Goal: Task Accomplishment & Management: Use online tool/utility

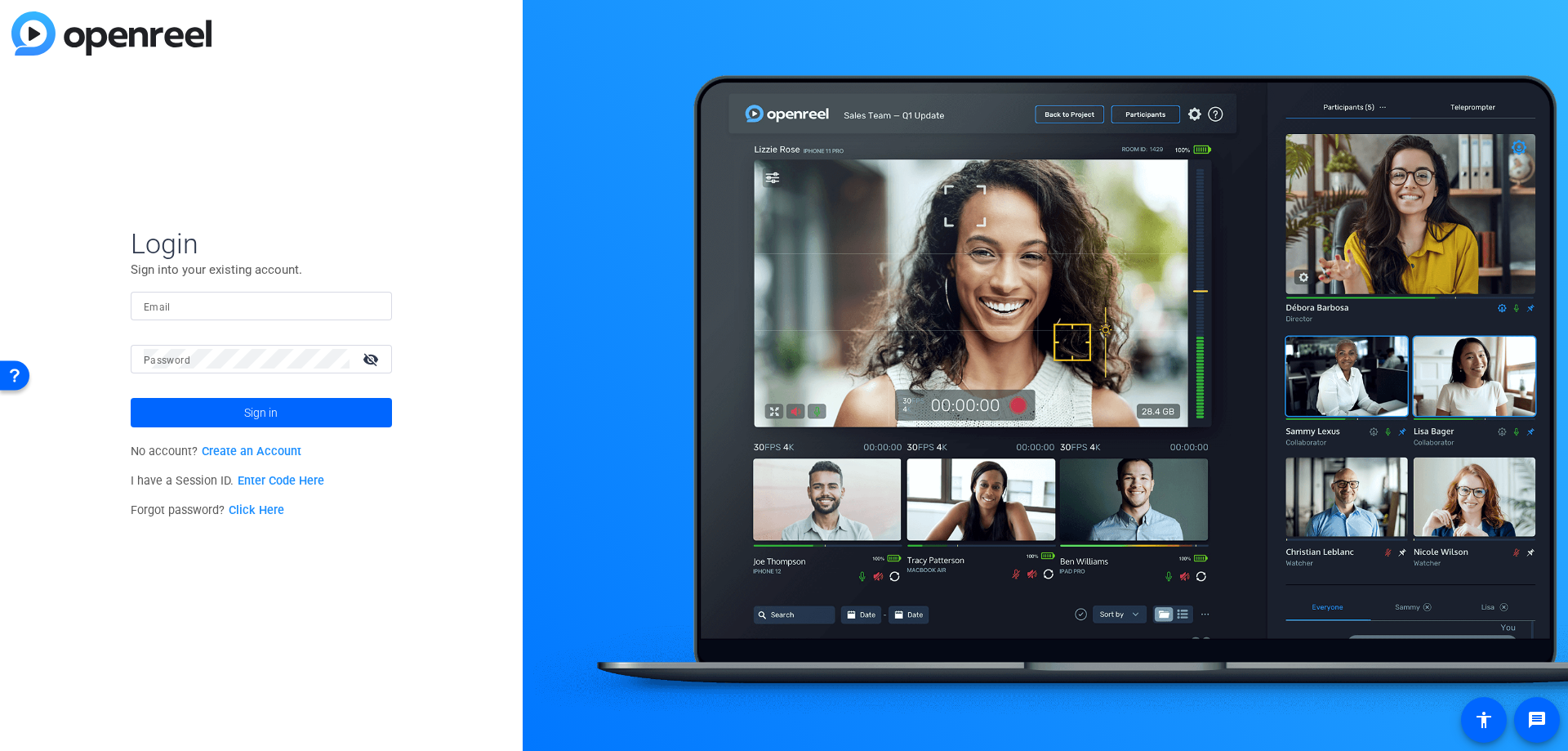
click at [252, 318] on div at bounding box center [260, 306] width 235 height 29
click at [245, 308] on input "Email" at bounding box center [260, 306] width 235 height 20
click at [378, 538] on div "Login Sign into your existing account. Email Password visibility_off Sign in No…" at bounding box center [261, 376] width 523 height 751
click at [240, 306] on input "Email" at bounding box center [260, 306] width 235 height 20
click at [238, 305] on input "Email" at bounding box center [260, 306] width 235 height 20
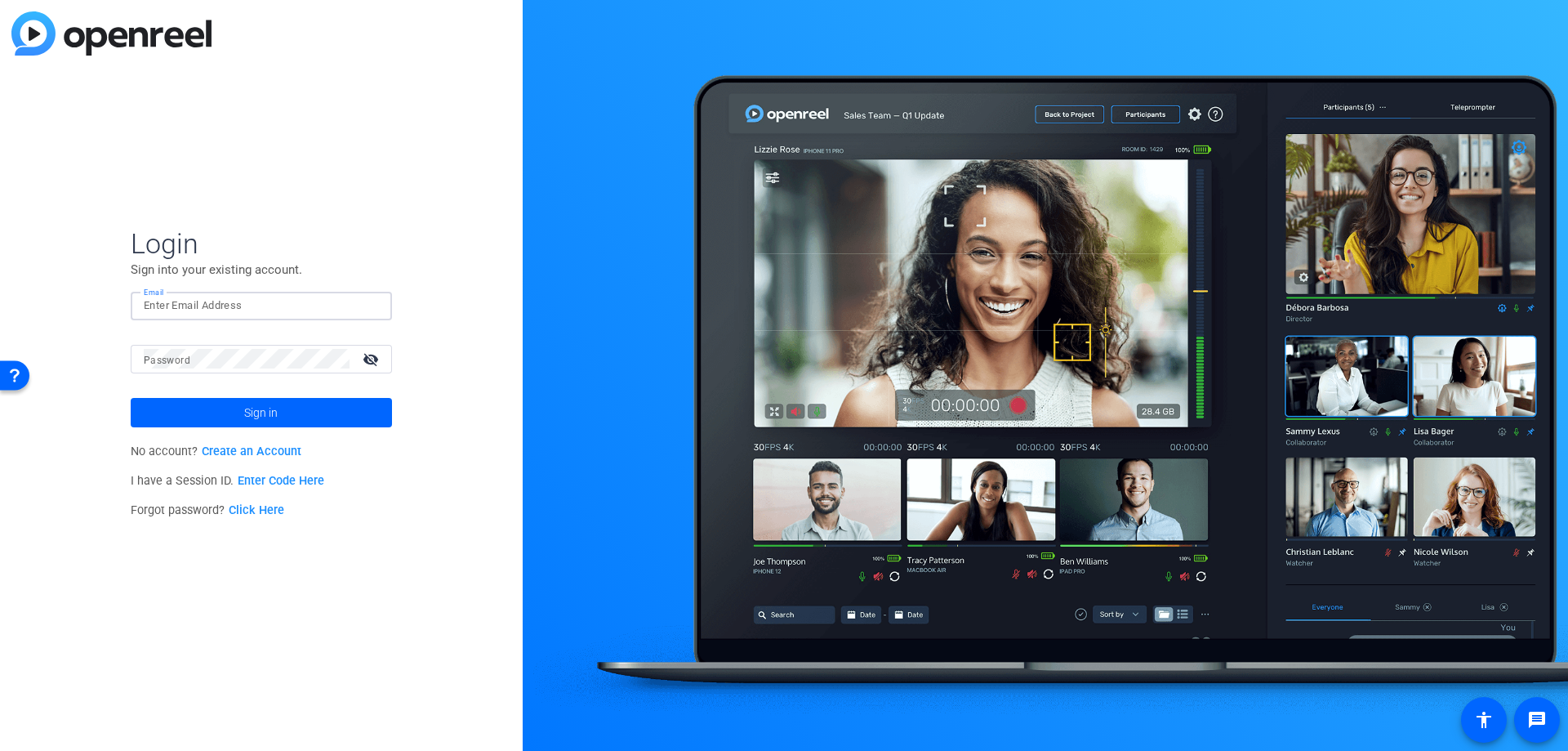
click at [375, 283] on form "Login Sign into your existing account. Email Password visibility_off Sign in" at bounding box center [261, 326] width 261 height 201
click at [293, 305] on input "Email" at bounding box center [260, 306] width 235 height 20
type input "[PERSON_NAME][EMAIL_ADDRESS][PERSON_NAME][PERSON_NAME][DOMAIN_NAME]"
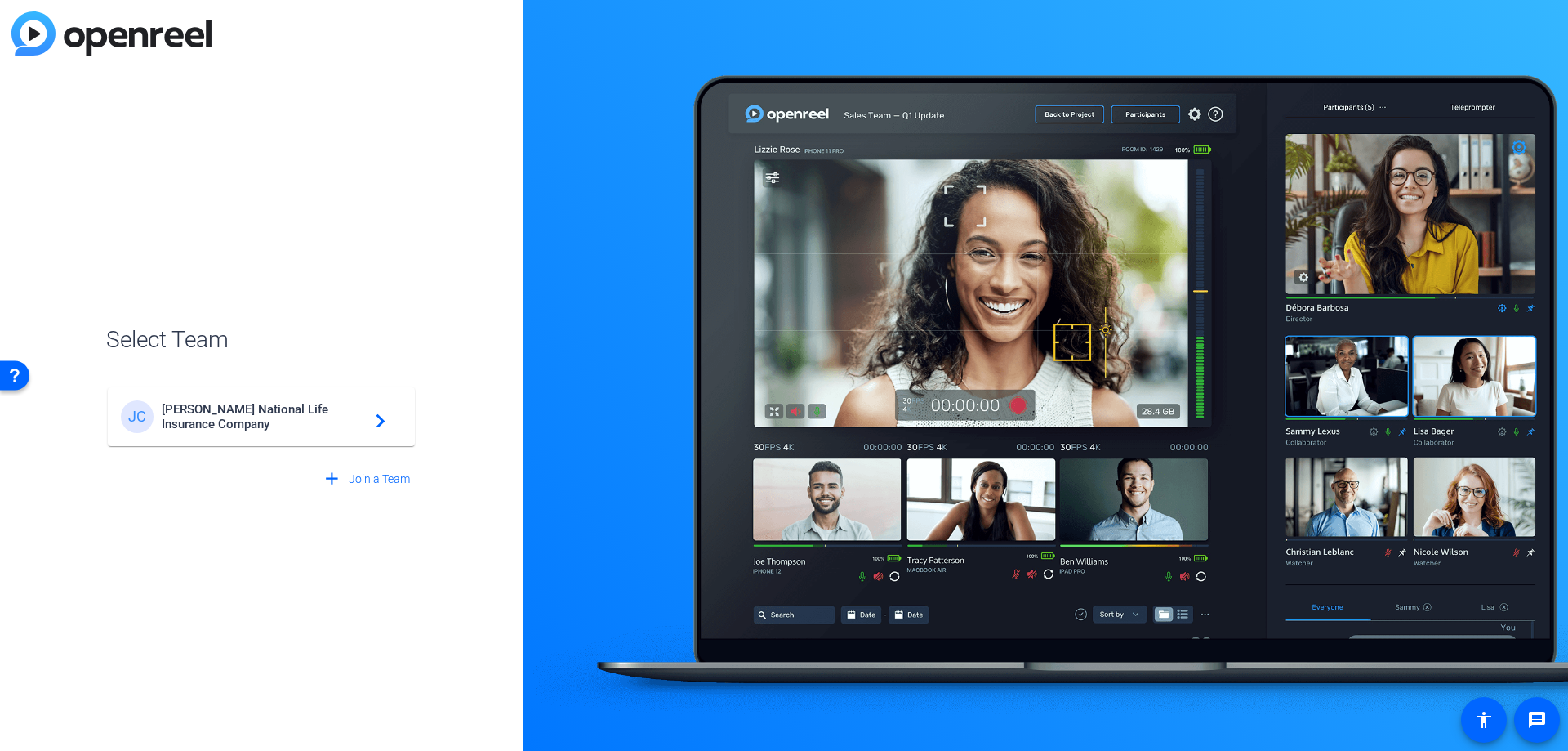
click at [349, 418] on span "[PERSON_NAME] National Life Insurance Company" at bounding box center [264, 417] width 204 height 29
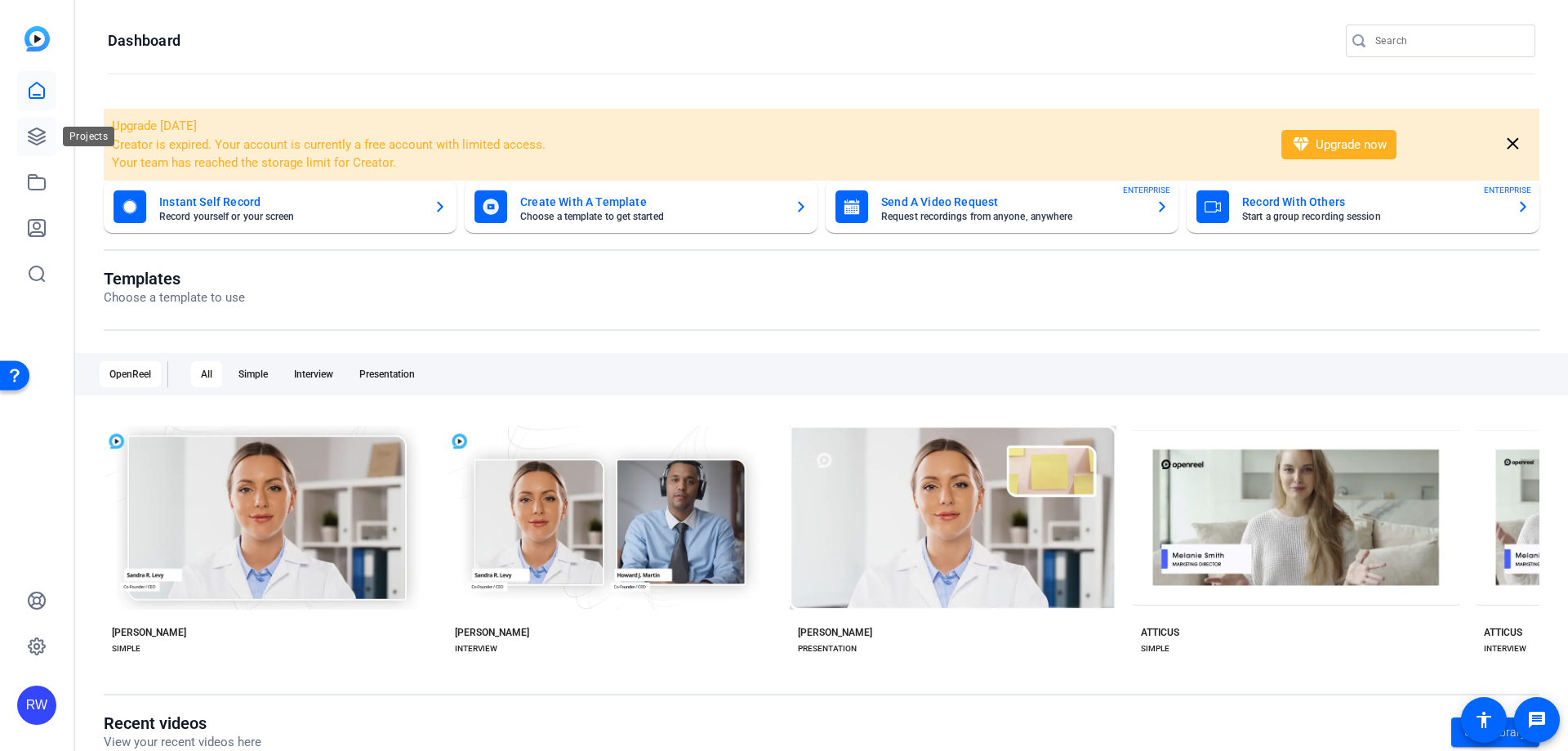
click at [45, 143] on icon at bounding box center [36, 137] width 20 height 20
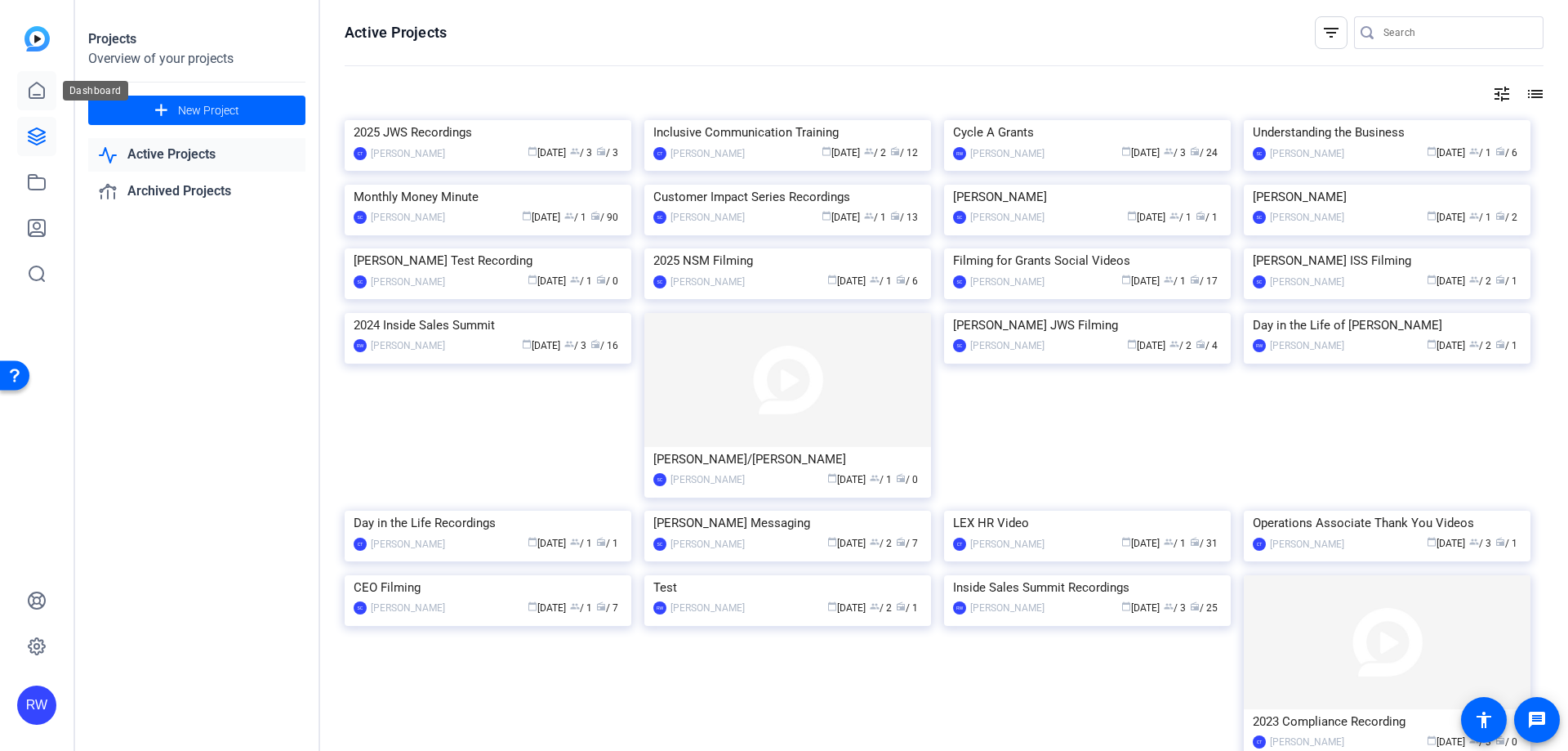
click at [40, 88] on icon at bounding box center [36, 90] width 20 height 20
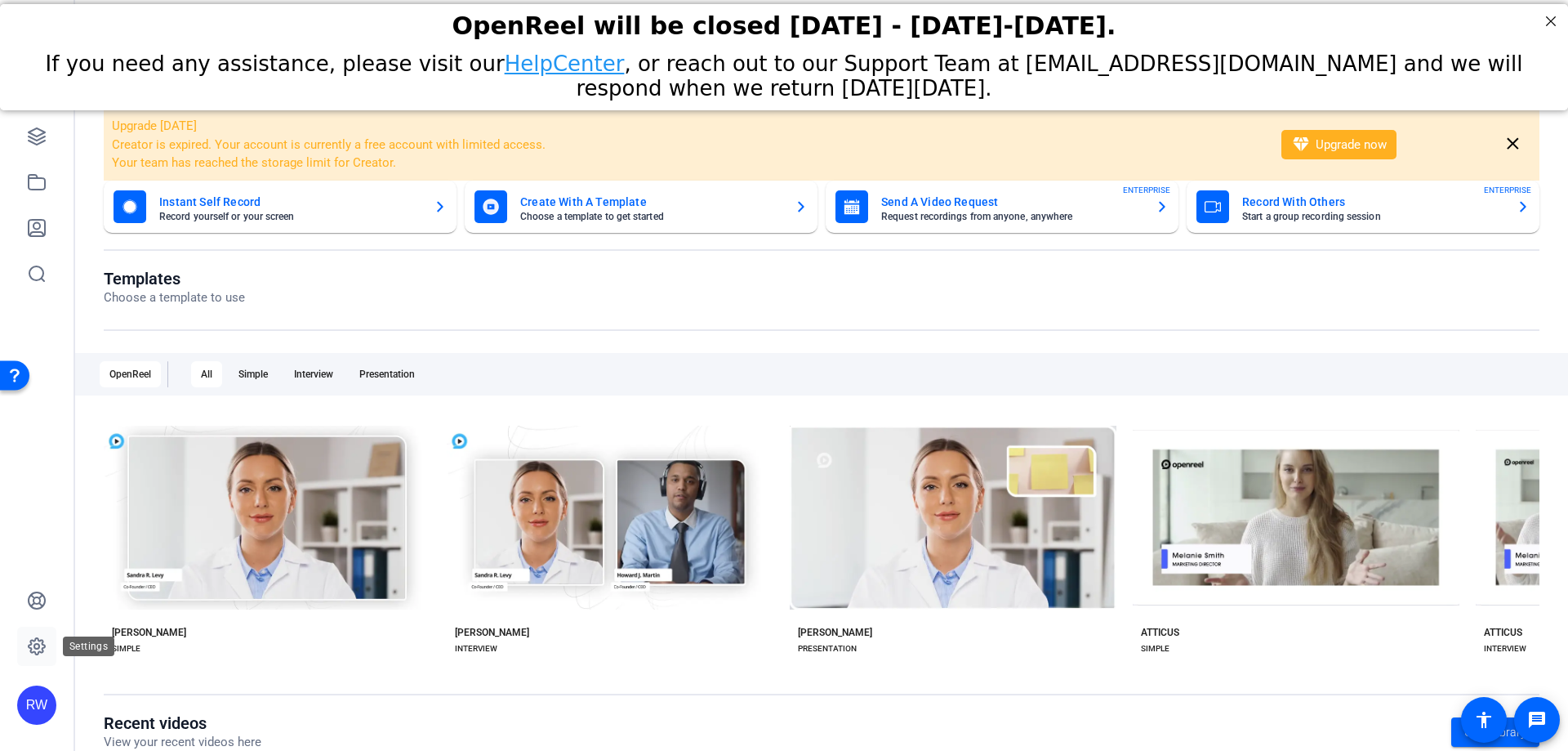
click at [40, 651] on icon at bounding box center [36, 647] width 20 height 20
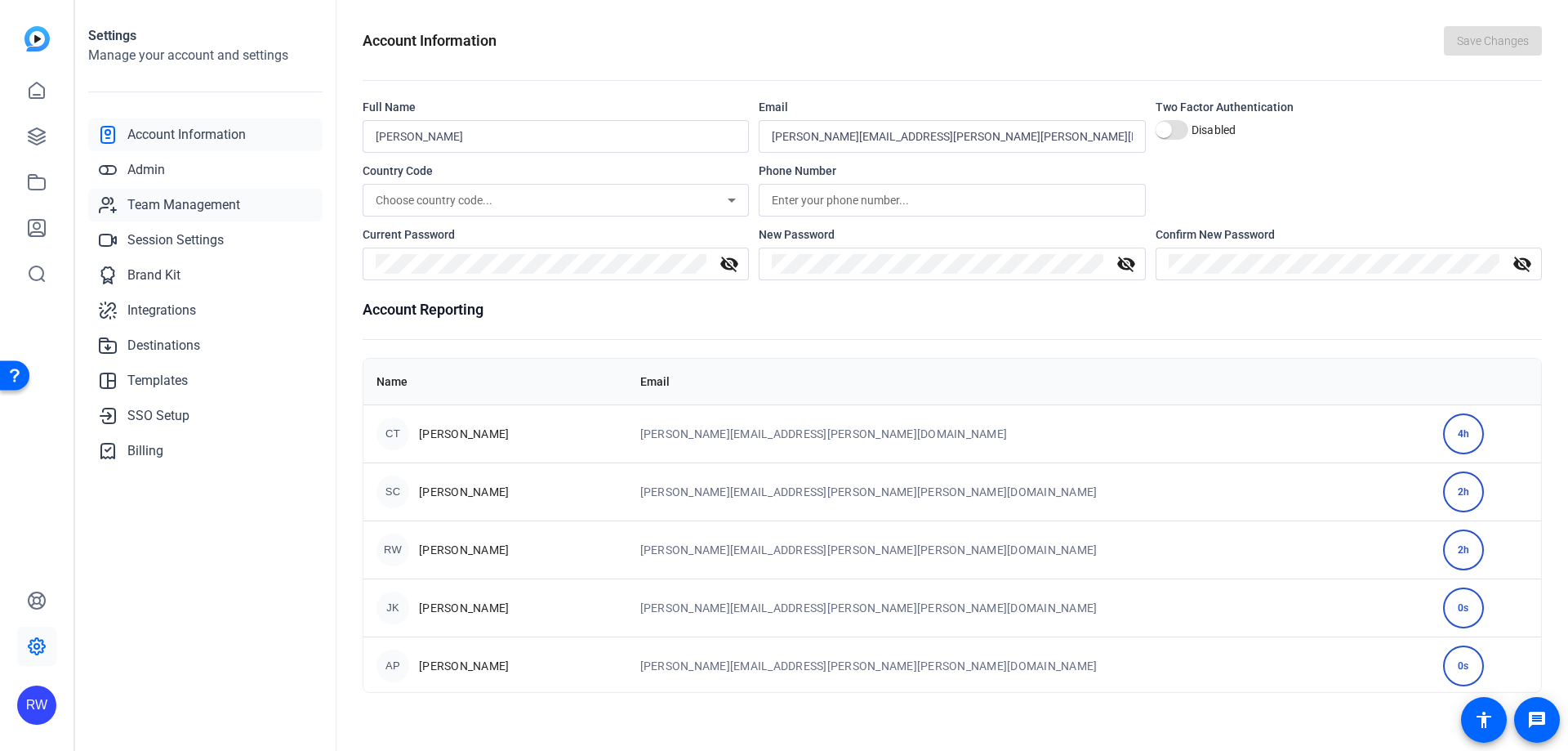
click at [199, 197] on span "Team Management" at bounding box center [184, 205] width 113 height 20
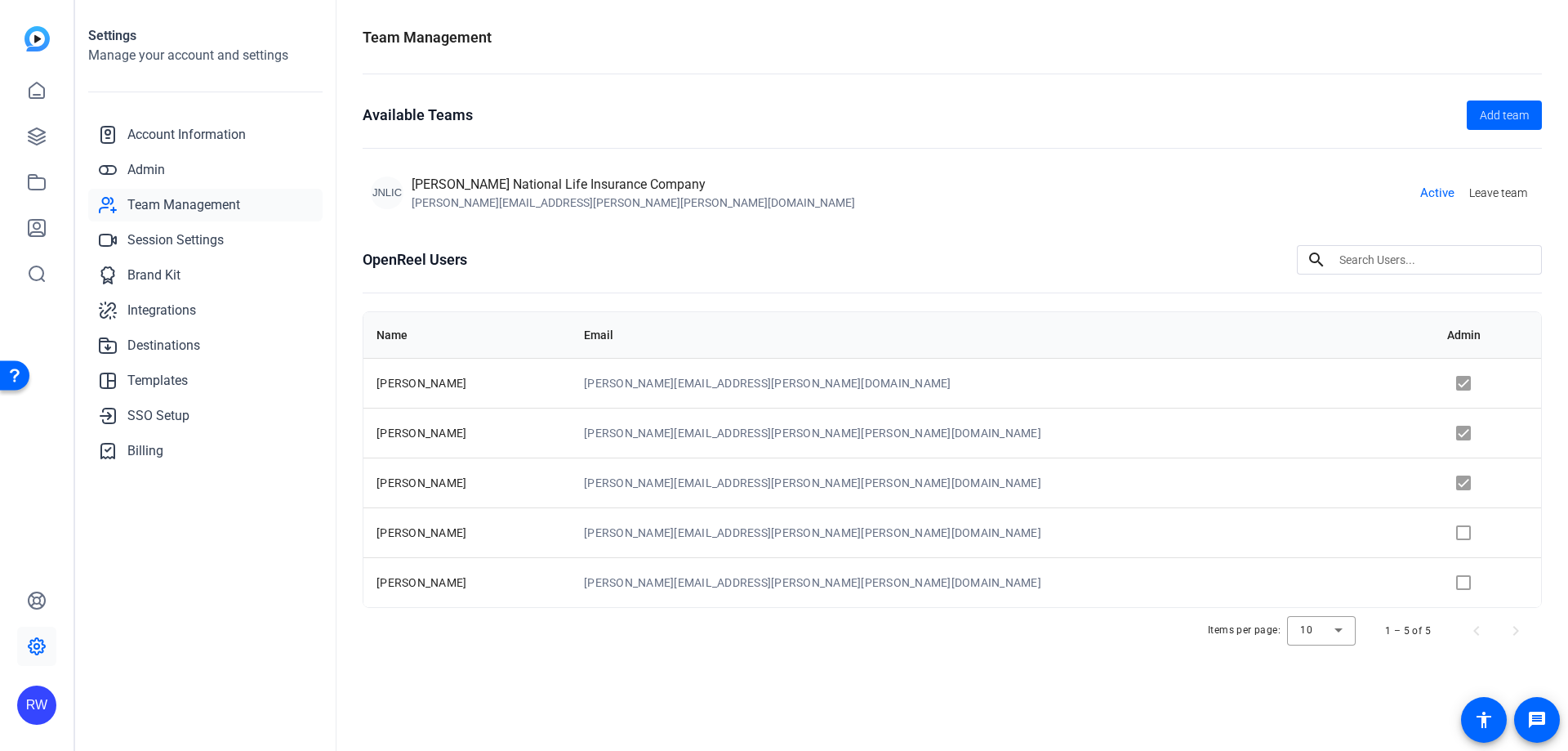
click at [1434, 532] on td at bounding box center [1487, 532] width 107 height 50
click at [1505, 119] on span "Add team" at bounding box center [1504, 115] width 49 height 17
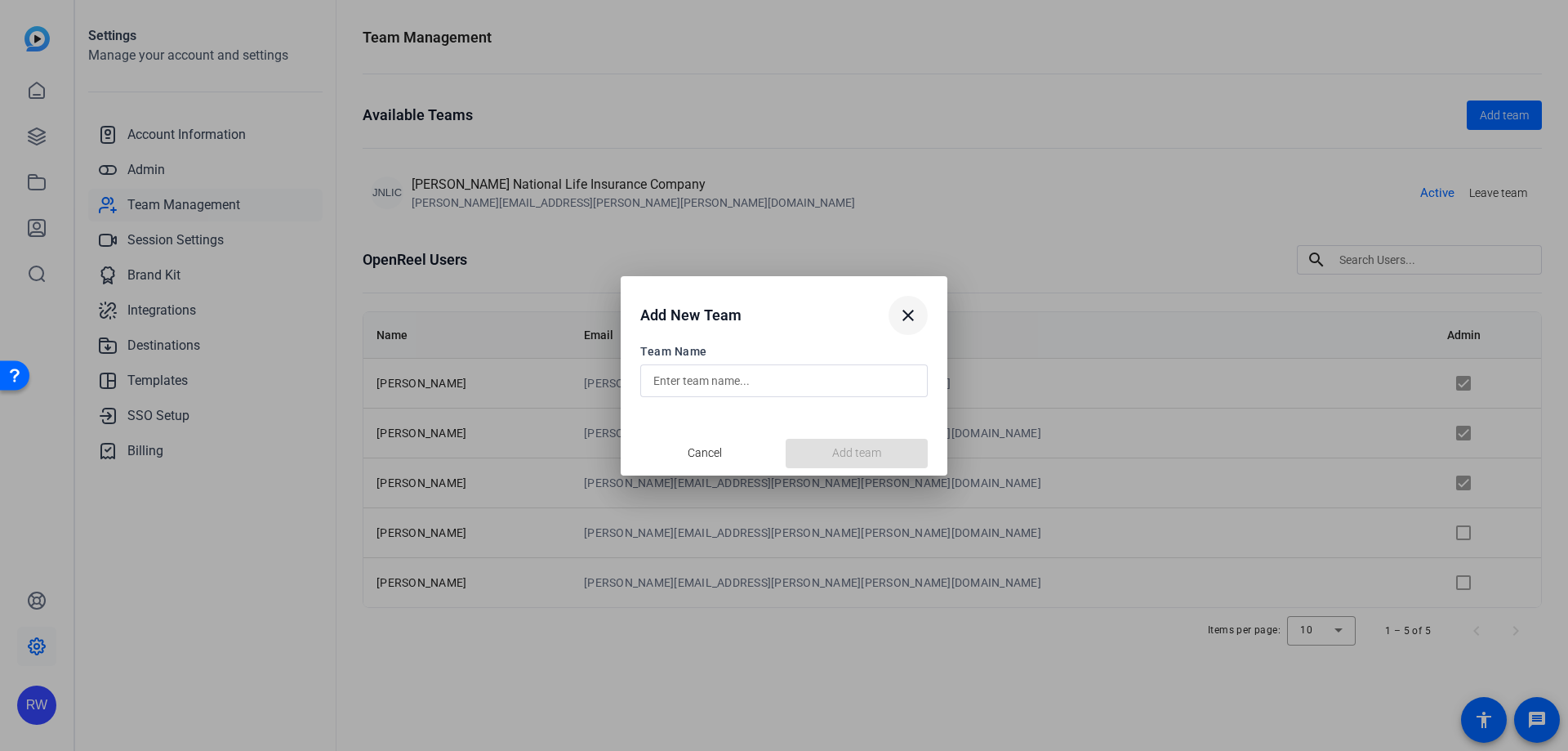
click at [903, 309] on mat-icon "close" at bounding box center [908, 316] width 20 height 20
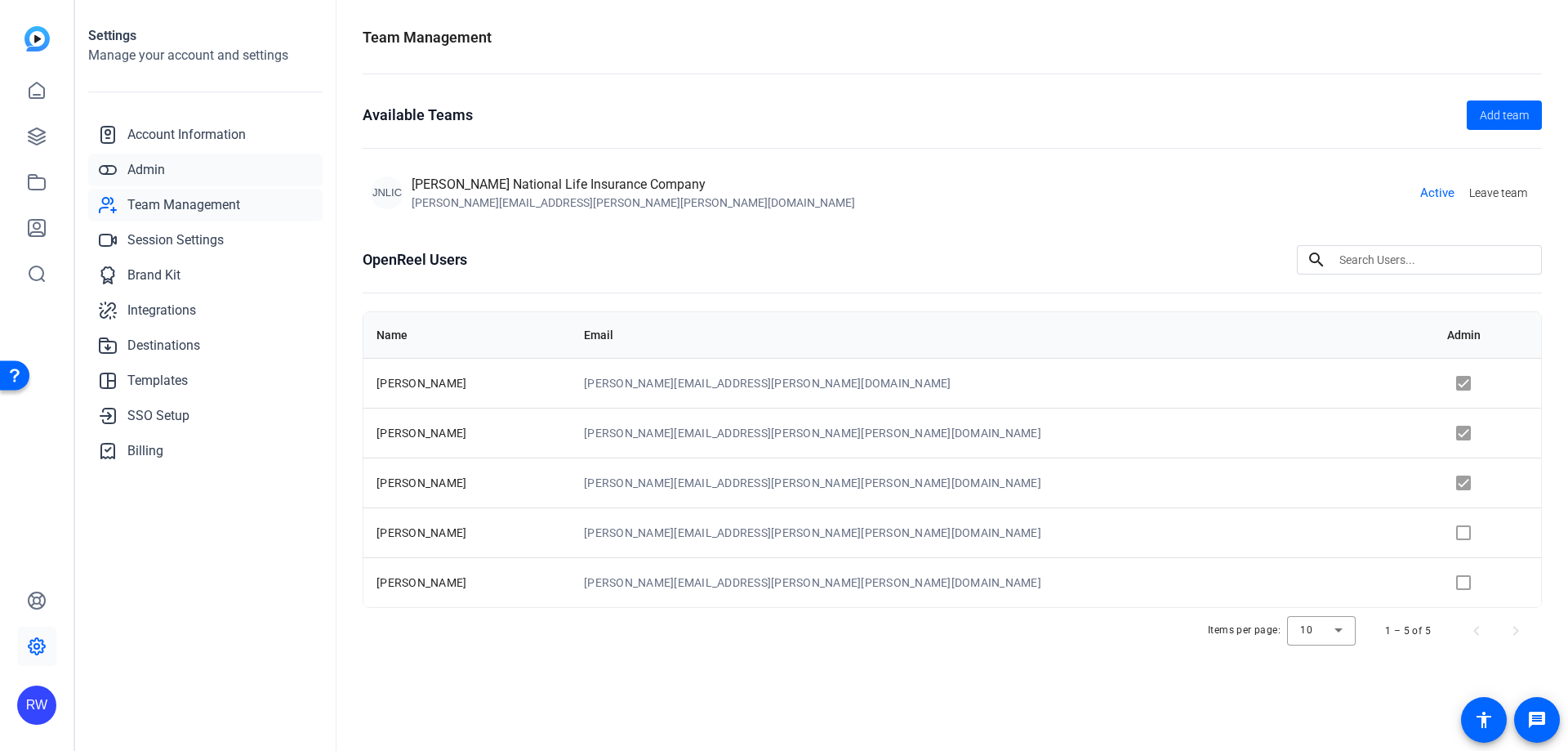
click at [147, 170] on span "Admin" at bounding box center [146, 170] width 37 height 20
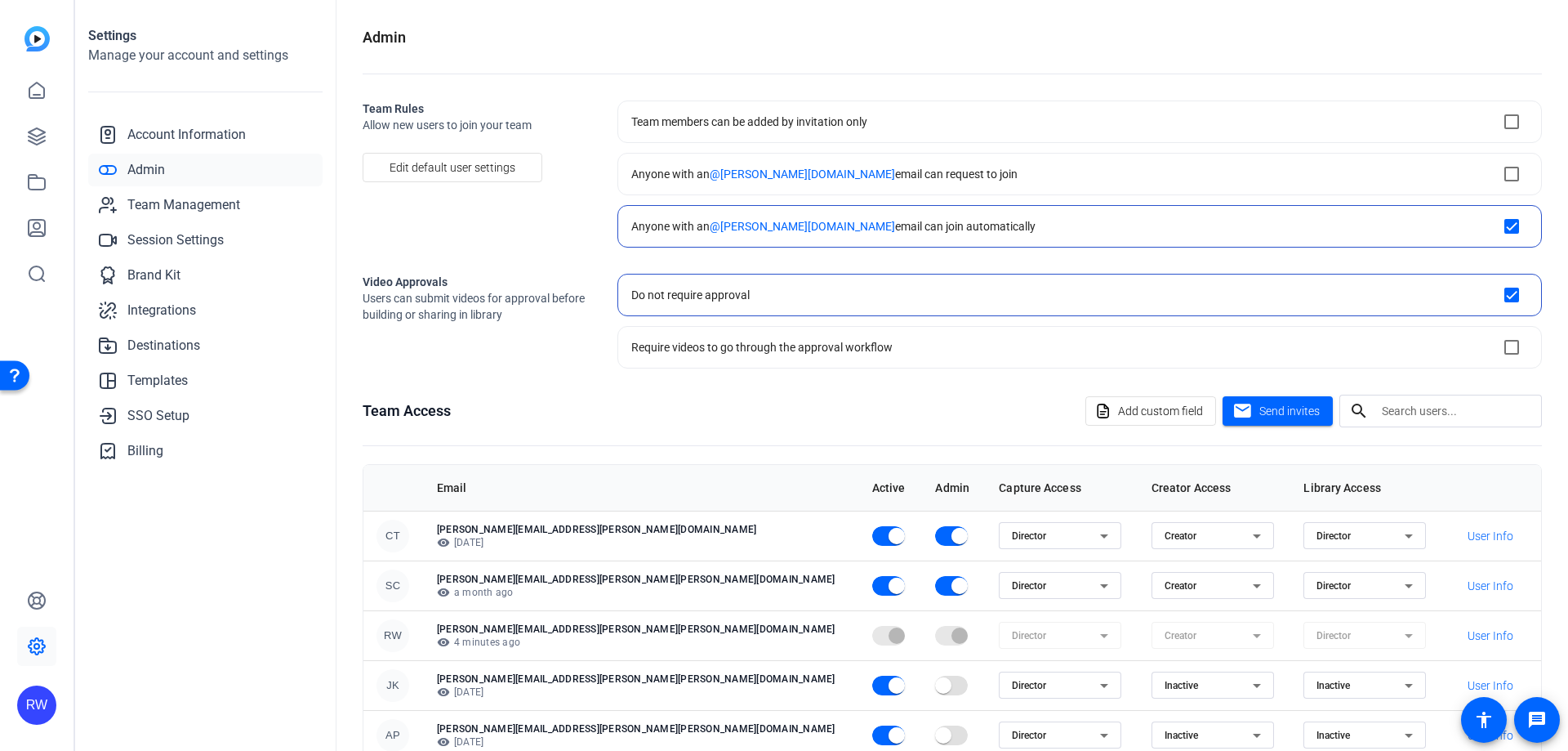
scroll to position [82, 0]
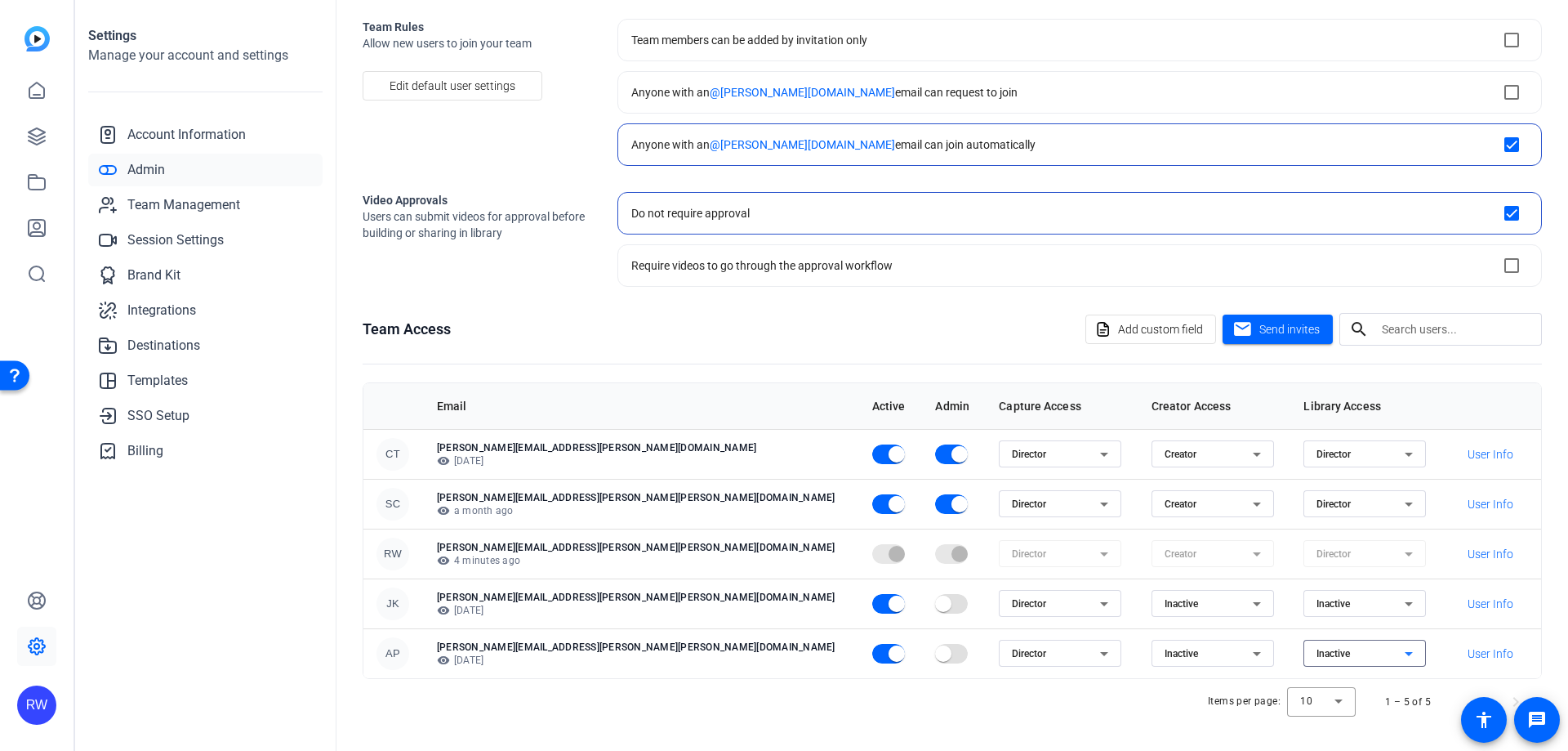
click at [1316, 657] on div "Inactive" at bounding box center [1361, 654] width 88 height 20
click at [1113, 702] on div at bounding box center [784, 376] width 1568 height 751
click at [888, 652] on span "button" at bounding box center [896, 654] width 17 height 17
click at [1262, 333] on span "Send invites" at bounding box center [1290, 329] width 61 height 17
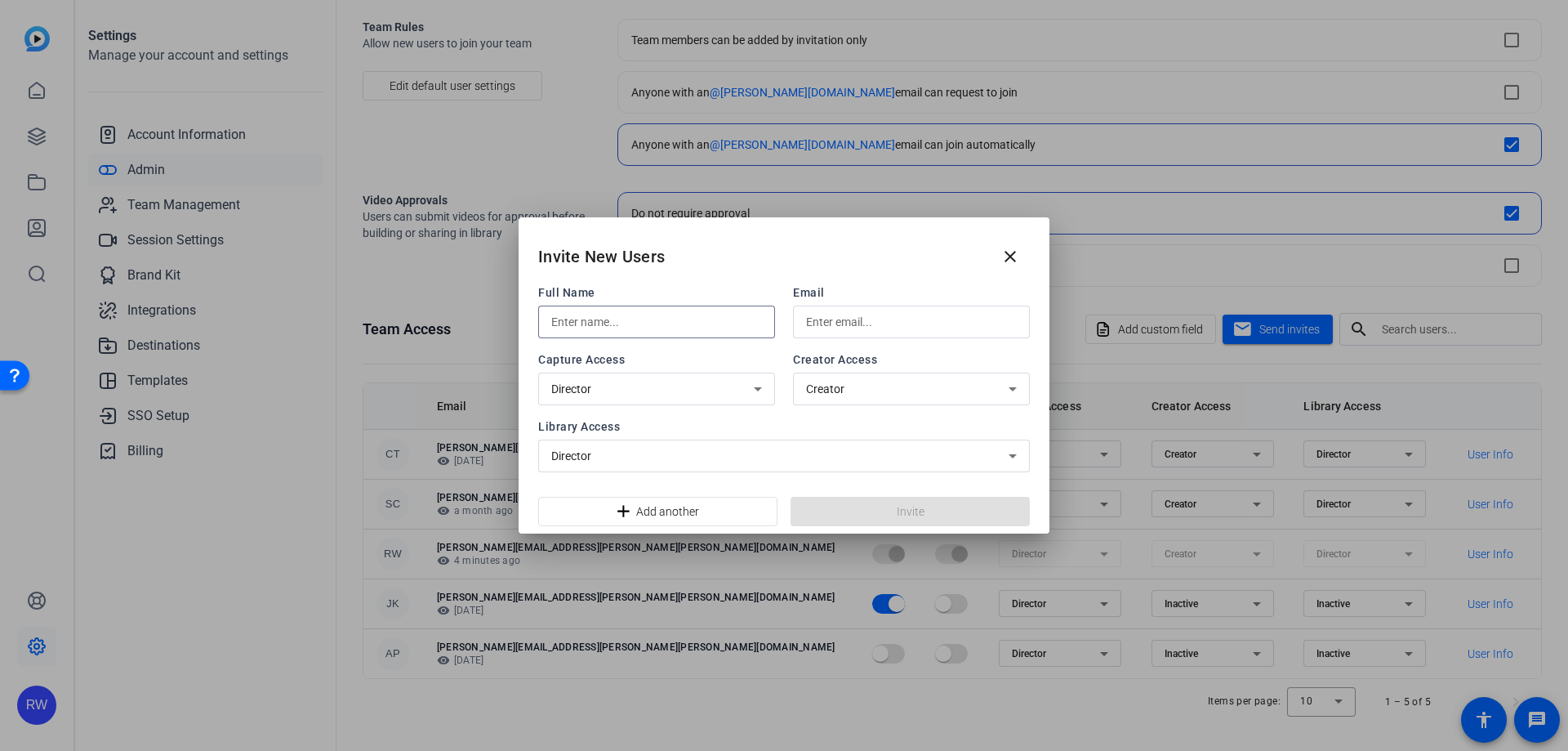
click at [612, 319] on input "text" at bounding box center [656, 322] width 210 height 20
type input "Holly Kramer"
click at [841, 317] on input "text" at bounding box center [911, 322] width 210 height 20
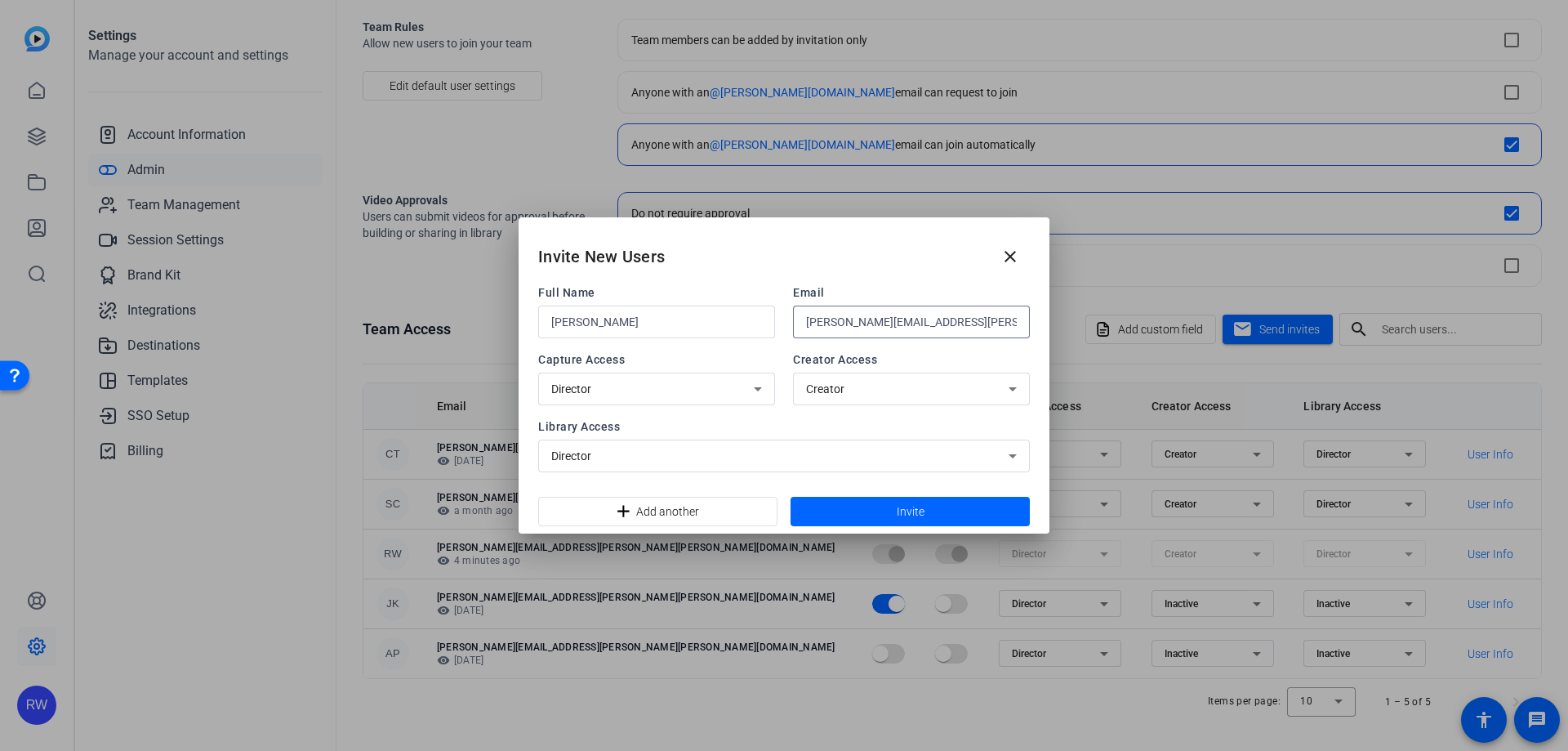
type input "holly.kramer@jackson.com"
click at [704, 402] on div "Director" at bounding box center [656, 388] width 210 height 32
click at [868, 409] on div at bounding box center [784, 376] width 1568 height 751
click at [637, 457] on div "Director" at bounding box center [780, 456] width 458 height 20
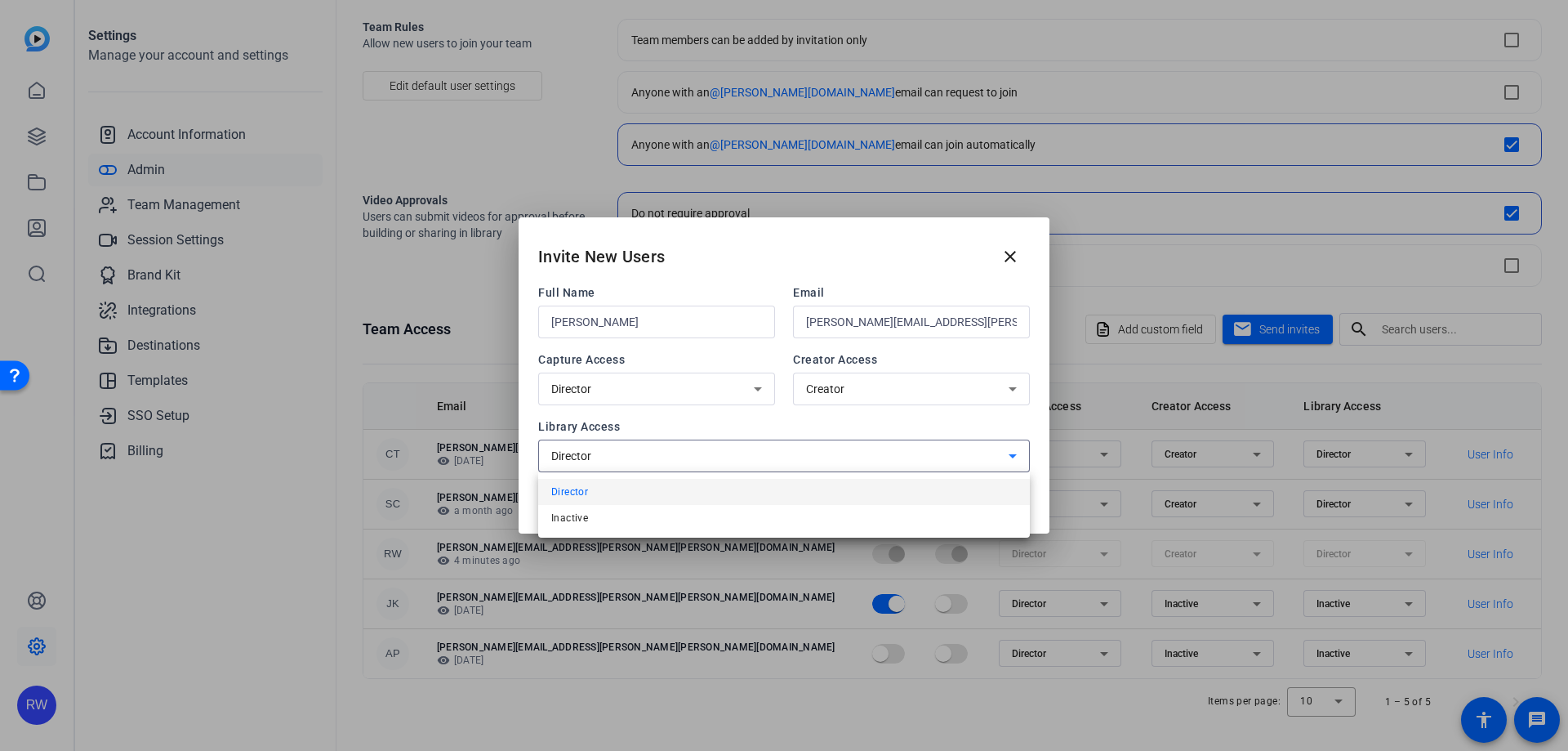
click at [690, 429] on div at bounding box center [784, 376] width 1568 height 751
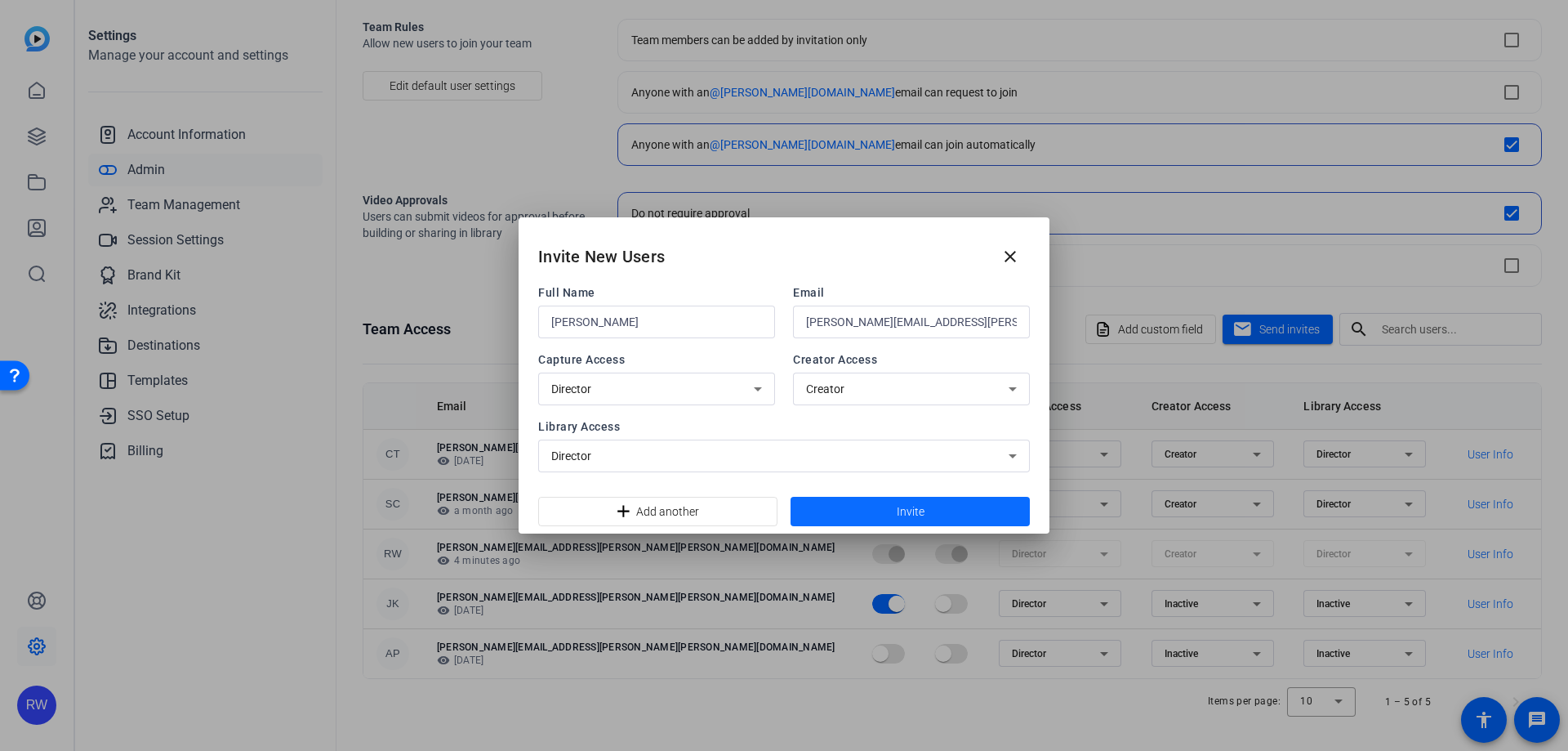
click at [911, 506] on span "Invite" at bounding box center [911, 511] width 28 height 17
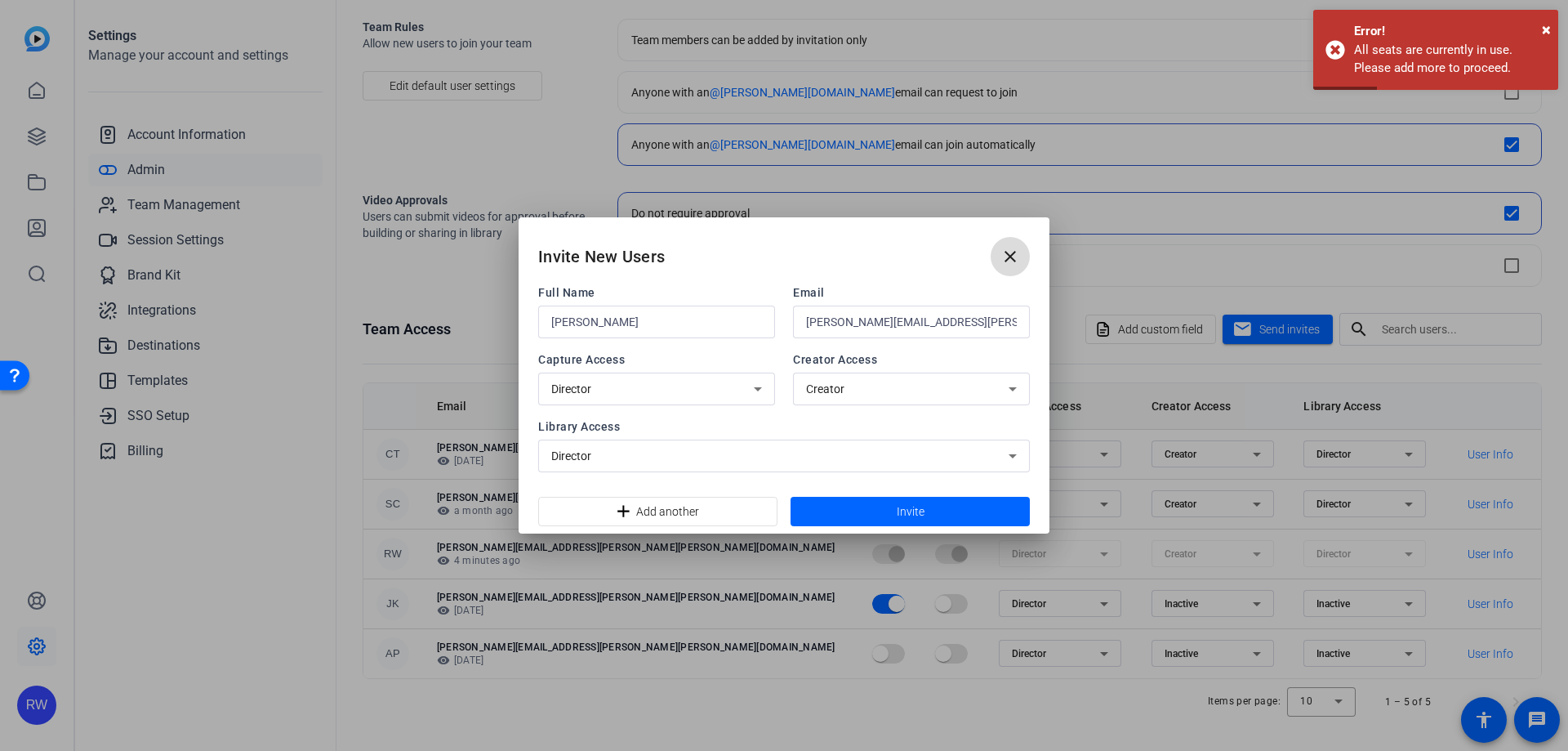
click at [1008, 253] on mat-icon "close" at bounding box center [1010, 257] width 20 height 20
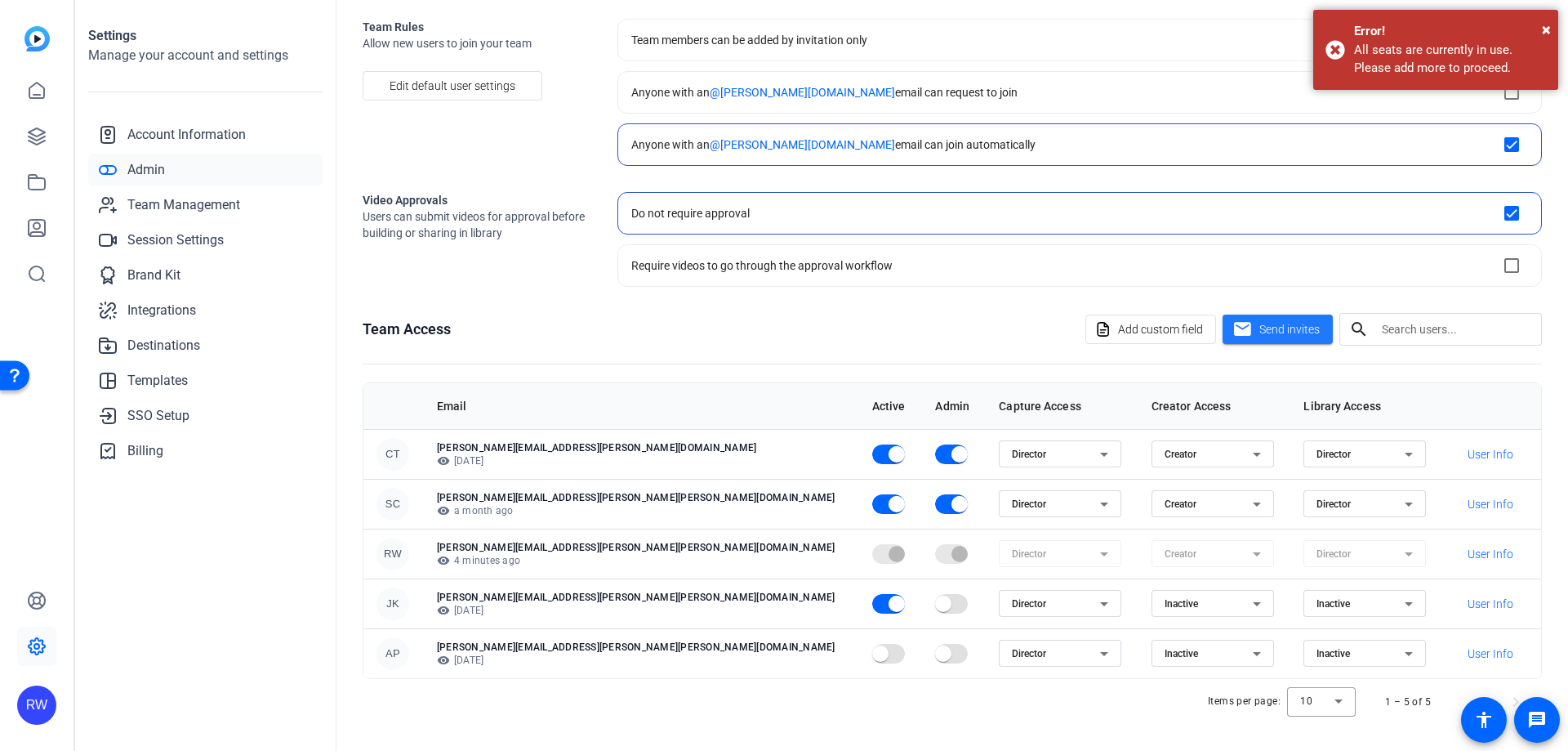
click at [1094, 659] on icon at bounding box center [1104, 654] width 20 height 20
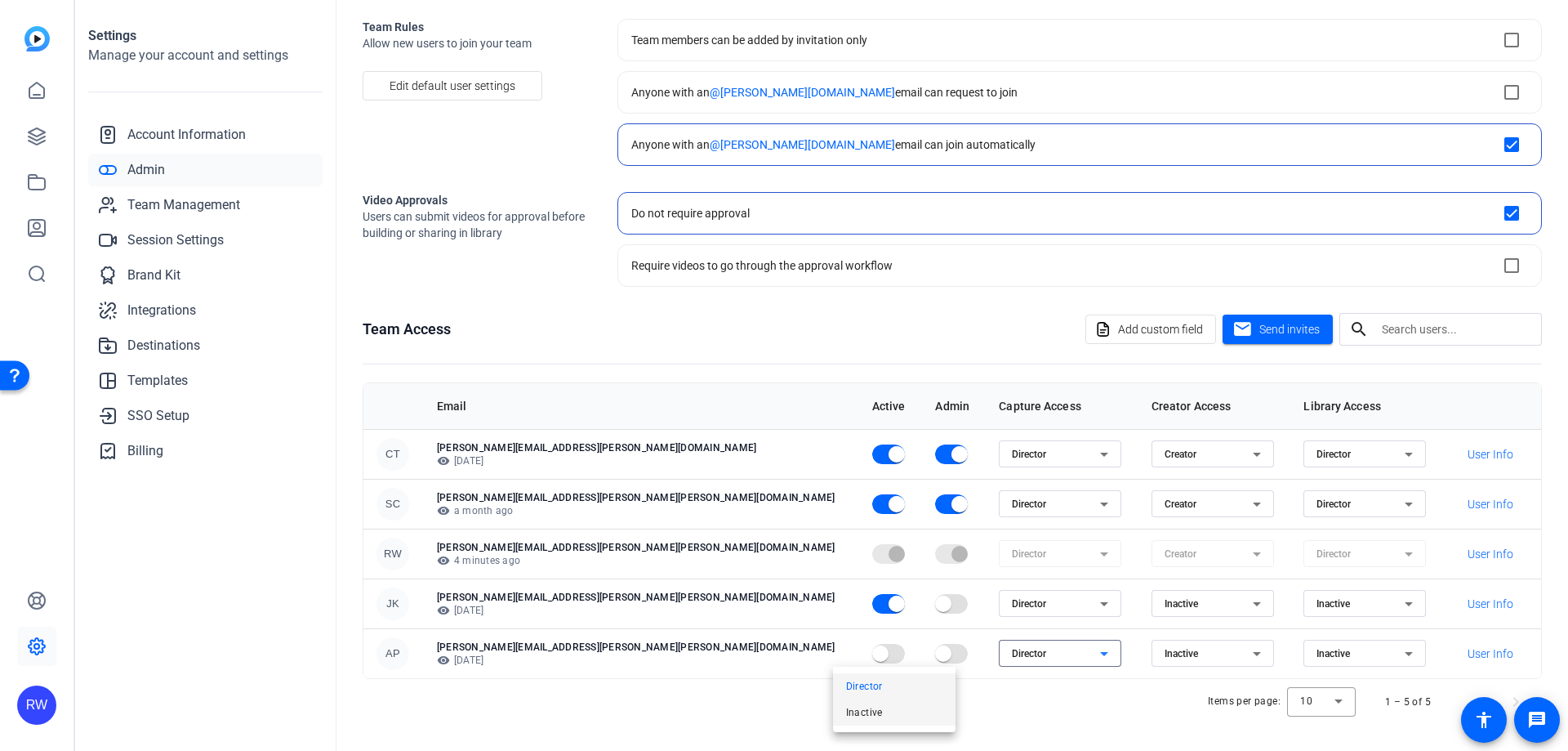
click at [887, 710] on mat-option "Inactive" at bounding box center [894, 713] width 123 height 27
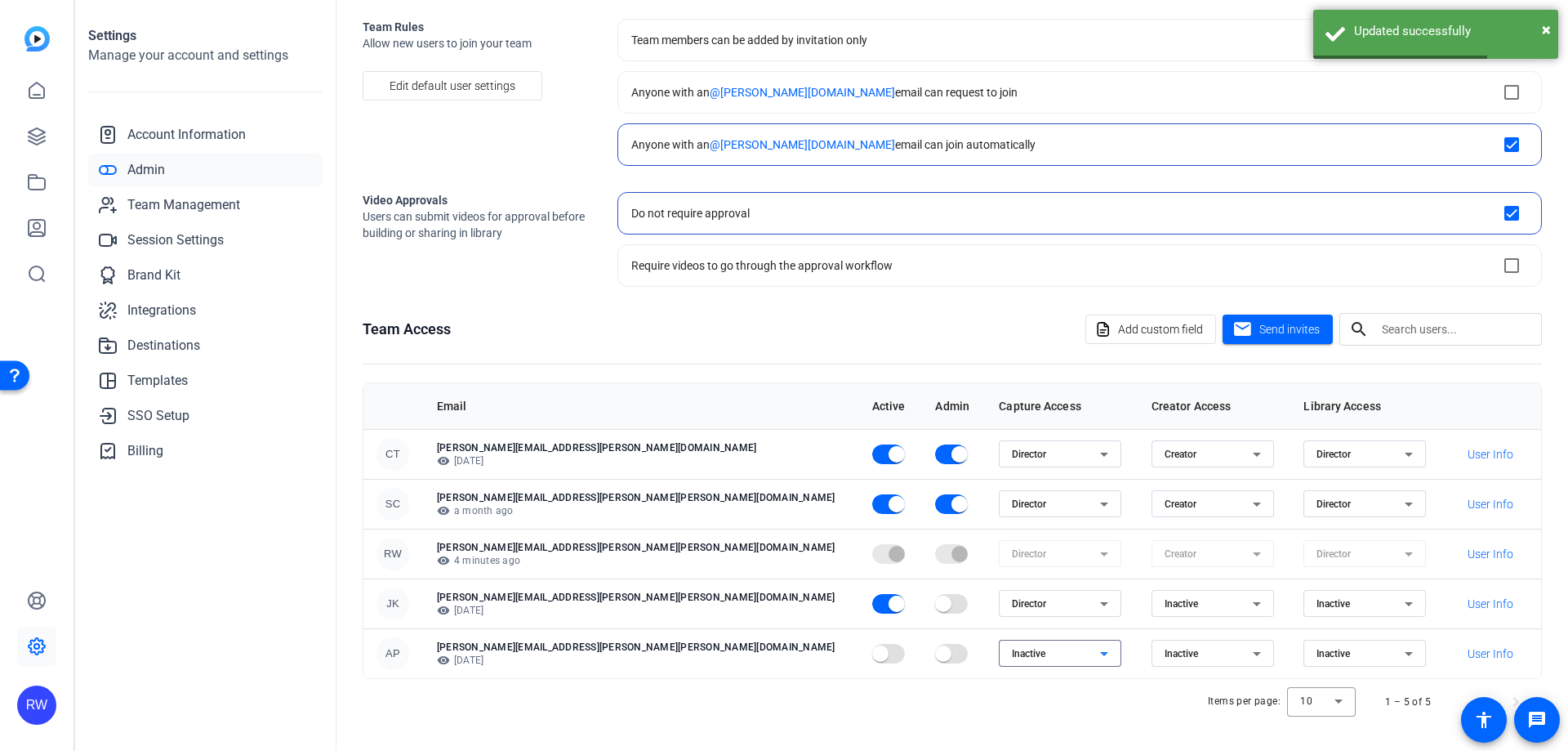
click at [1114, 695] on div "Items per page: 10 1 – 5 of 5" at bounding box center [952, 702] width 1179 height 46
click at [1173, 326] on span "Add custom field" at bounding box center [1160, 329] width 84 height 31
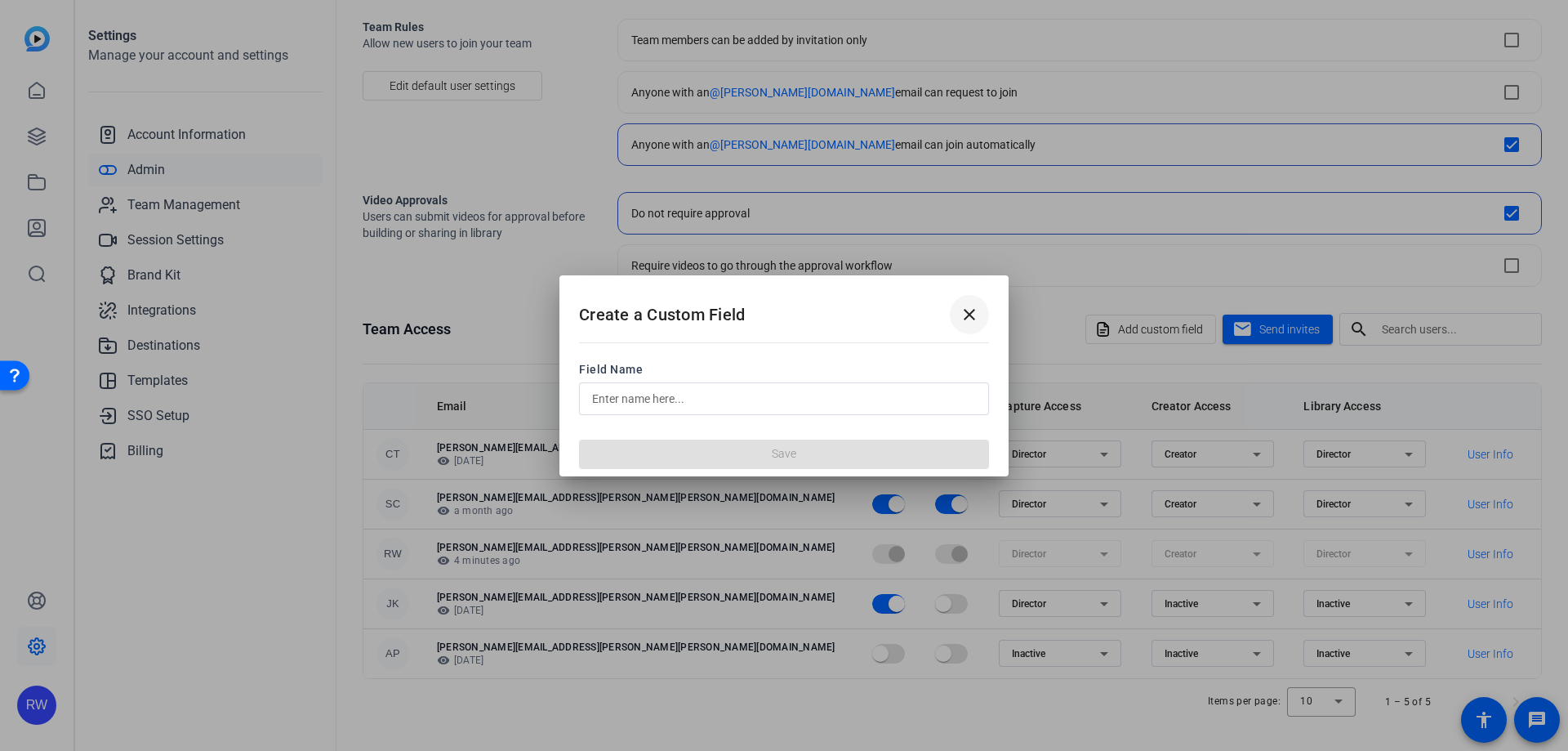
click at [962, 318] on mat-icon "close" at bounding box center [970, 315] width 20 height 20
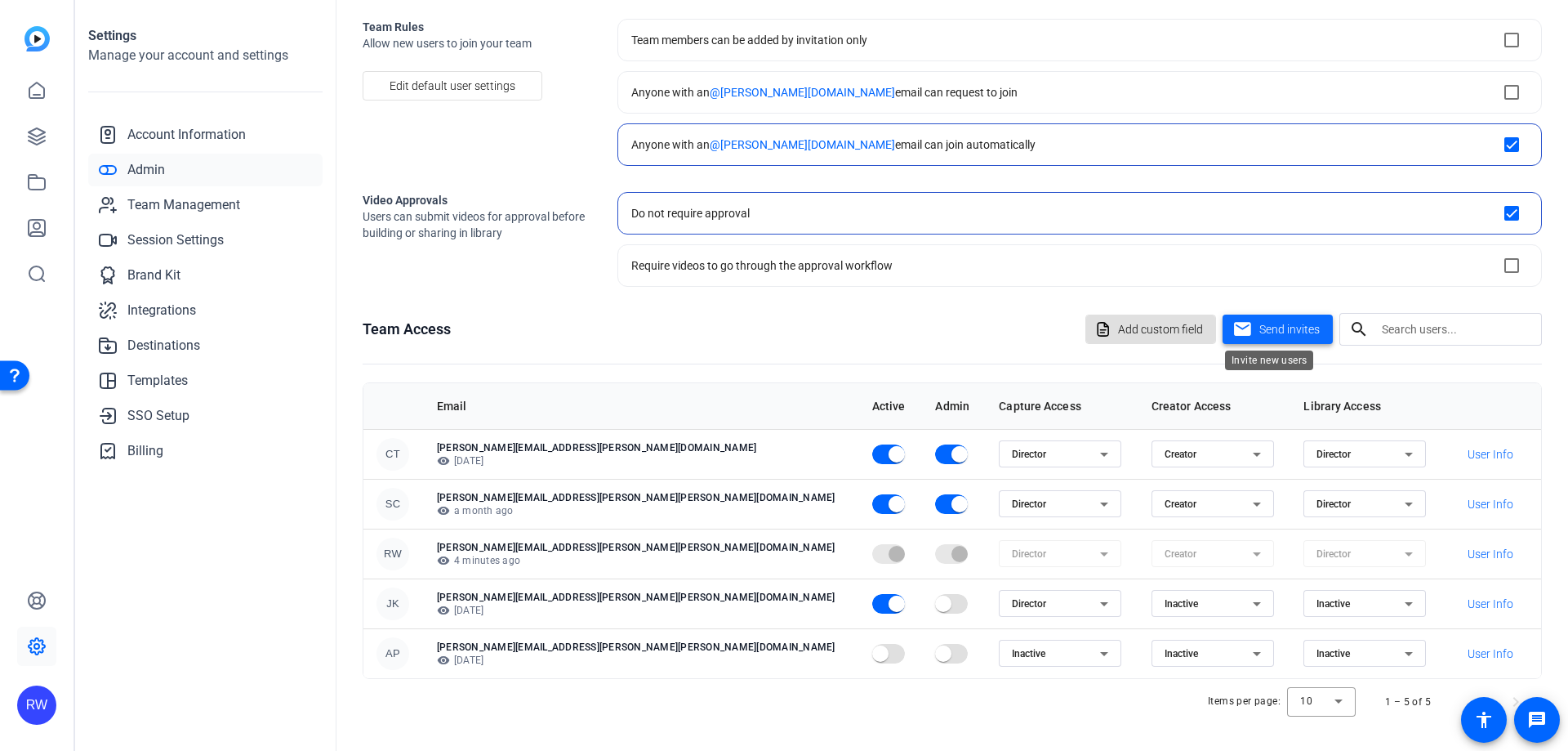
click at [1300, 321] on span "Send invites" at bounding box center [1290, 329] width 61 height 17
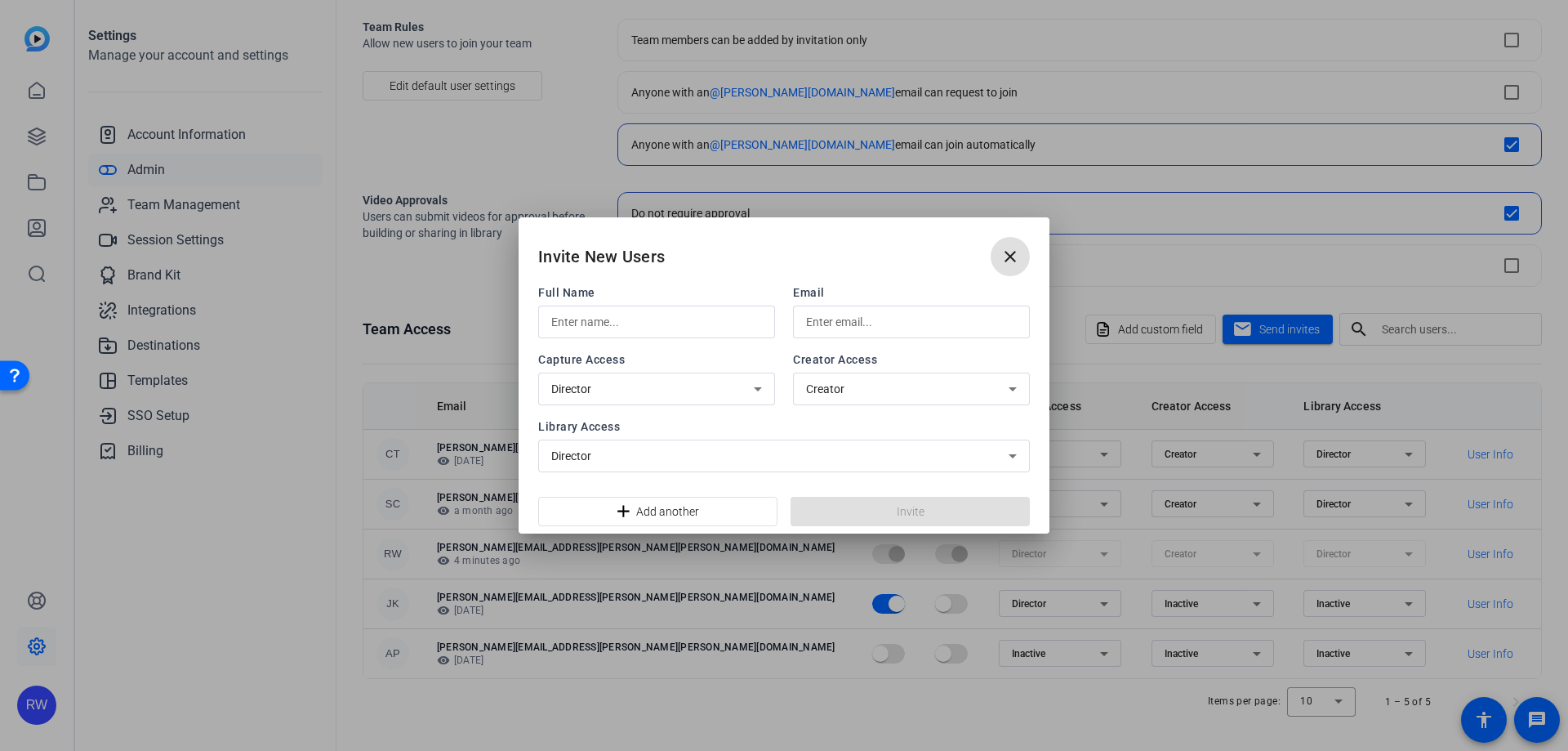
click at [653, 329] on input "text" at bounding box center [656, 322] width 210 height 20
type input "Holly Kramer"
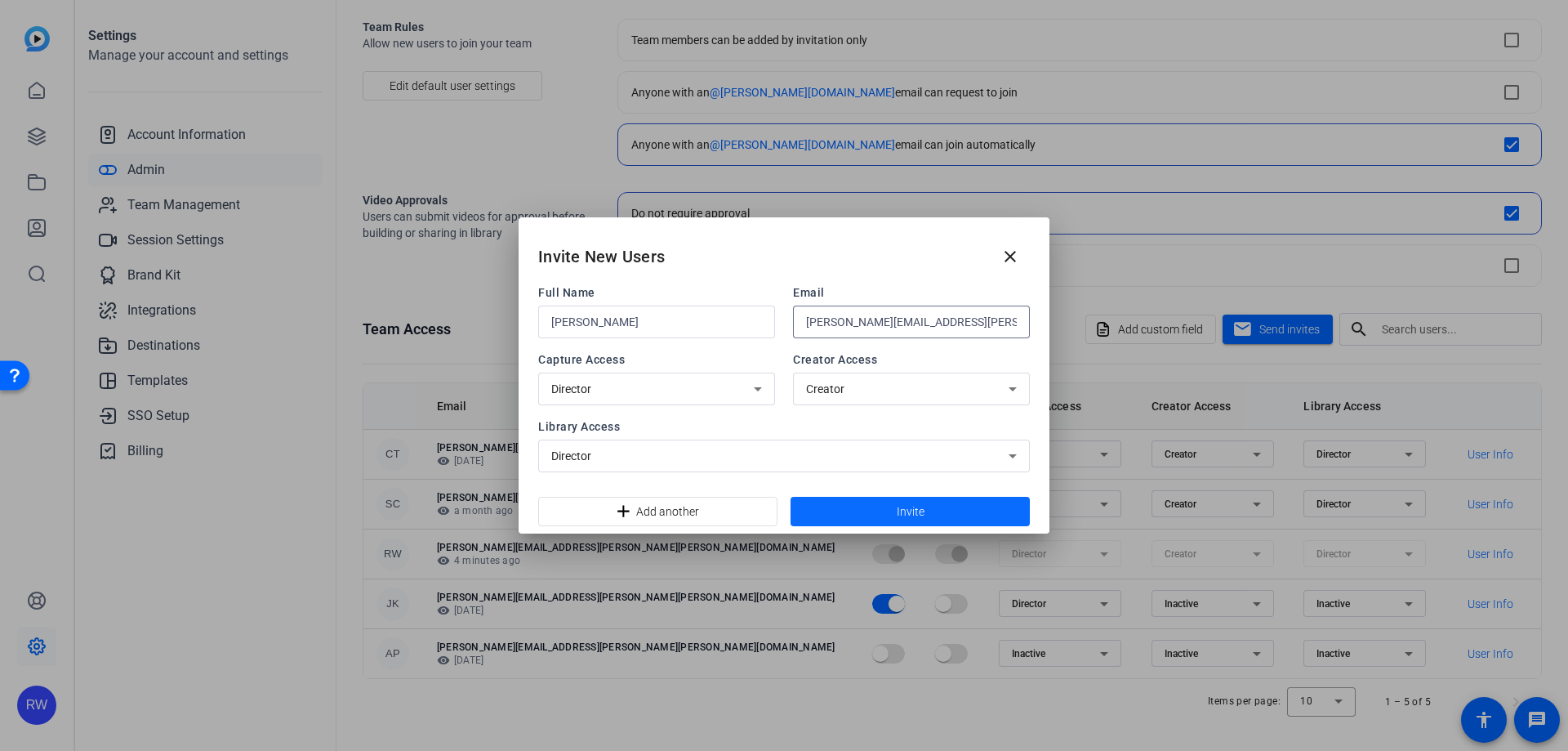
type input "holly.kramer@jackson.com"
click at [885, 509] on span at bounding box center [911, 511] width 240 height 39
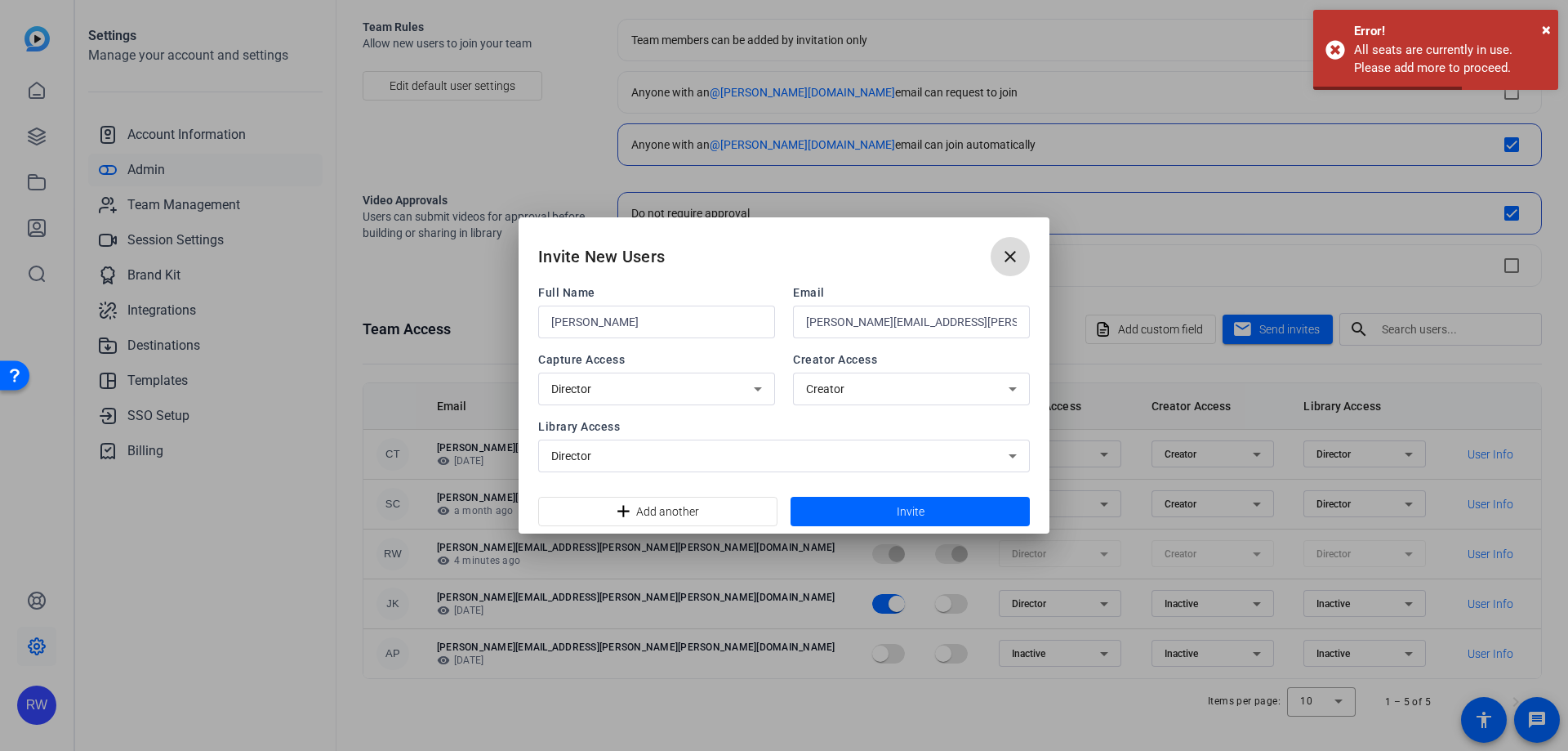
click at [1010, 255] on mat-icon "close" at bounding box center [1010, 257] width 20 height 20
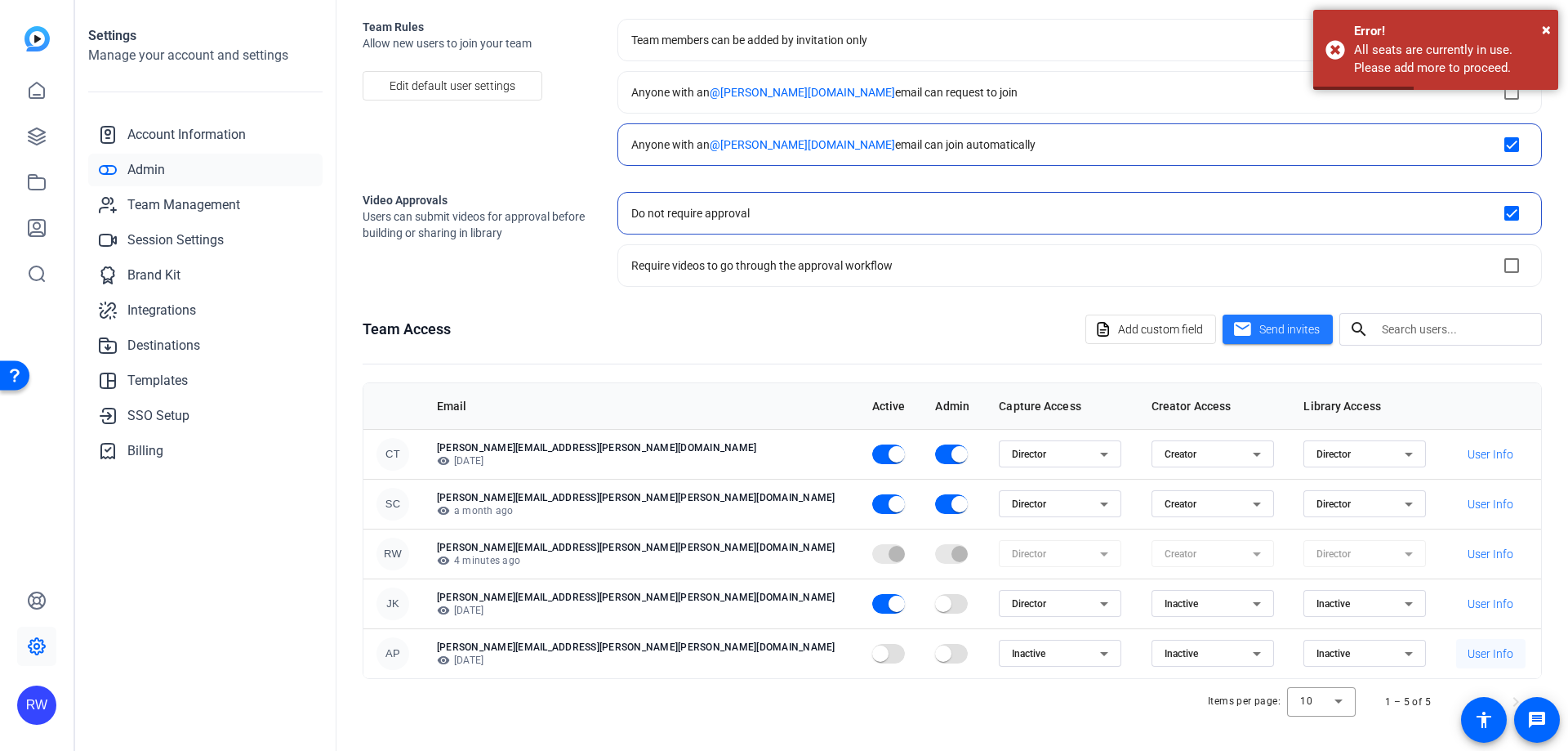
click at [1468, 652] on span "User Info" at bounding box center [1490, 654] width 46 height 17
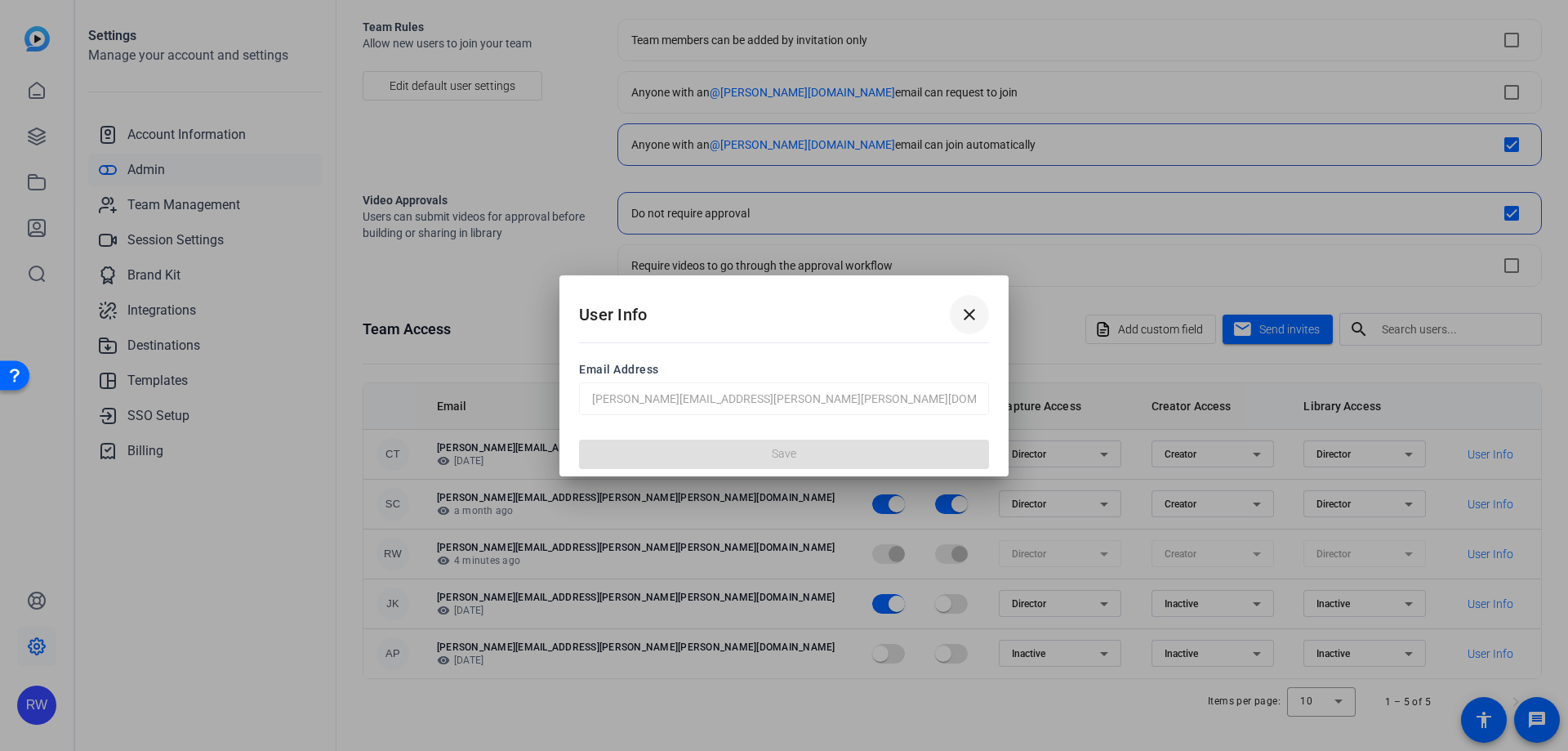
click at [962, 315] on mat-icon "close" at bounding box center [970, 315] width 20 height 20
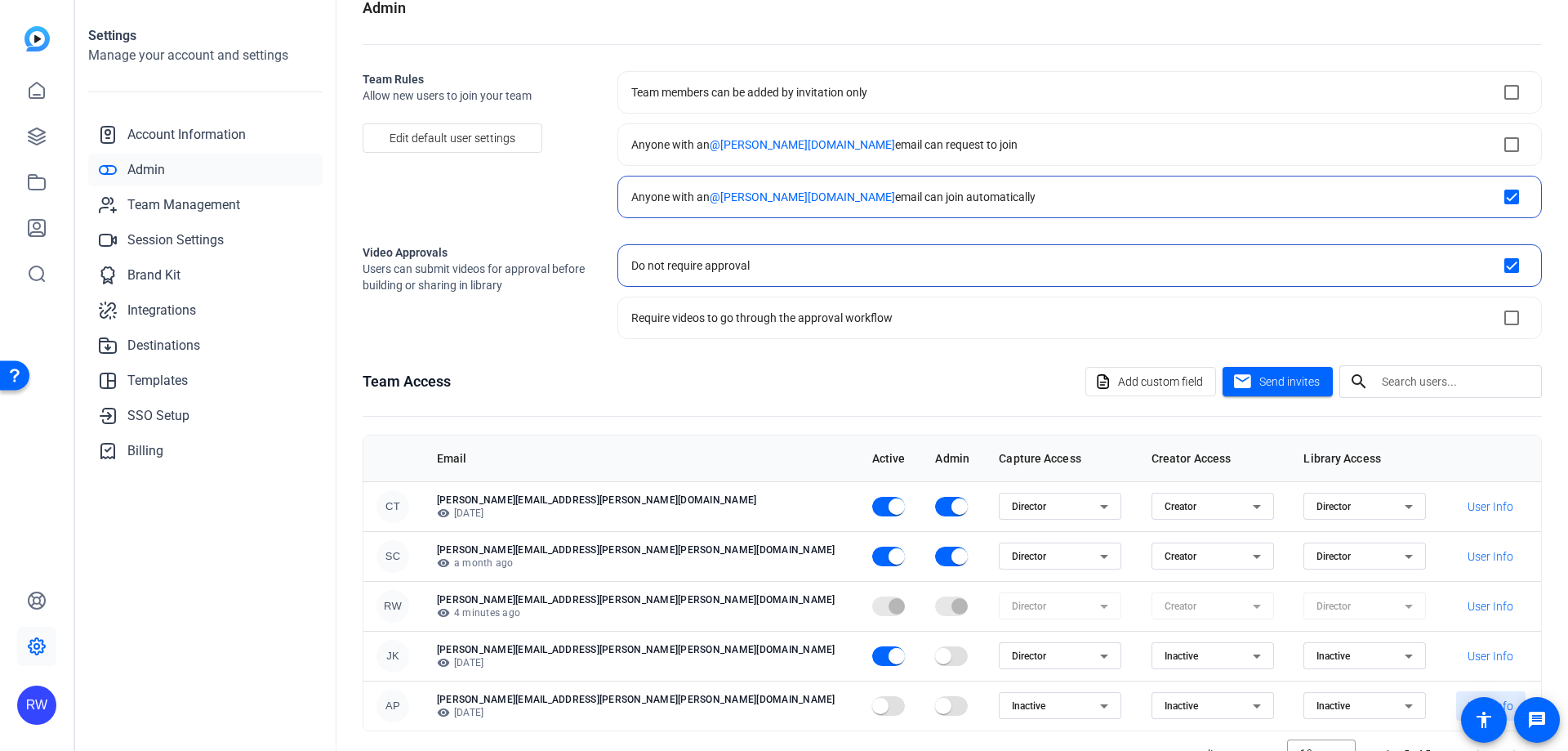
scroll to position [0, 0]
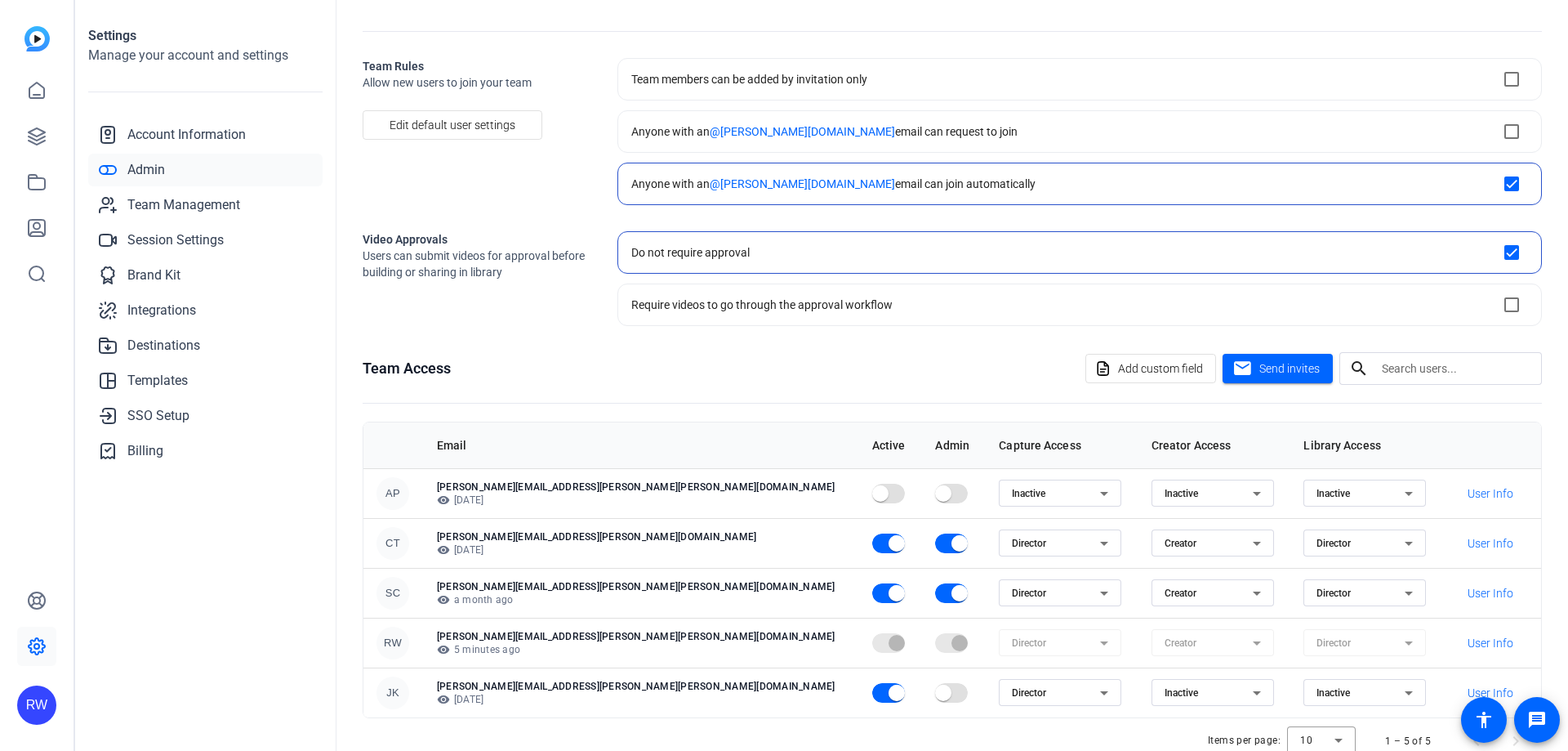
scroll to position [82, 0]
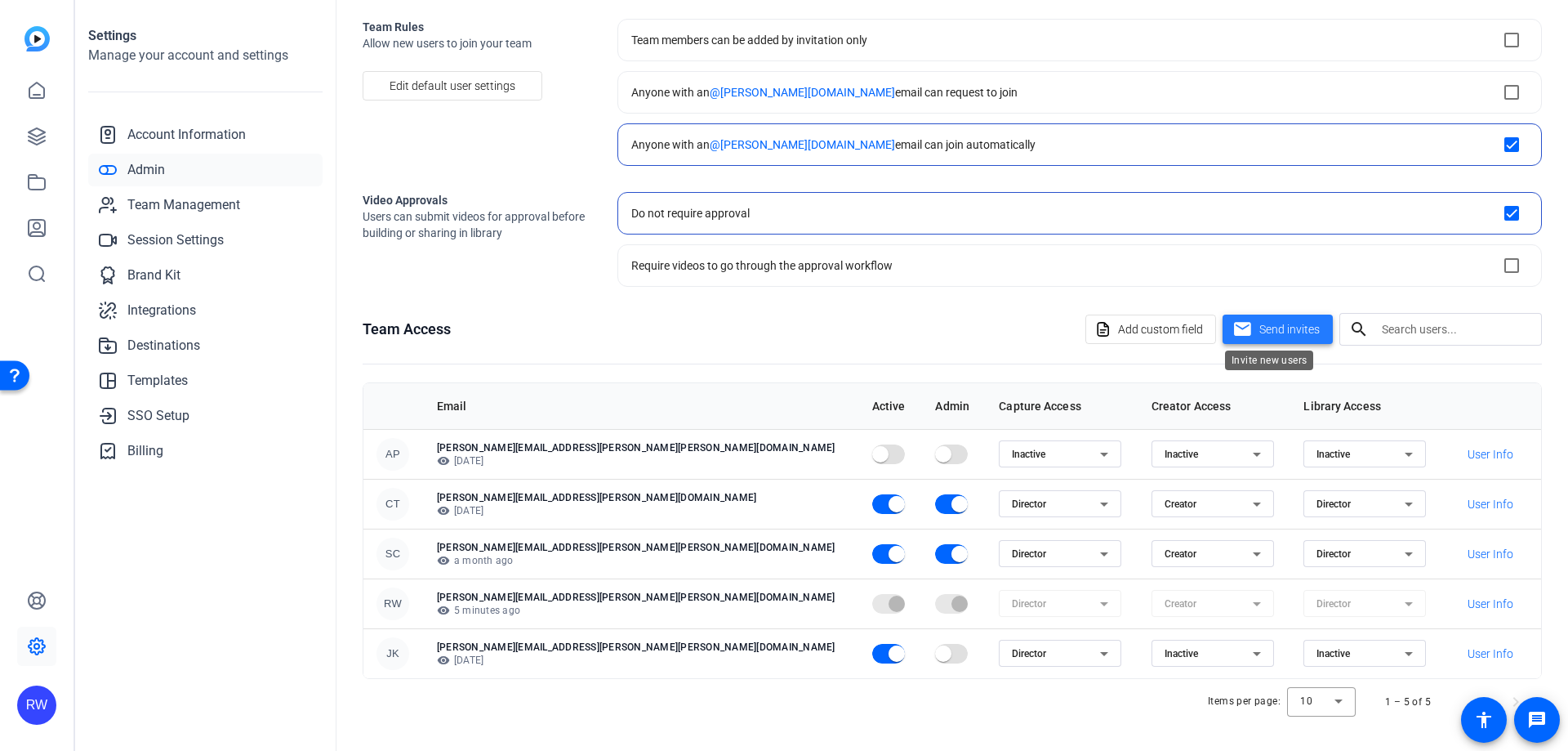
click at [1277, 326] on span "Send invites" at bounding box center [1290, 329] width 61 height 17
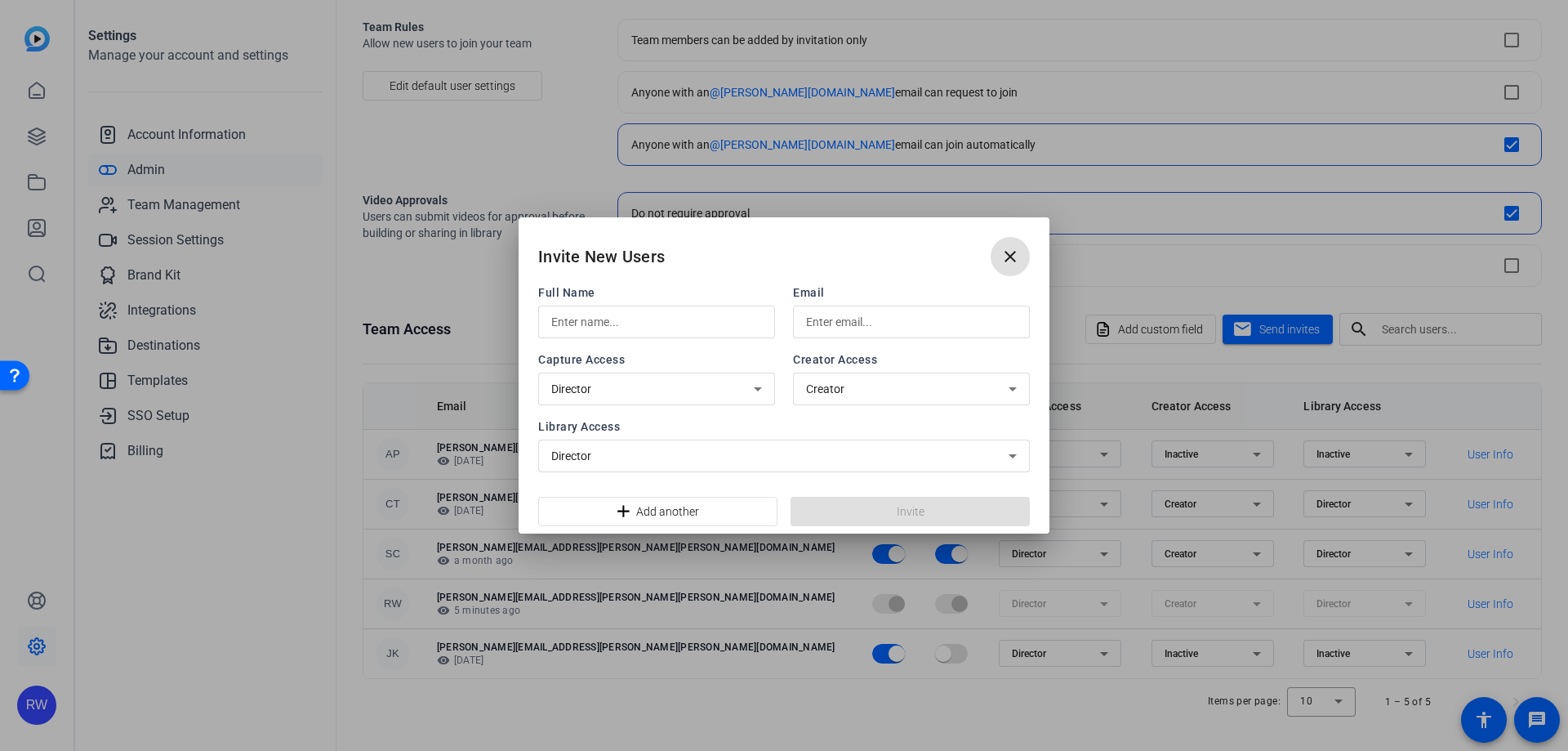
click at [683, 311] on div at bounding box center [656, 321] width 210 height 32
click at [681, 313] on input "Holly" at bounding box center [656, 322] width 210 height 20
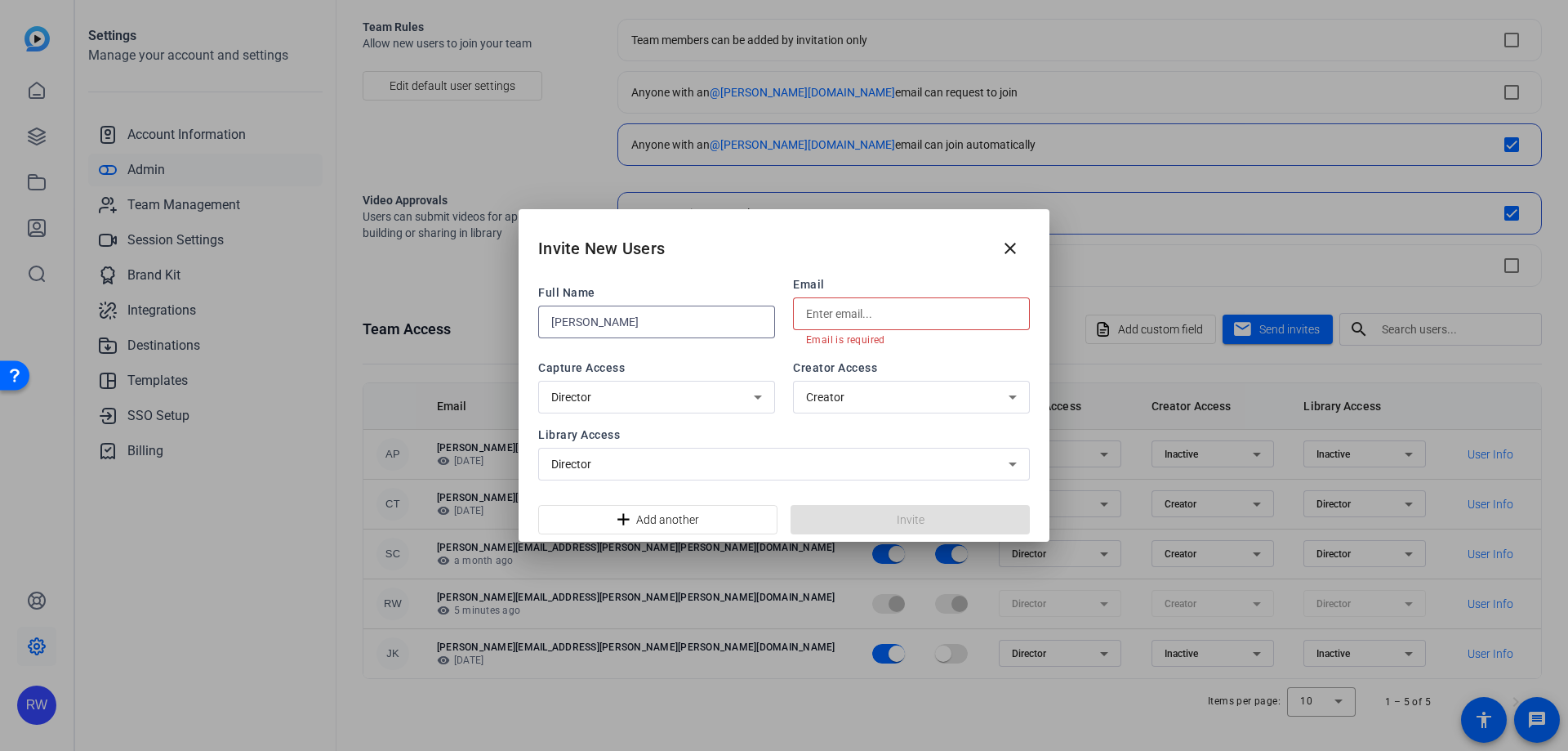
type input "Holly Kramer"
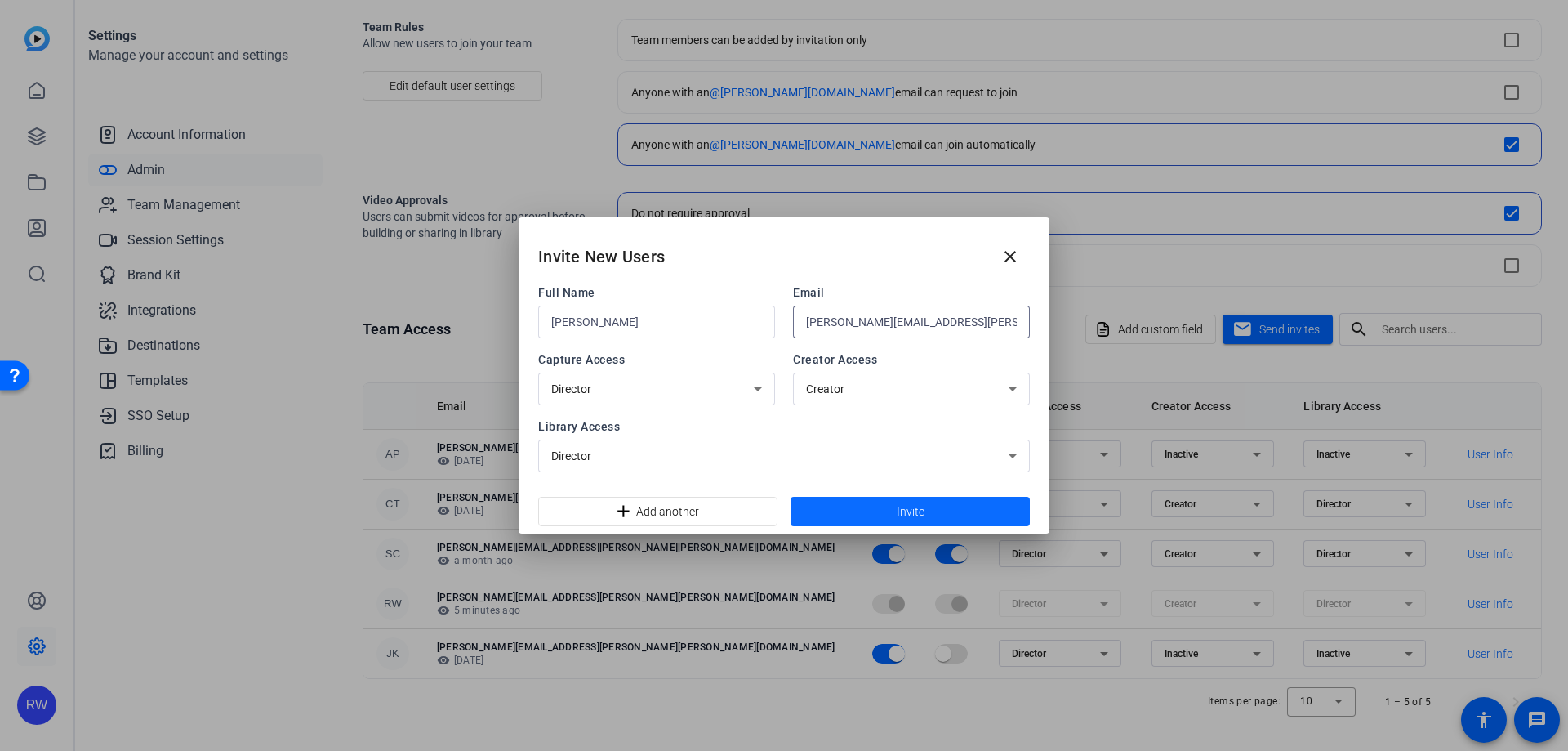
type input "holly.kramer@jackson.com"
click at [909, 503] on span "Invite" at bounding box center [911, 511] width 28 height 17
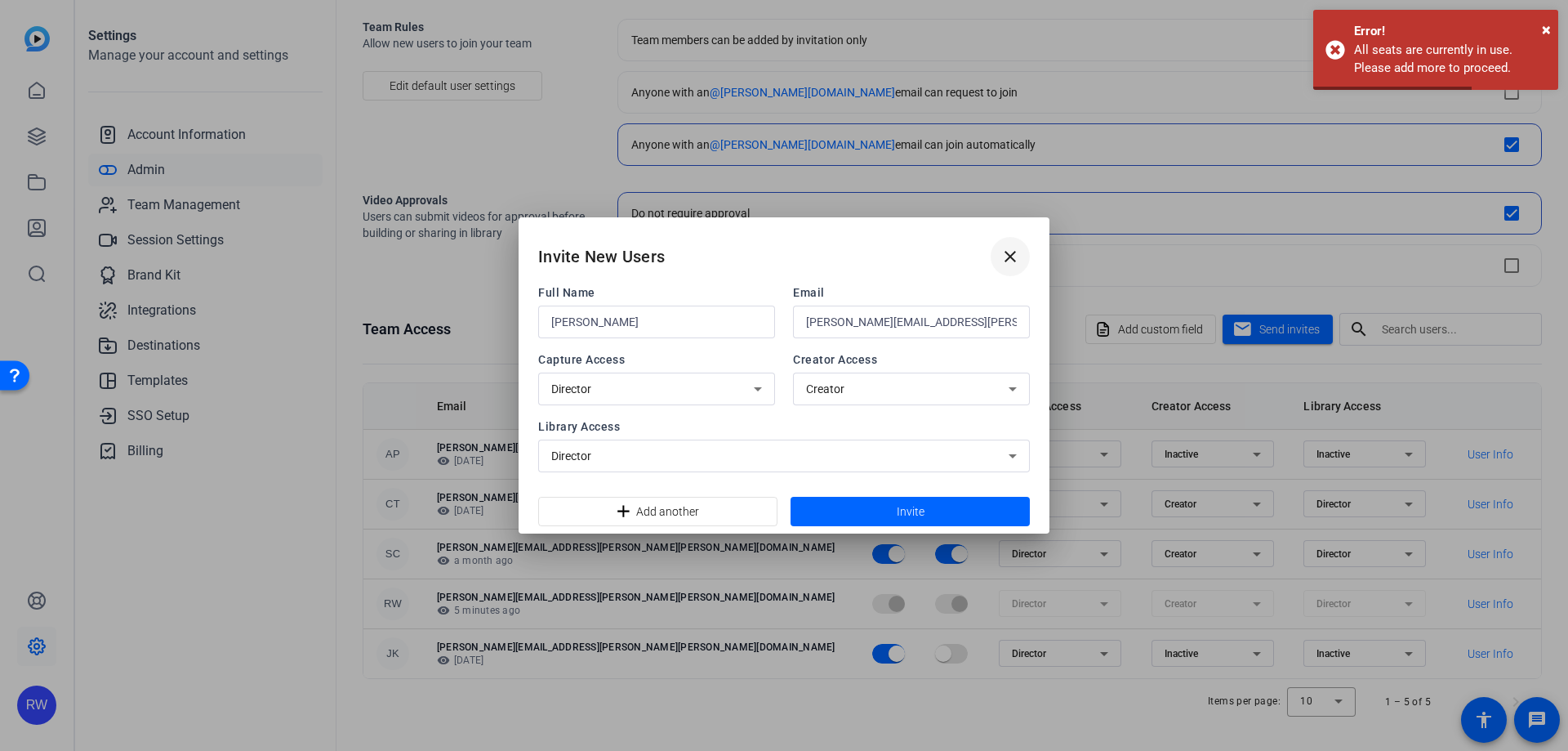
click at [1009, 249] on mat-icon "close" at bounding box center [1010, 257] width 20 height 20
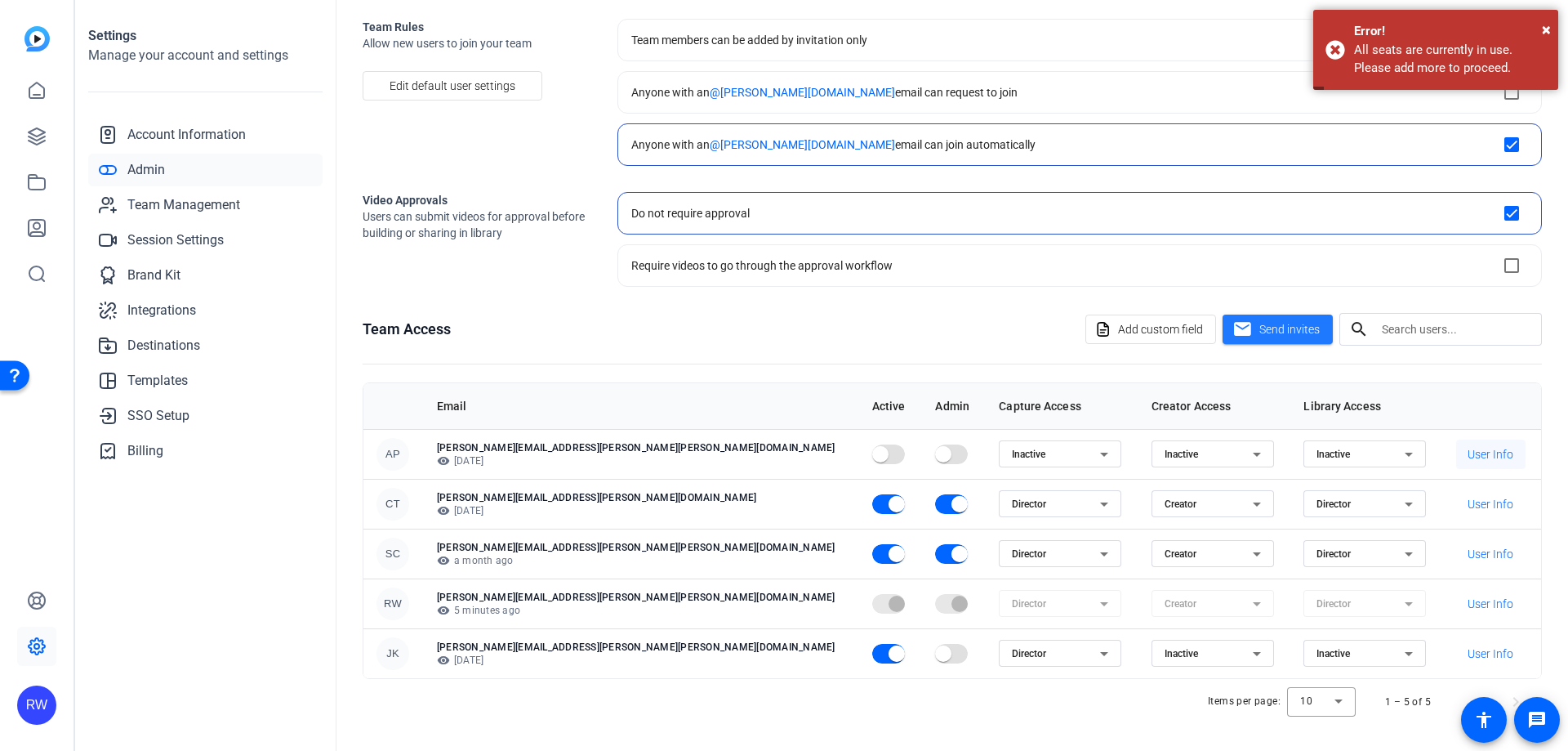
click at [1468, 458] on span "User Info" at bounding box center [1490, 454] width 46 height 17
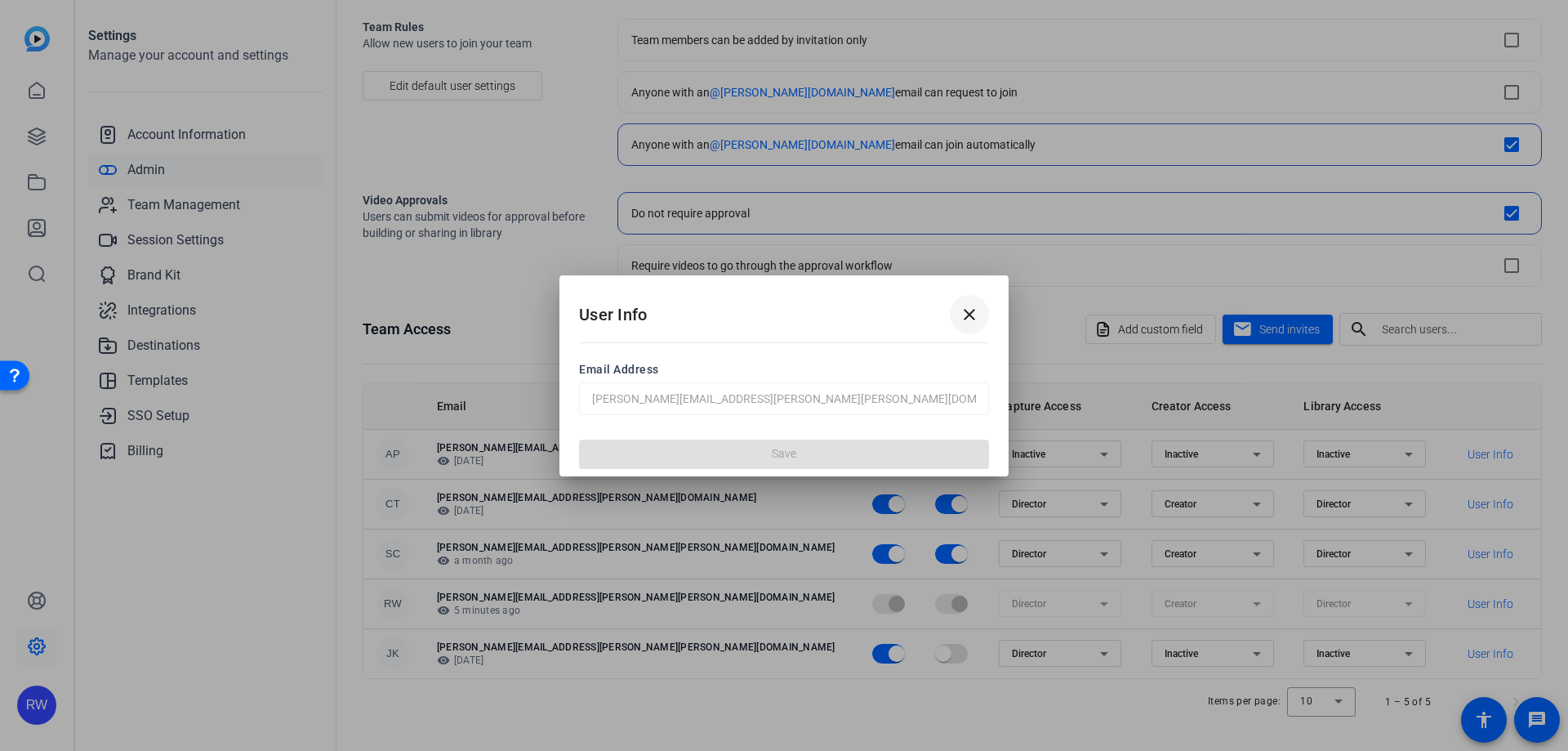
click at [971, 317] on mat-icon "close" at bounding box center [970, 315] width 20 height 20
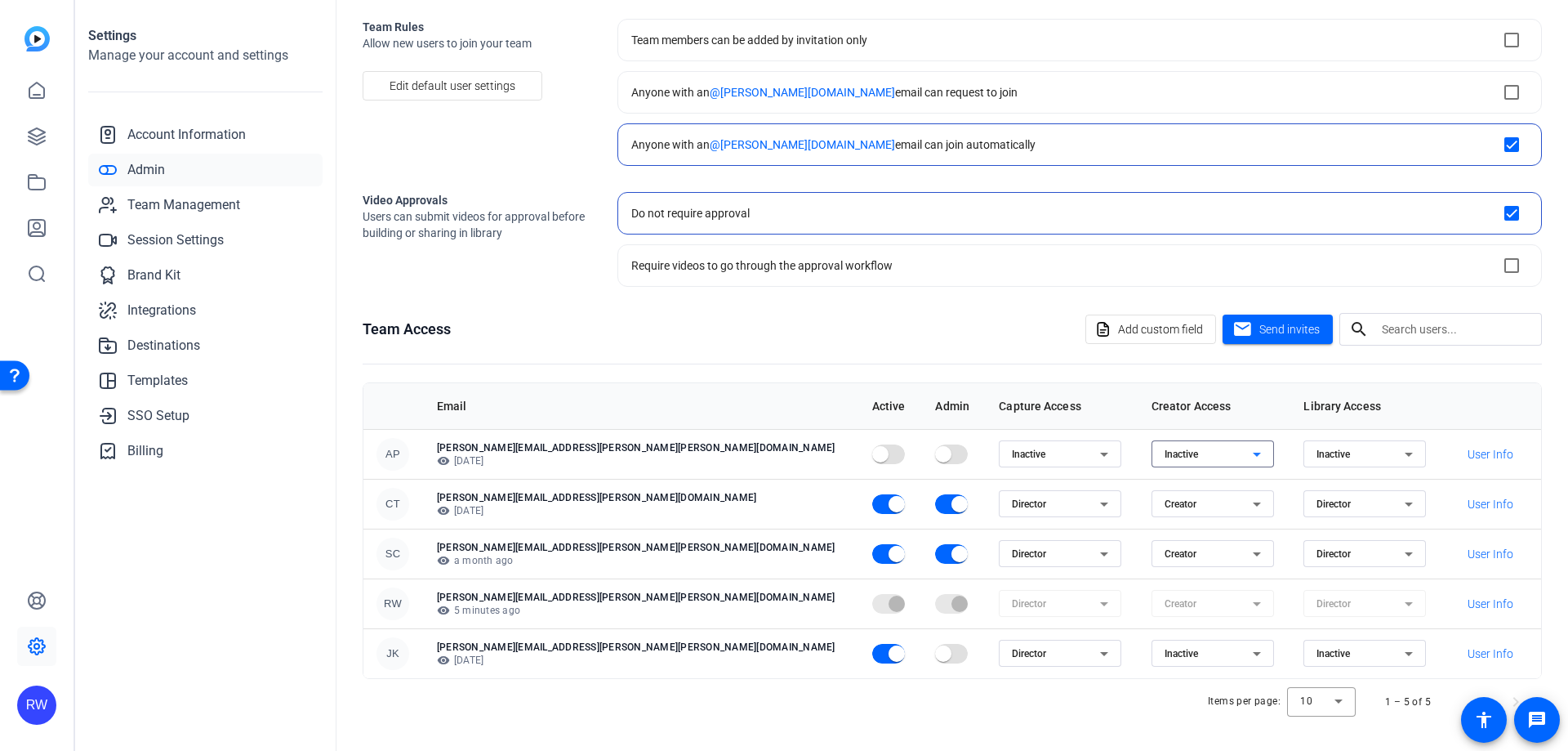
click at [1164, 453] on div "Inactive" at bounding box center [1208, 454] width 88 height 20
click at [988, 355] on div at bounding box center [784, 376] width 1568 height 751
click at [1316, 453] on div "Inactive" at bounding box center [1361, 454] width 88 height 20
click at [1012, 330] on div at bounding box center [784, 376] width 1568 height 751
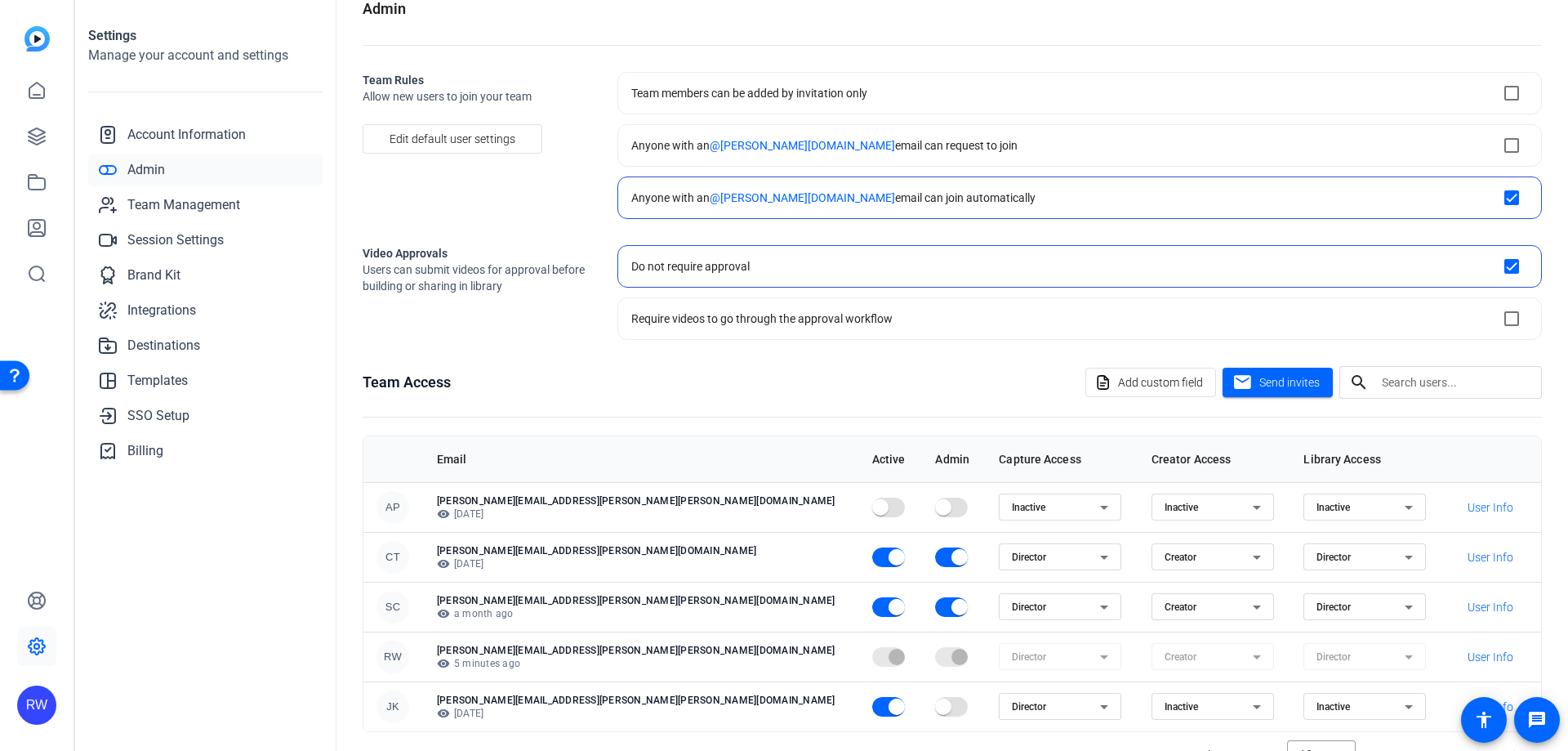
scroll to position [0, 0]
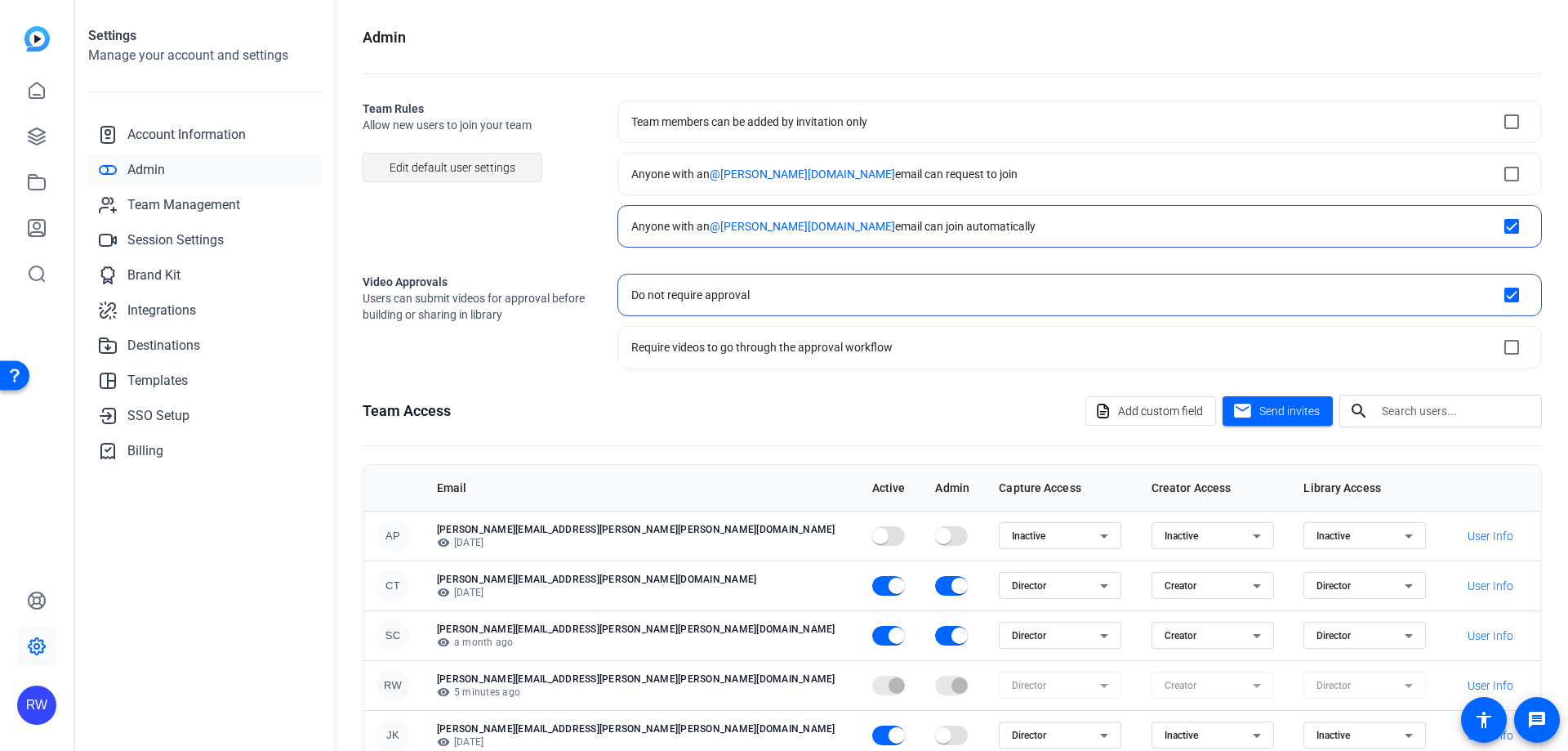
click at [445, 164] on span "Edit default user settings" at bounding box center [453, 168] width 126 height 31
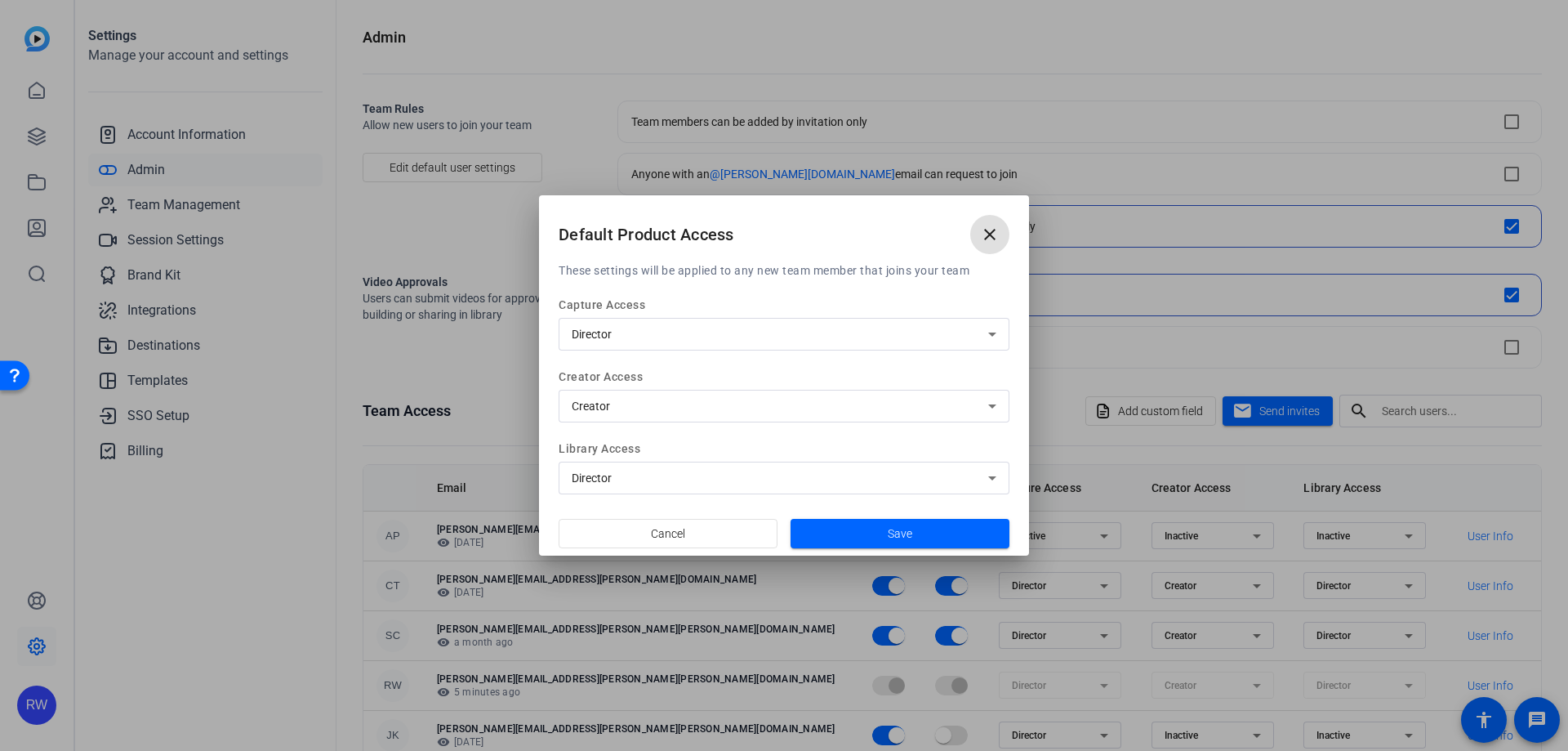
click at [989, 246] on span at bounding box center [990, 235] width 39 height 39
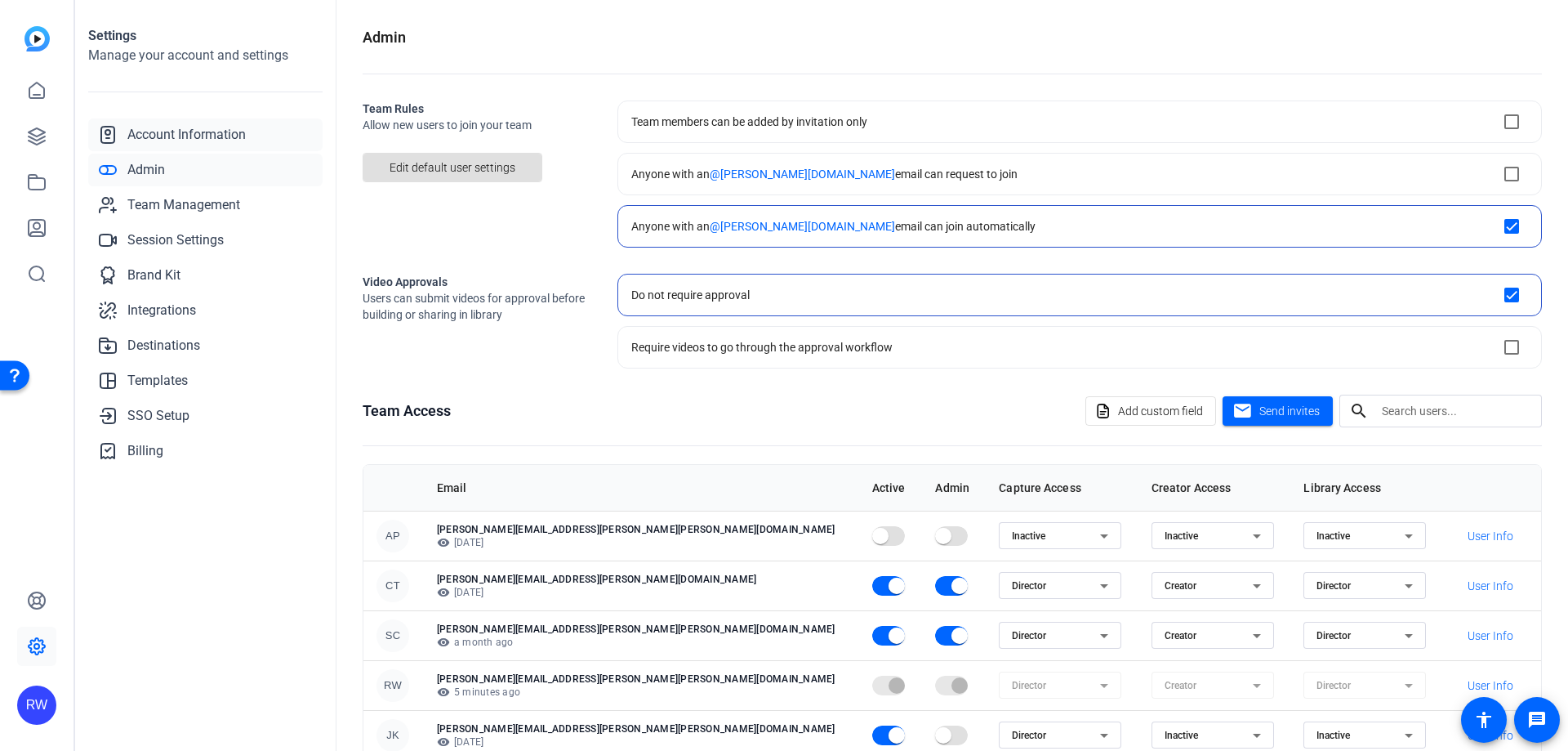
click at [172, 135] on span "Account Information" at bounding box center [187, 135] width 119 height 20
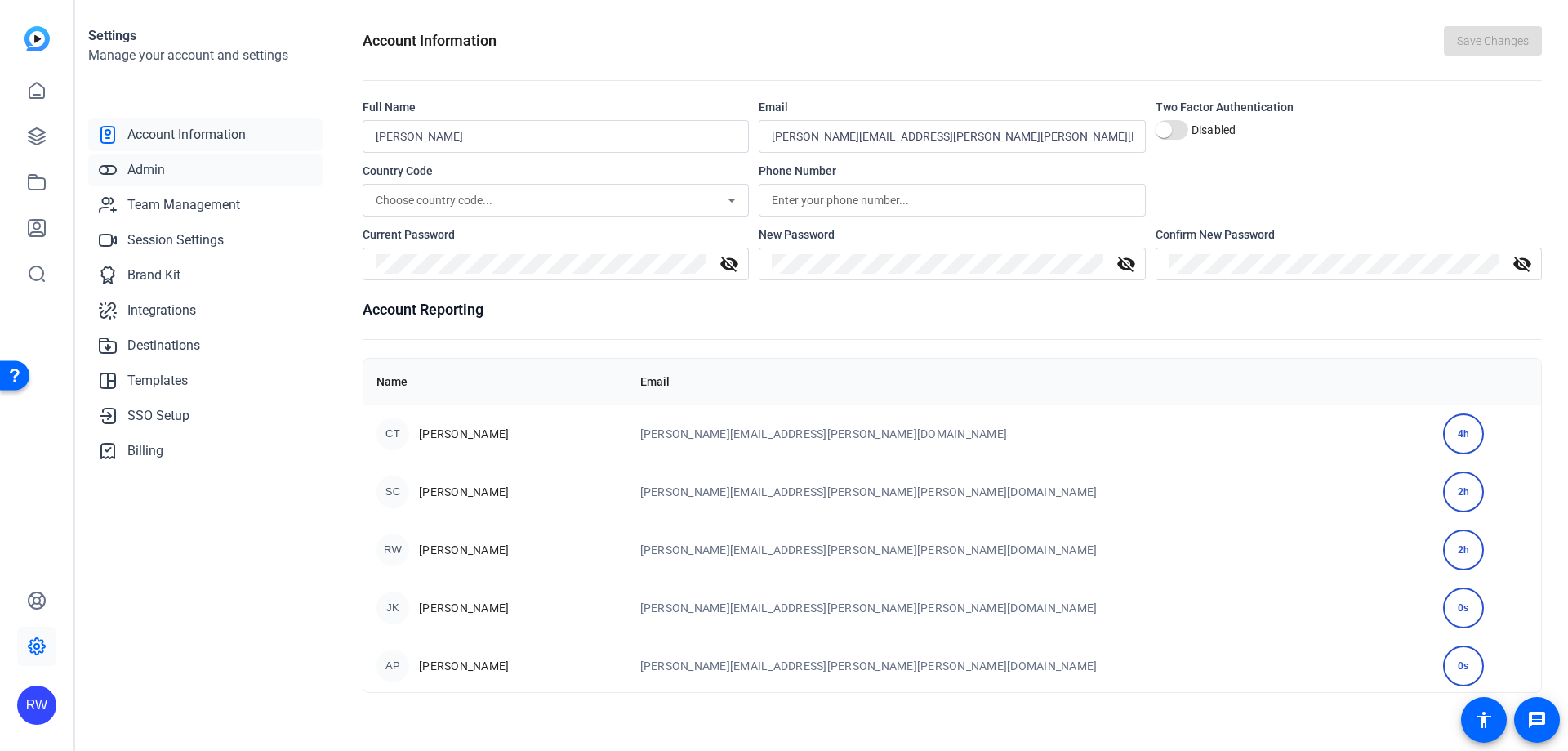
click at [131, 165] on span "Admin" at bounding box center [146, 170] width 37 height 20
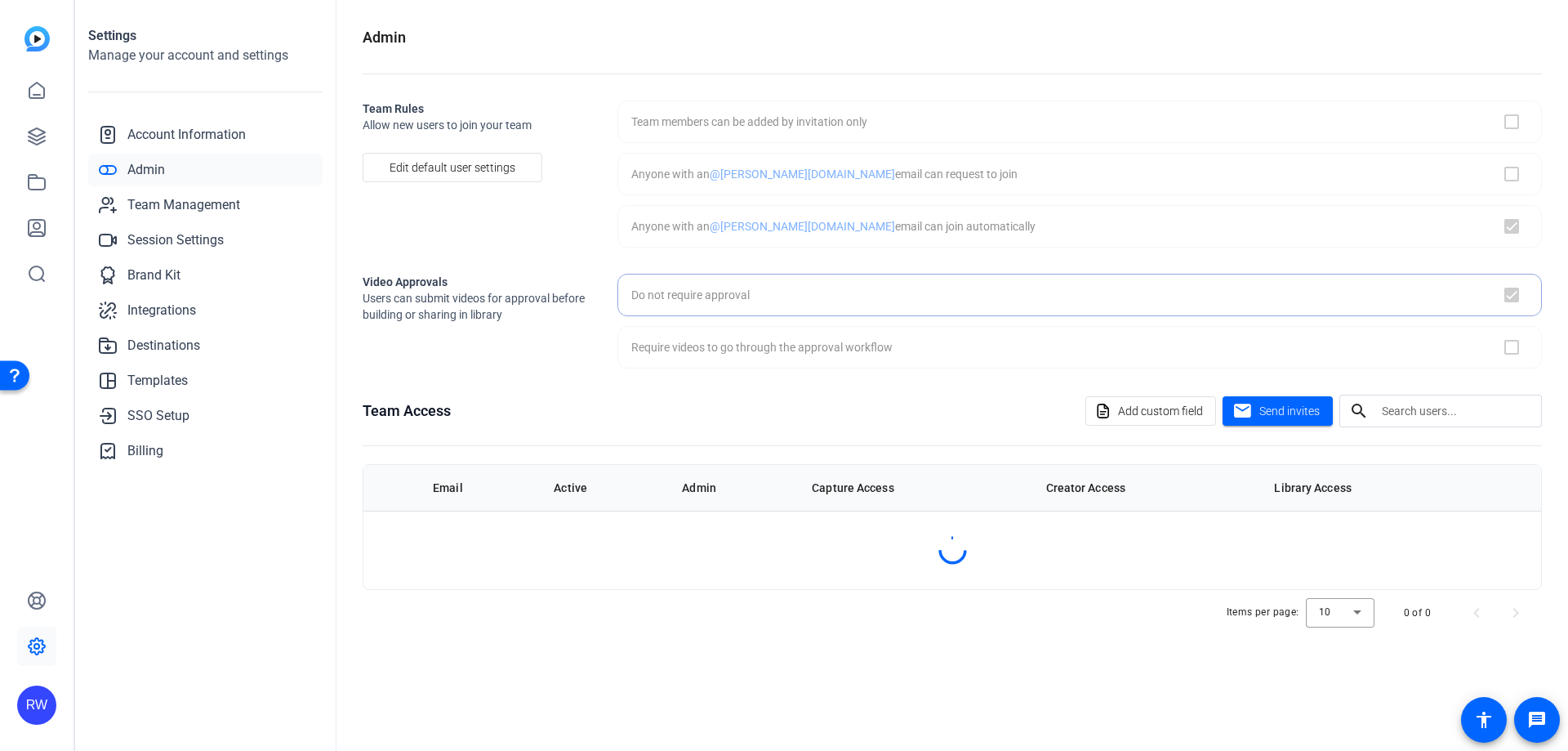
checkbox input "true"
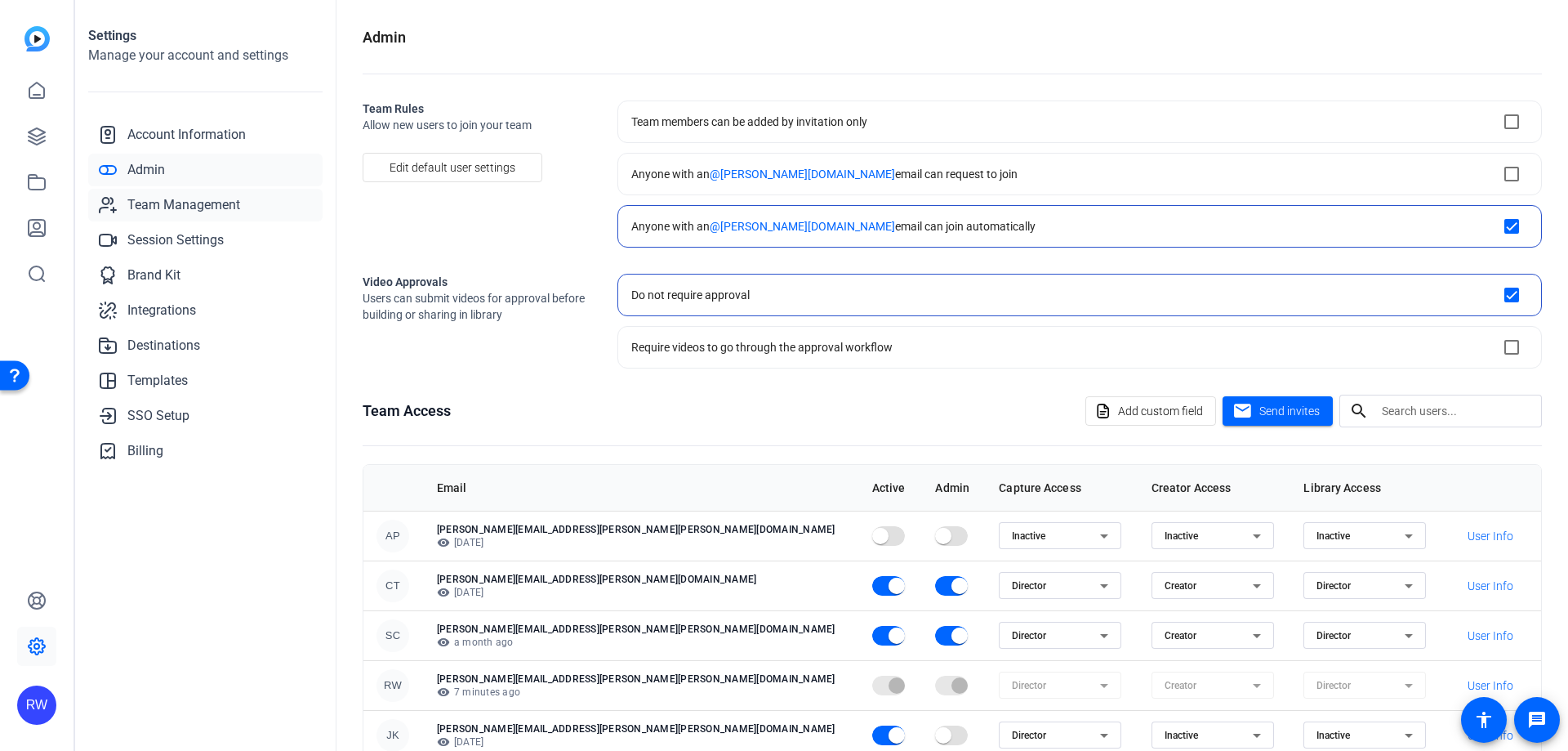
click at [157, 208] on span "Team Management" at bounding box center [184, 205] width 113 height 20
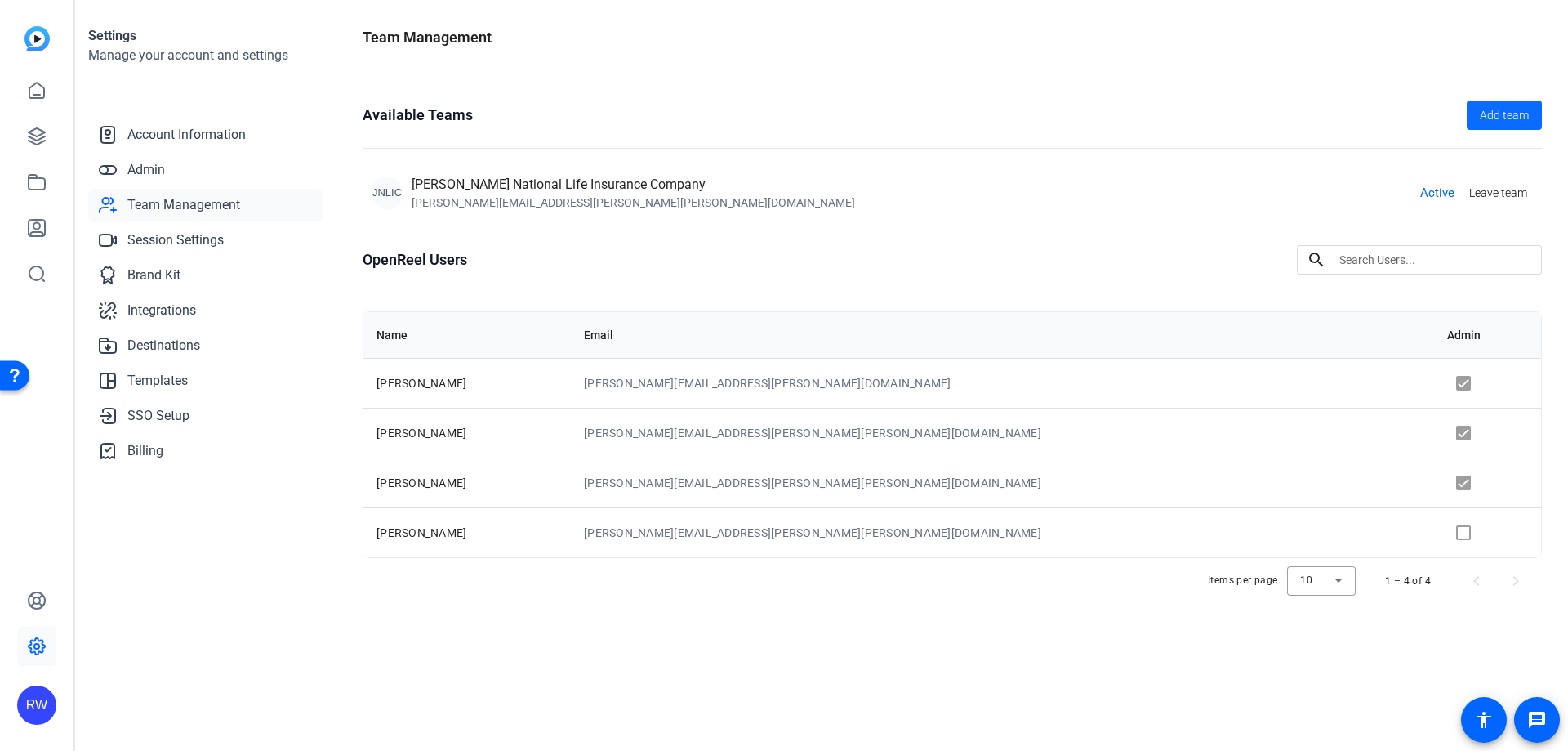
click at [1501, 109] on span "Add team" at bounding box center [1504, 115] width 49 height 17
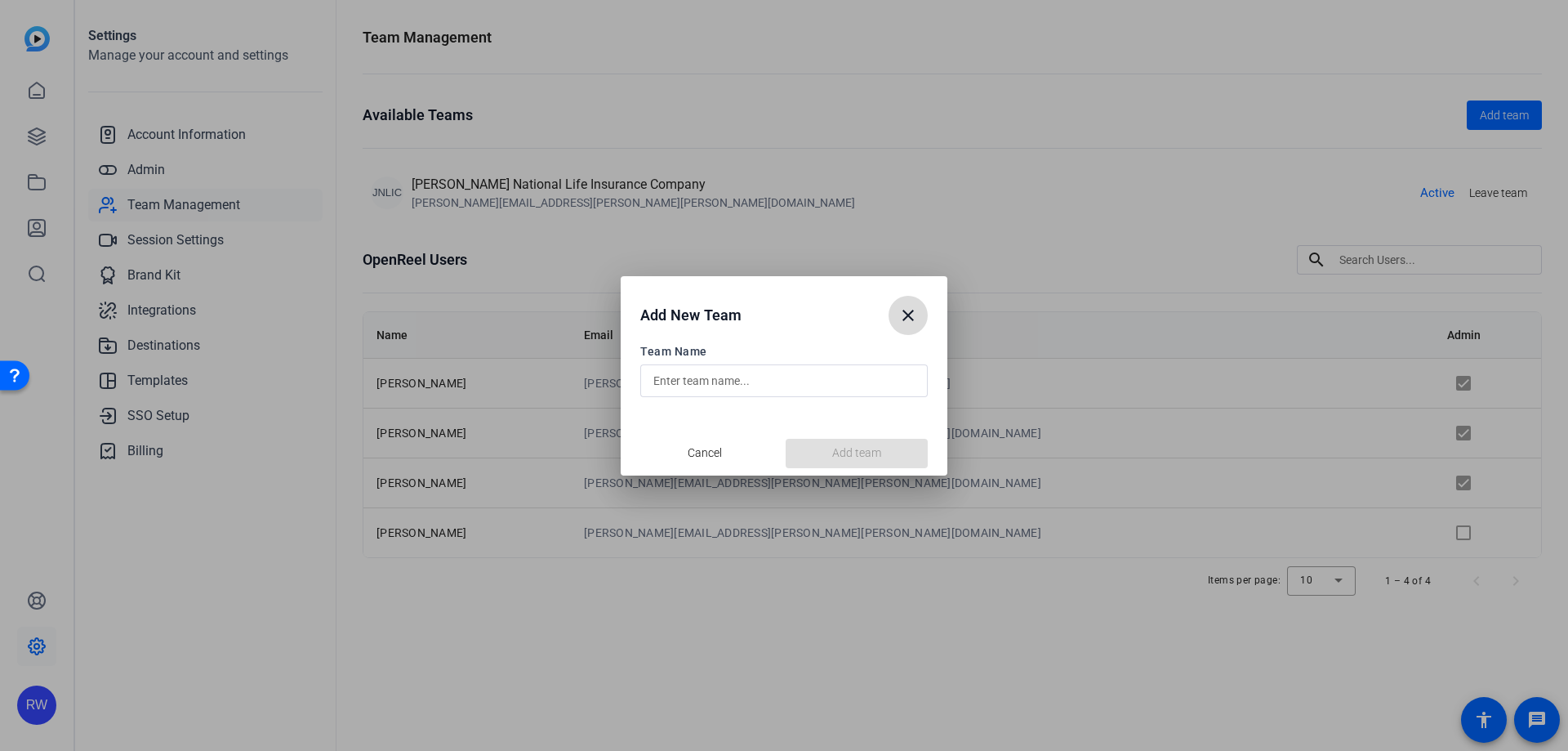
click at [912, 316] on mat-icon "close" at bounding box center [908, 316] width 20 height 20
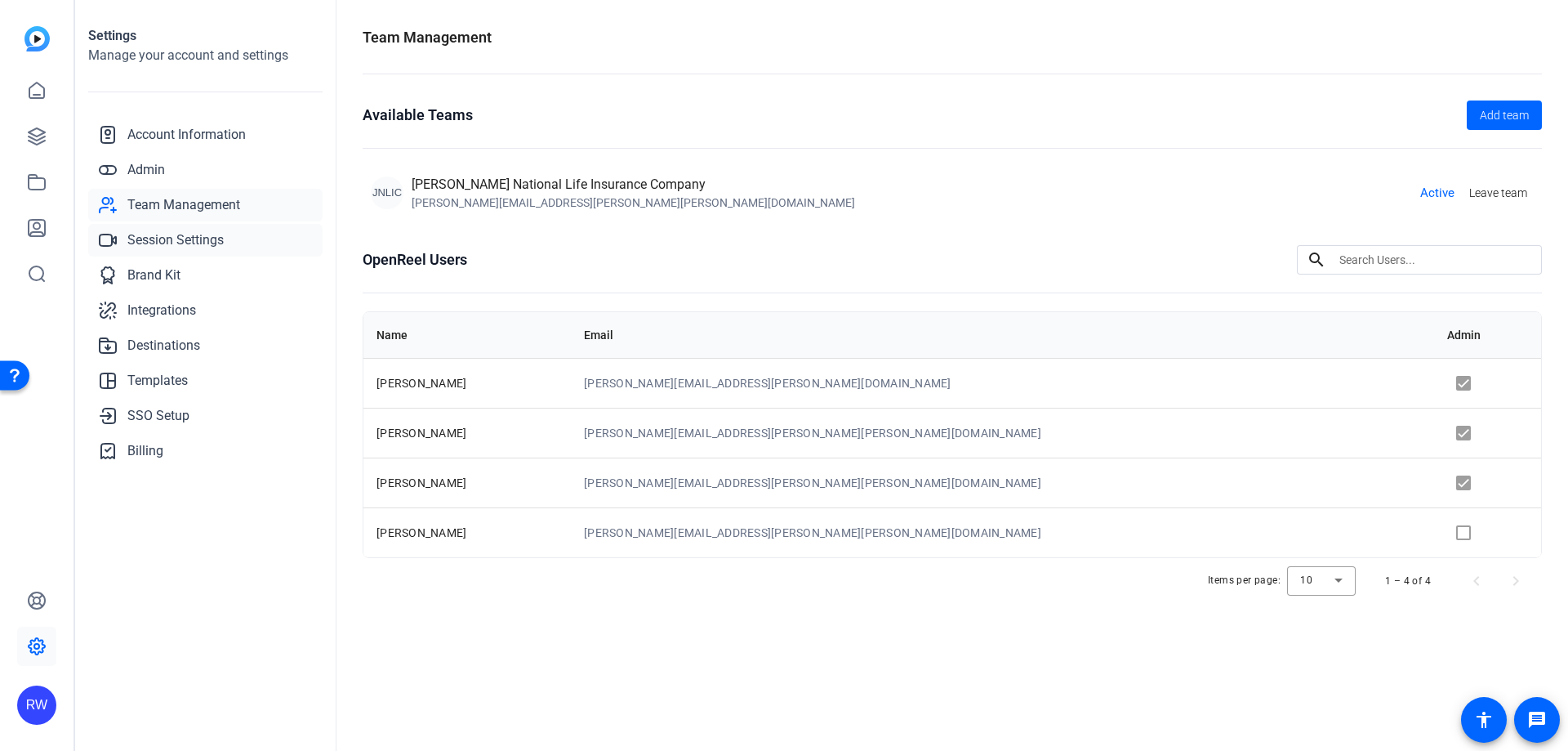
click at [187, 249] on span "Session Settings" at bounding box center [176, 240] width 96 height 20
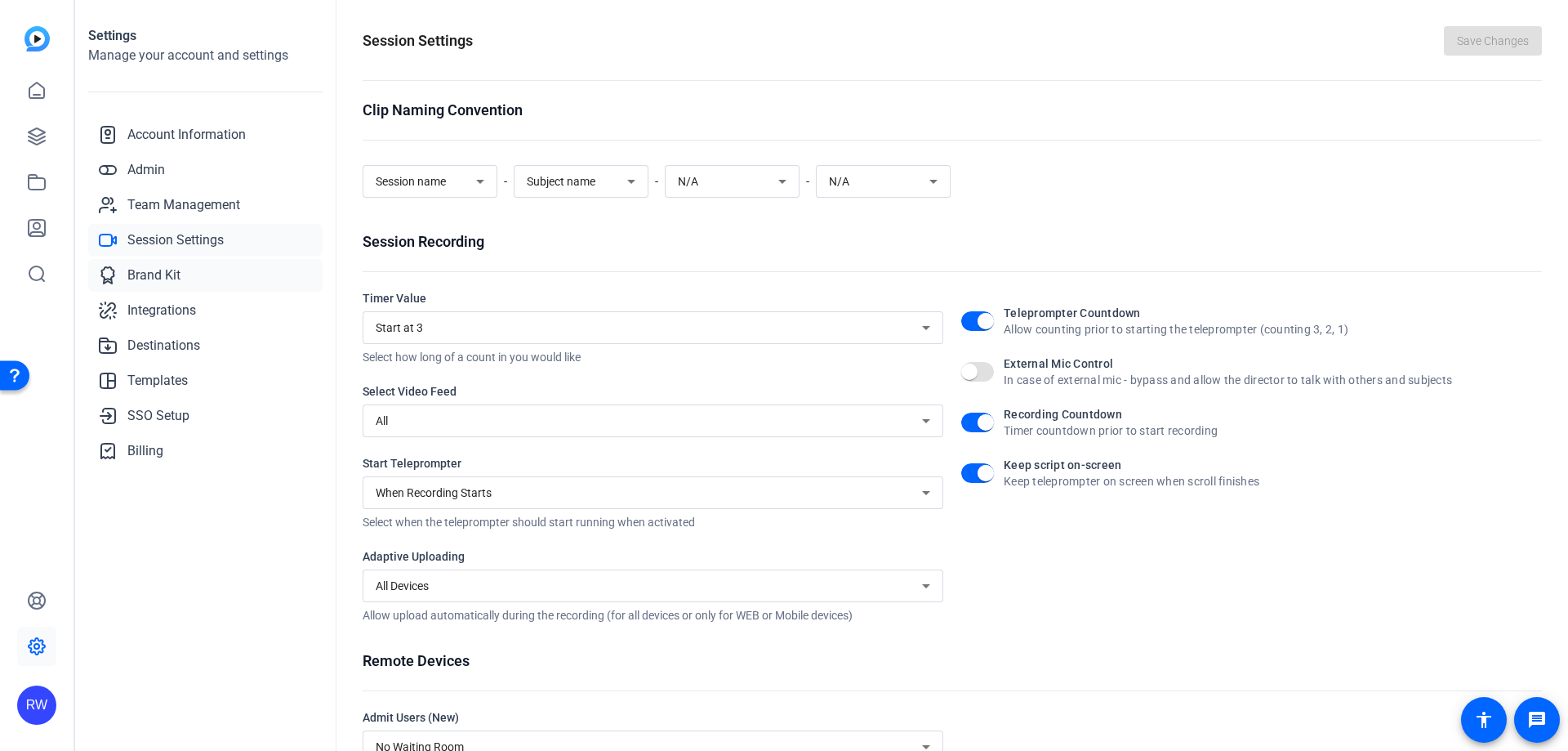
click at [175, 280] on span "Brand Kit" at bounding box center [154, 275] width 53 height 20
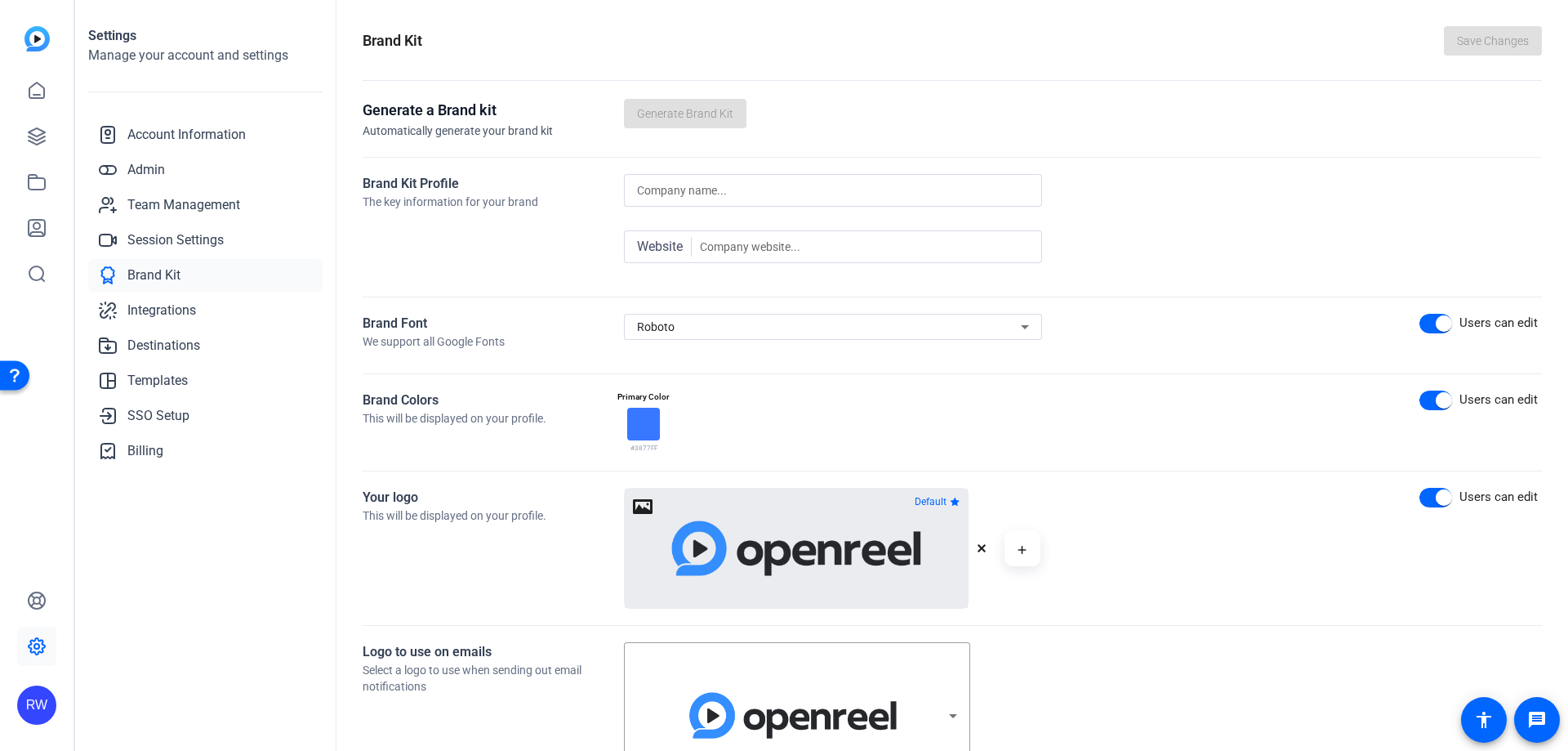
click at [1021, 325] on icon at bounding box center [1025, 327] width 20 height 20
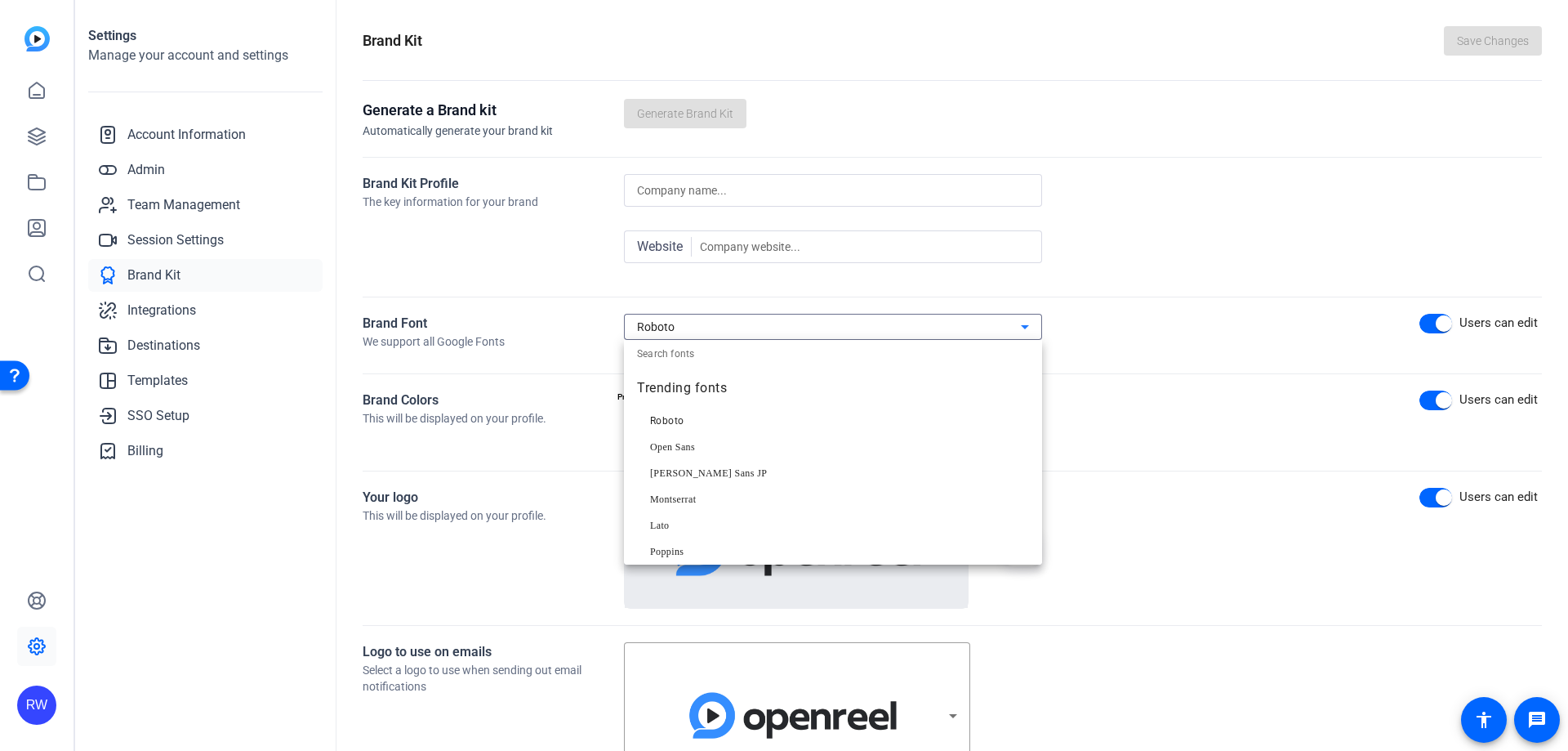
click at [1251, 547] on div at bounding box center [784, 376] width 1568 height 751
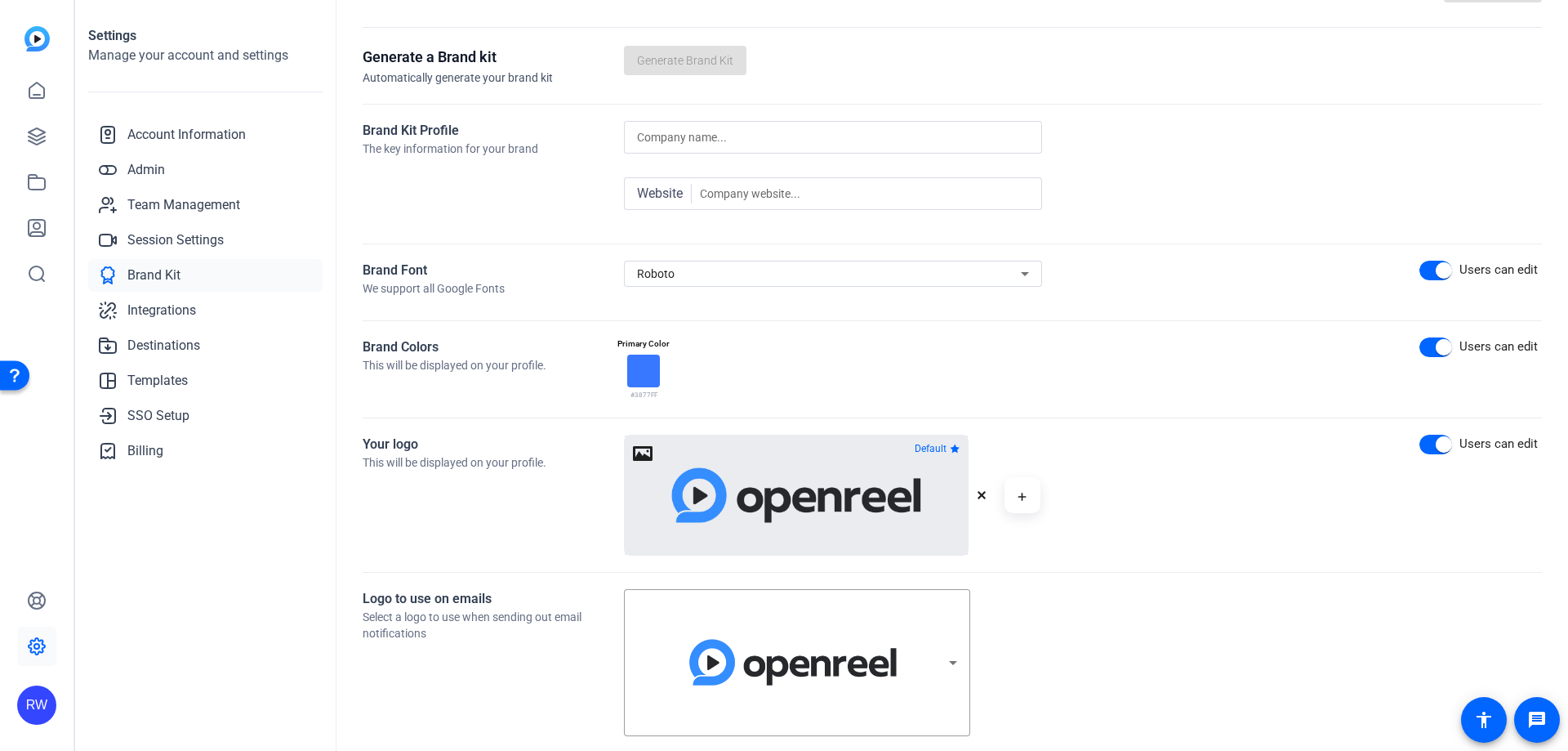
scroll to position [82, 0]
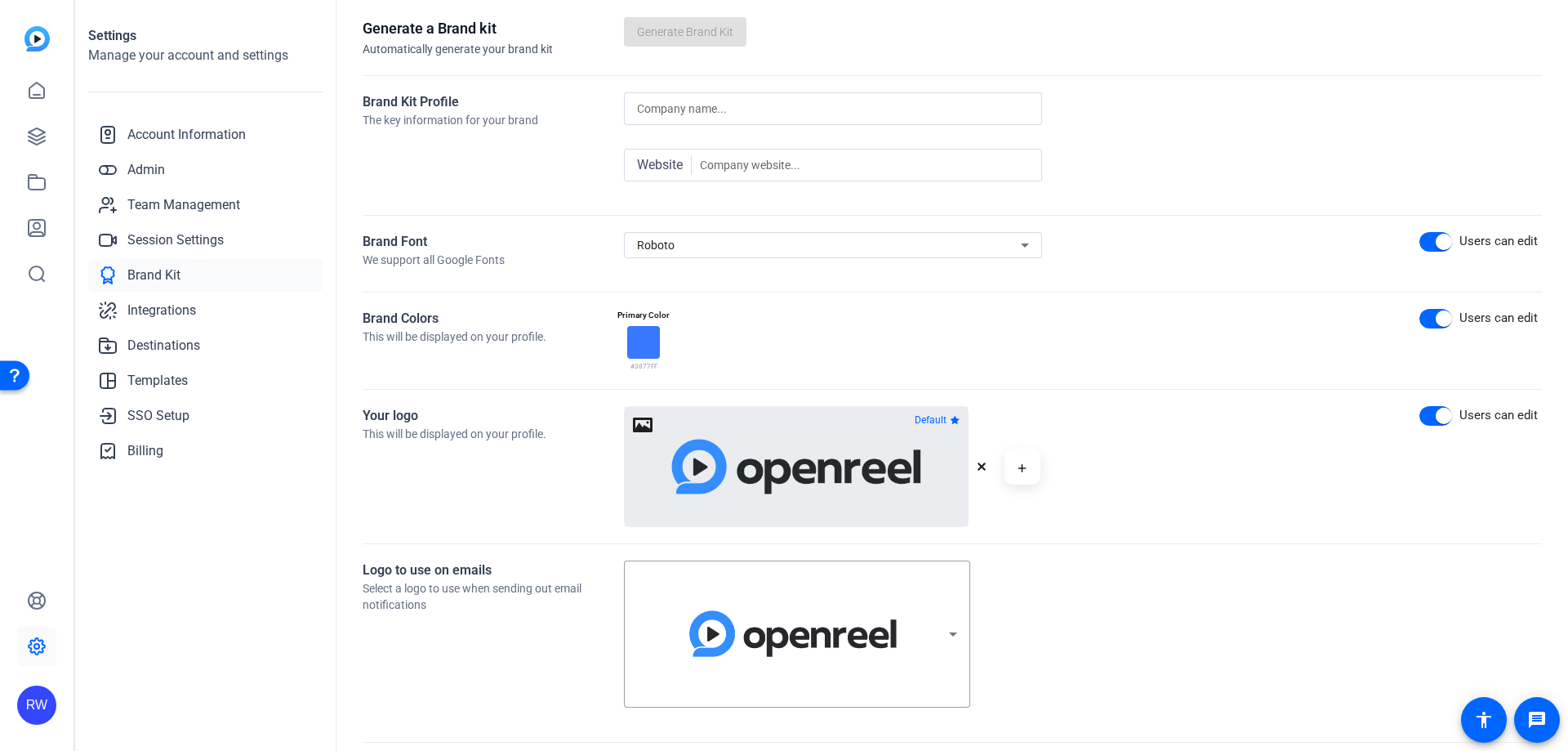
click at [980, 469] on icon "button" at bounding box center [981, 466] width 8 height 8
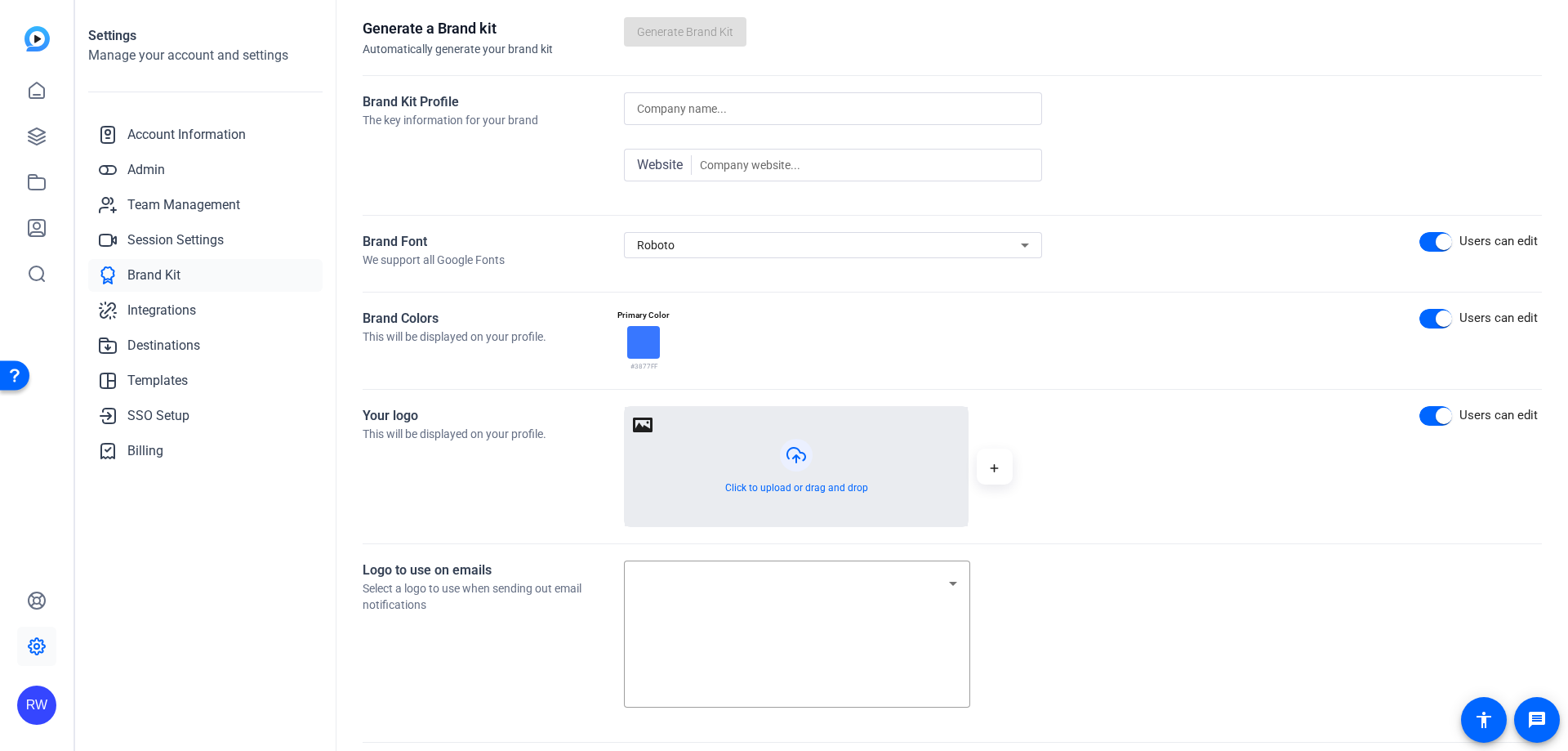
click at [793, 466] on button "button" at bounding box center [796, 466] width 343 height 119
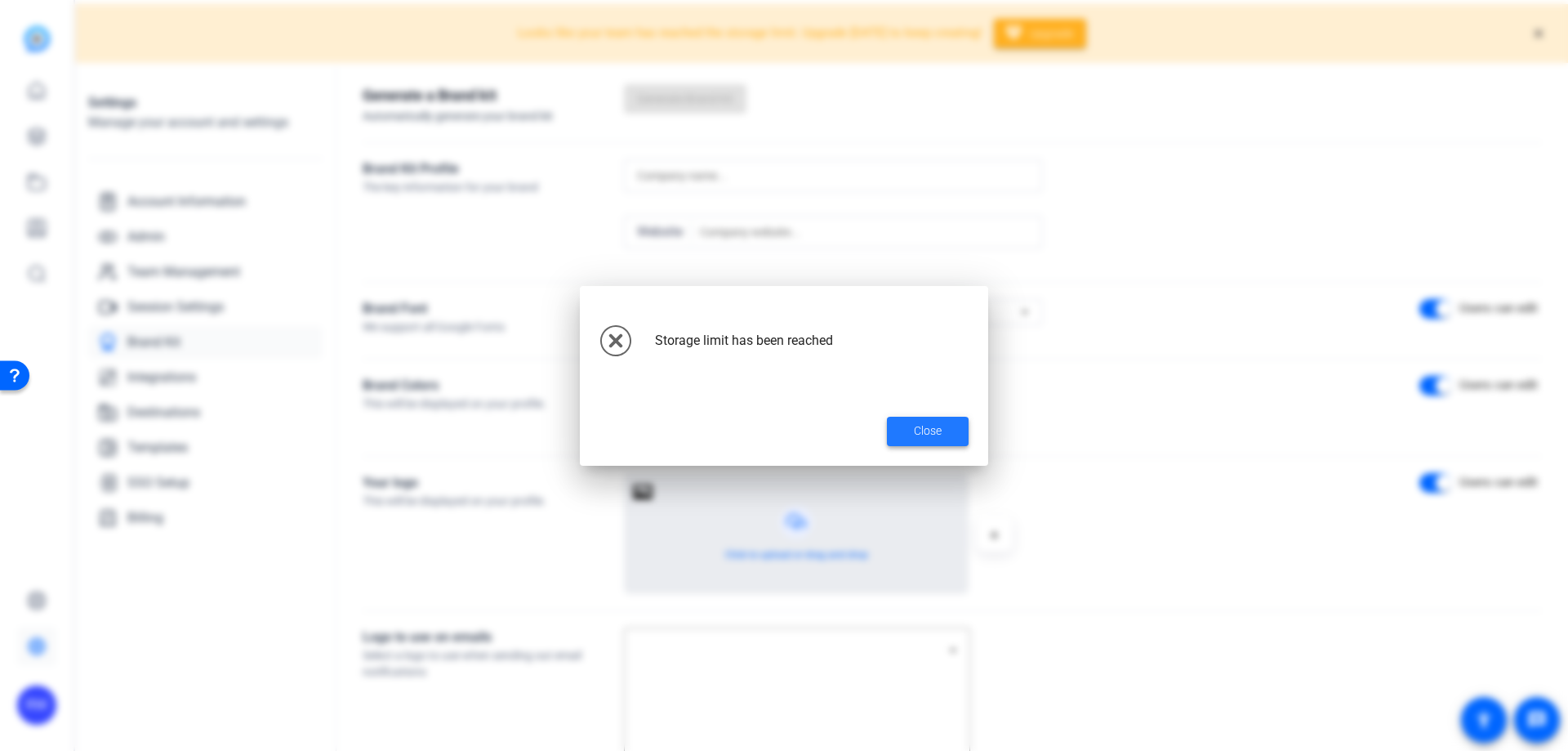
click at [938, 434] on span "Close" at bounding box center [927, 431] width 28 height 17
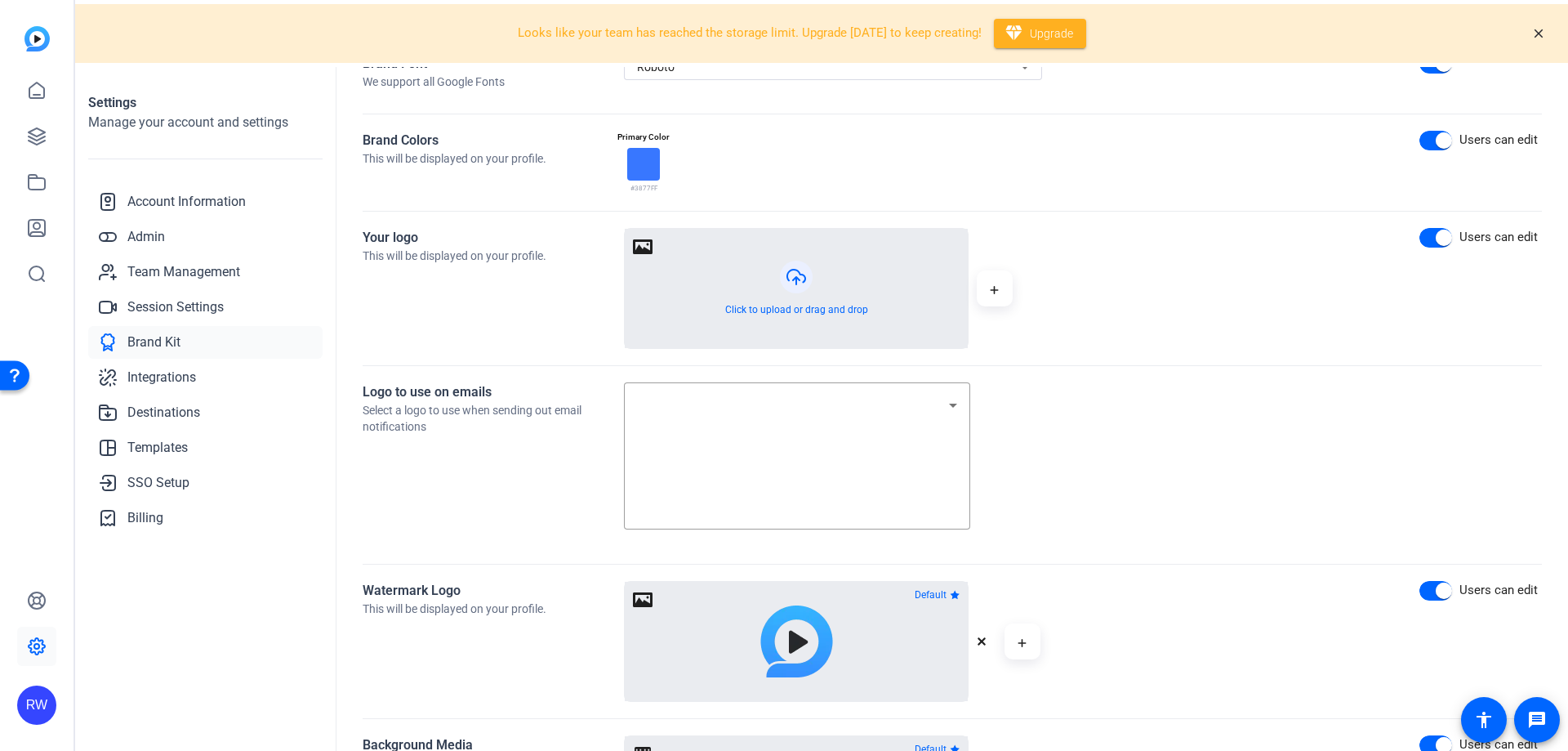
click at [1126, 540] on div "Logo to use on emails Select a logo to use when sending out email notifications" at bounding box center [952, 465] width 1179 height 165
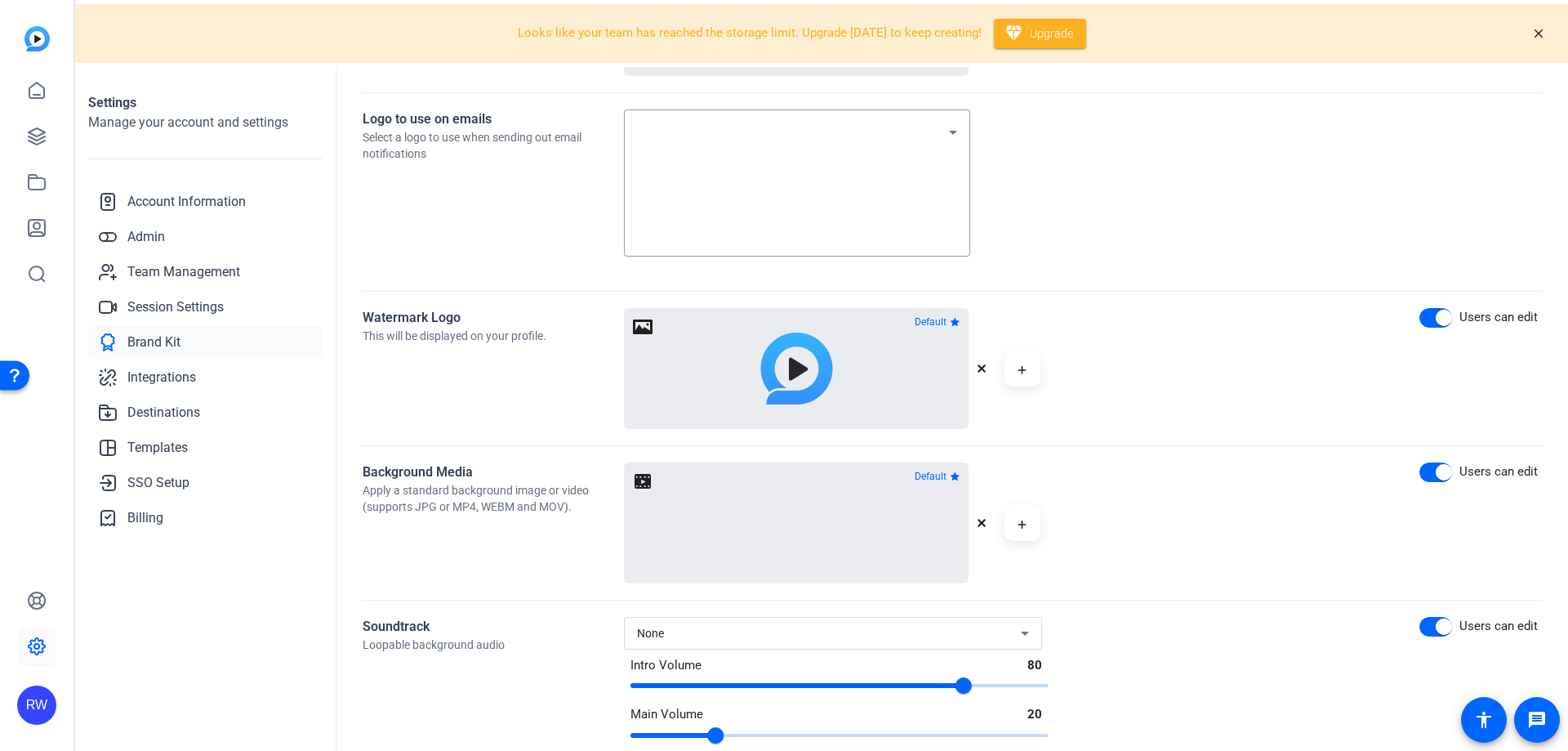
scroll to position [612, 0]
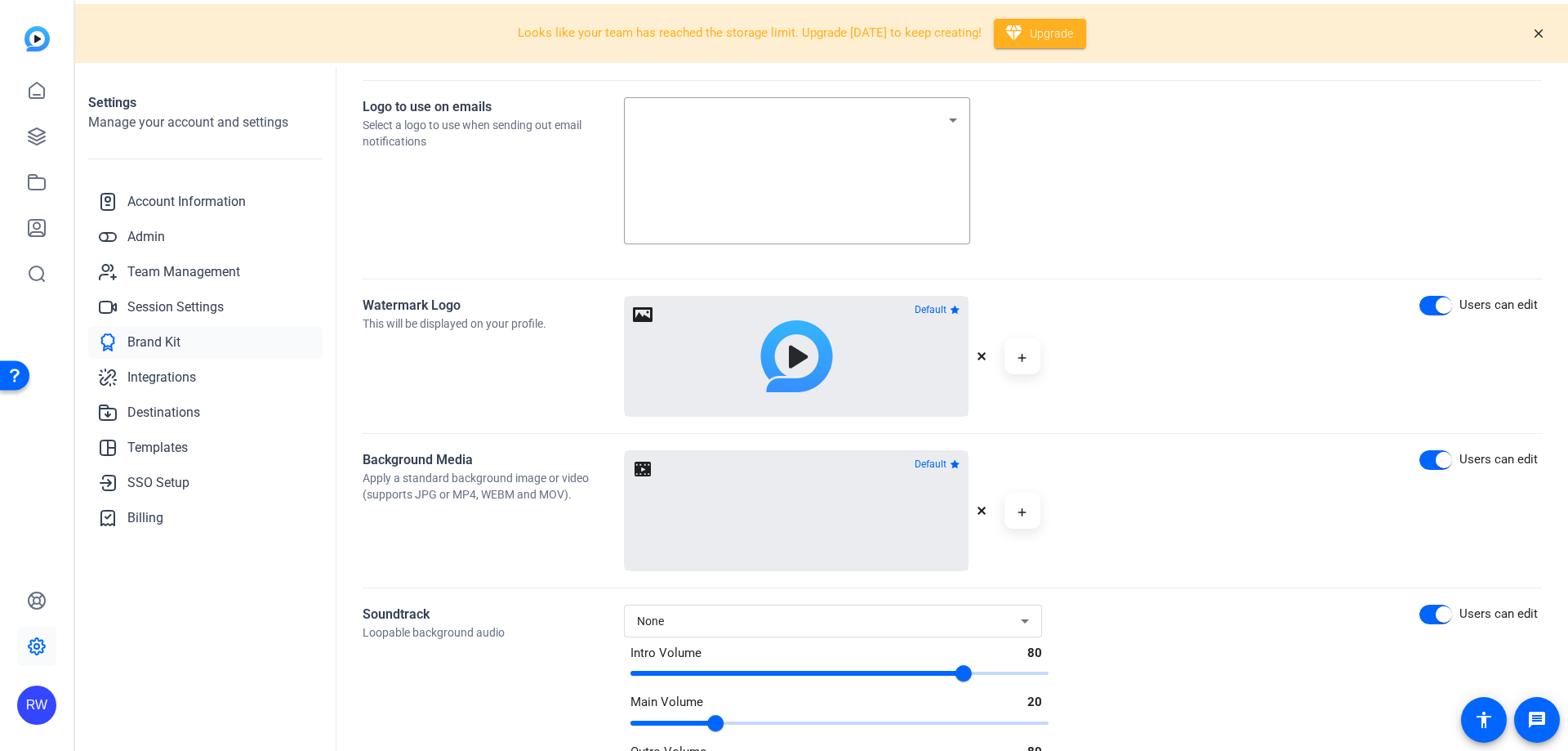
click at [1126, 540] on div "Background Media Apply a standard background image or video (supports JPG or MP…" at bounding box center [952, 510] width 1179 height 121
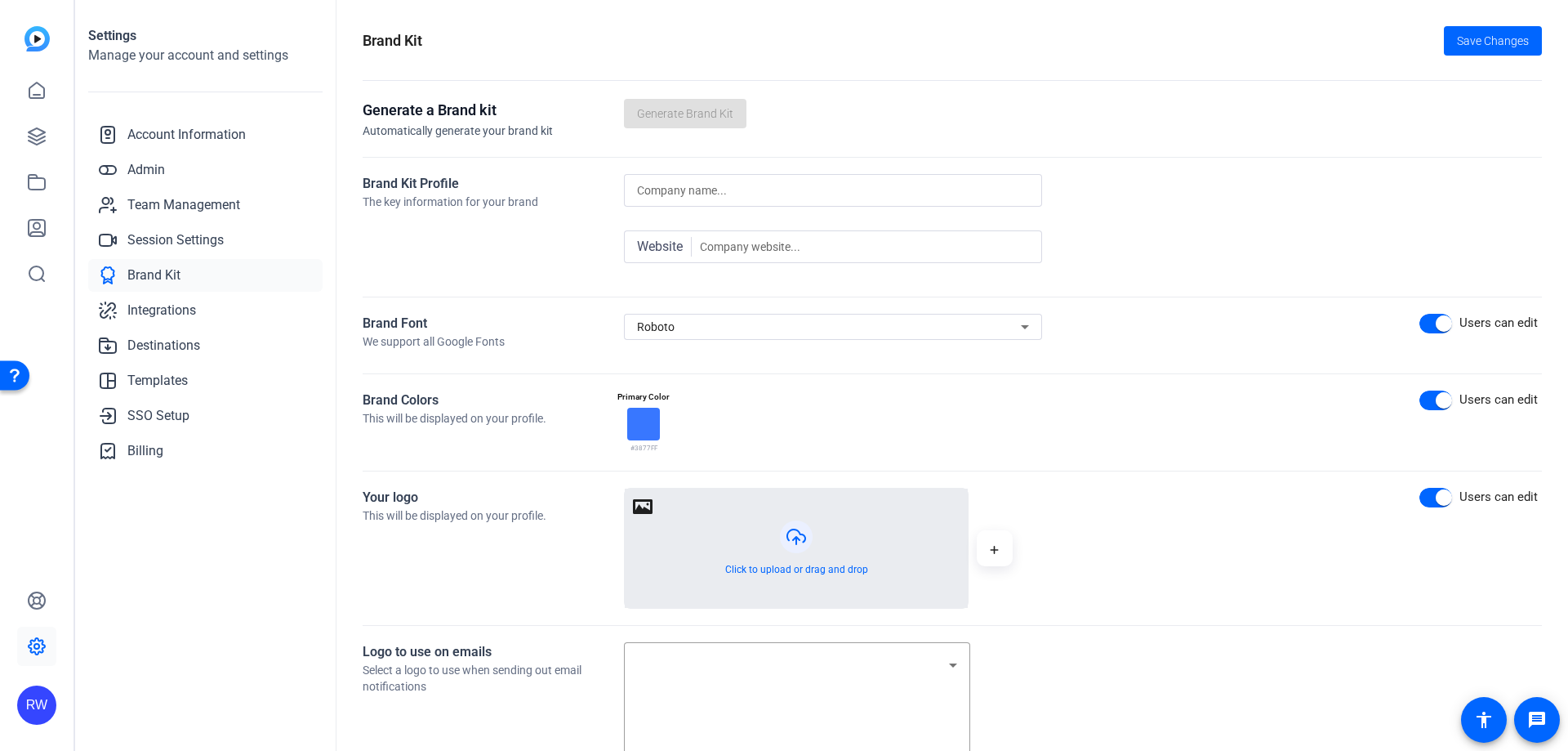
scroll to position [0, 0]
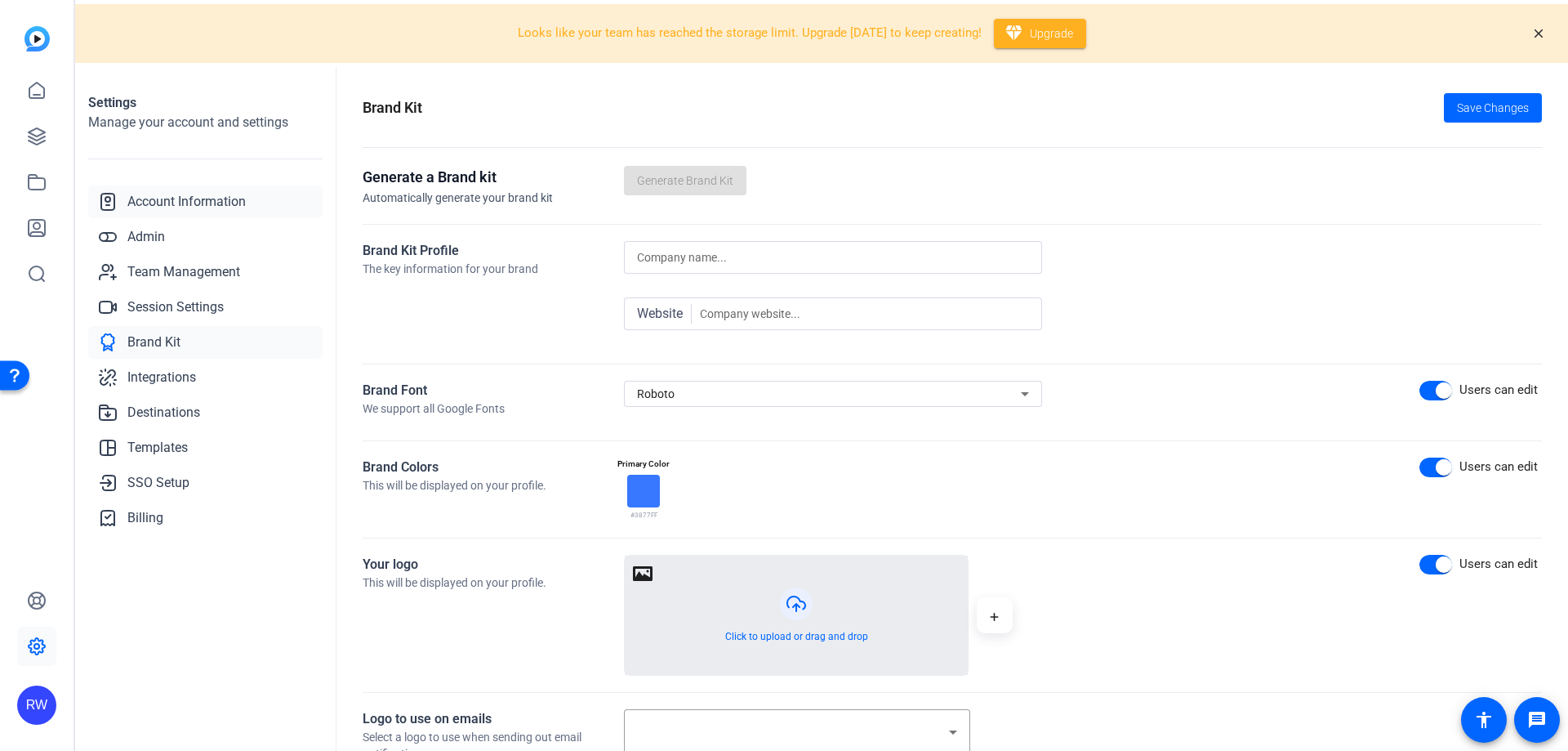
click at [192, 211] on link "Account Information" at bounding box center [205, 202] width 235 height 32
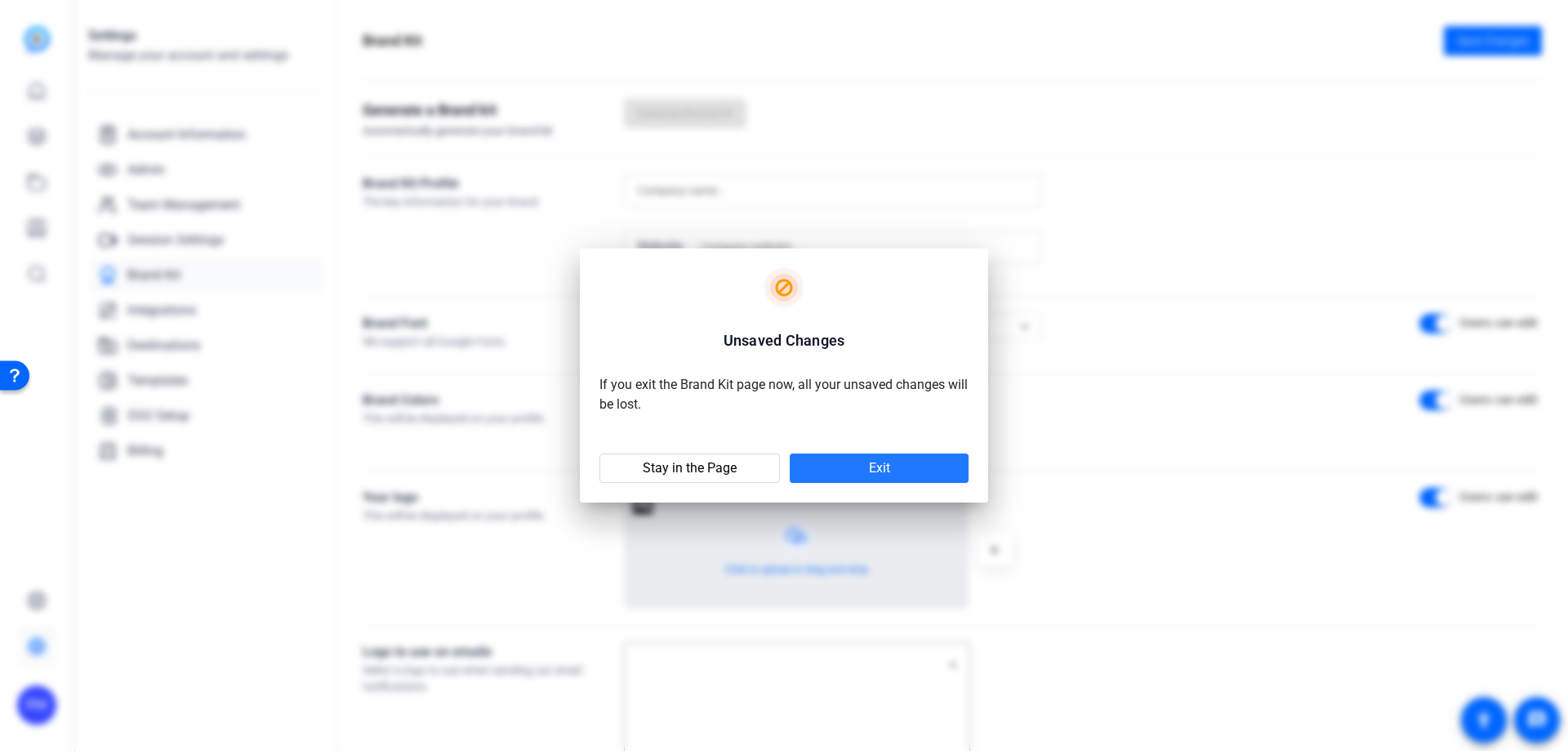
click at [898, 477] on span at bounding box center [879, 468] width 179 height 39
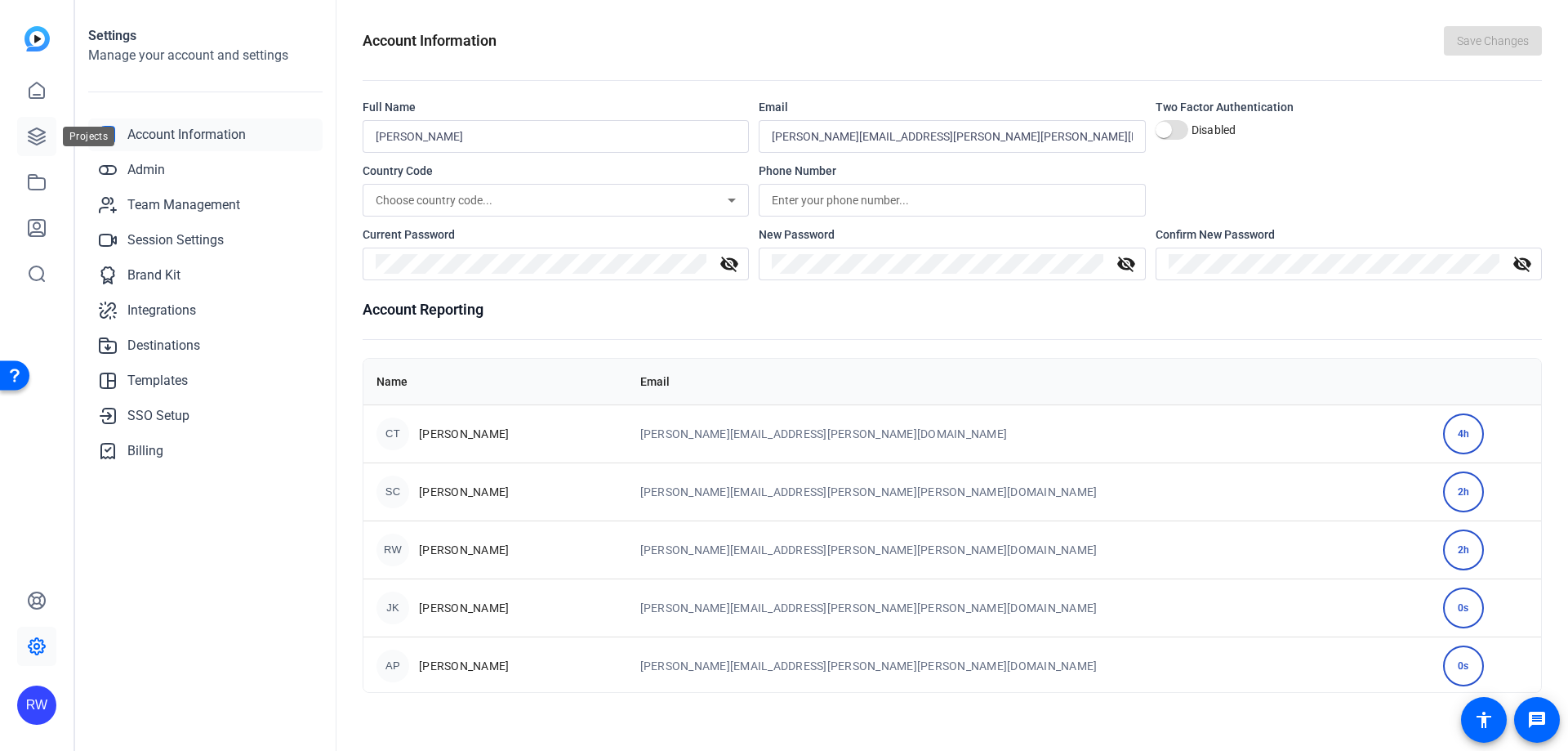
click at [44, 135] on icon at bounding box center [36, 137] width 20 height 20
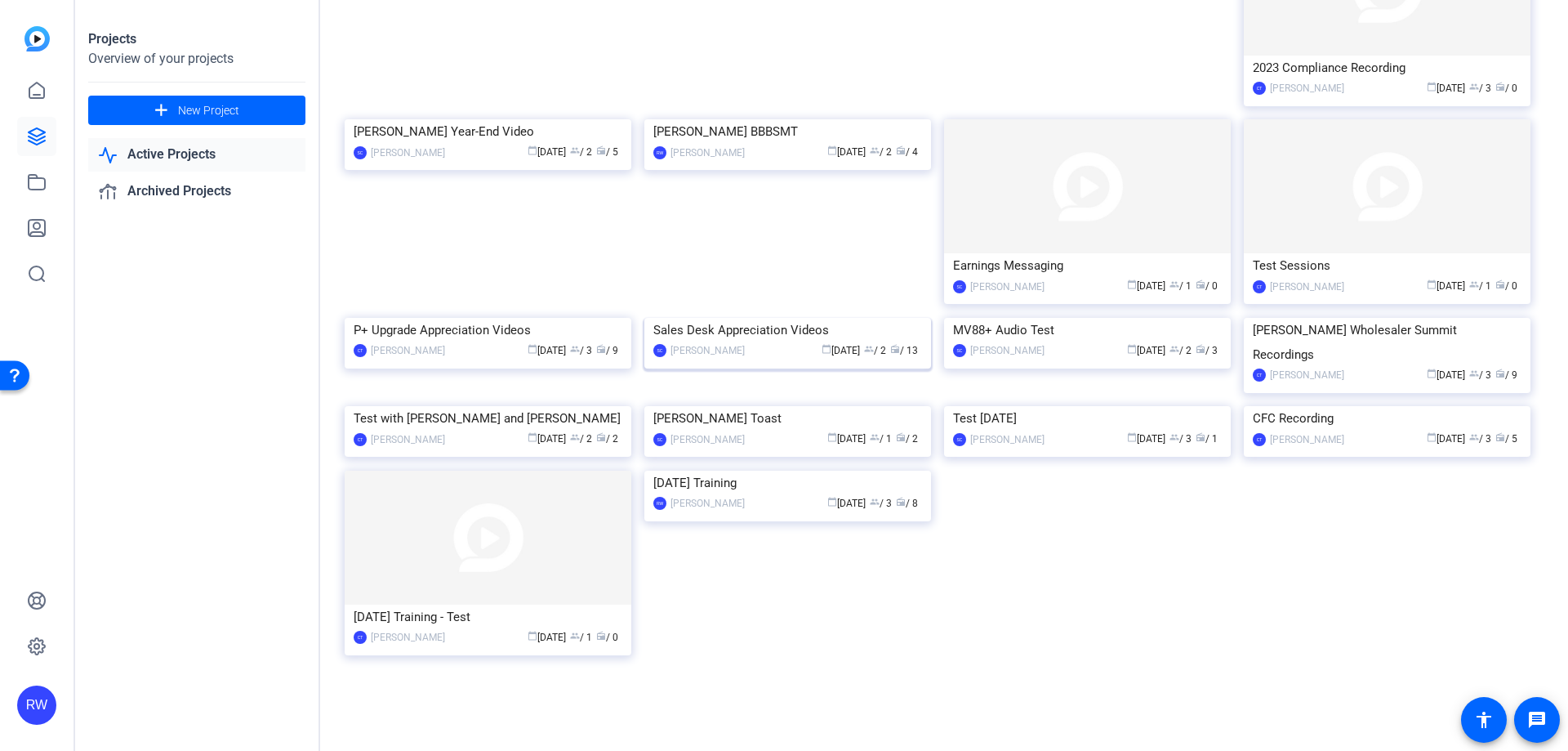
scroll to position [1433, 0]
click at [1256, 571] on div "2025 JWS Recordings CT Camille Tufa calendar_today Jun 26 group / 3 radio / 3 I…" at bounding box center [944, 79] width 1199 height 1225
click at [769, 495] on div "Friday Training" at bounding box center [787, 483] width 268 height 25
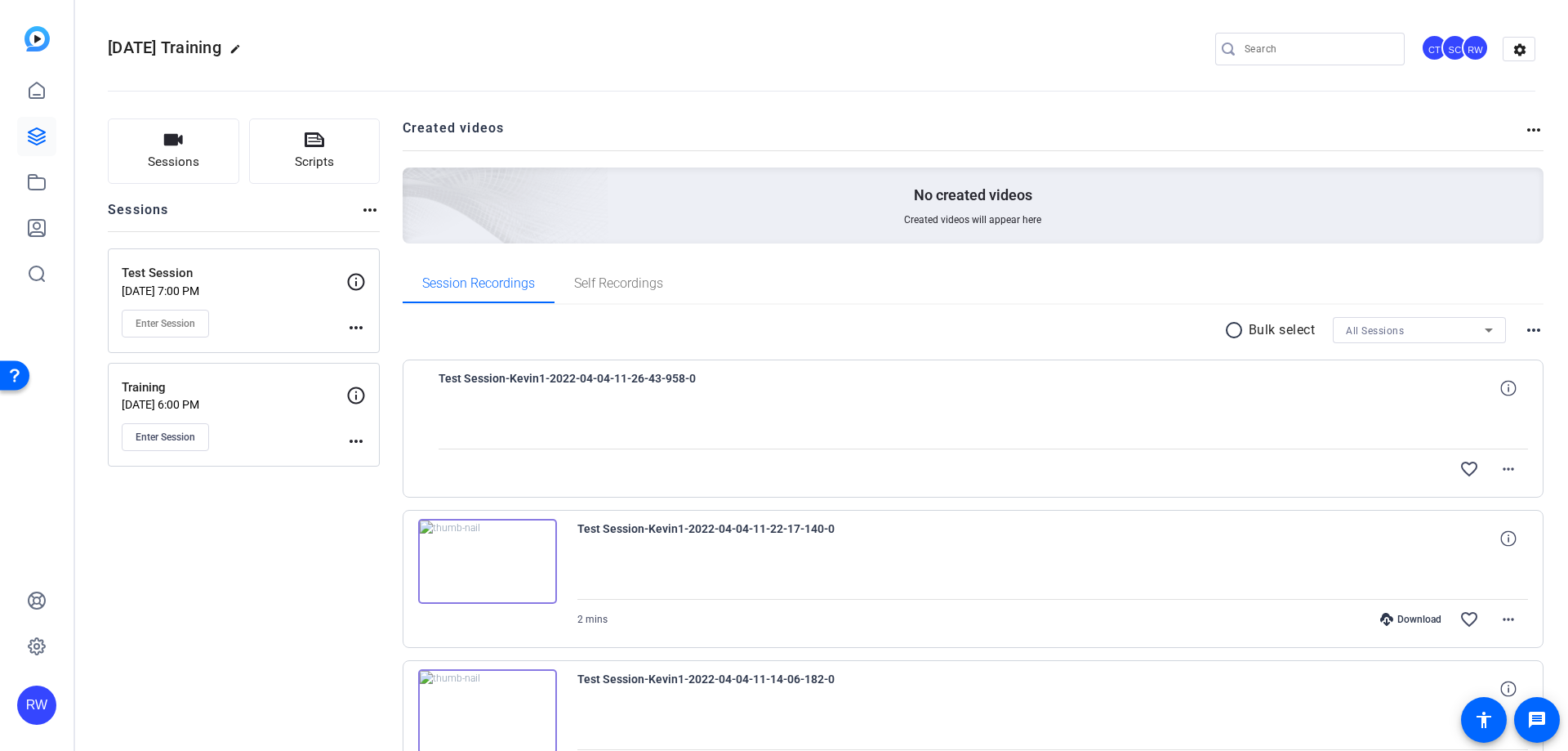
click at [361, 322] on mat-icon "more_horiz" at bounding box center [356, 327] width 20 height 20
click at [404, 376] on span "Archive Session" at bounding box center [397, 372] width 75 height 20
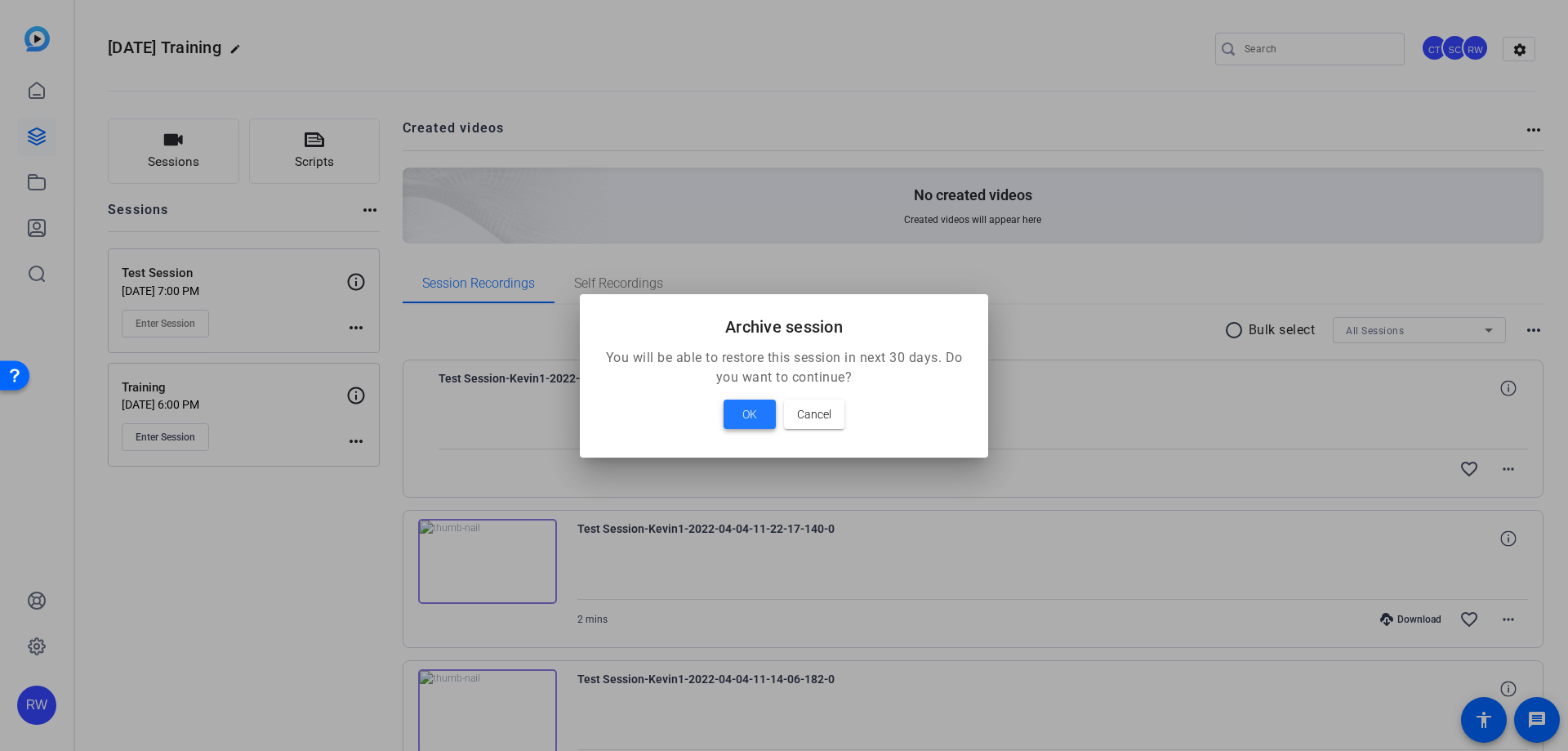
click at [748, 414] on span "OK" at bounding box center [750, 414] width 15 height 20
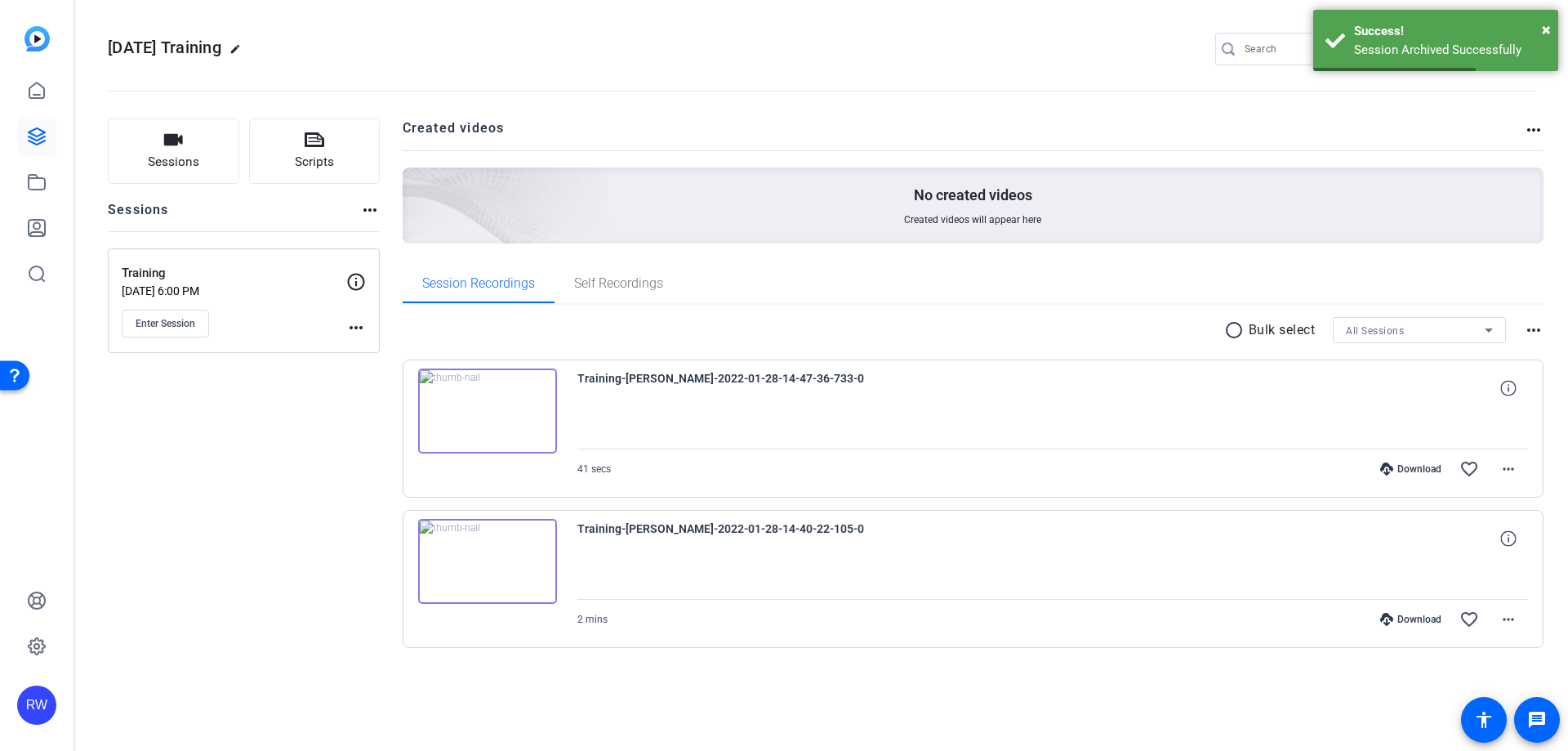
click at [361, 330] on mat-icon "more_horiz" at bounding box center [356, 327] width 20 height 20
click at [384, 372] on span "Archive Session" at bounding box center [397, 372] width 75 height 20
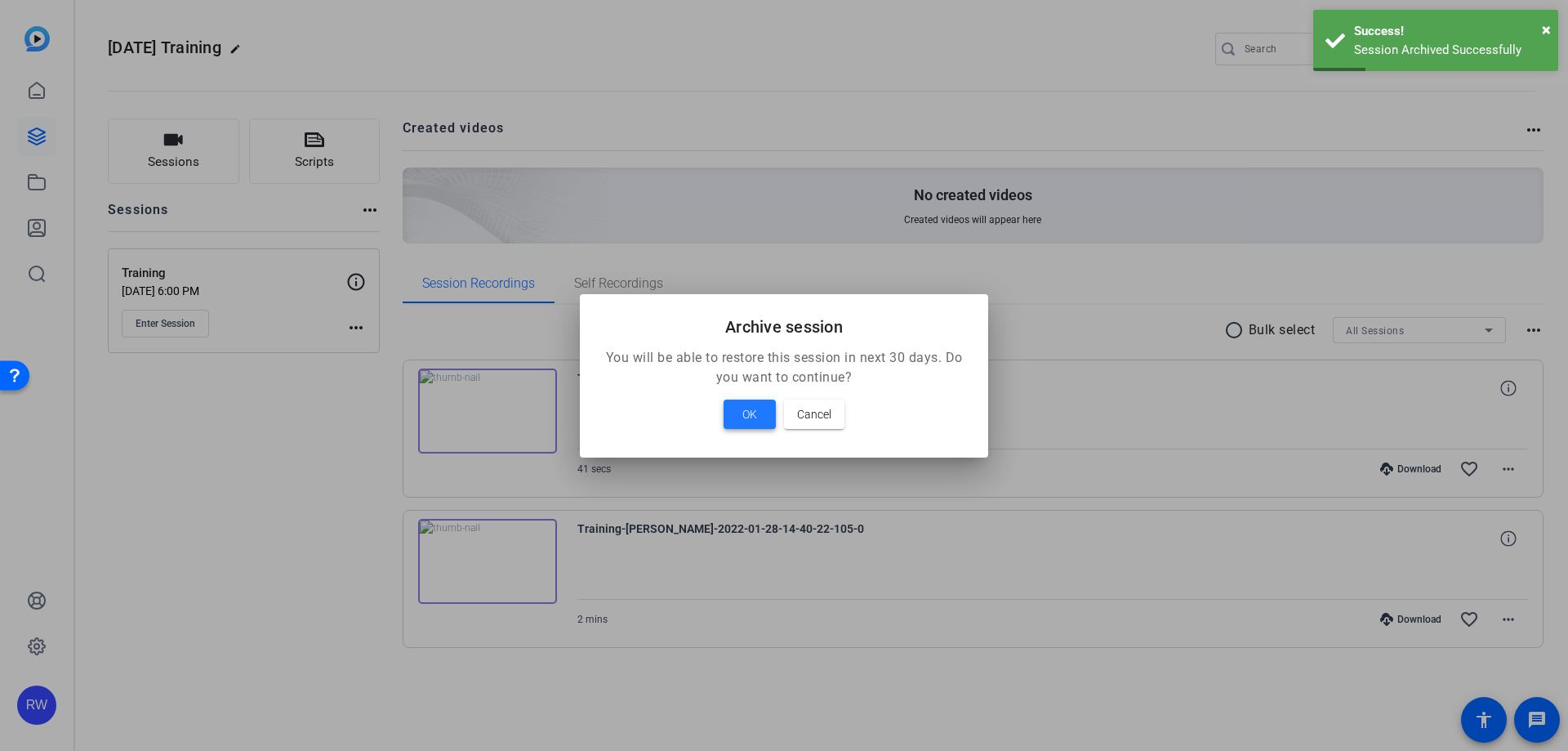
click at [753, 422] on span "OK" at bounding box center [750, 414] width 15 height 20
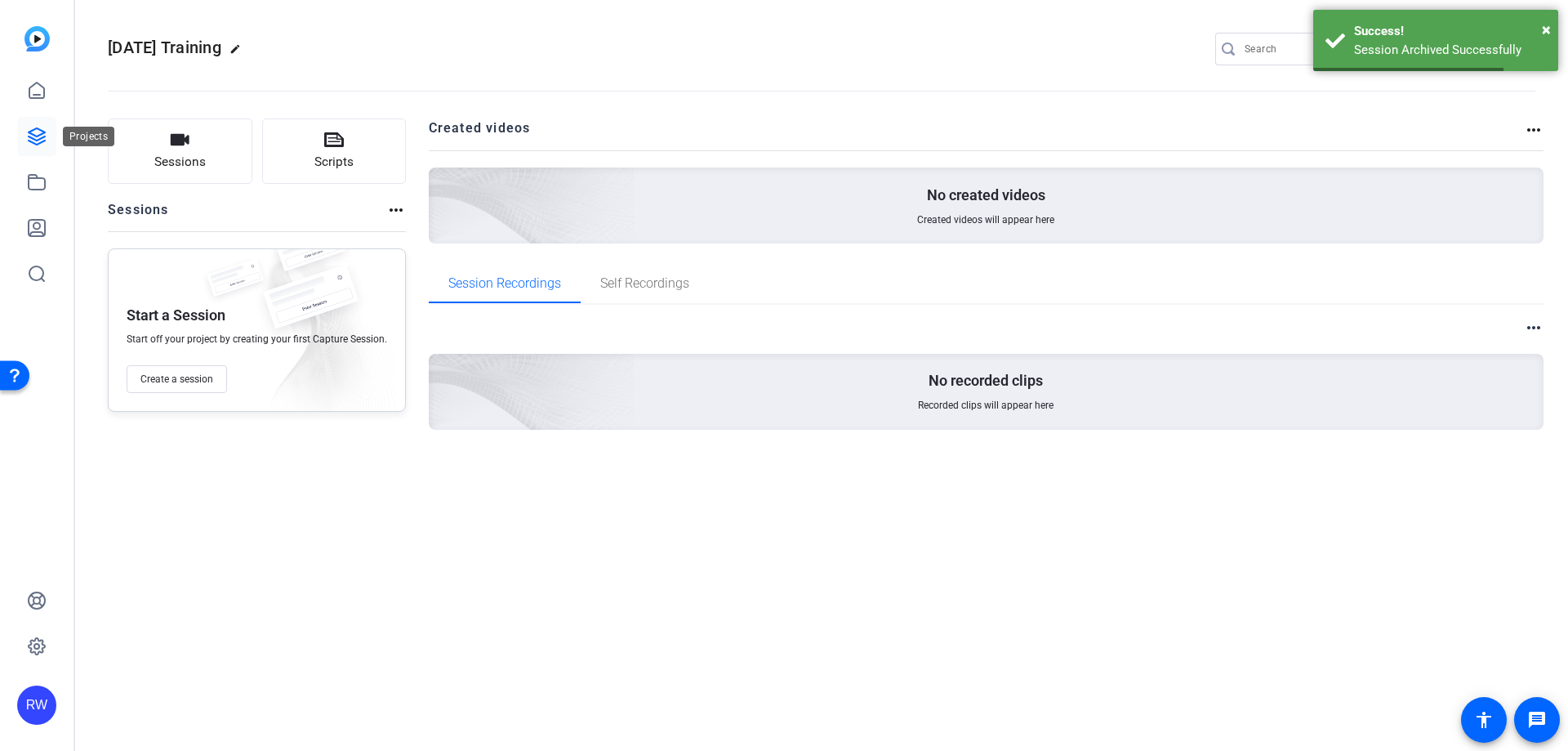
click at [31, 133] on icon at bounding box center [36, 137] width 20 height 20
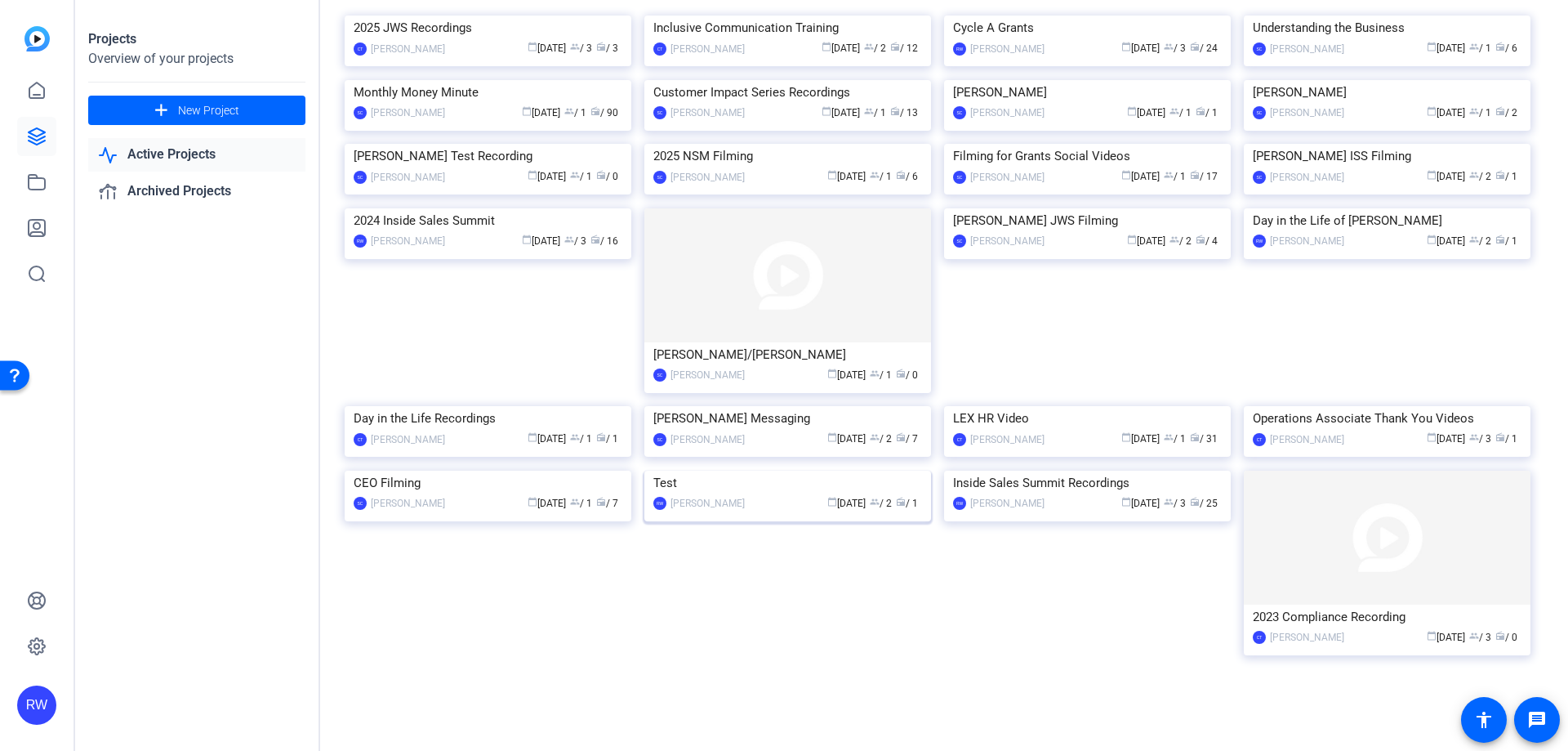
scroll to position [82, 0]
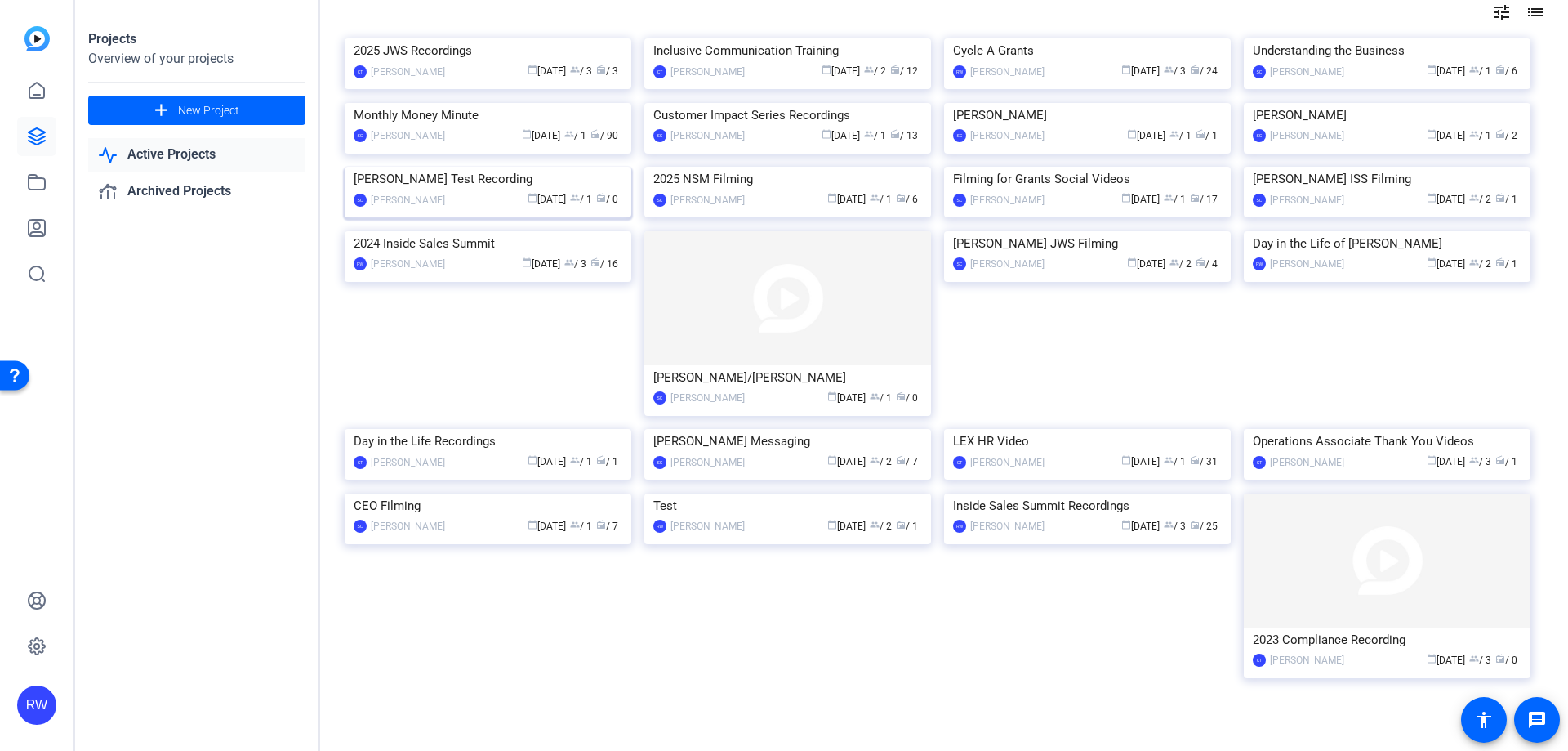
click at [481, 208] on div "calendar_today Mar 03 group / 1 radio / 0" at bounding box center [537, 200] width 169 height 17
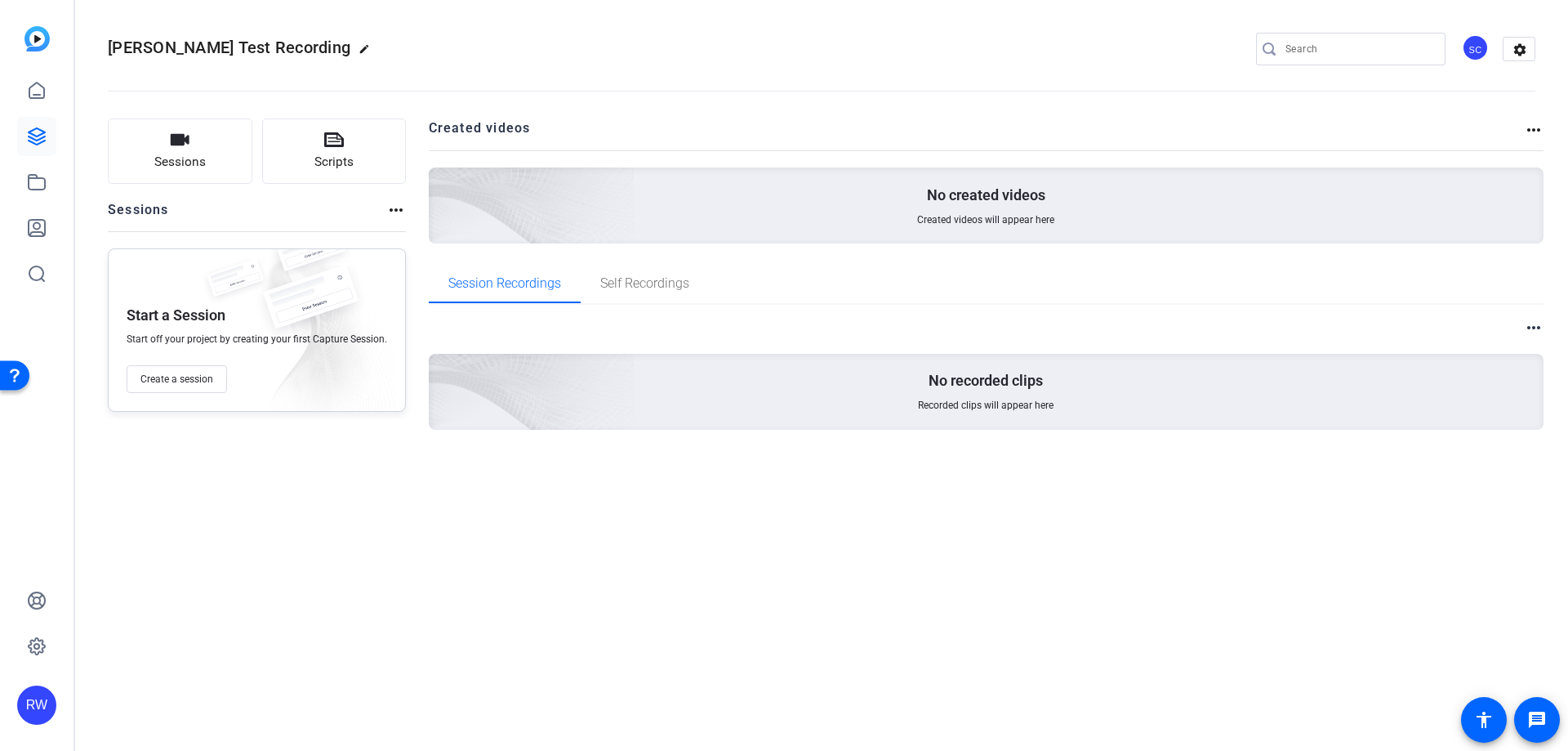
click at [1530, 131] on mat-icon "more_horiz" at bounding box center [1534, 130] width 20 height 20
click at [1533, 131] on div at bounding box center [784, 376] width 1568 height 751
click at [1530, 54] on mat-icon "settings" at bounding box center [1519, 49] width 32 height 25
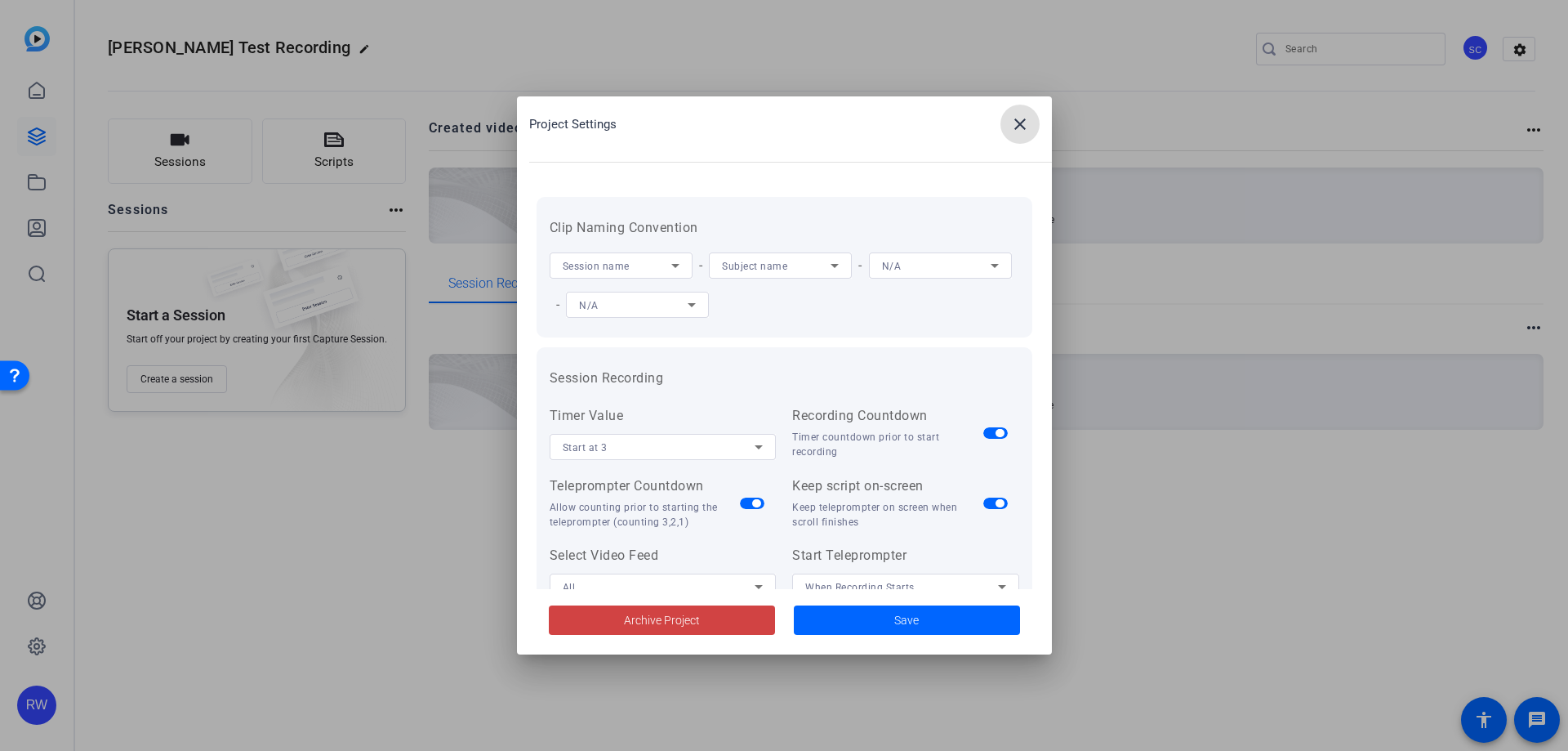
drag, startPoint x: 1014, startPoint y: 130, endPoint x: 399, endPoint y: 104, distance: 615.5
click at [1013, 130] on mat-icon "close" at bounding box center [1020, 124] width 20 height 20
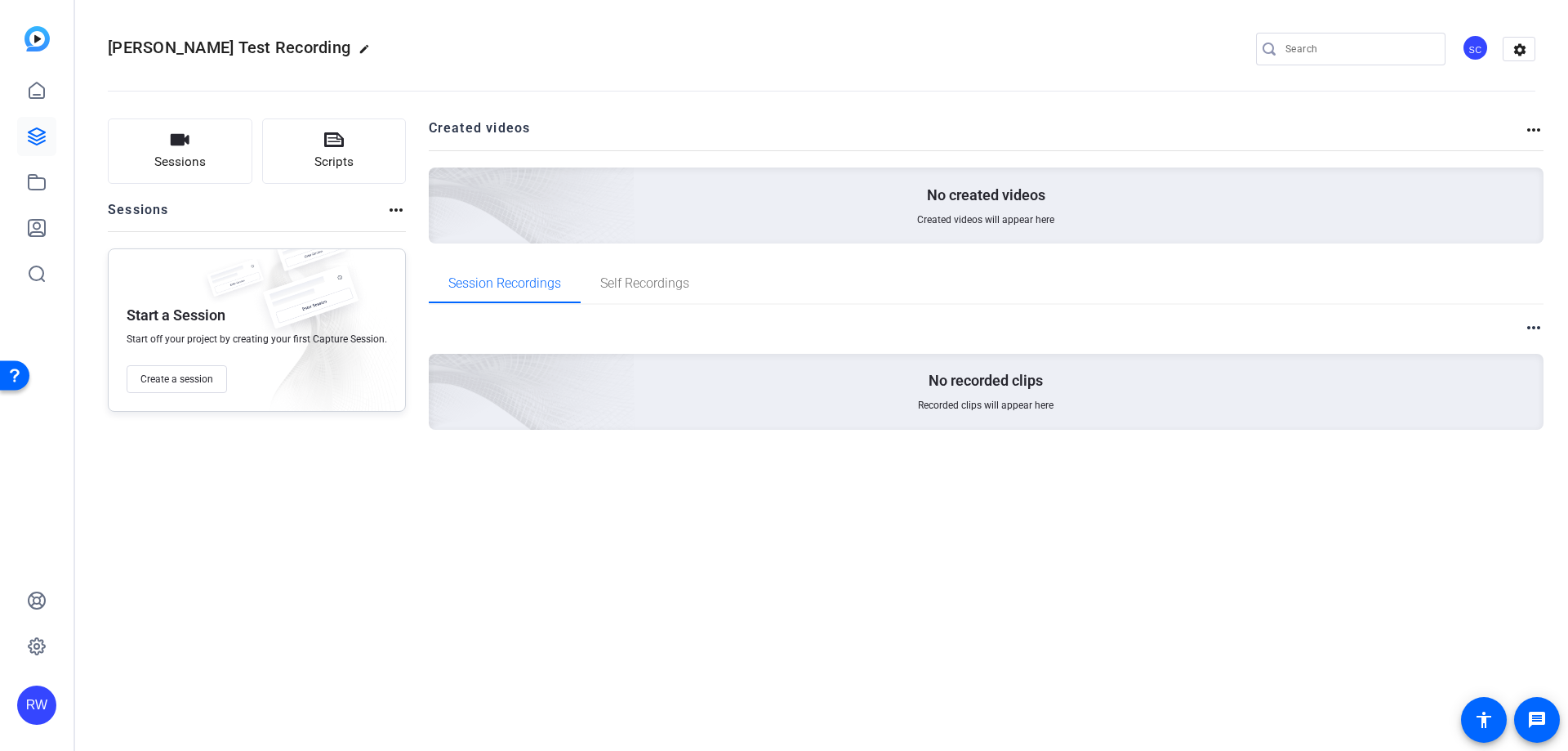
click at [386, 216] on mat-icon "more_horiz" at bounding box center [396, 210] width 20 height 20
click at [341, 498] on div at bounding box center [784, 376] width 1568 height 751
click at [359, 43] on mat-icon "edit" at bounding box center [368, 53] width 20 height 20
click at [283, 48] on span "clear" at bounding box center [279, 49] width 20 height 20
drag, startPoint x: 396, startPoint y: 428, endPoint x: 385, endPoint y: 416, distance: 16.3
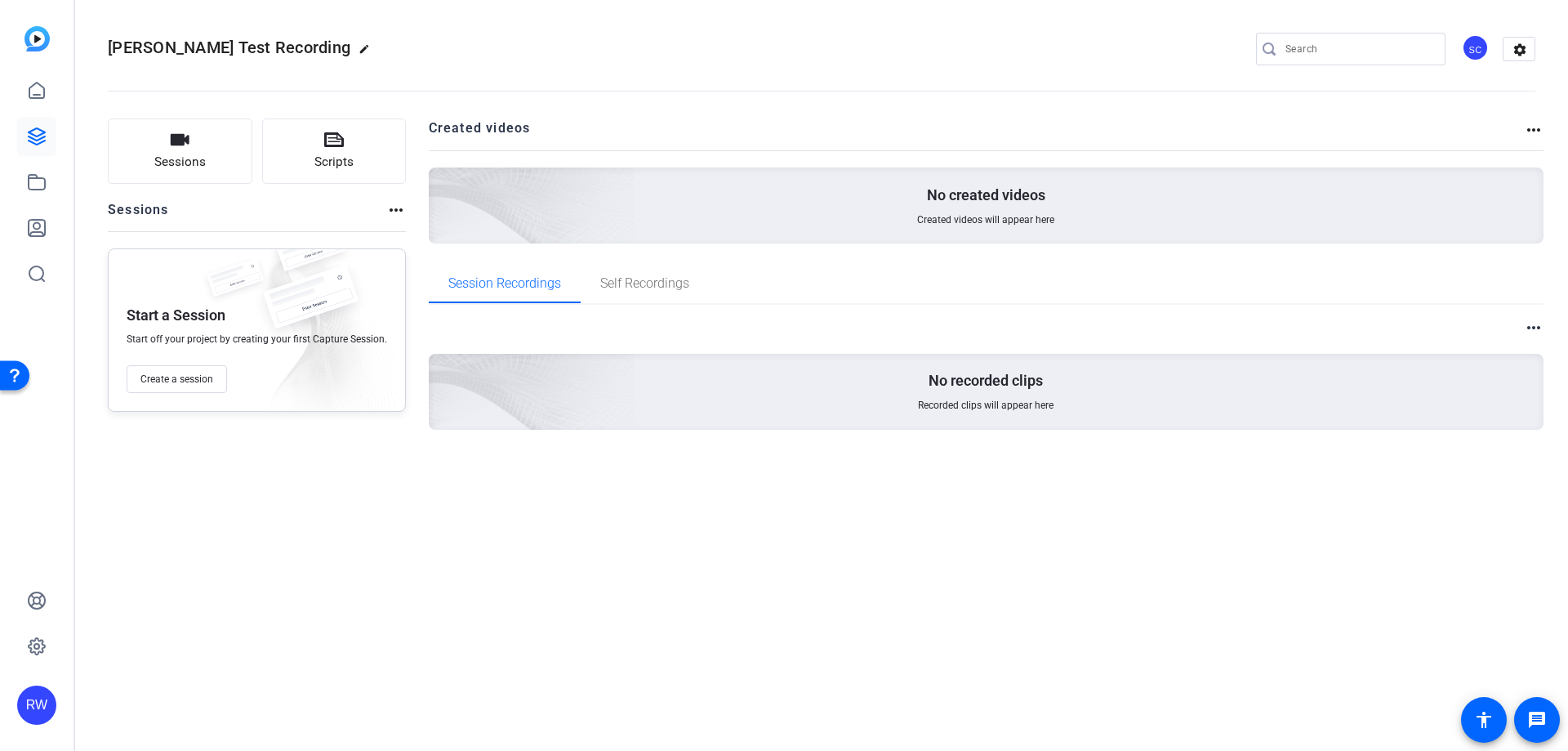
click at [395, 427] on div "Sessions Scripts Sessions more_horiz Start a Session Start off your project by …" at bounding box center [256, 301] width 298 height 364
click at [32, 137] on icon at bounding box center [36, 137] width 20 height 20
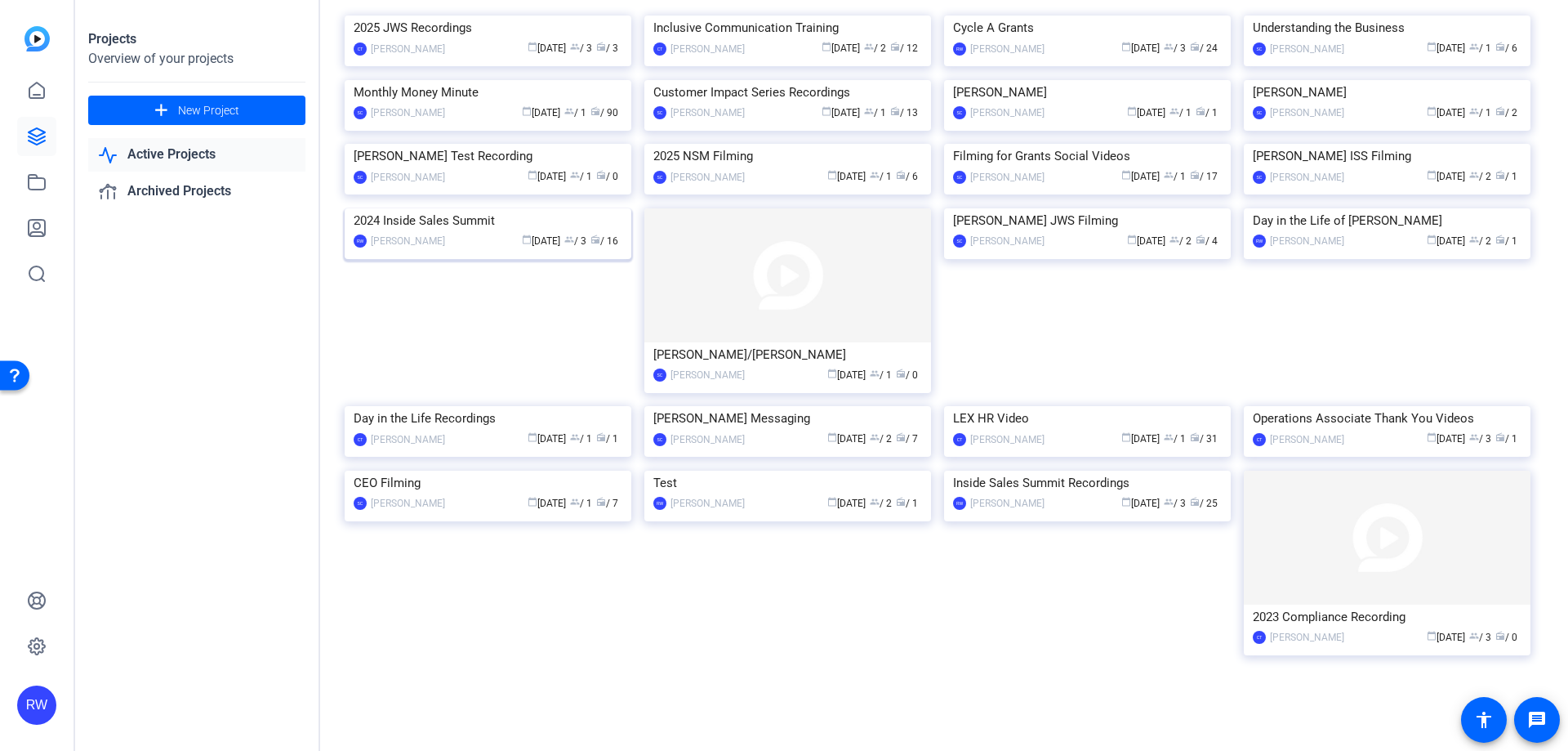
scroll to position [327, 0]
click at [566, 168] on div "Rachel Test Recording" at bounding box center [487, 155] width 268 height 25
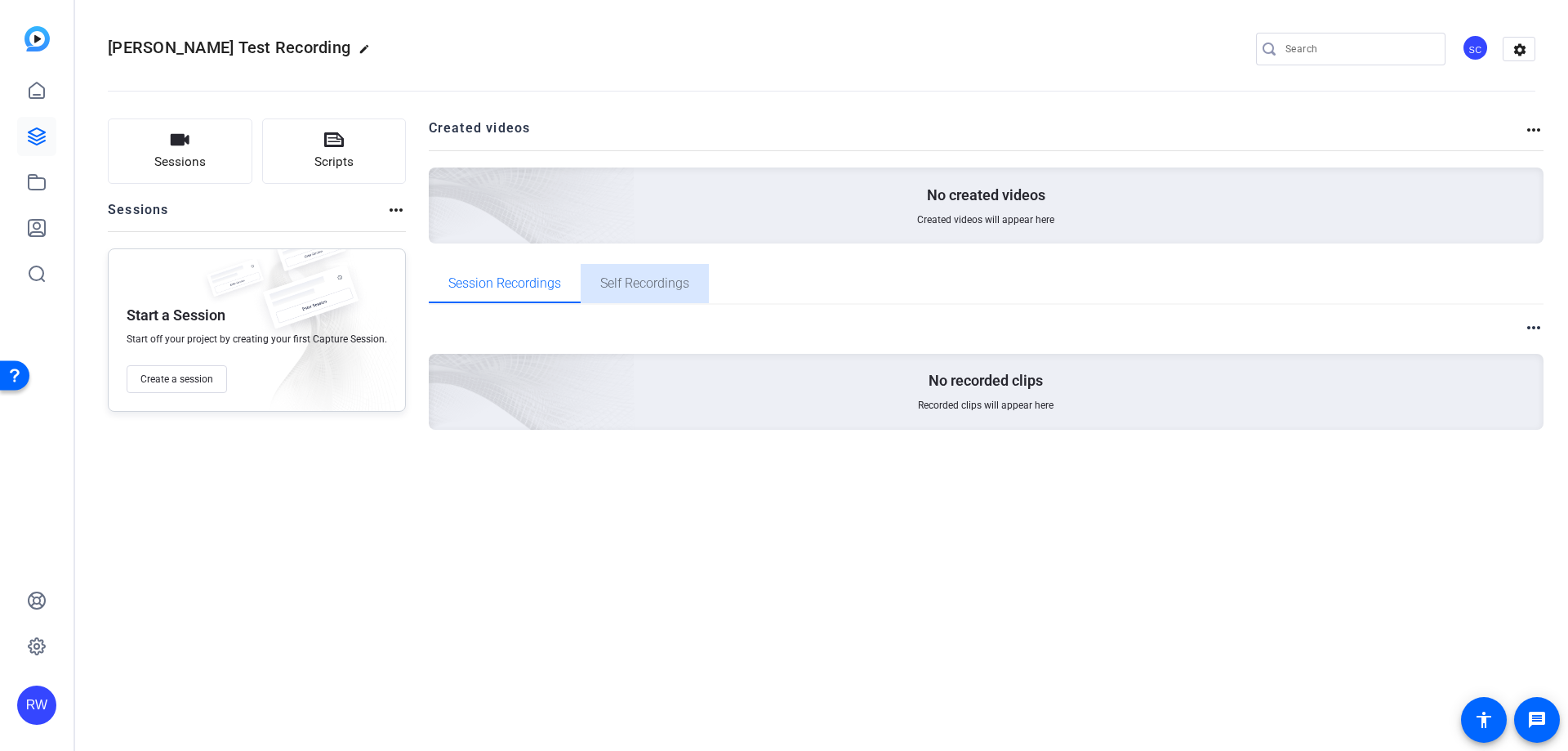
click at [646, 292] on span "Self Recordings" at bounding box center [644, 283] width 89 height 39
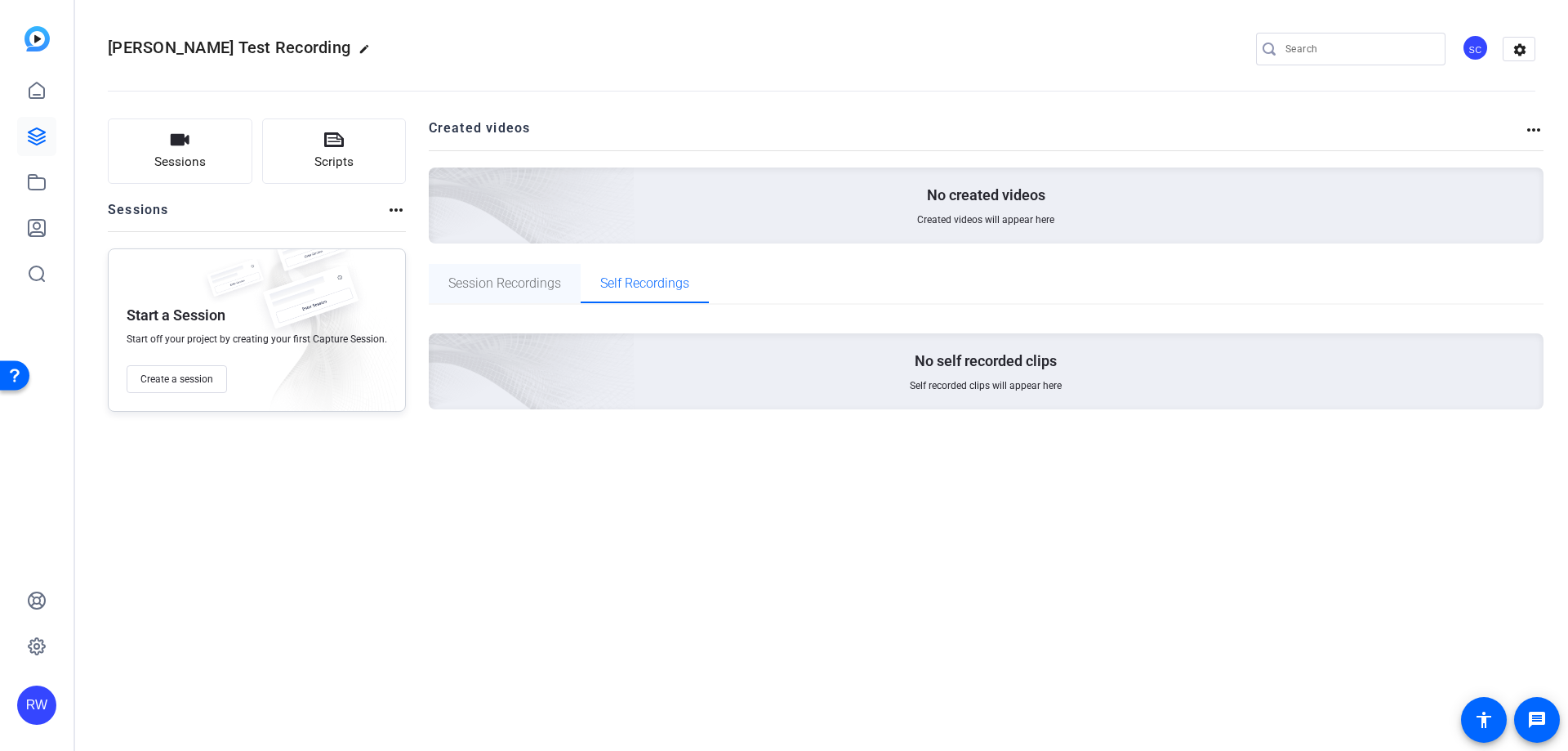
click at [520, 299] on span "Session Recordings" at bounding box center [504, 283] width 113 height 39
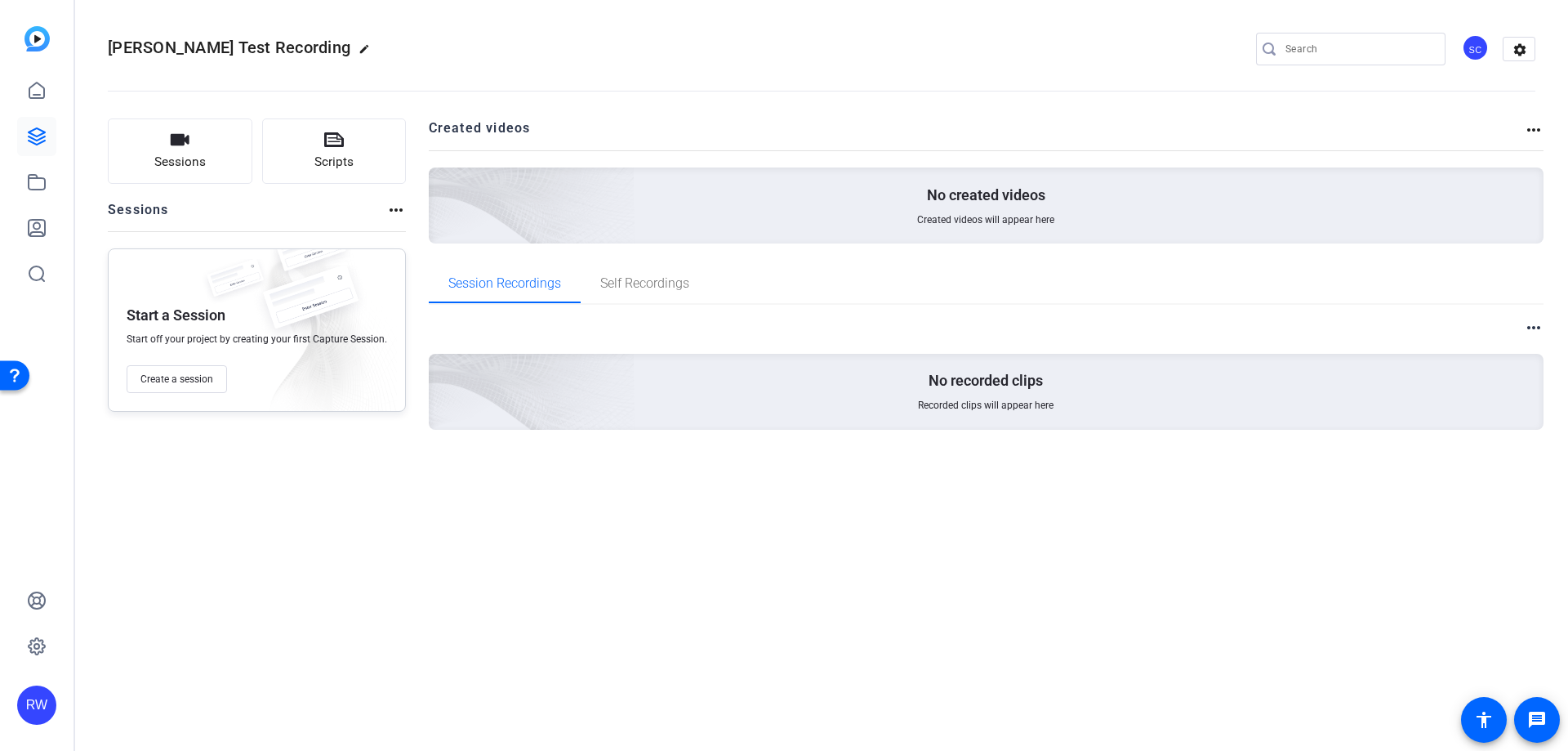
click at [378, 201] on div "Sessions more_horiz" at bounding box center [256, 216] width 298 height 31
click at [393, 210] on mat-icon "more_horiz" at bounding box center [396, 210] width 20 height 20
click at [1227, 632] on div at bounding box center [784, 376] width 1568 height 751
click at [1537, 328] on mat-icon "more_horiz" at bounding box center [1534, 327] width 20 height 20
click at [831, 489] on div at bounding box center [784, 376] width 1568 height 751
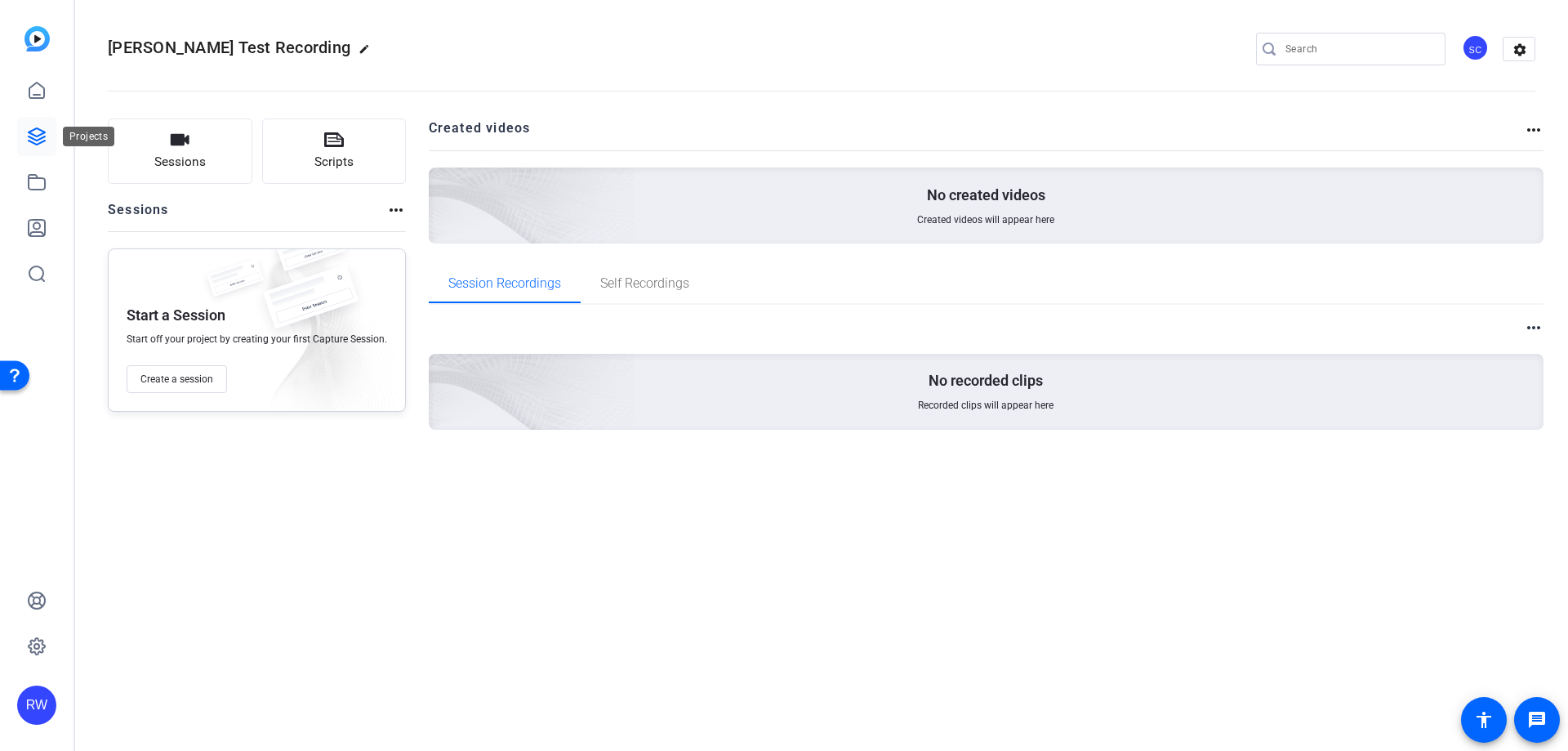
click at [31, 138] on icon at bounding box center [36, 137] width 17 height 17
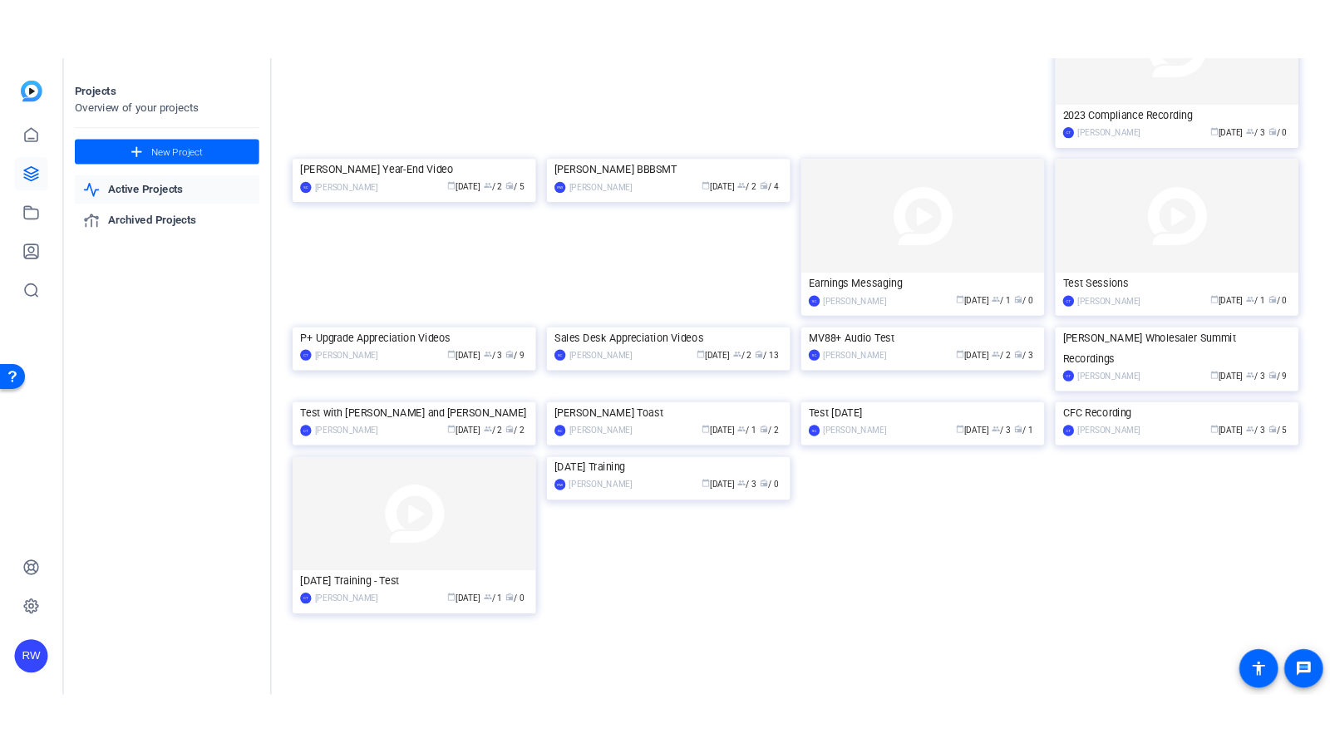
scroll to position [1109, 0]
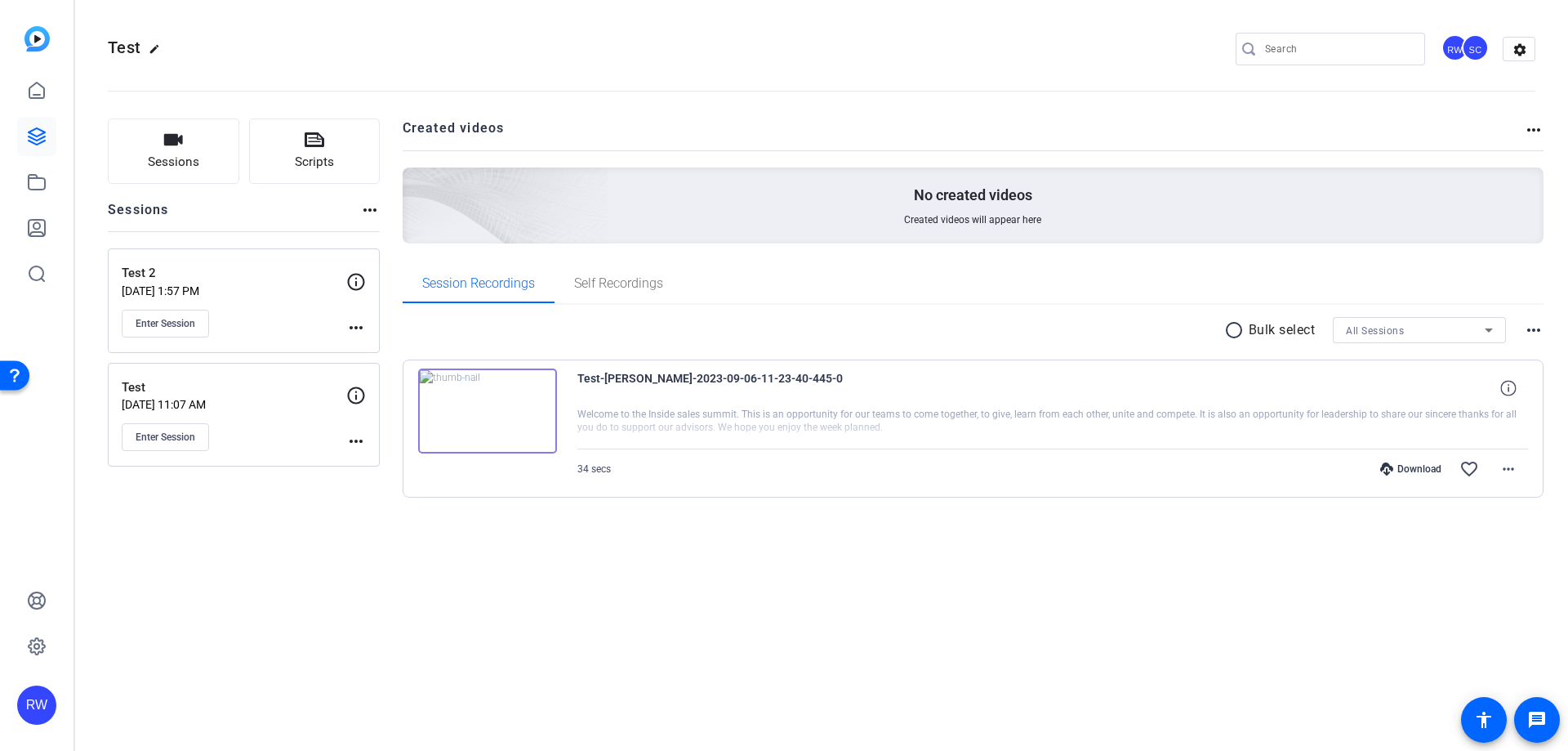
click at [363, 322] on mat-icon "more_horiz" at bounding box center [356, 327] width 20 height 20
click at [396, 370] on span "Archive Session" at bounding box center [397, 372] width 75 height 20
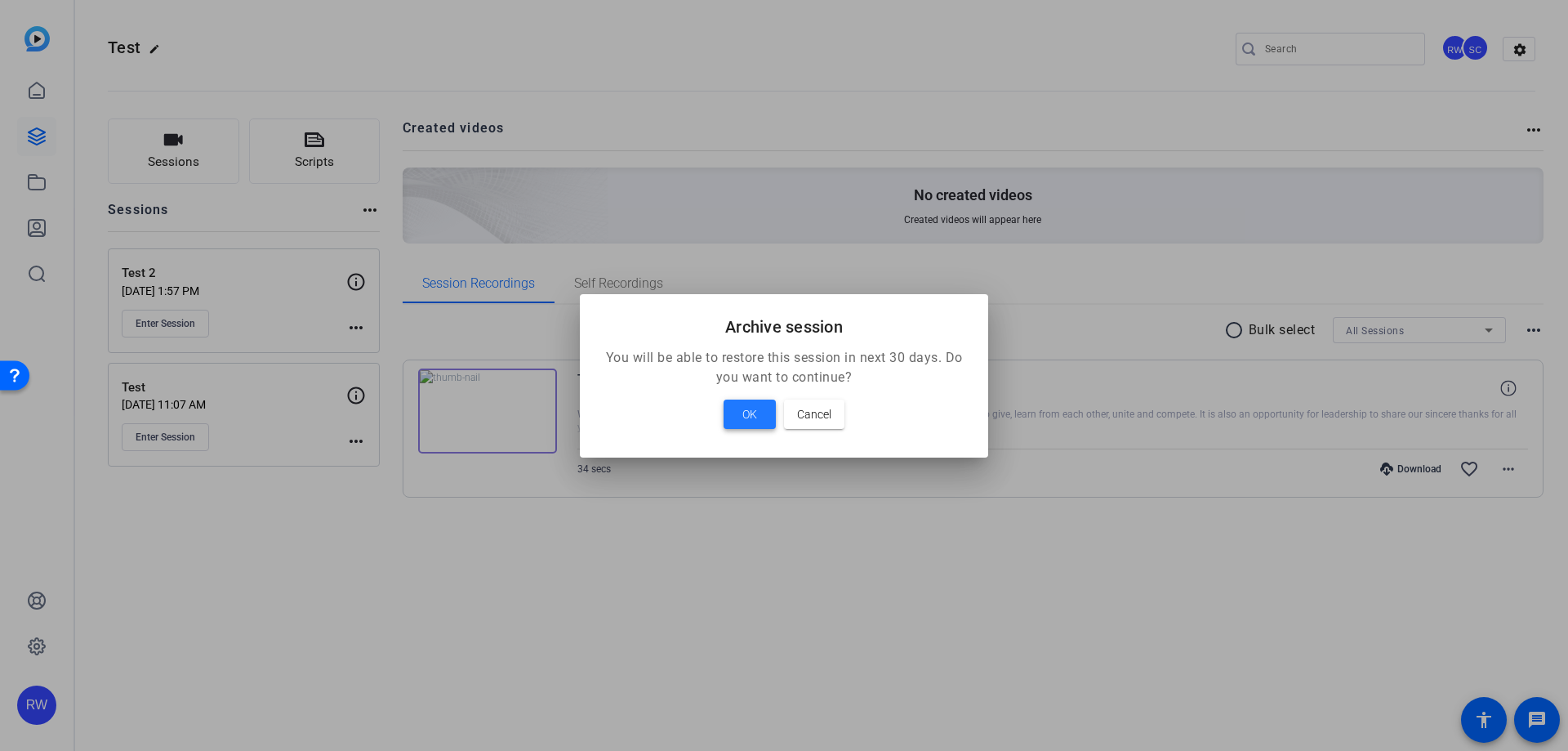
click at [752, 412] on span "OK" at bounding box center [750, 414] width 15 height 20
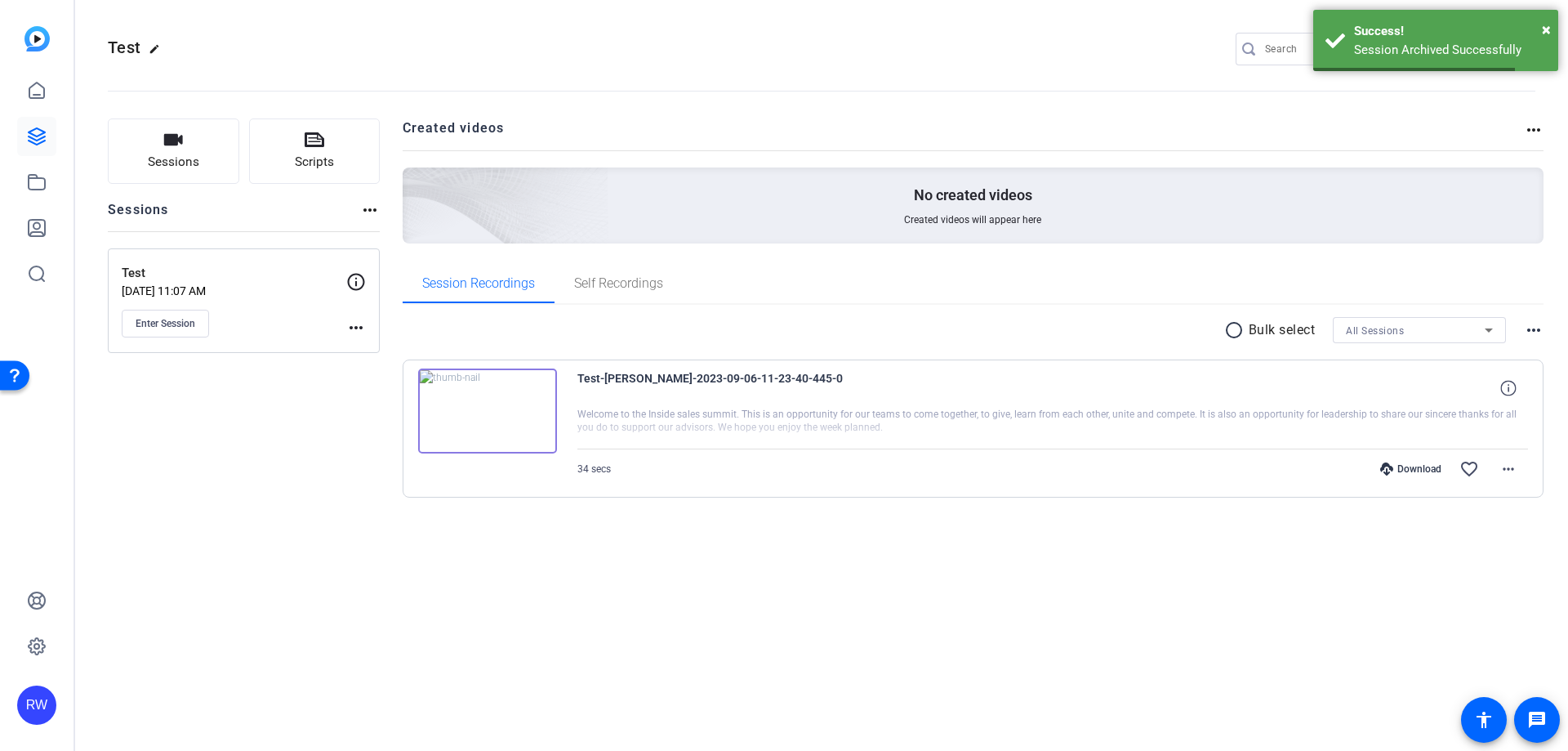
click at [354, 331] on mat-icon "more_horiz" at bounding box center [356, 327] width 20 height 20
click at [401, 374] on span "Archive Session" at bounding box center [397, 372] width 75 height 20
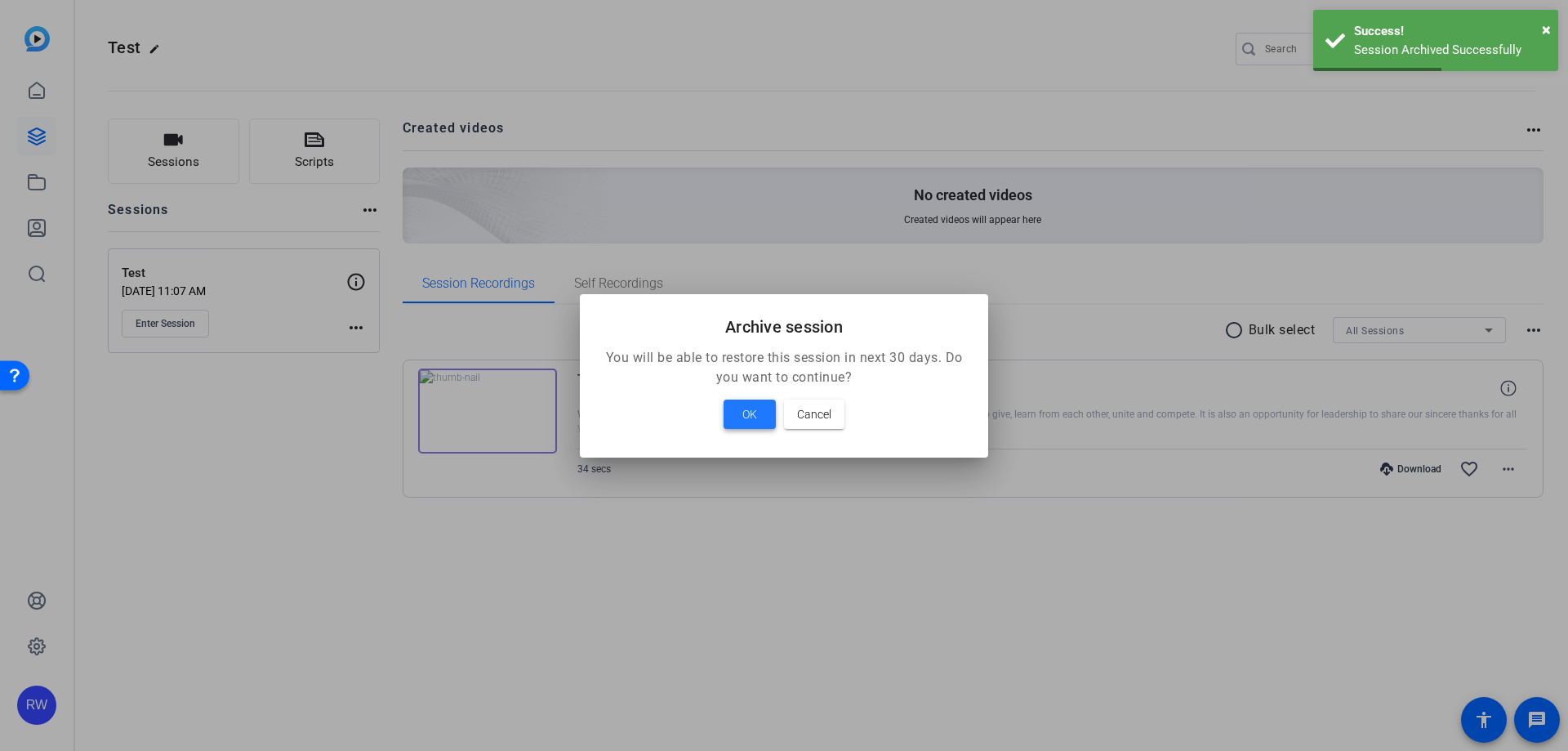
click at [741, 409] on span at bounding box center [749, 414] width 52 height 39
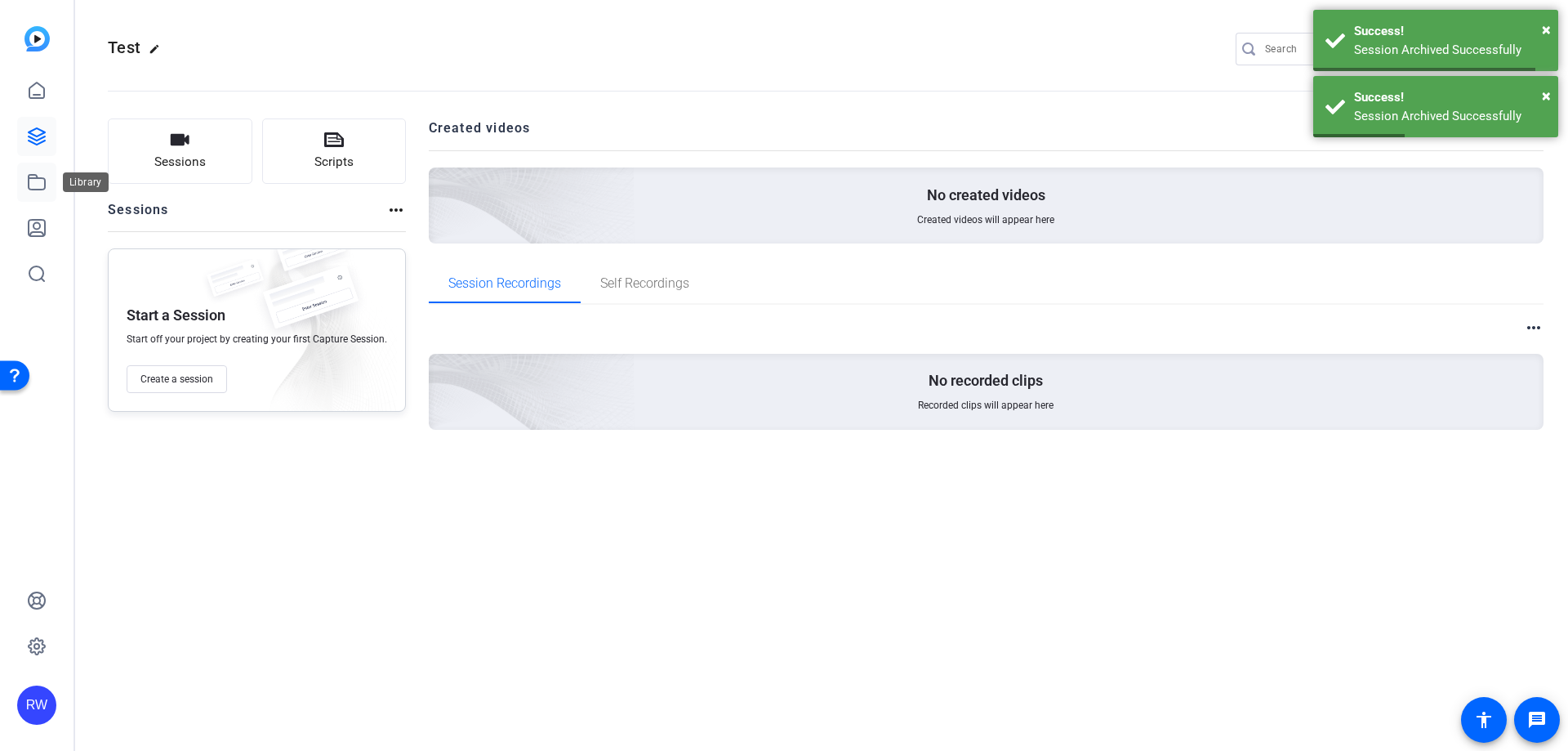
click at [46, 187] on link at bounding box center [36, 182] width 39 height 39
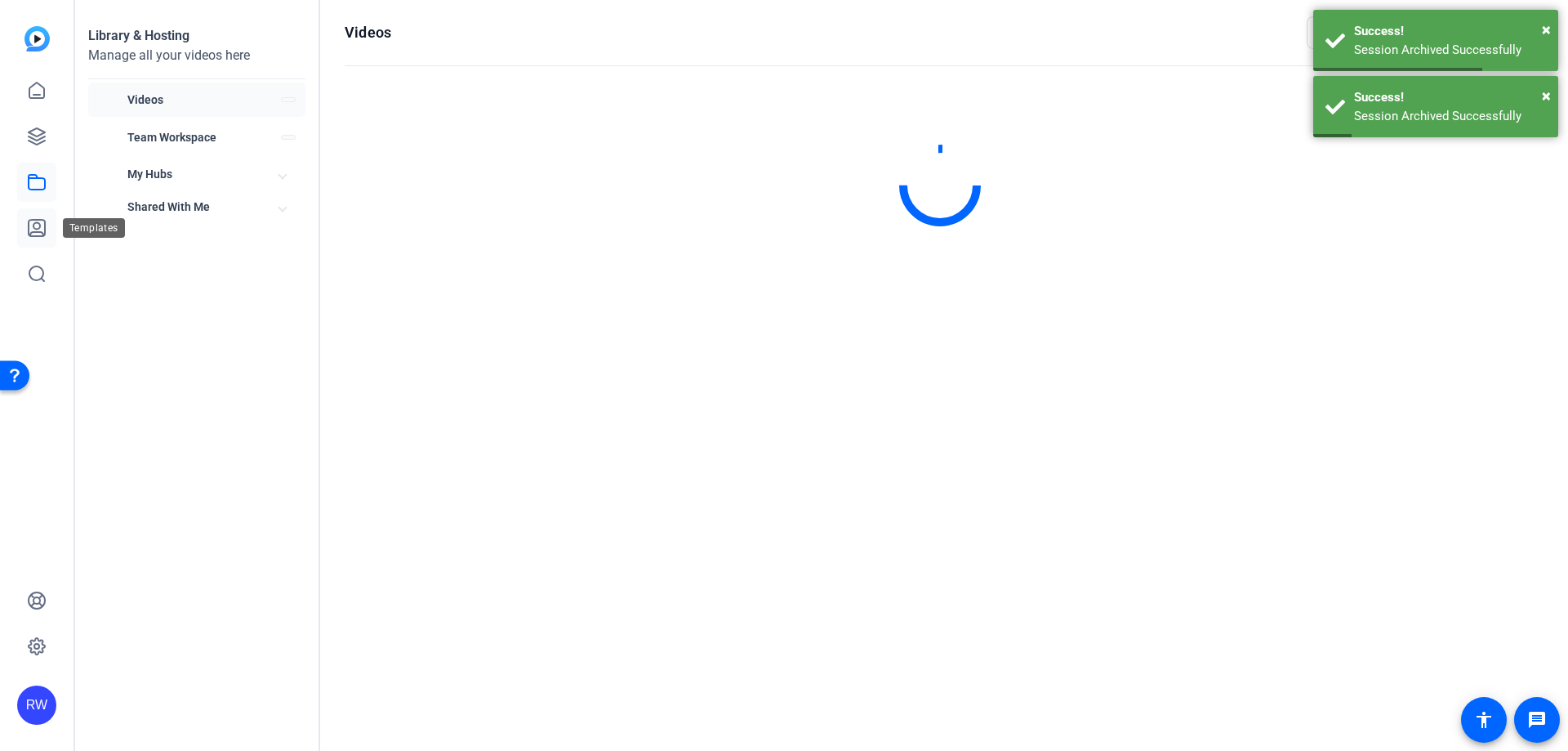
click at [41, 241] on link at bounding box center [36, 228] width 39 height 39
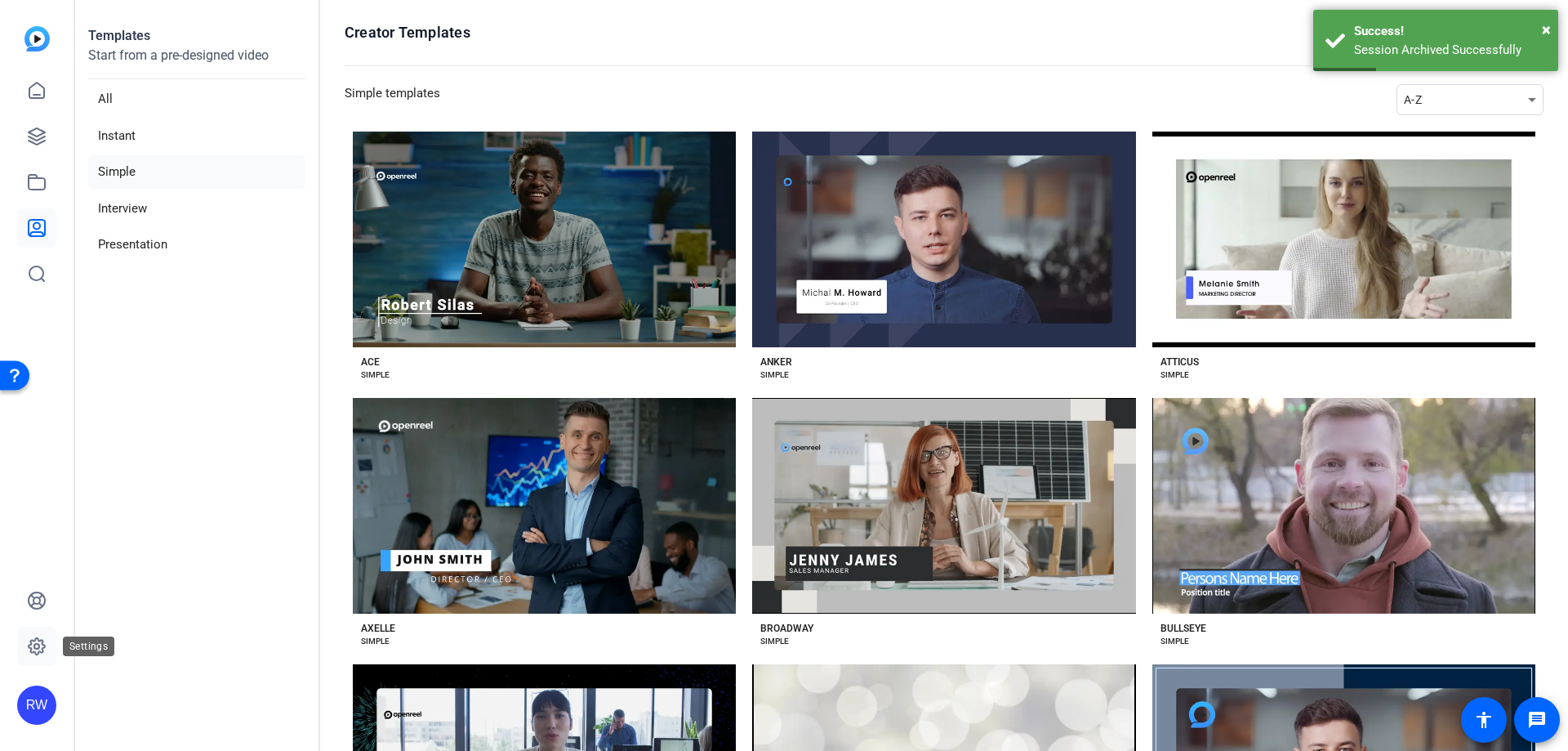
click at [44, 637] on icon at bounding box center [36, 647] width 20 height 20
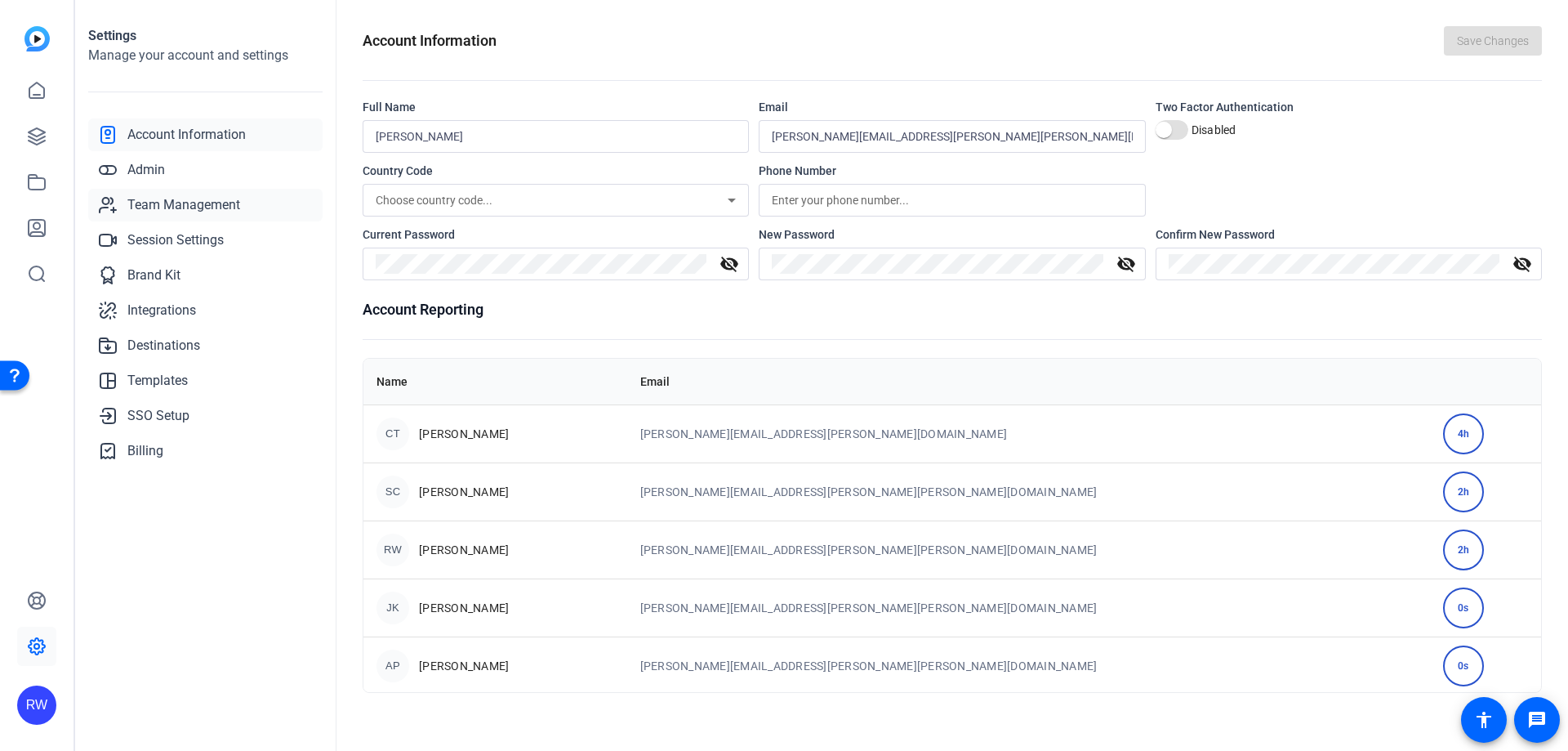
click at [181, 205] on span "Team Management" at bounding box center [184, 205] width 113 height 20
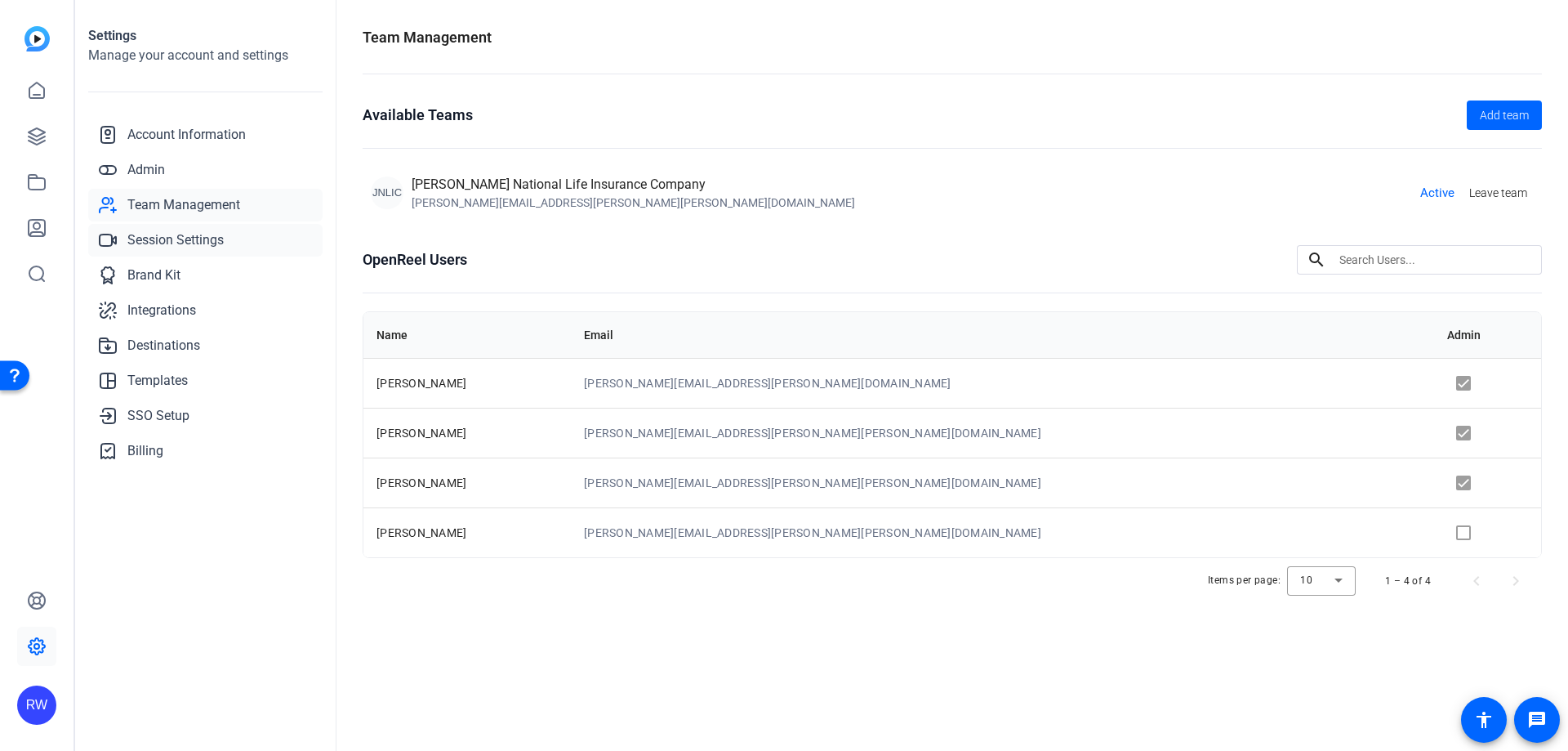
click at [190, 236] on span "Session Settings" at bounding box center [176, 240] width 96 height 20
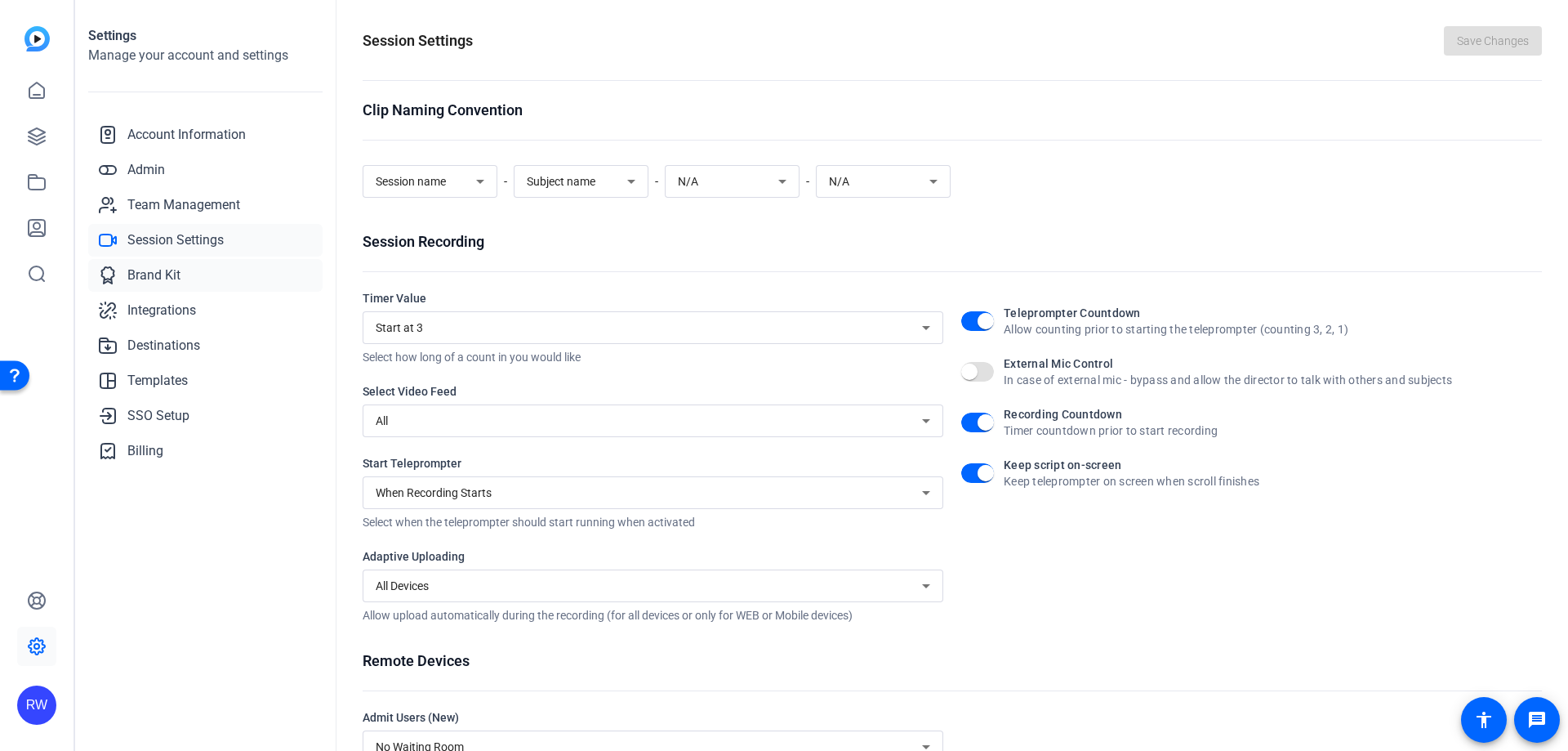
click at [193, 263] on link "Brand Kit" at bounding box center [205, 275] width 235 height 32
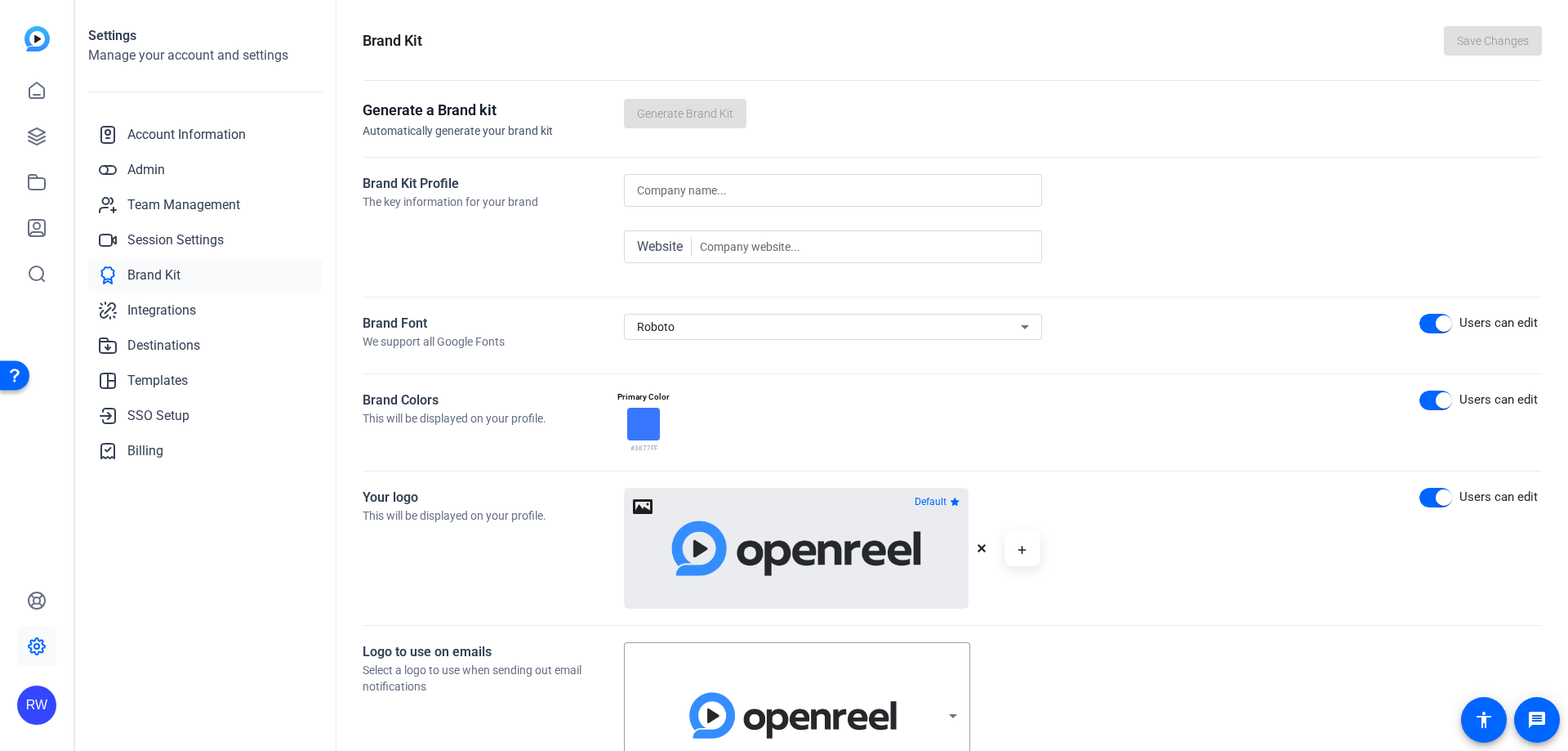
click at [983, 552] on icon "button" at bounding box center [981, 549] width 10 height 10
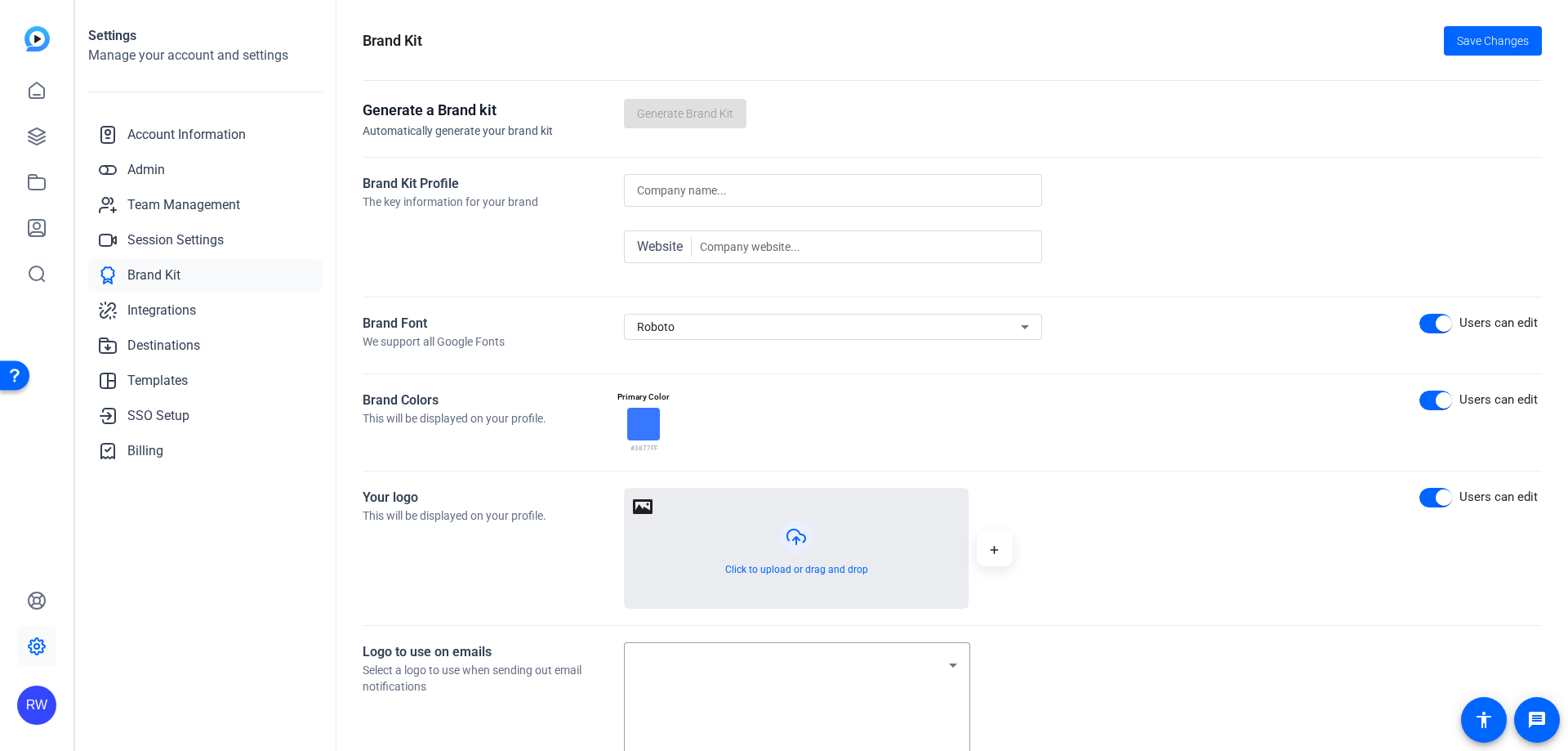
click at [800, 527] on button "button" at bounding box center [796, 548] width 343 height 119
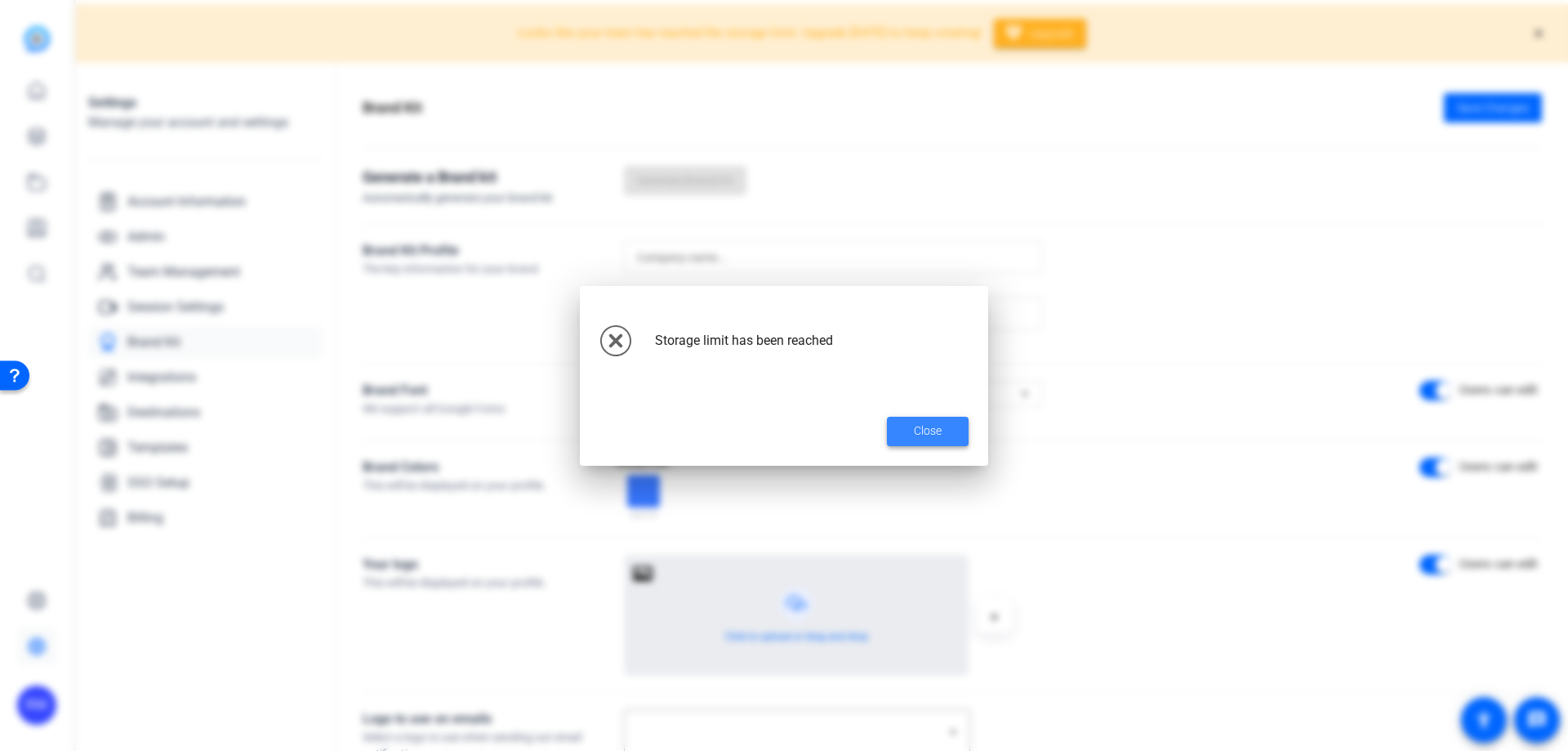
click at [925, 429] on span "Close" at bounding box center [927, 431] width 28 height 17
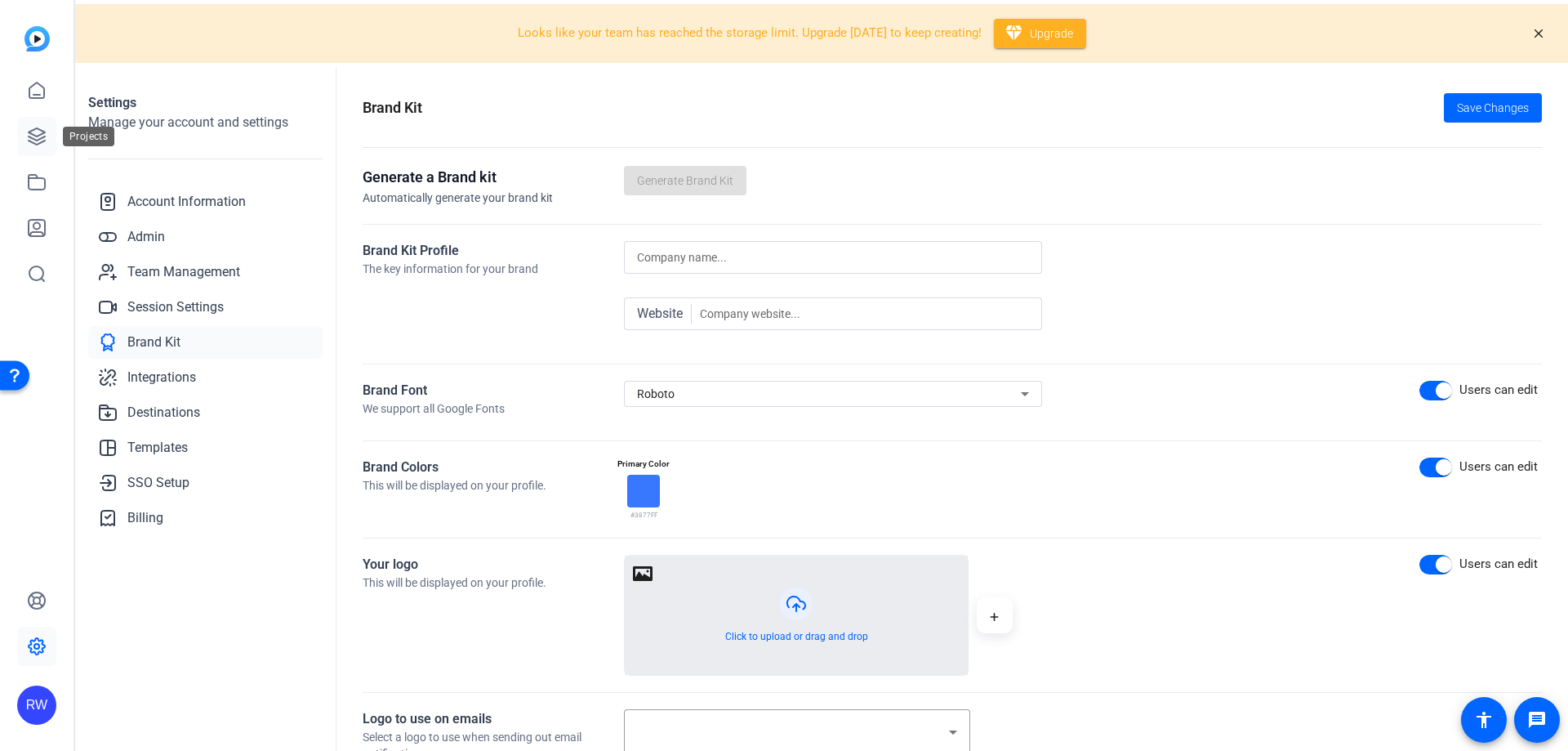
click at [41, 127] on icon at bounding box center [36, 137] width 20 height 20
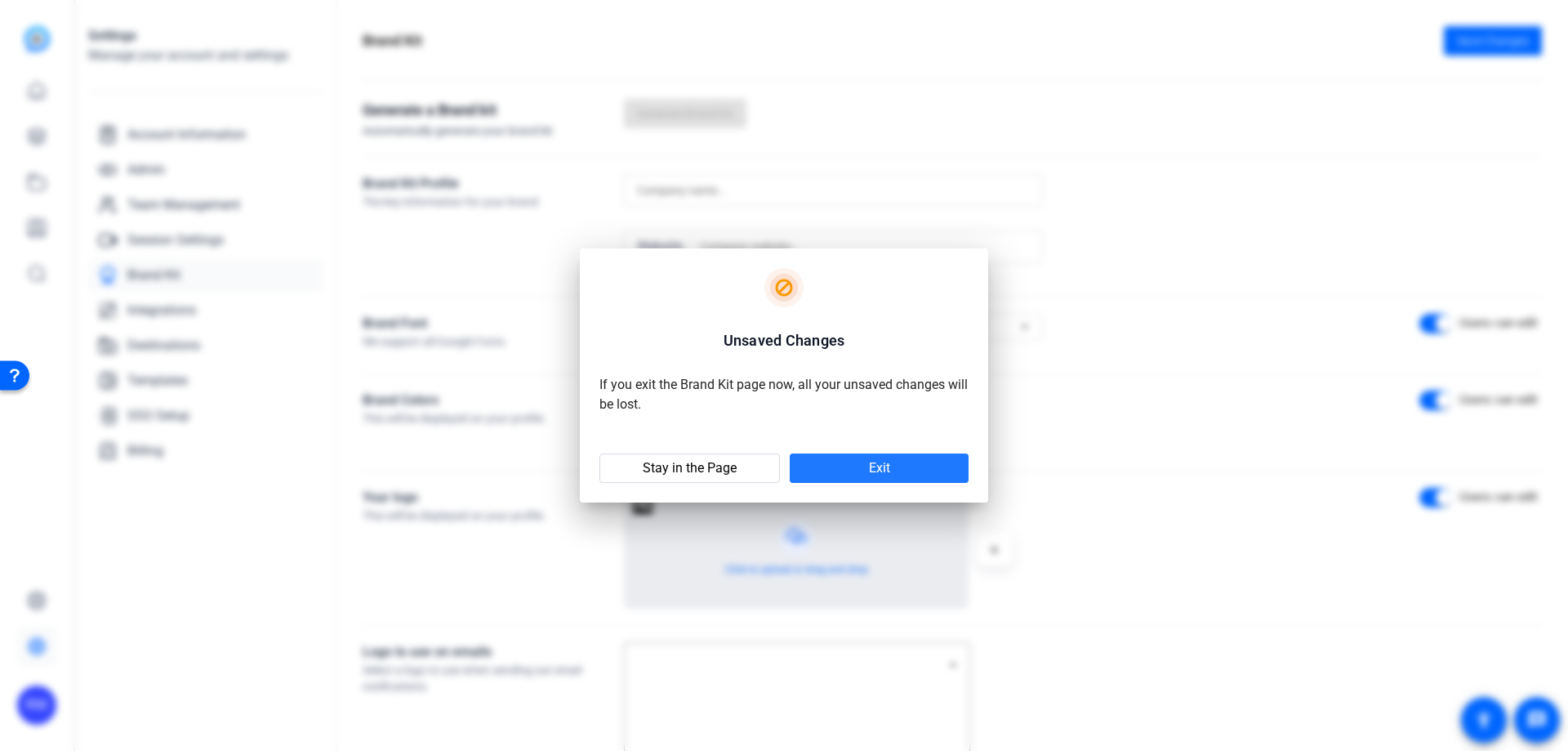
click at [851, 470] on span at bounding box center [879, 468] width 179 height 39
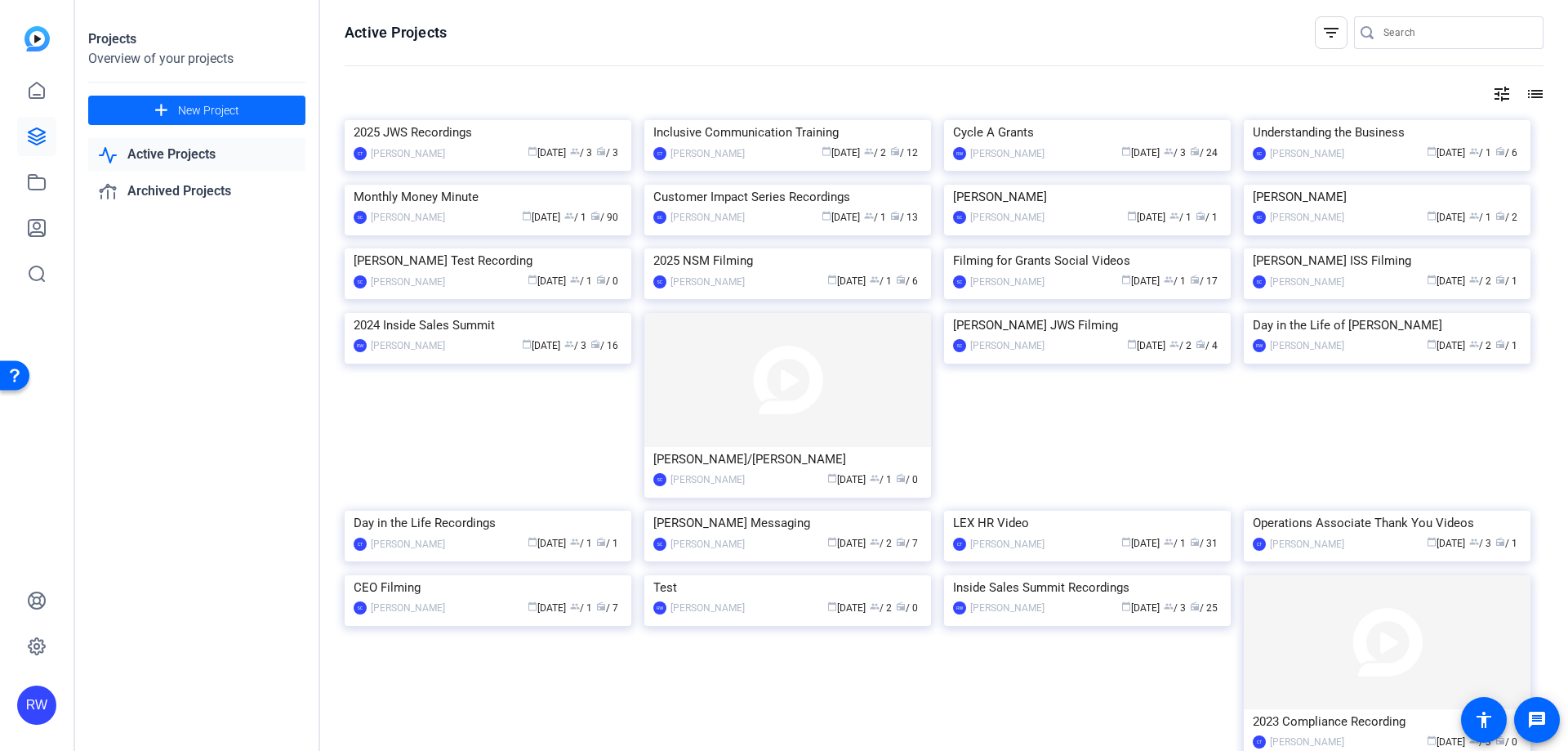
click at [205, 106] on span "New Project" at bounding box center [208, 110] width 61 height 17
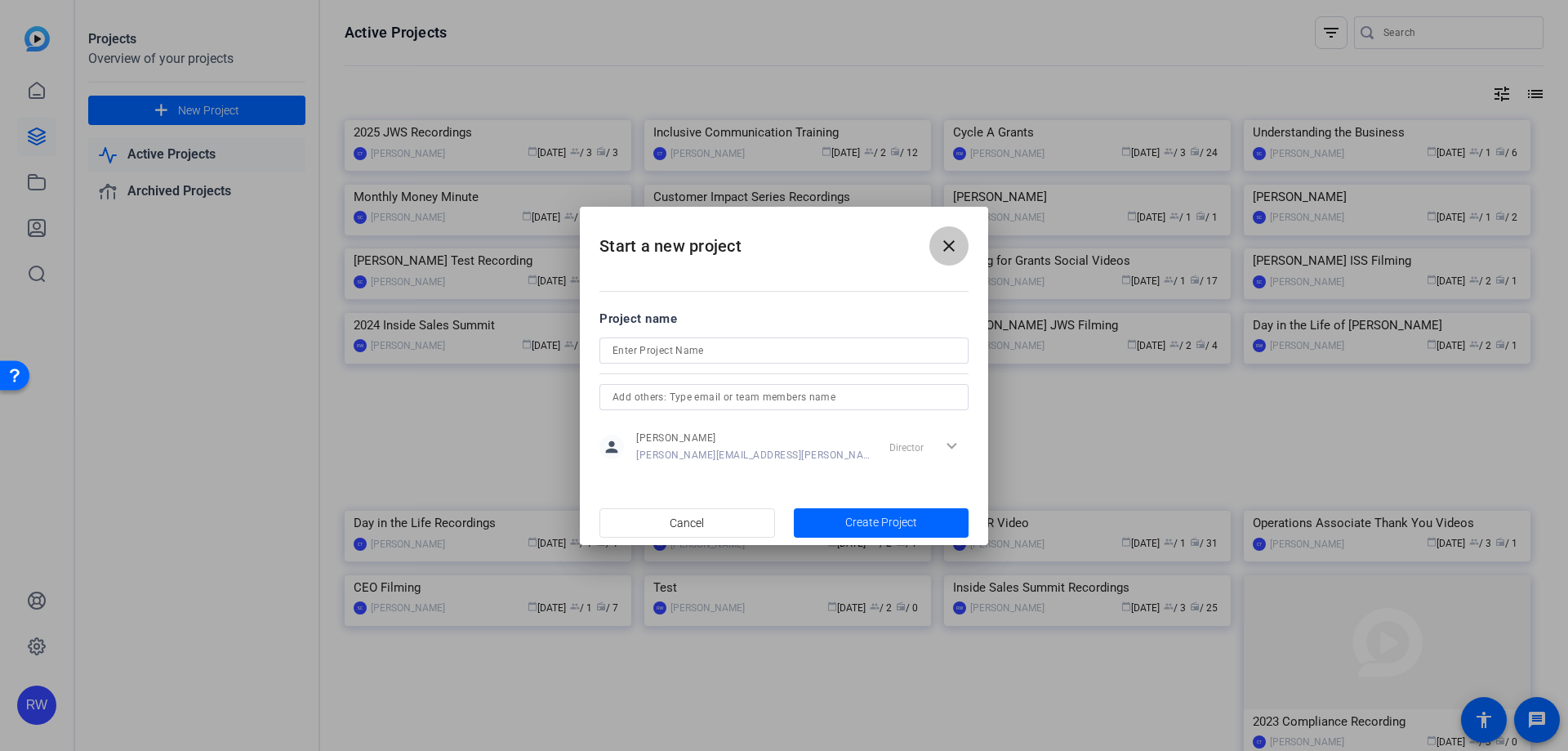
click at [951, 258] on span at bounding box center [949, 246] width 39 height 39
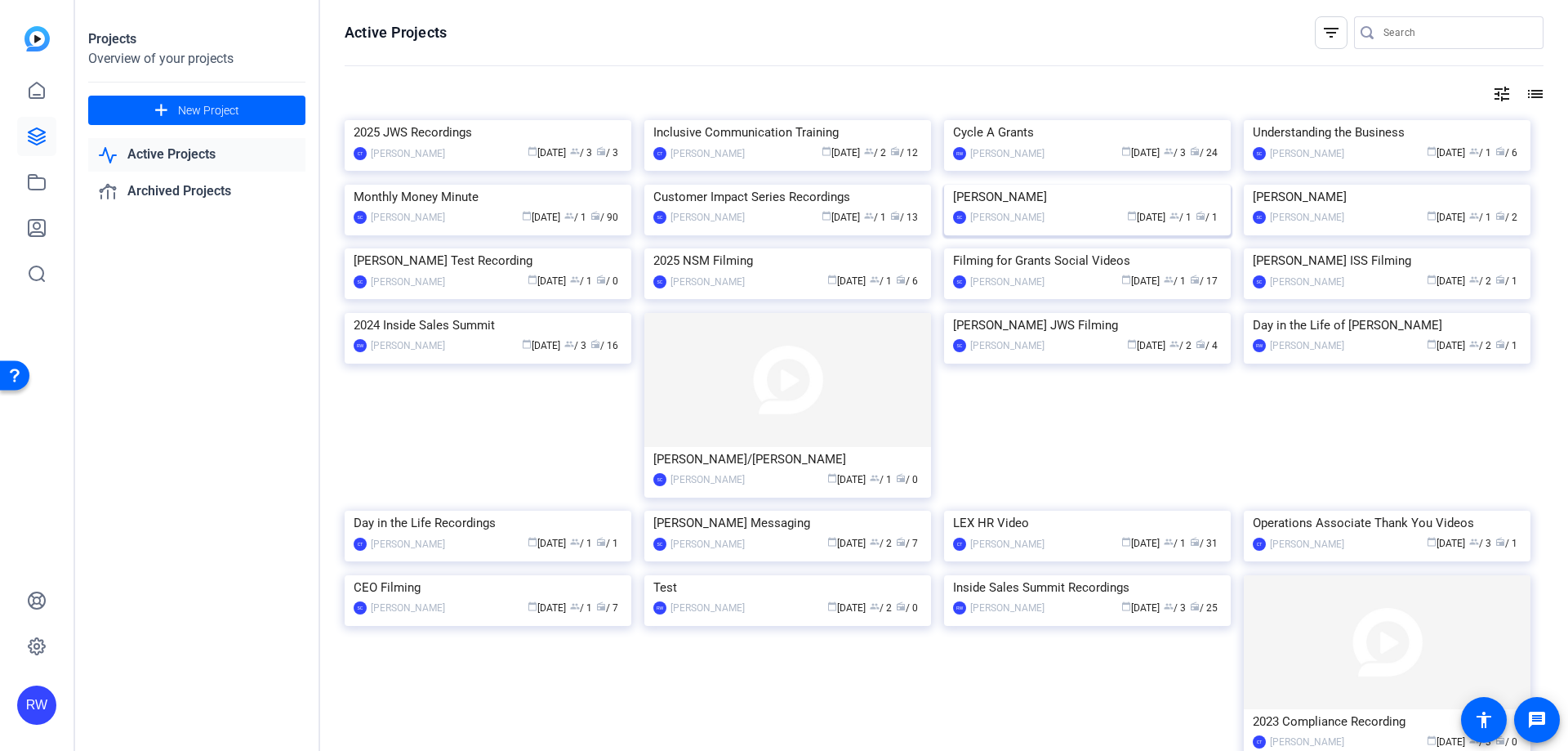
click at [1029, 225] on div "Stephen Conine" at bounding box center [1008, 217] width 75 height 17
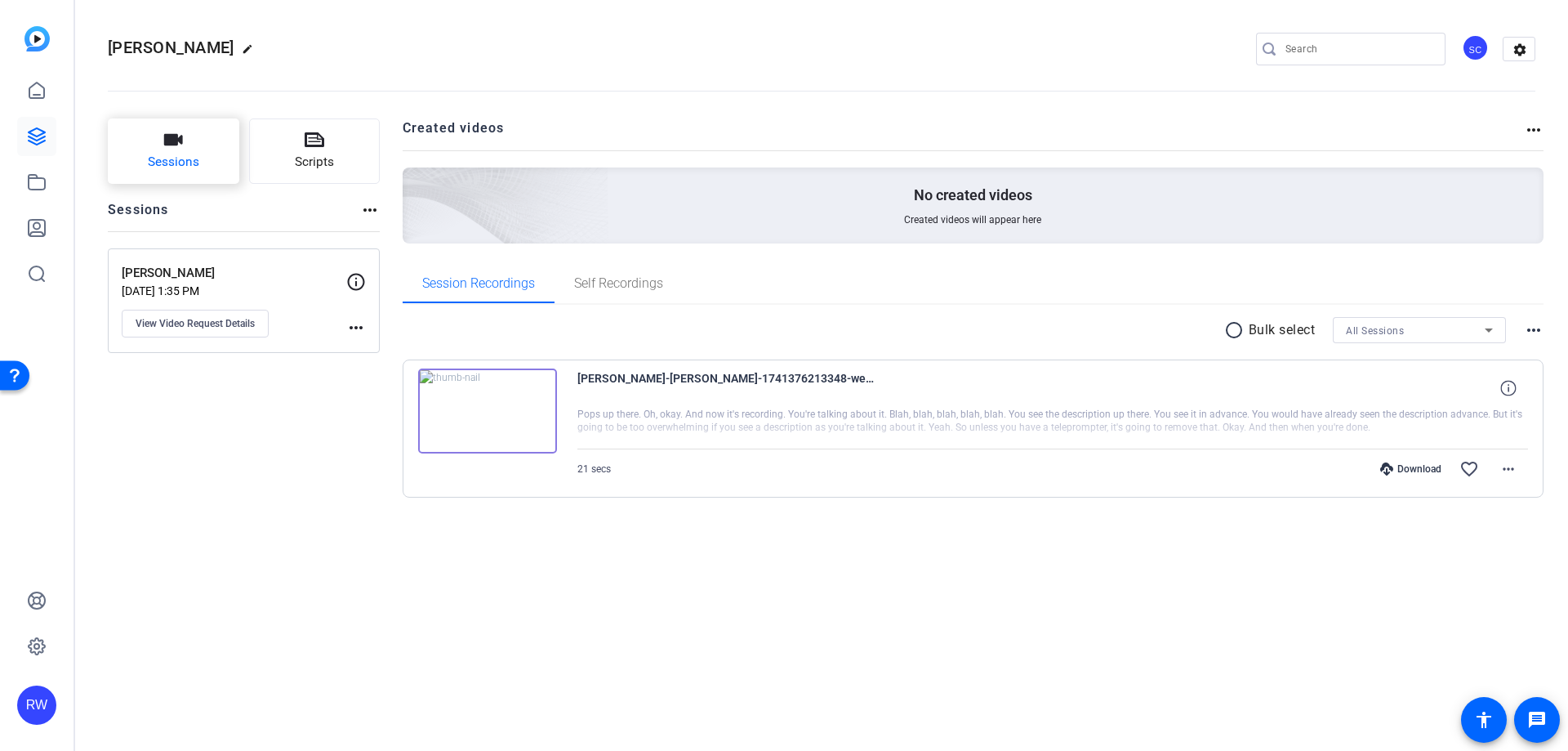
click at [177, 152] on span "Sessions" at bounding box center [173, 161] width 51 height 19
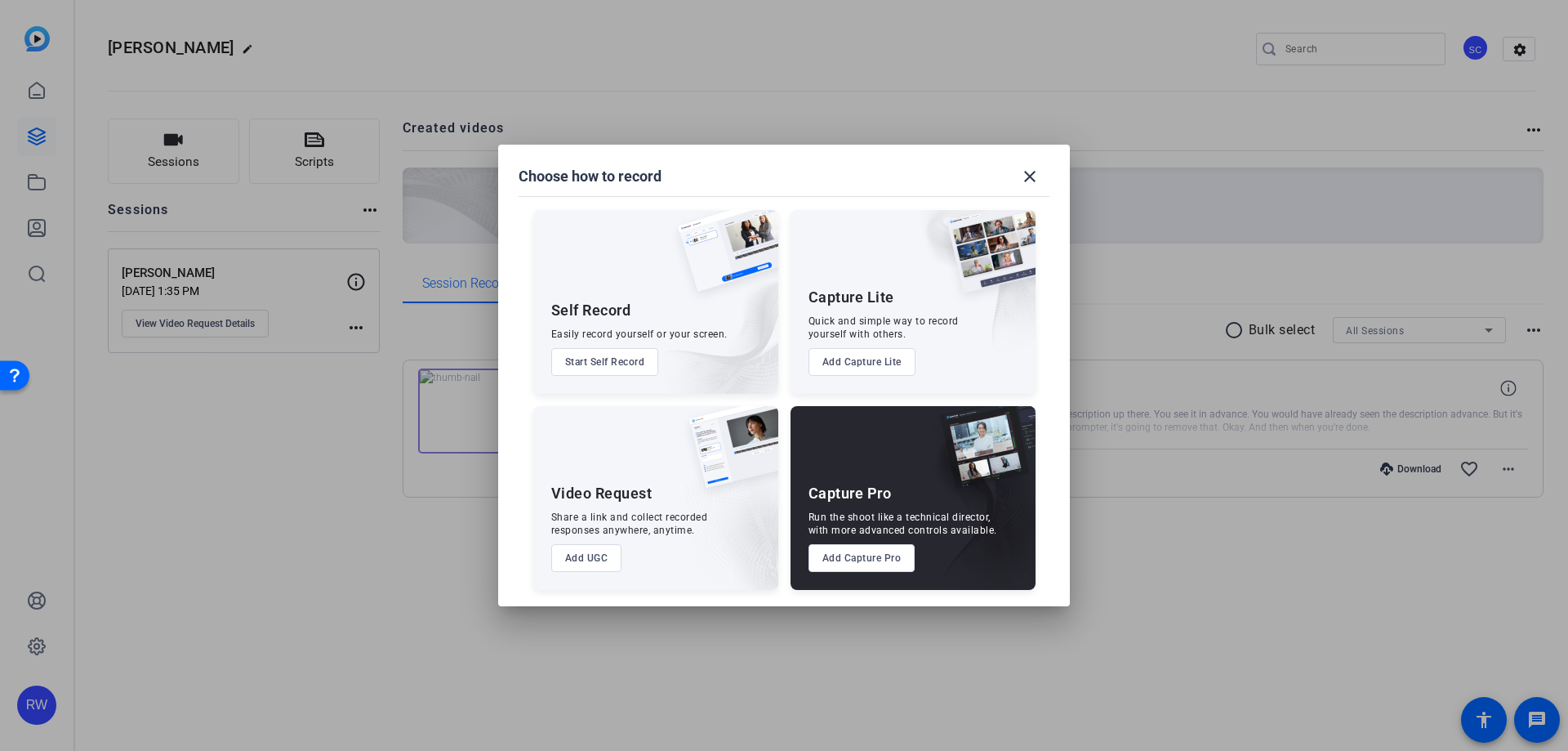
click at [608, 367] on button "Start Self Record" at bounding box center [605, 362] width 108 height 28
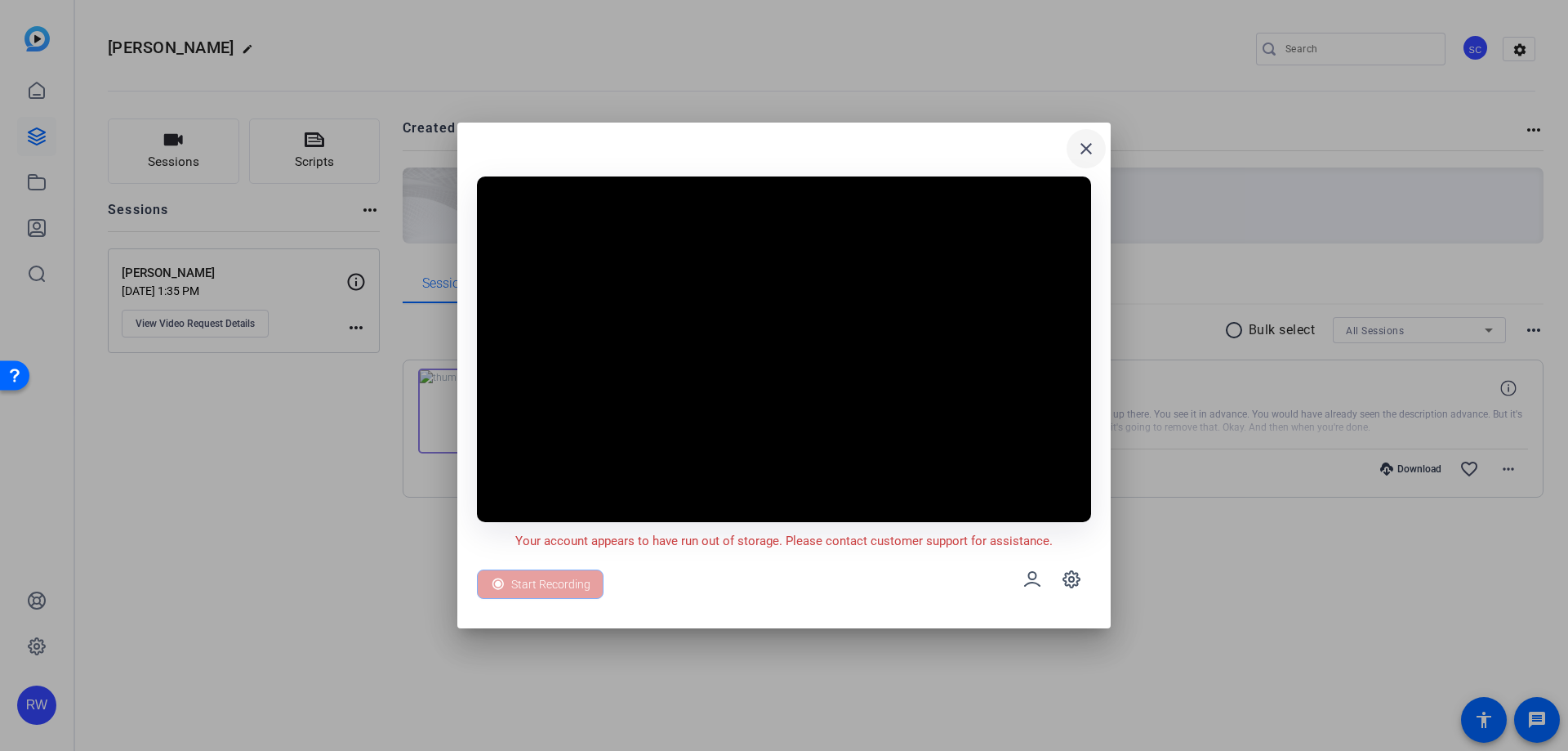
click at [1077, 154] on mat-icon "close" at bounding box center [1087, 148] width 20 height 20
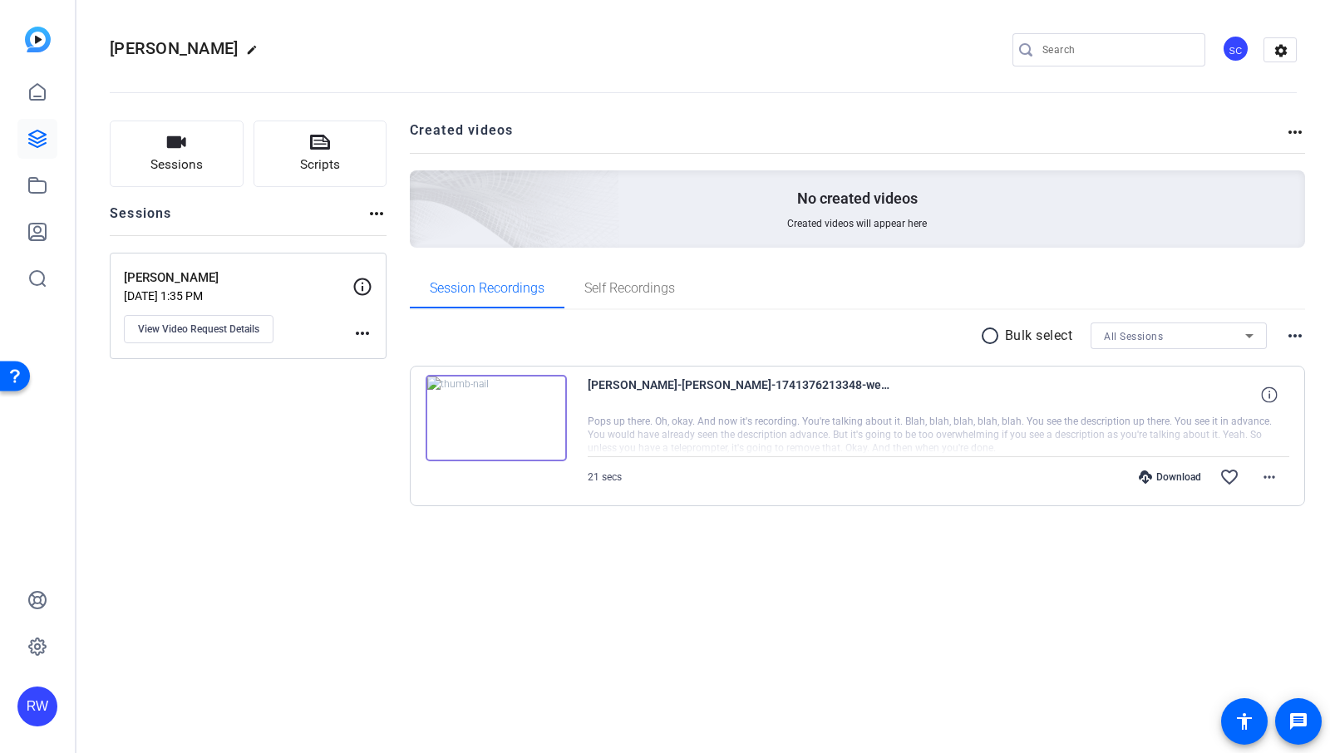
click at [359, 337] on mat-icon "more_horiz" at bounding box center [362, 333] width 20 height 20
click at [377, 358] on span "Archive Session" at bounding box center [404, 357] width 76 height 20
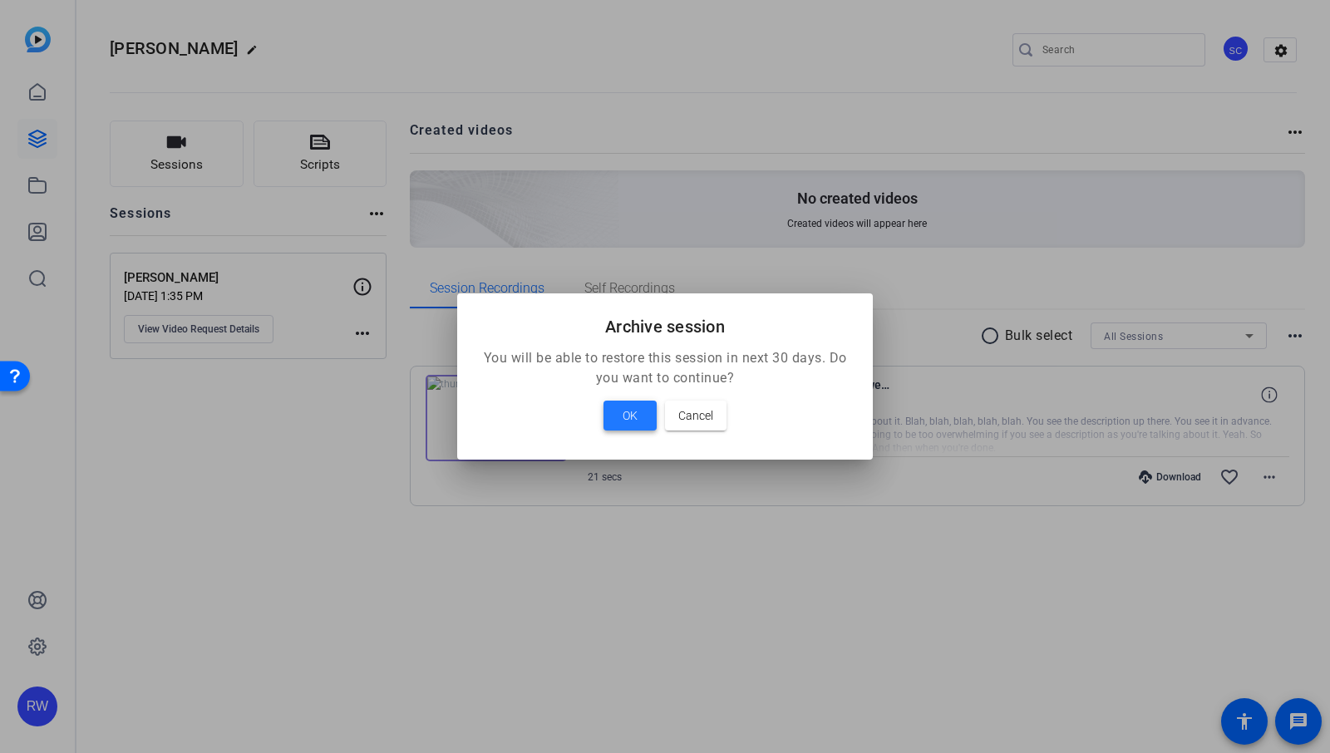
click at [647, 410] on span at bounding box center [629, 416] width 53 height 40
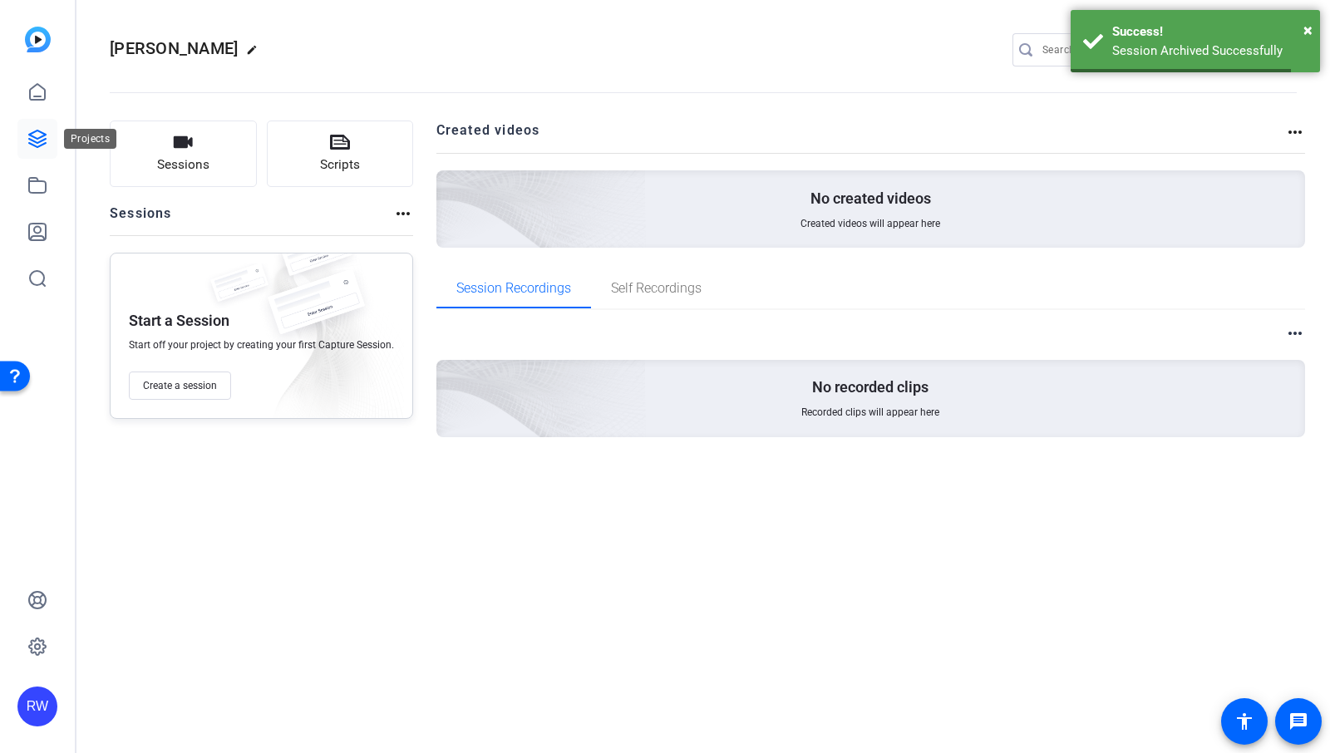
click at [42, 140] on icon at bounding box center [37, 139] width 17 height 17
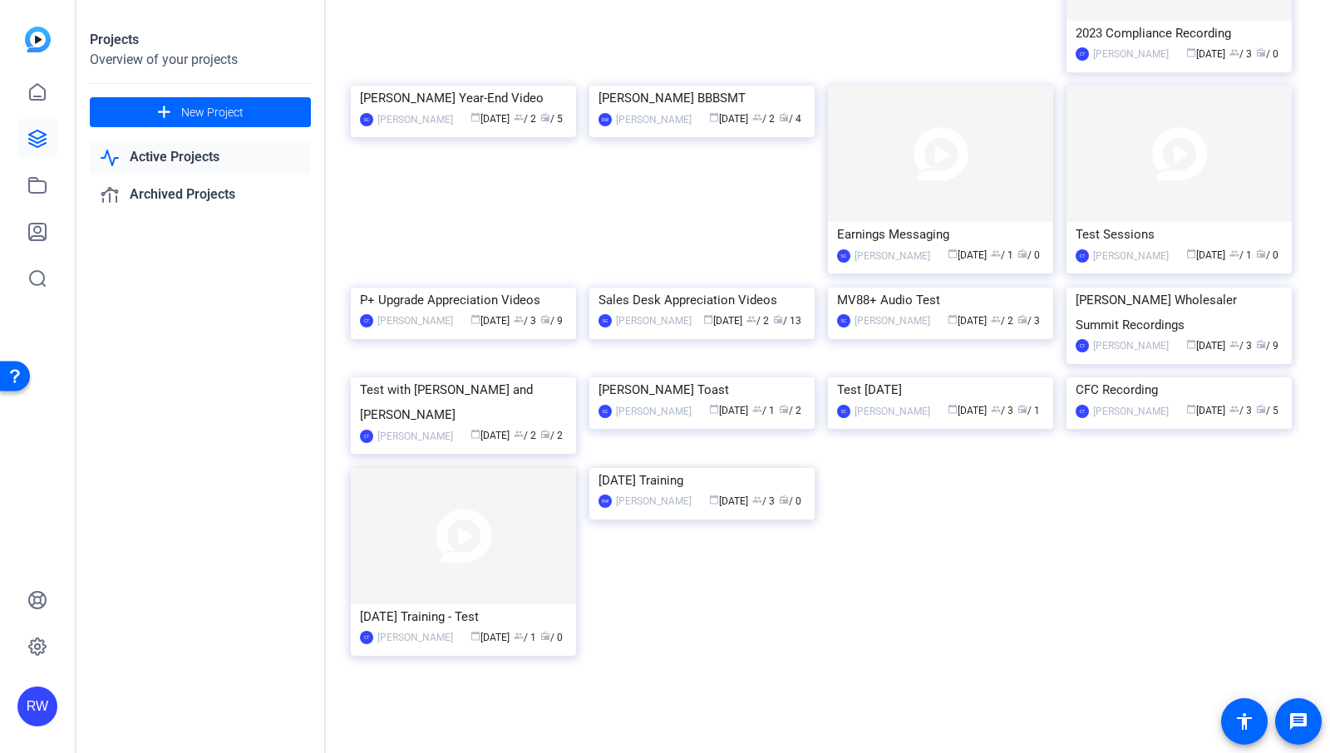
scroll to position [1422, 0]
click at [909, 330] on div "SC Stephen Conine calendar_today Aug 03 group / 2 radio / 3" at bounding box center [940, 321] width 207 height 17
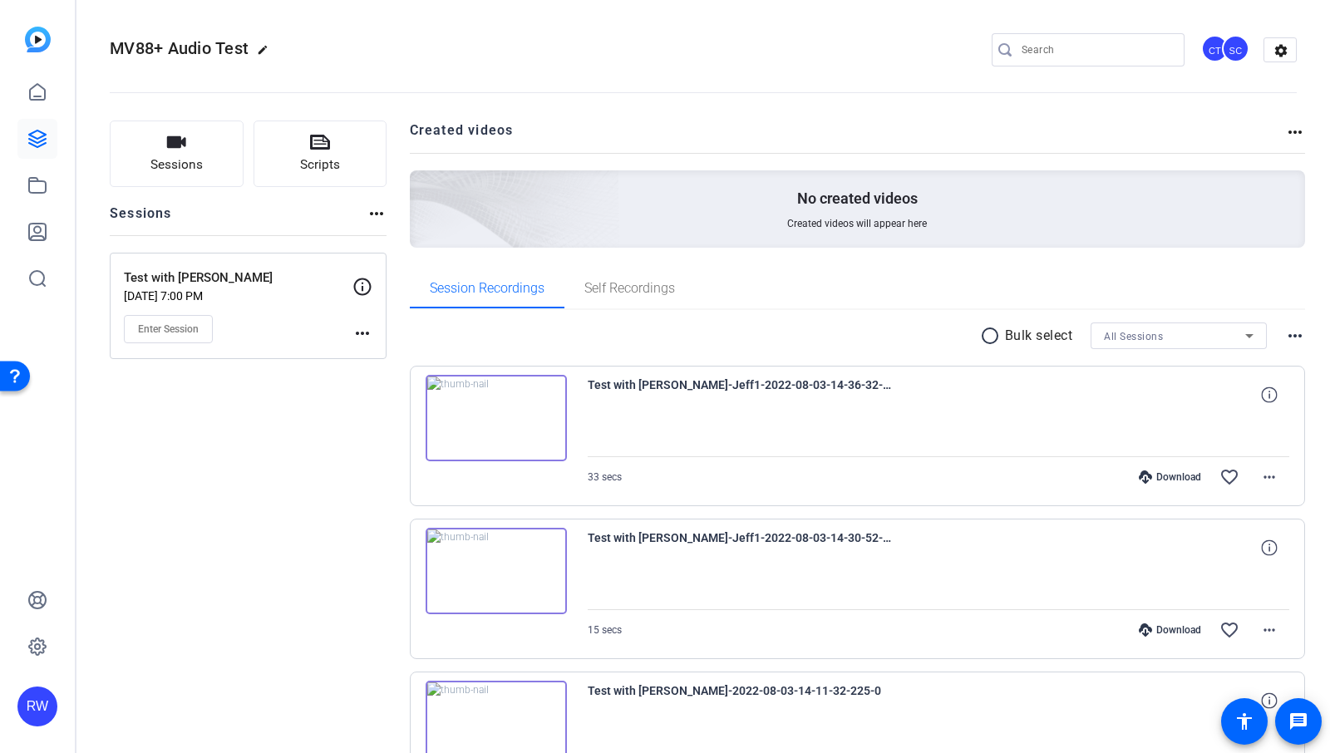
click at [359, 330] on mat-icon "more_horiz" at bounding box center [362, 333] width 20 height 20
click at [387, 377] on span "Archive Session" at bounding box center [404, 377] width 76 height 20
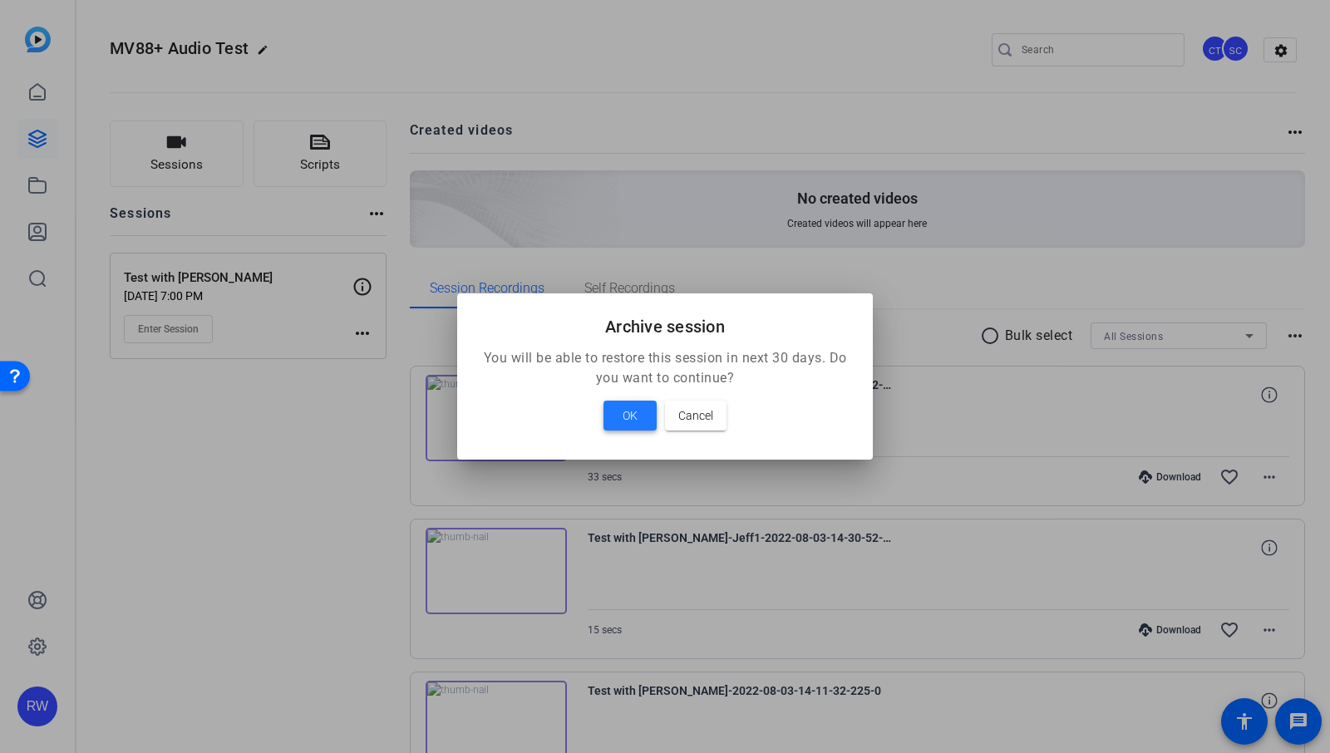
click at [622, 418] on span at bounding box center [629, 416] width 53 height 40
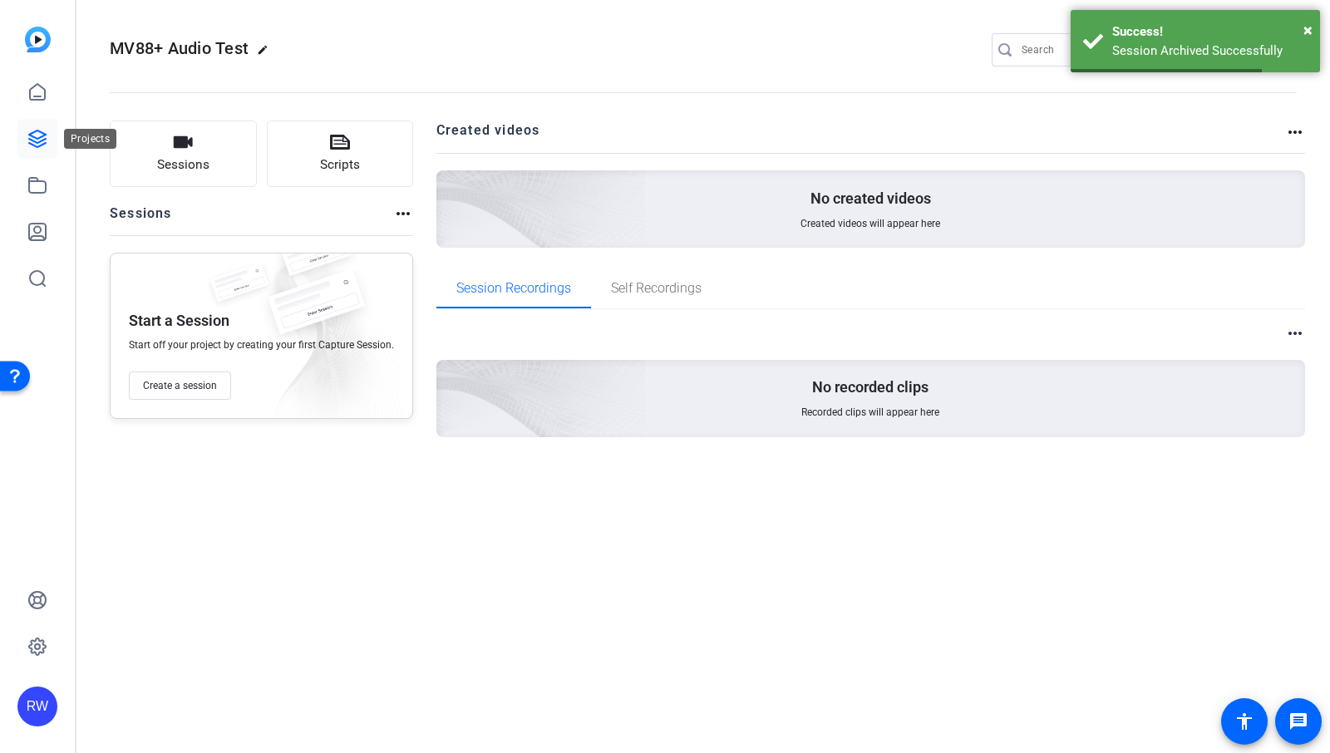
click at [41, 140] on icon at bounding box center [37, 139] width 17 height 17
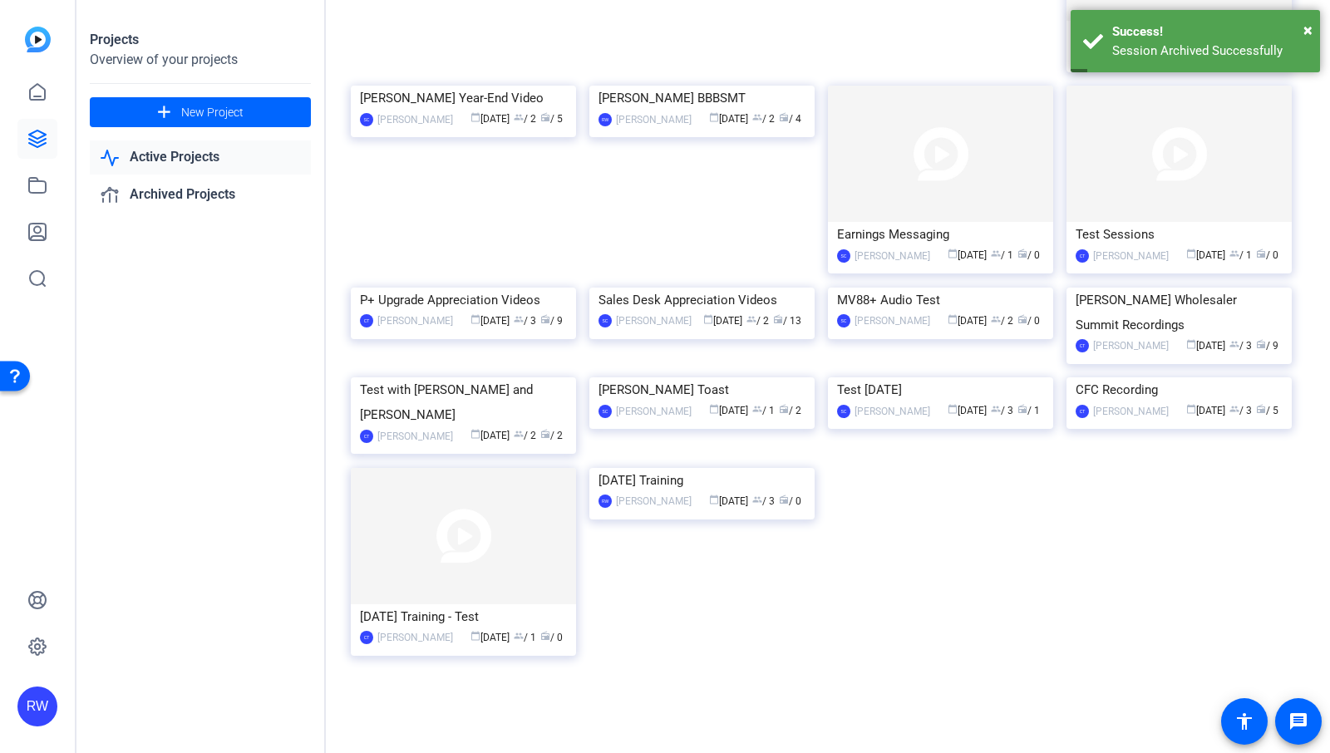
scroll to position [1090, 0]
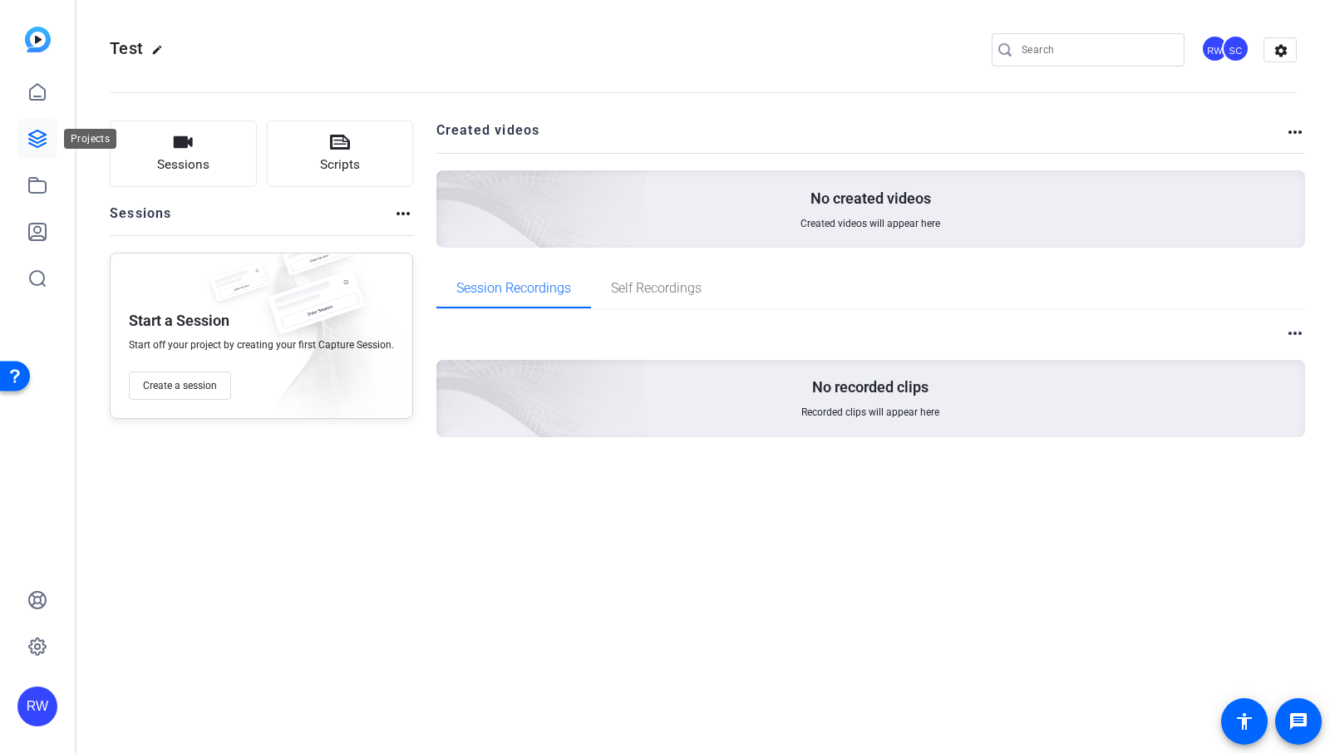
click at [35, 147] on icon at bounding box center [37, 139] width 20 height 20
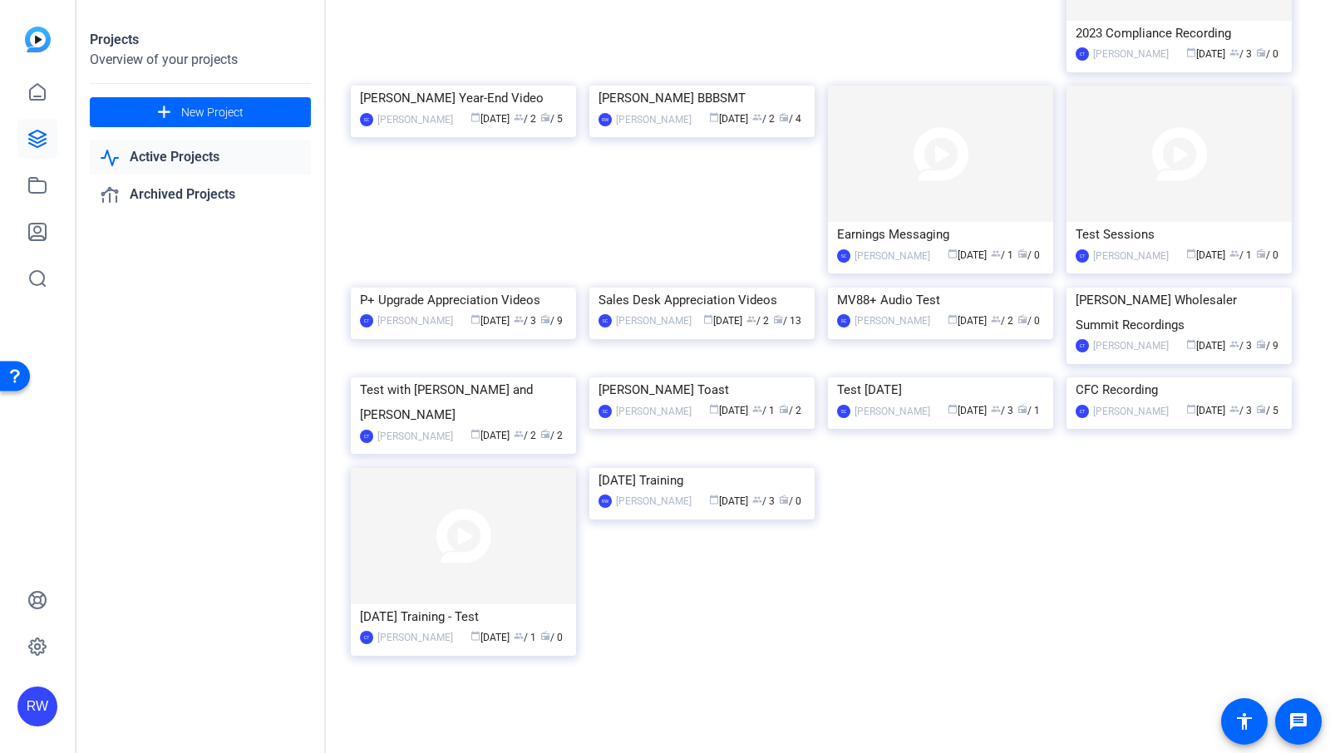
scroll to position [1090, 0]
click at [190, 116] on span "New Project" at bounding box center [212, 112] width 62 height 17
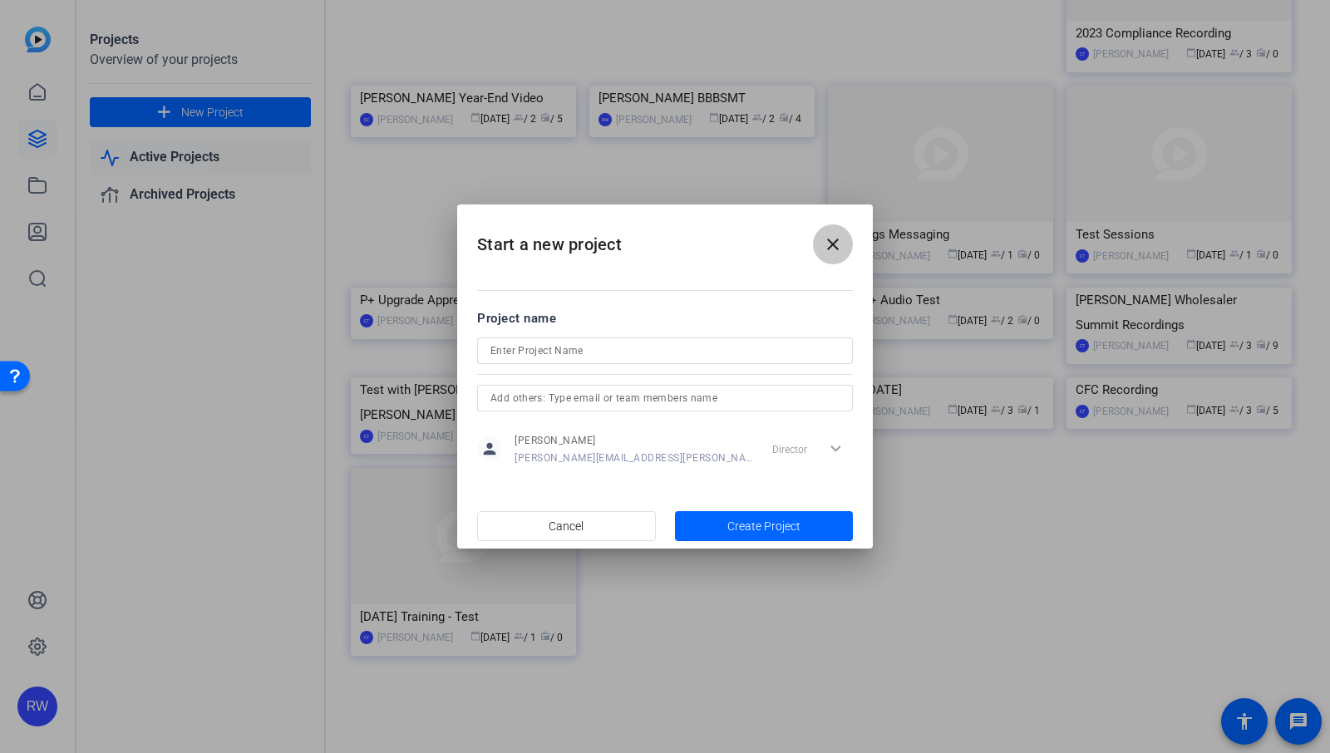
click at [821, 254] on span at bounding box center [833, 244] width 40 height 40
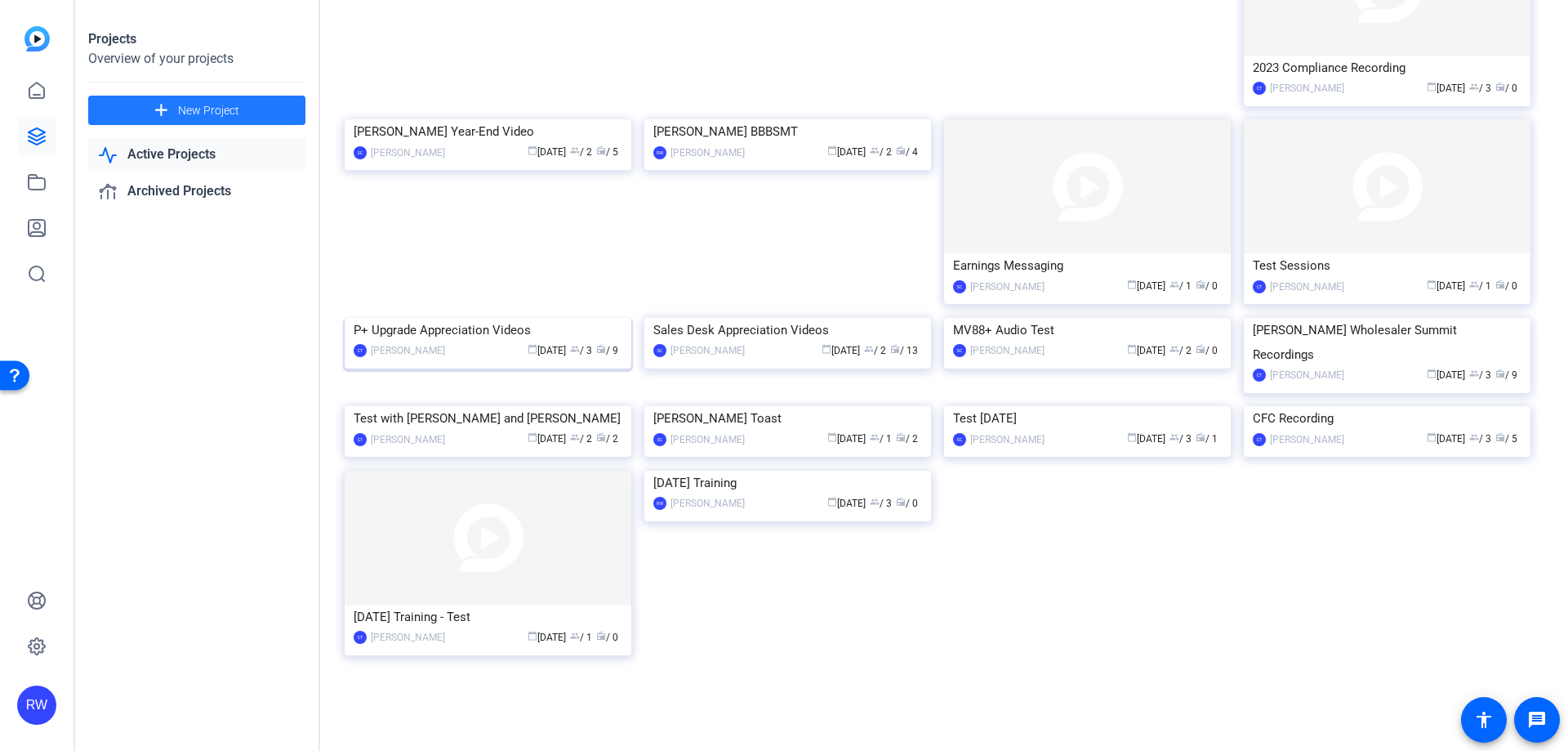
scroll to position [1433, 0]
click at [438, 426] on div "Test with Joe and Jeff" at bounding box center [487, 418] width 268 height 25
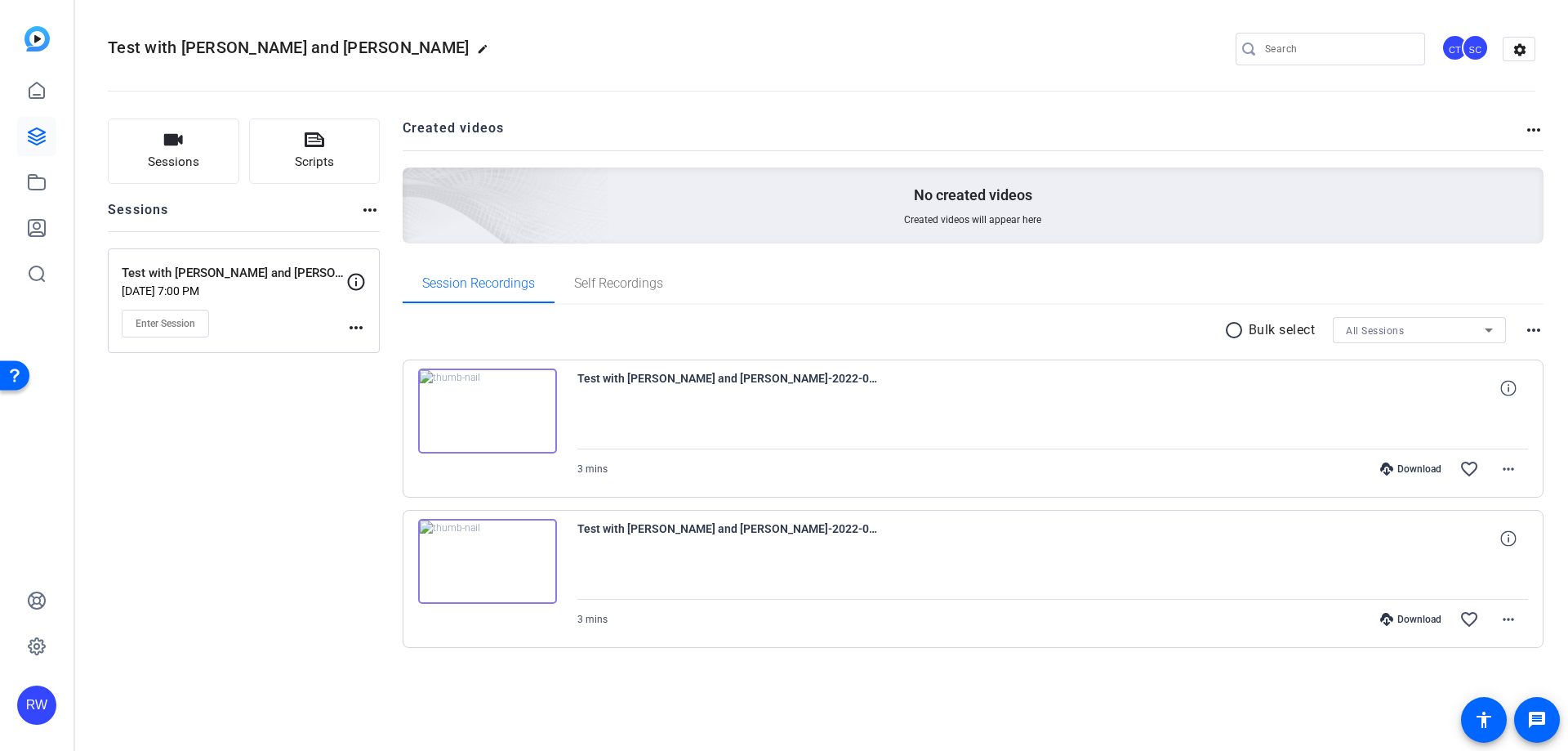
click at [364, 325] on mat-icon "more_horiz" at bounding box center [356, 327] width 20 height 20
click at [391, 366] on span "Archive Session" at bounding box center [397, 372] width 75 height 20
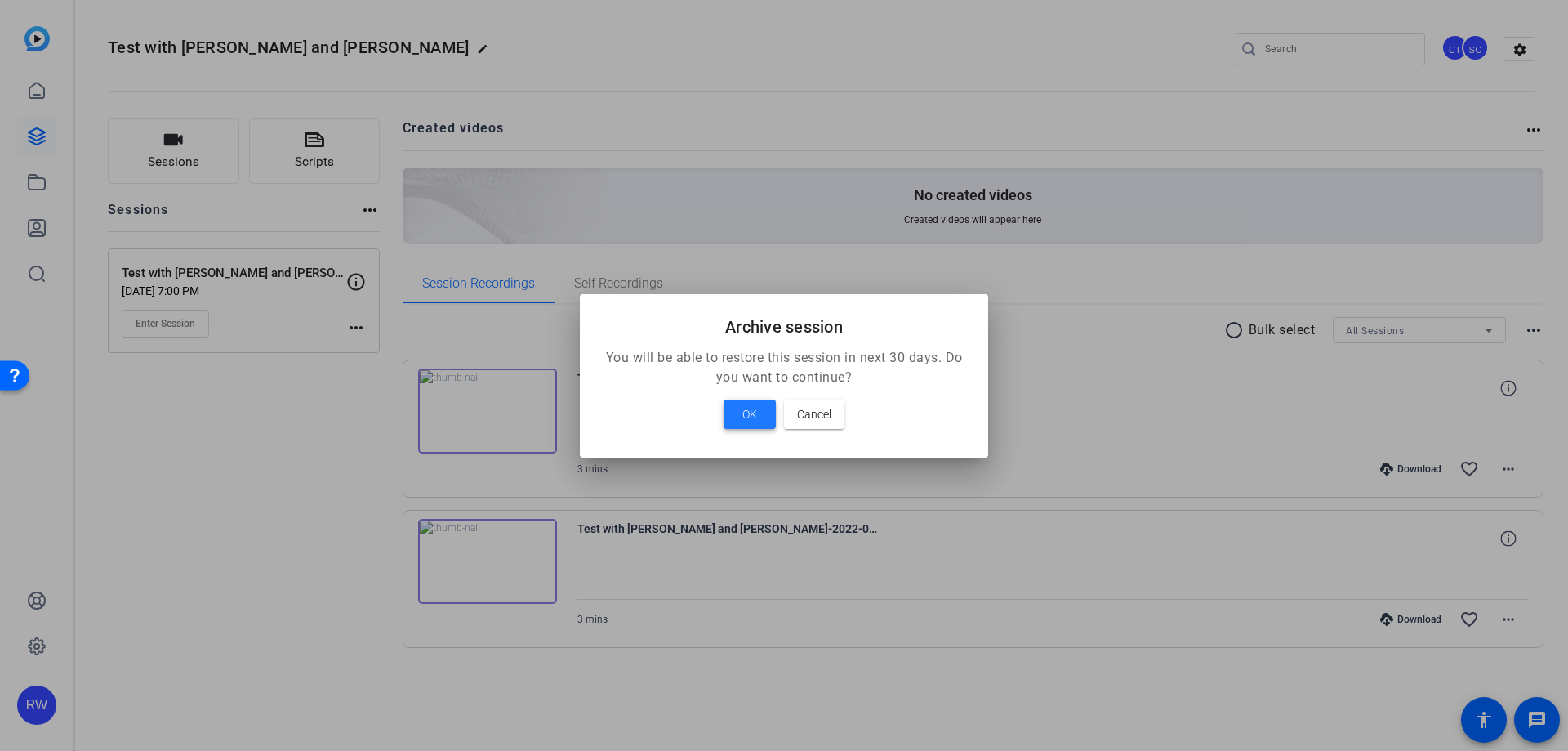
click at [750, 404] on span "OK" at bounding box center [750, 414] width 15 height 20
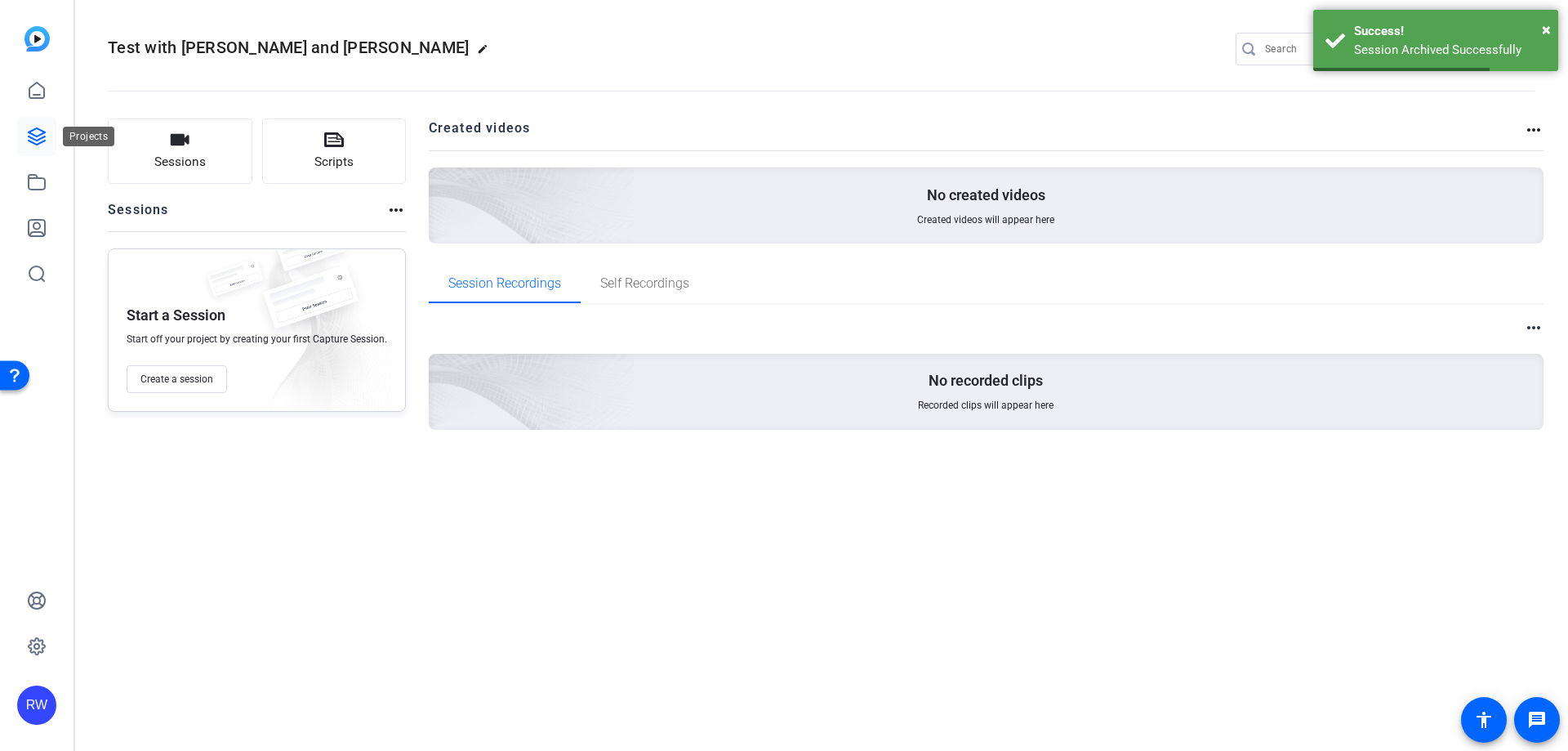
click at [48, 146] on link at bounding box center [36, 137] width 39 height 39
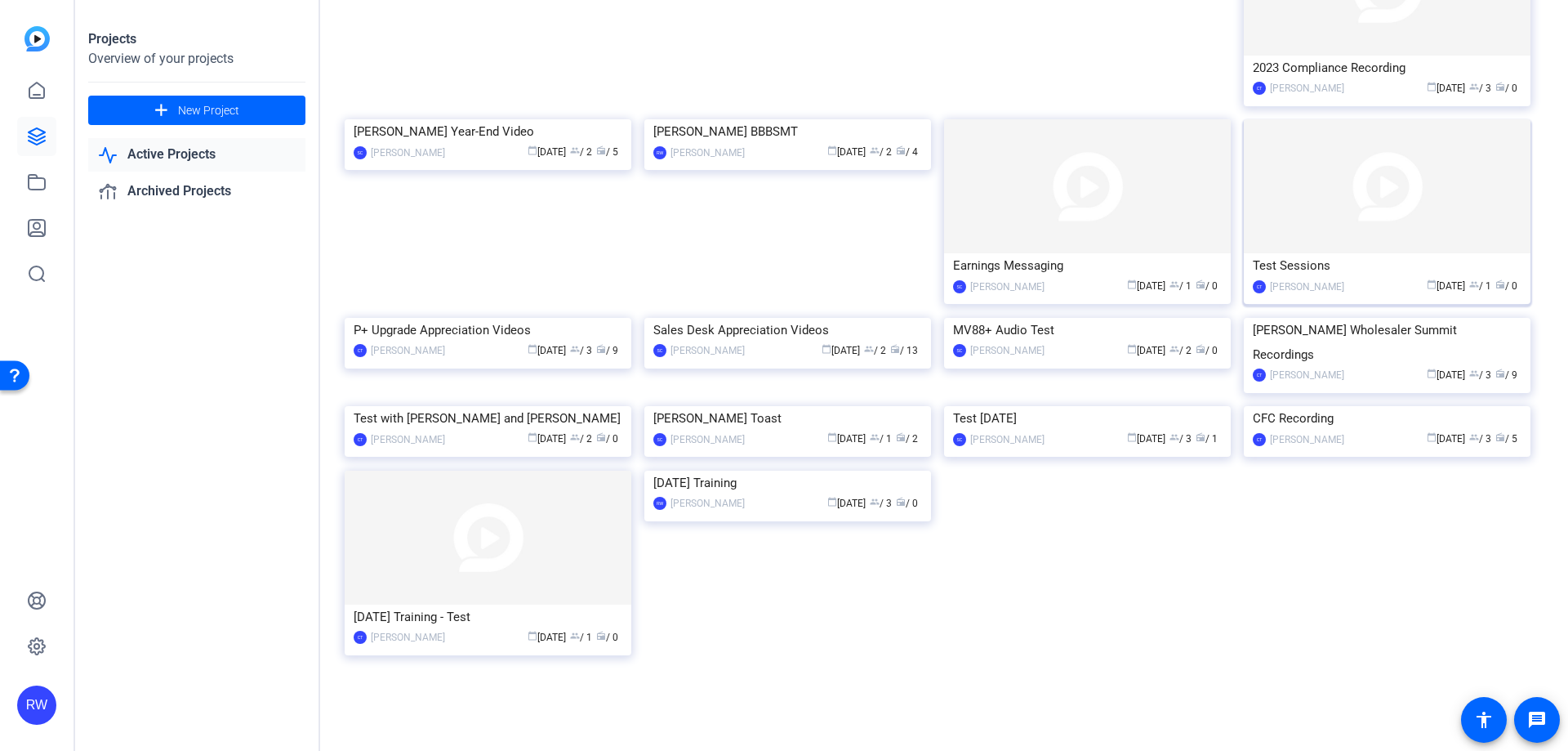
scroll to position [1024, 0]
click at [1338, 278] on div "Test Sessions" at bounding box center [1386, 265] width 268 height 25
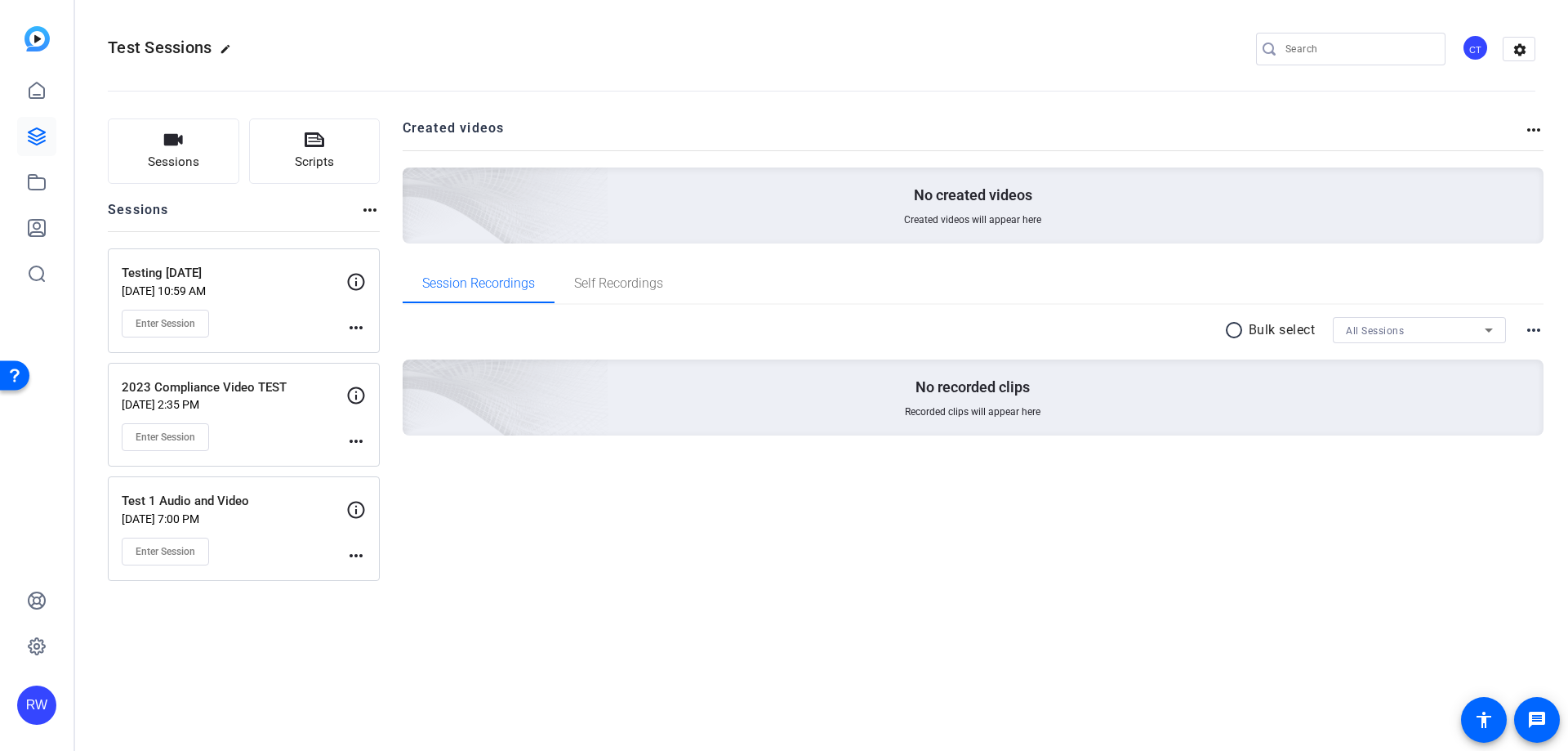
click at [356, 326] on mat-icon "more_horiz" at bounding box center [356, 327] width 20 height 20
click at [382, 372] on span "Archive Session" at bounding box center [397, 372] width 75 height 20
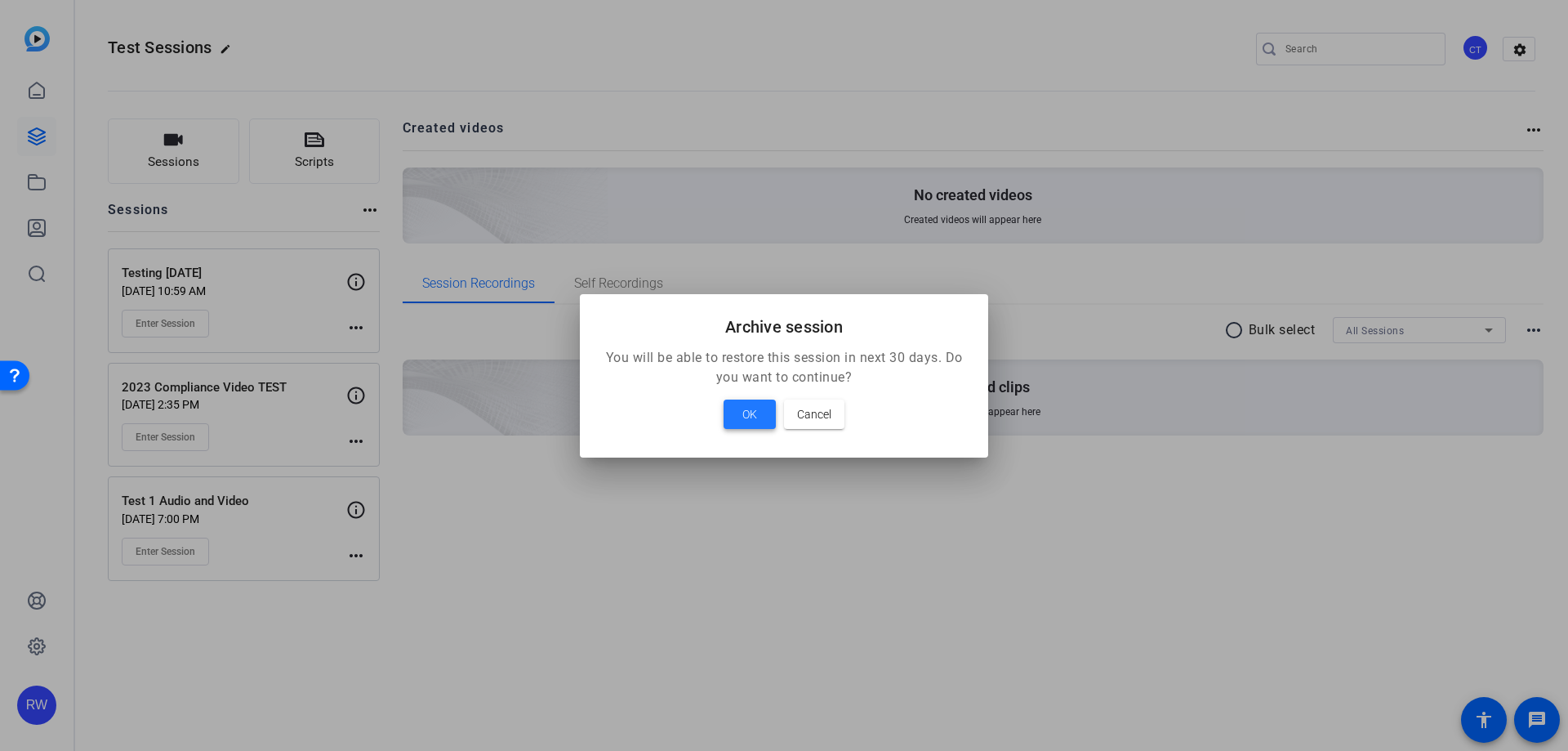
click at [743, 416] on span "OK" at bounding box center [750, 414] width 15 height 20
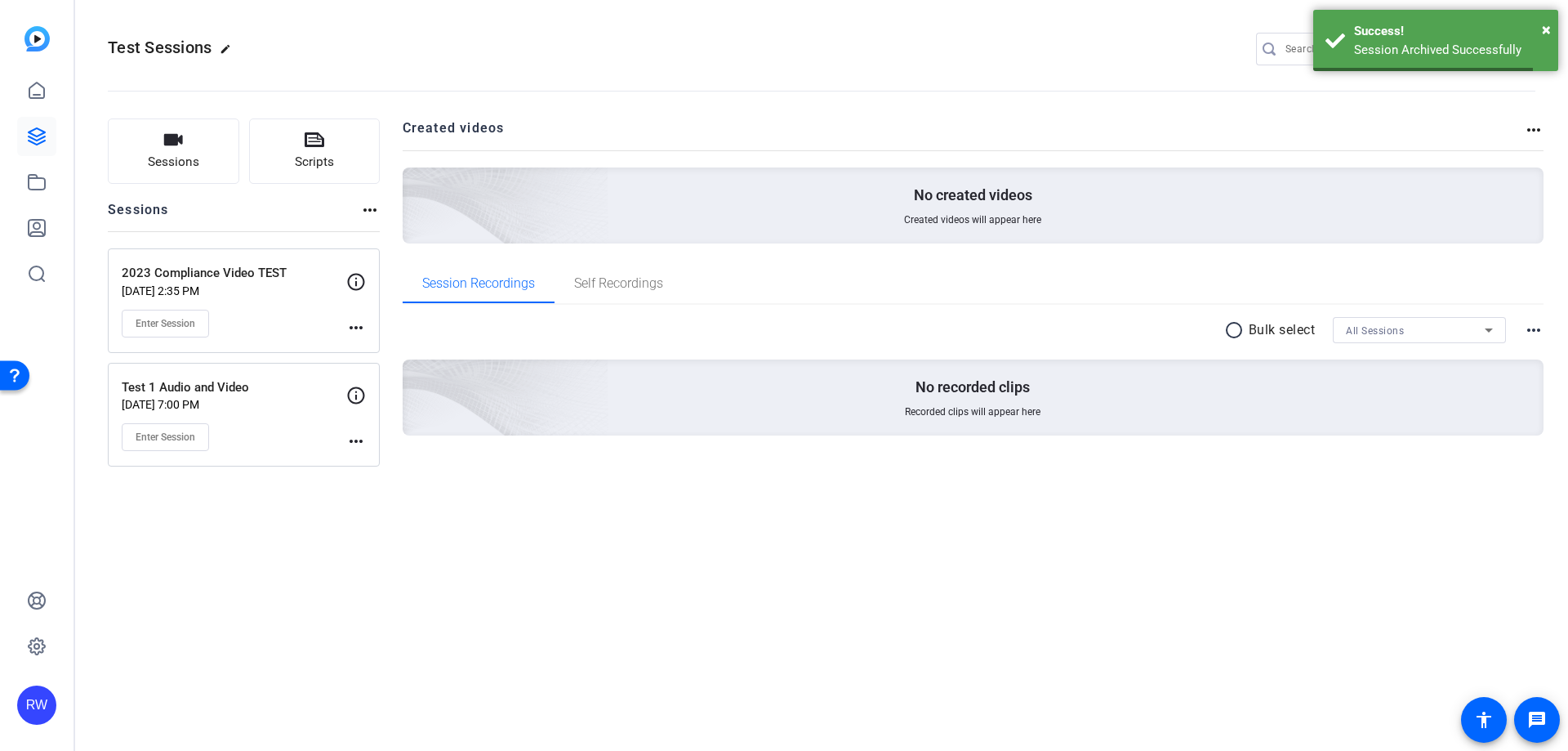
click at [364, 330] on mat-icon "more_horiz" at bounding box center [356, 327] width 20 height 20
click at [399, 379] on span "Archive Session" at bounding box center [397, 372] width 75 height 20
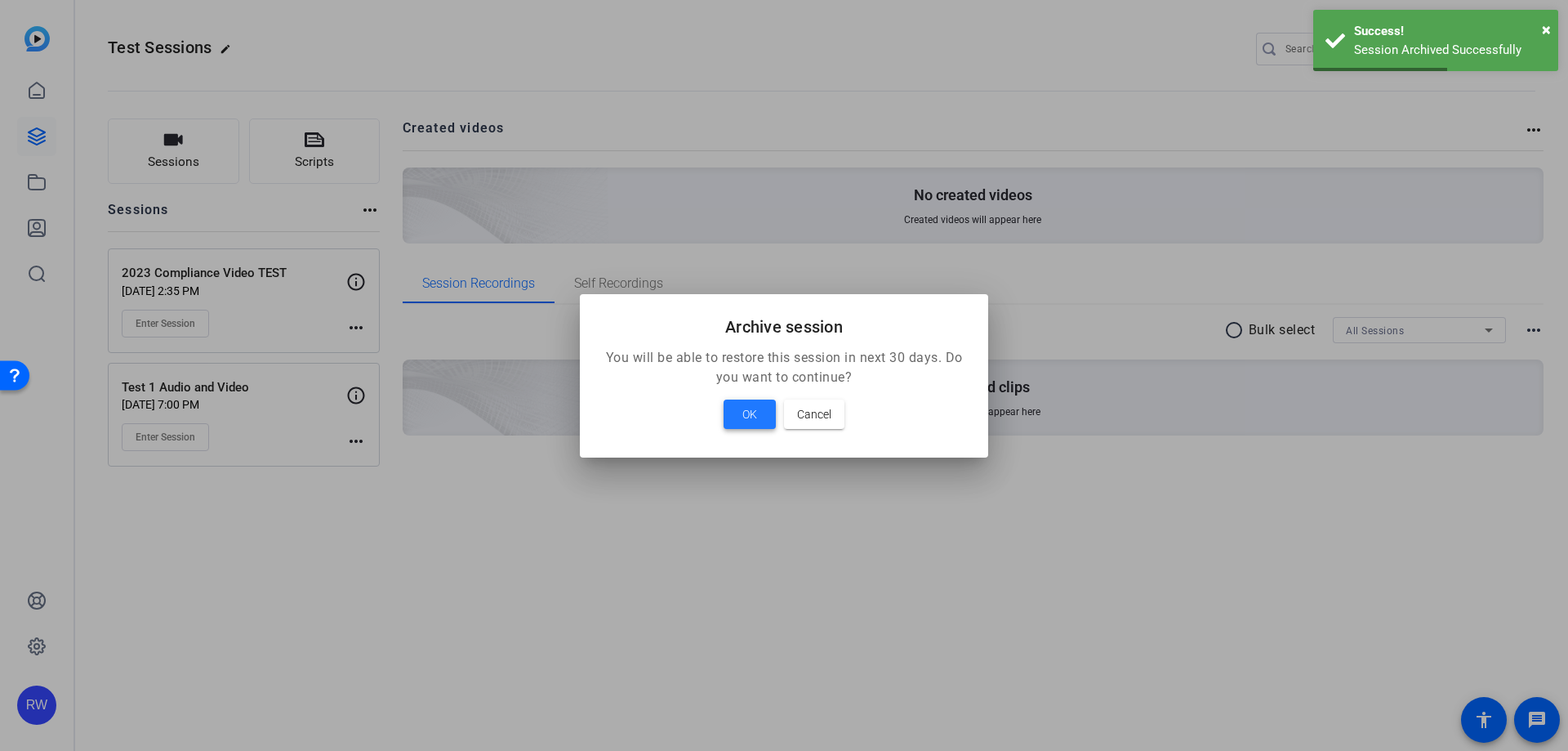
click at [746, 420] on span "OK" at bounding box center [750, 414] width 15 height 20
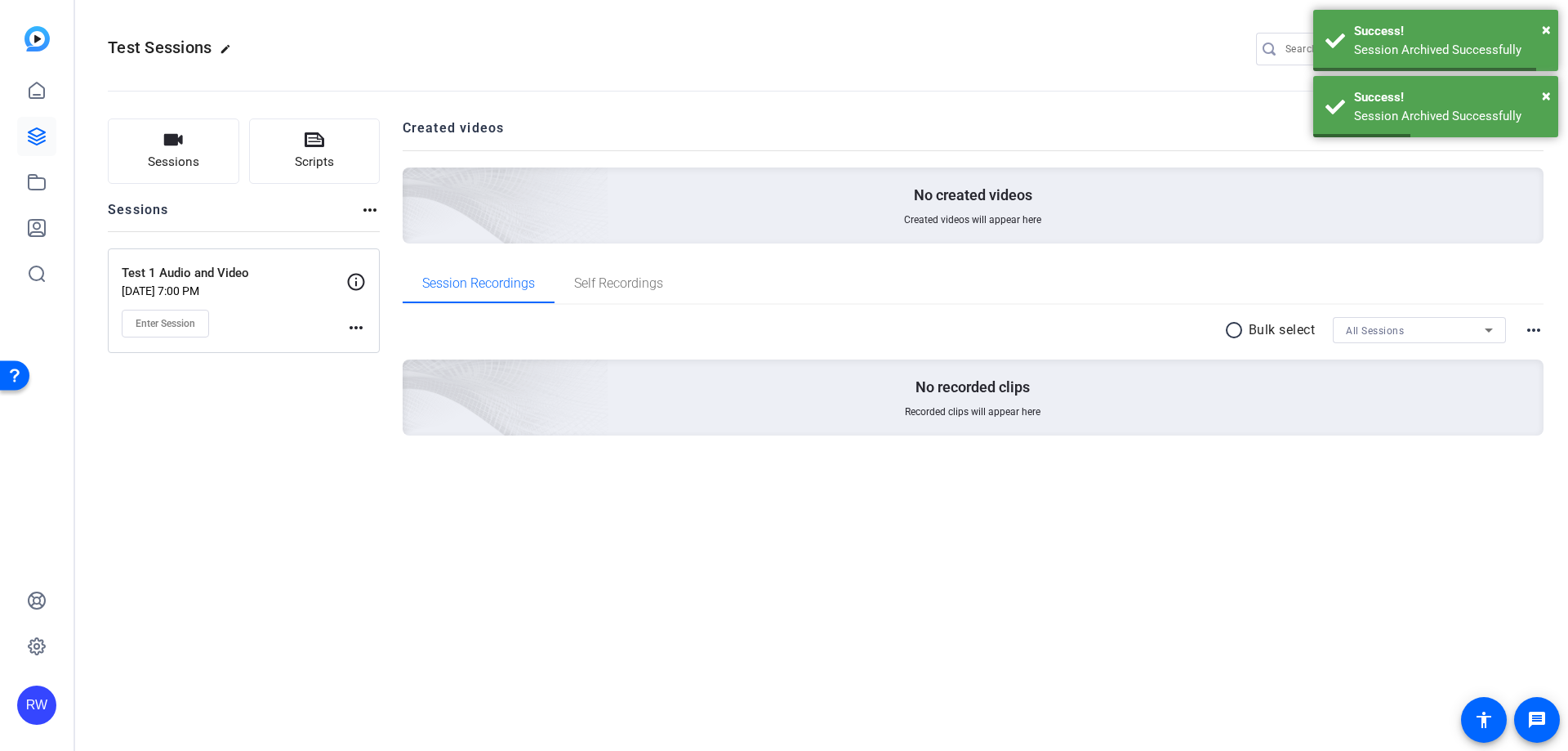
click at [356, 324] on mat-icon "more_horiz" at bounding box center [356, 327] width 20 height 20
click at [399, 376] on span "Archive Session" at bounding box center [397, 372] width 75 height 20
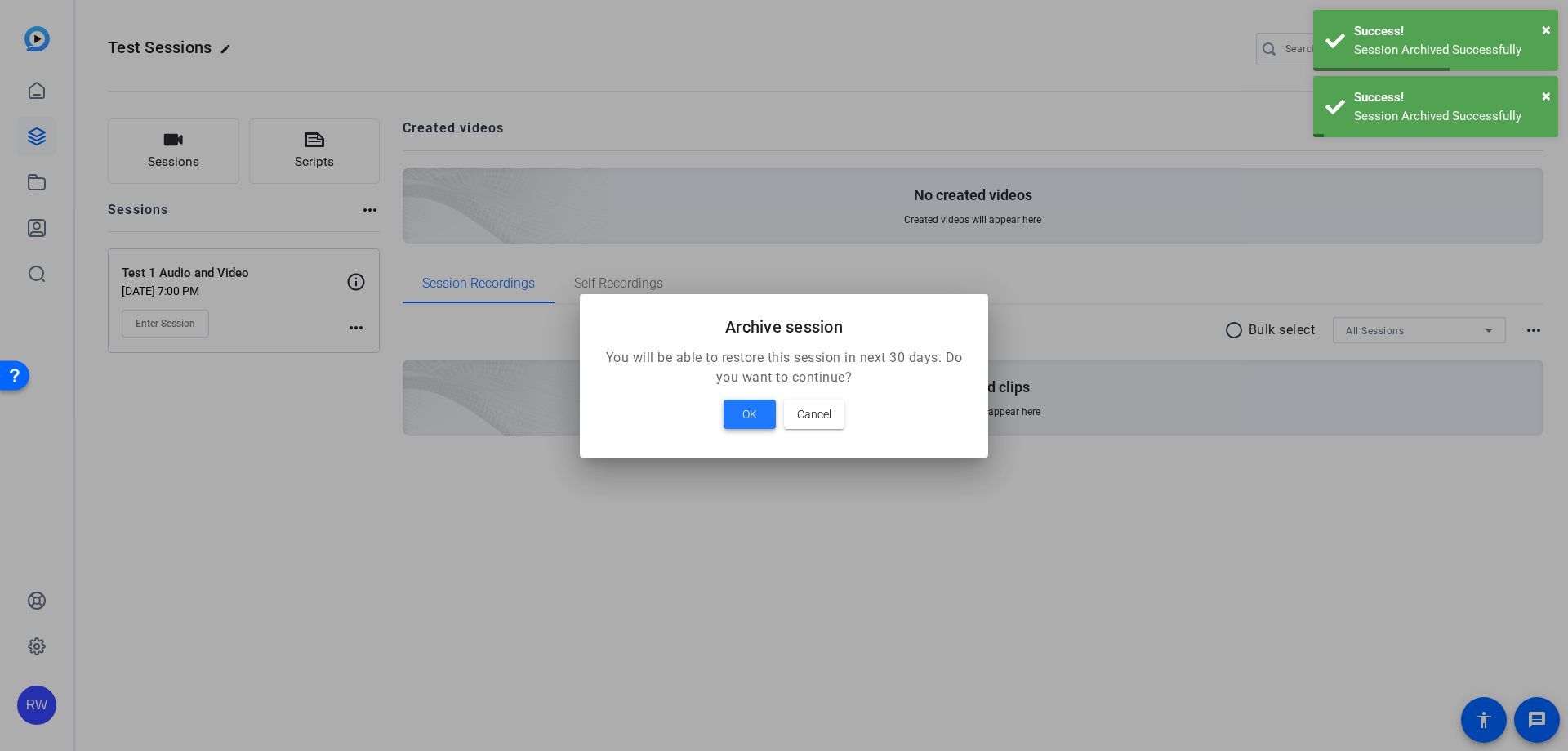
drag, startPoint x: 749, startPoint y: 414, endPoint x: 706, endPoint y: 380, distance: 54.8
click at [748, 413] on span "OK" at bounding box center [750, 414] width 15 height 20
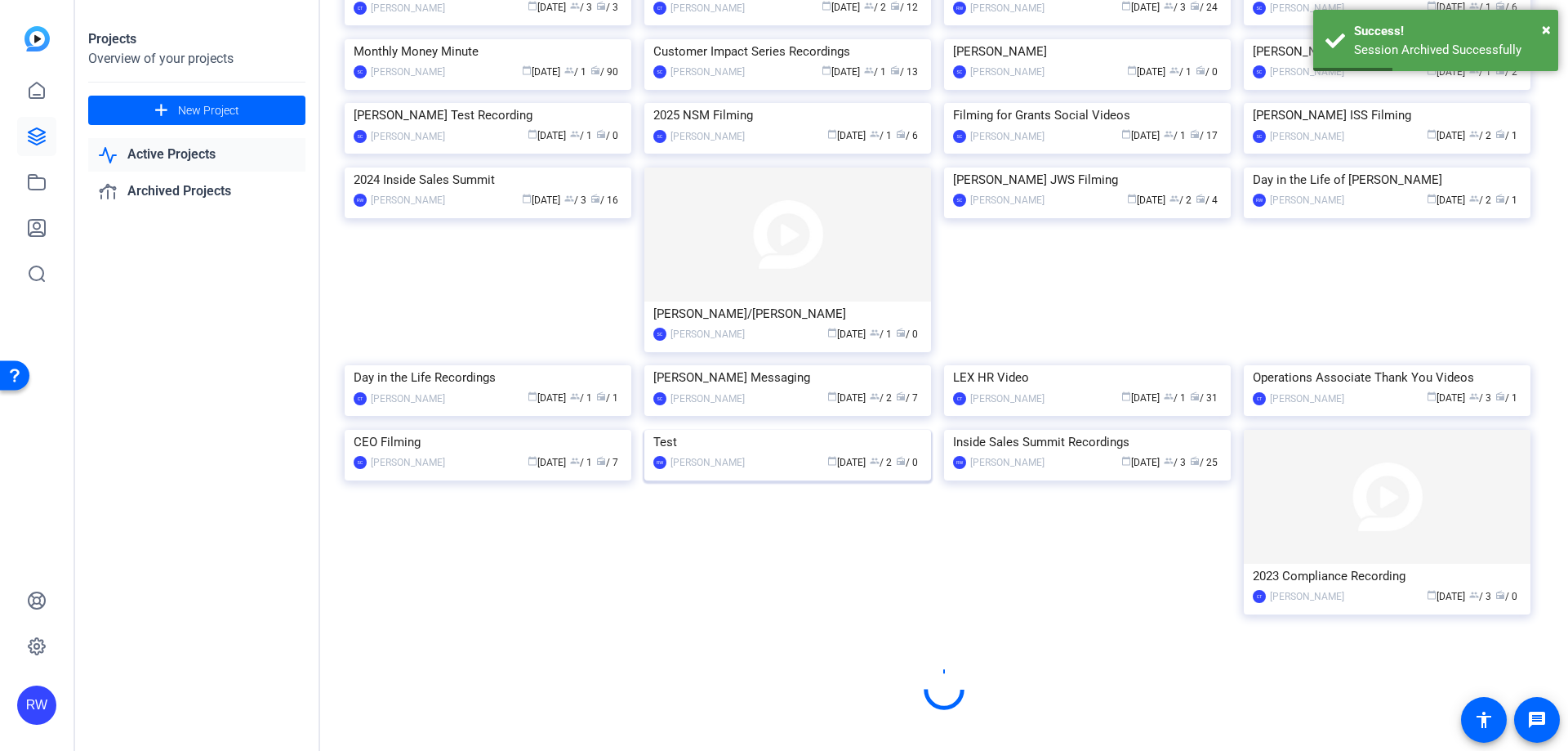
scroll to position [681, 0]
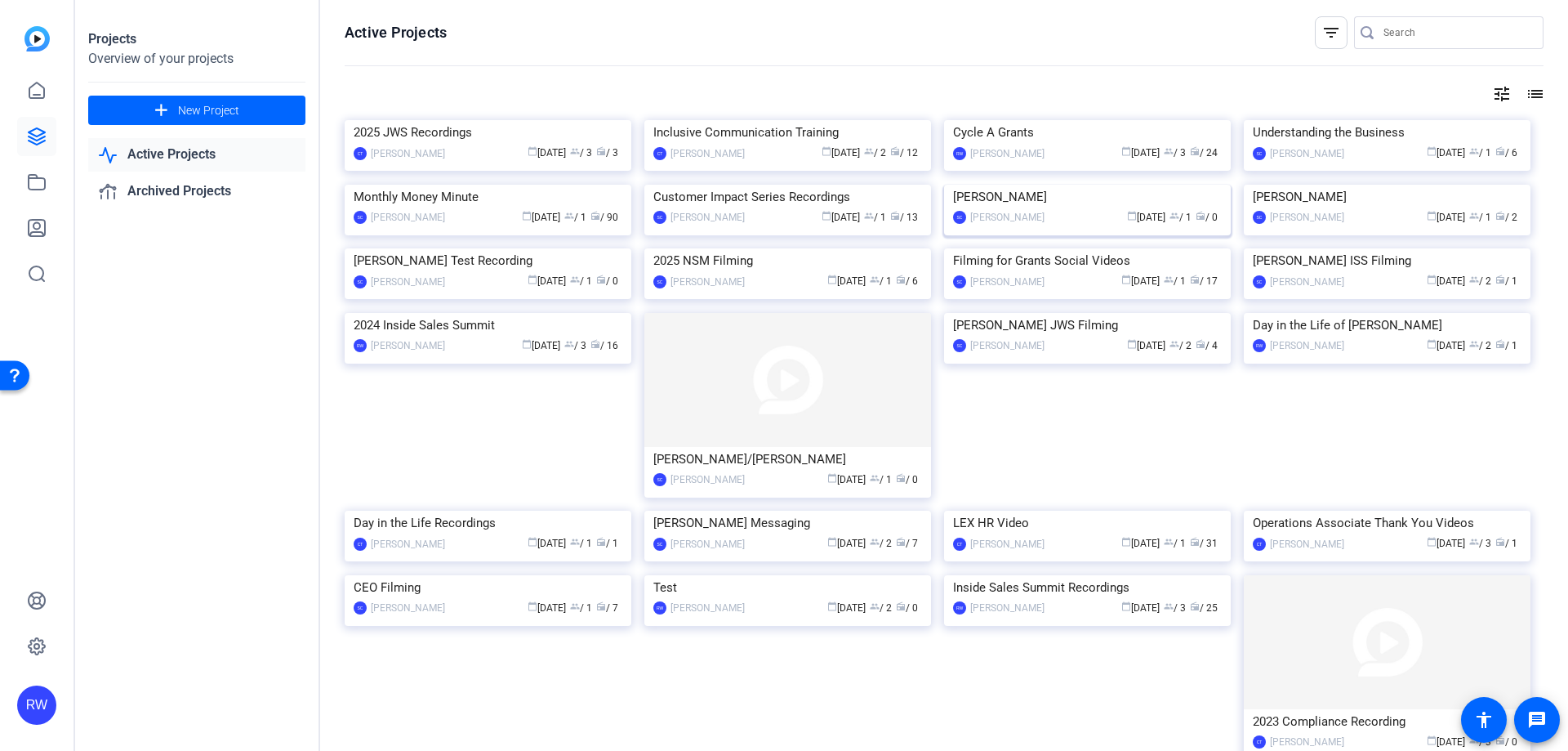
click at [1055, 226] on div "calendar_today Mar 07 group / 1 radio / 0" at bounding box center [1137, 217] width 169 height 17
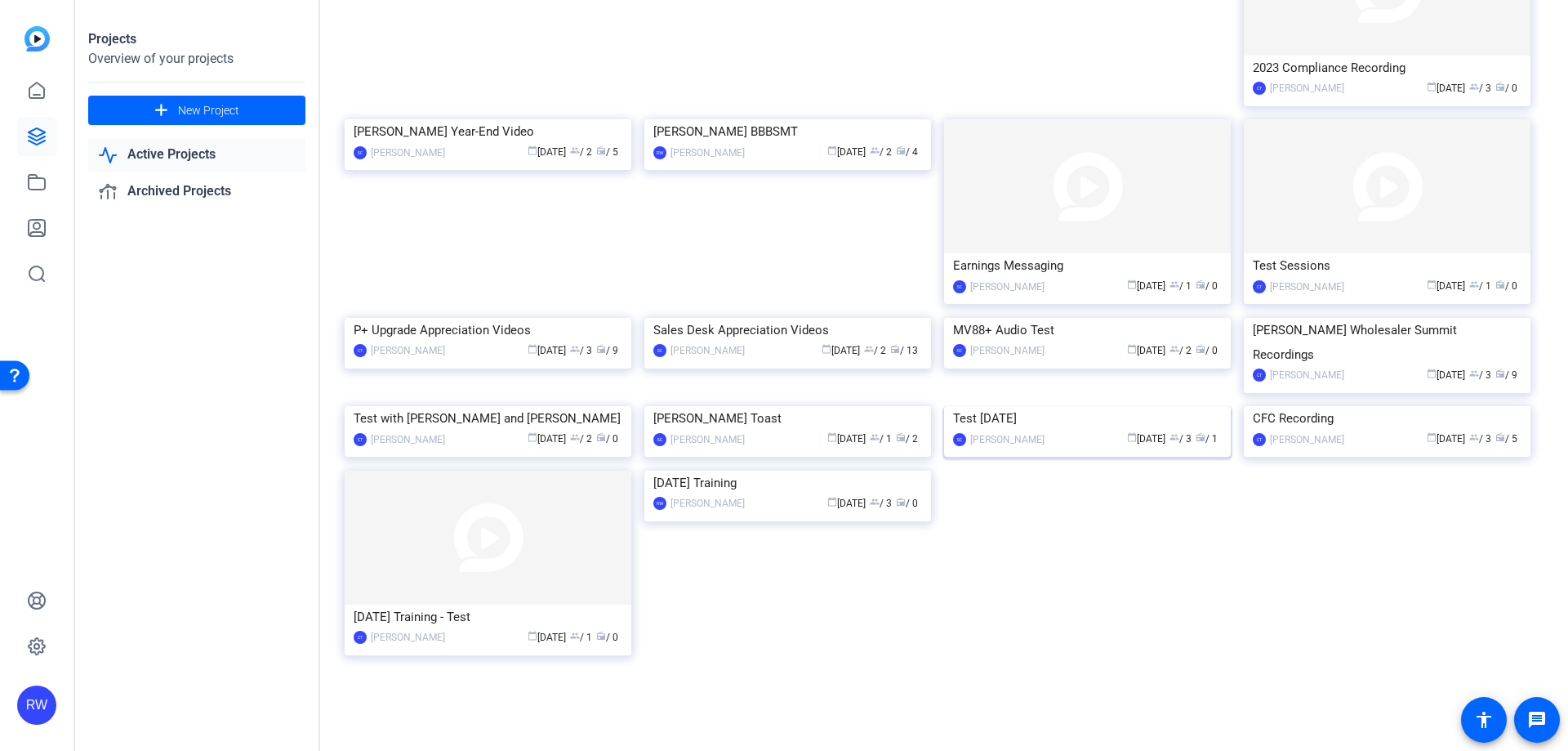
scroll to position [1270, 0]
click at [1066, 461] on mat-card-content "Test 4/5/22 SC Stephen Conine calendar_today Apr 05 group / 3 radio / 1" at bounding box center [1088, 433] width 295 height 55
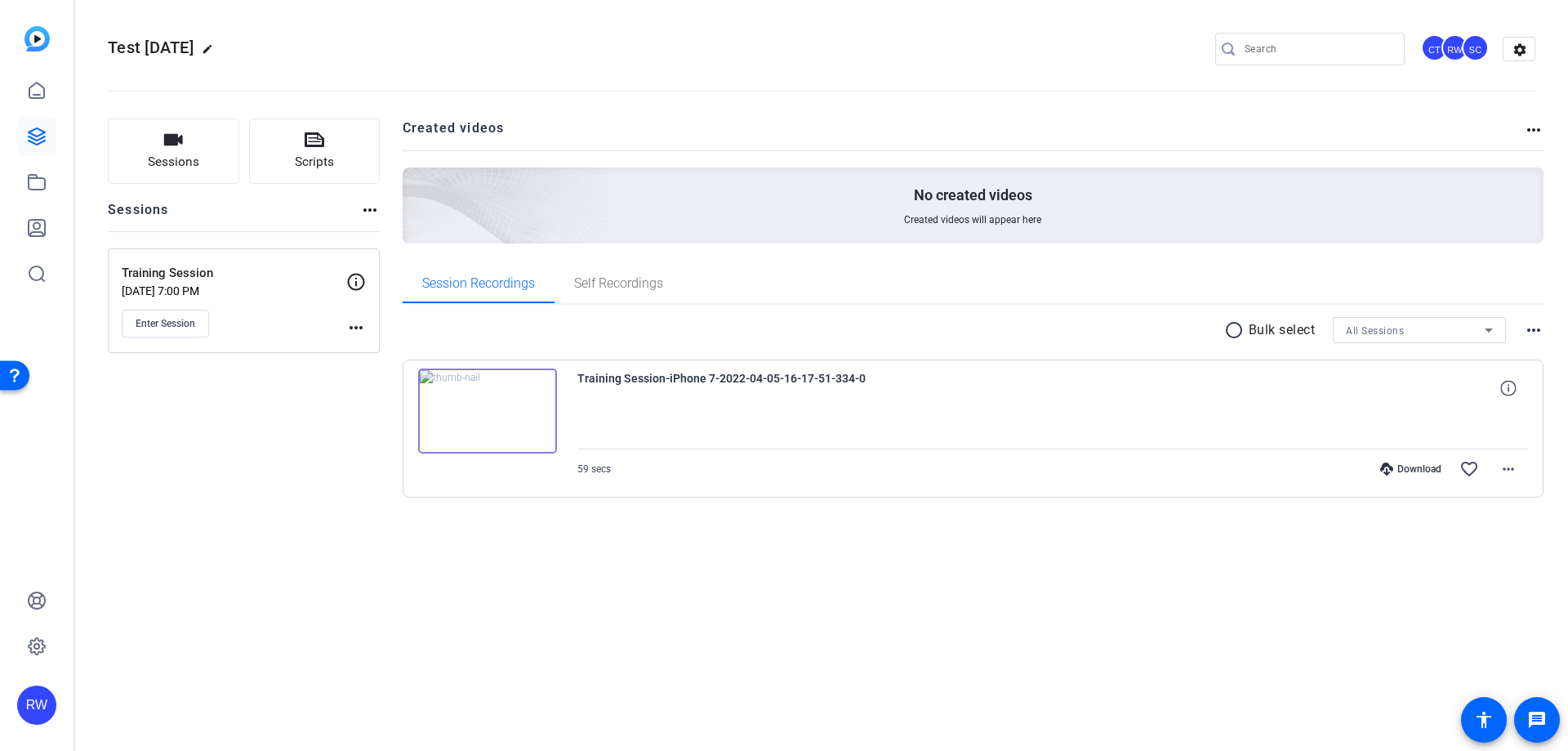
click at [352, 324] on mat-icon "more_horiz" at bounding box center [356, 327] width 20 height 20
click at [387, 371] on span "Archive Session" at bounding box center [397, 372] width 75 height 20
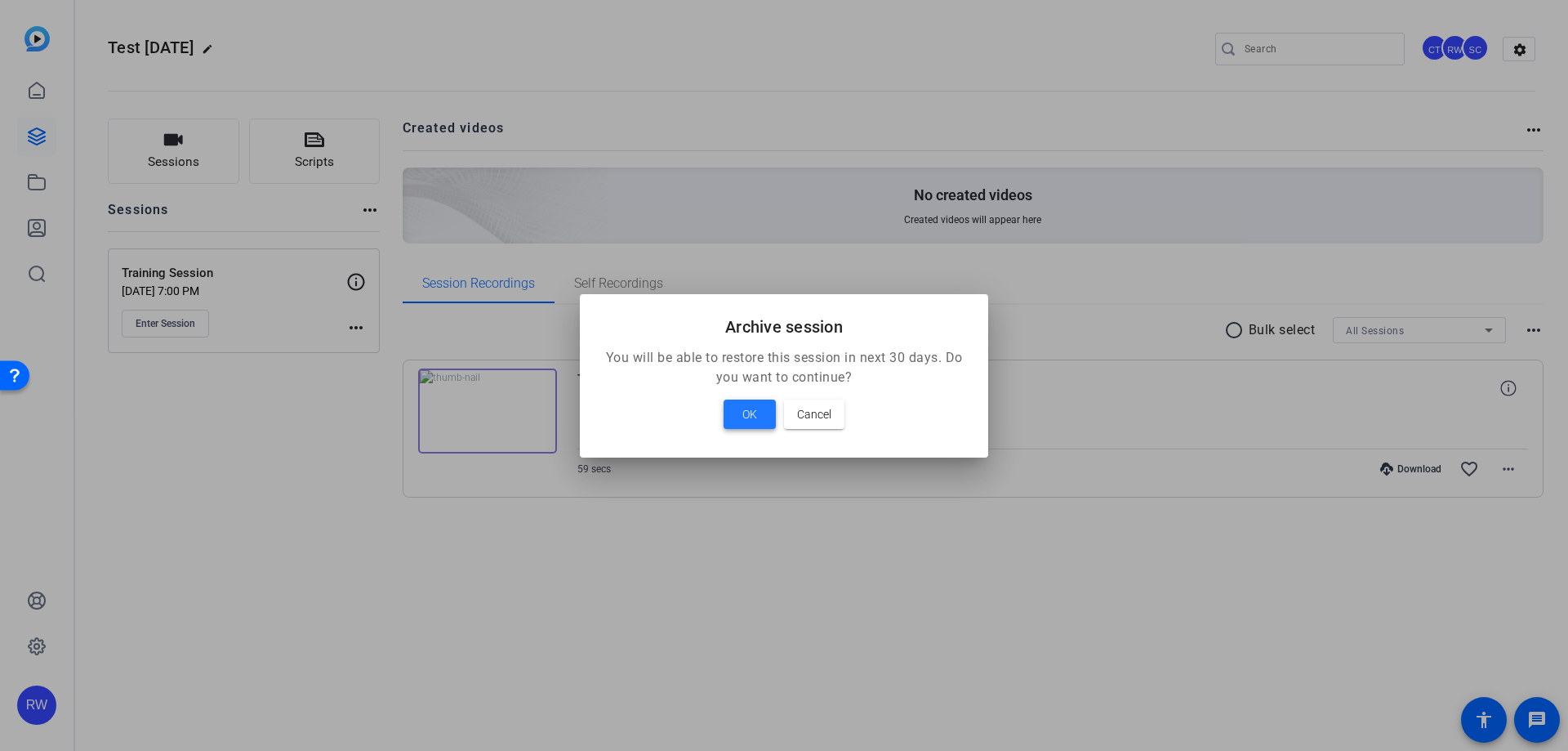
click at [746, 412] on span "OK" at bounding box center [750, 414] width 15 height 20
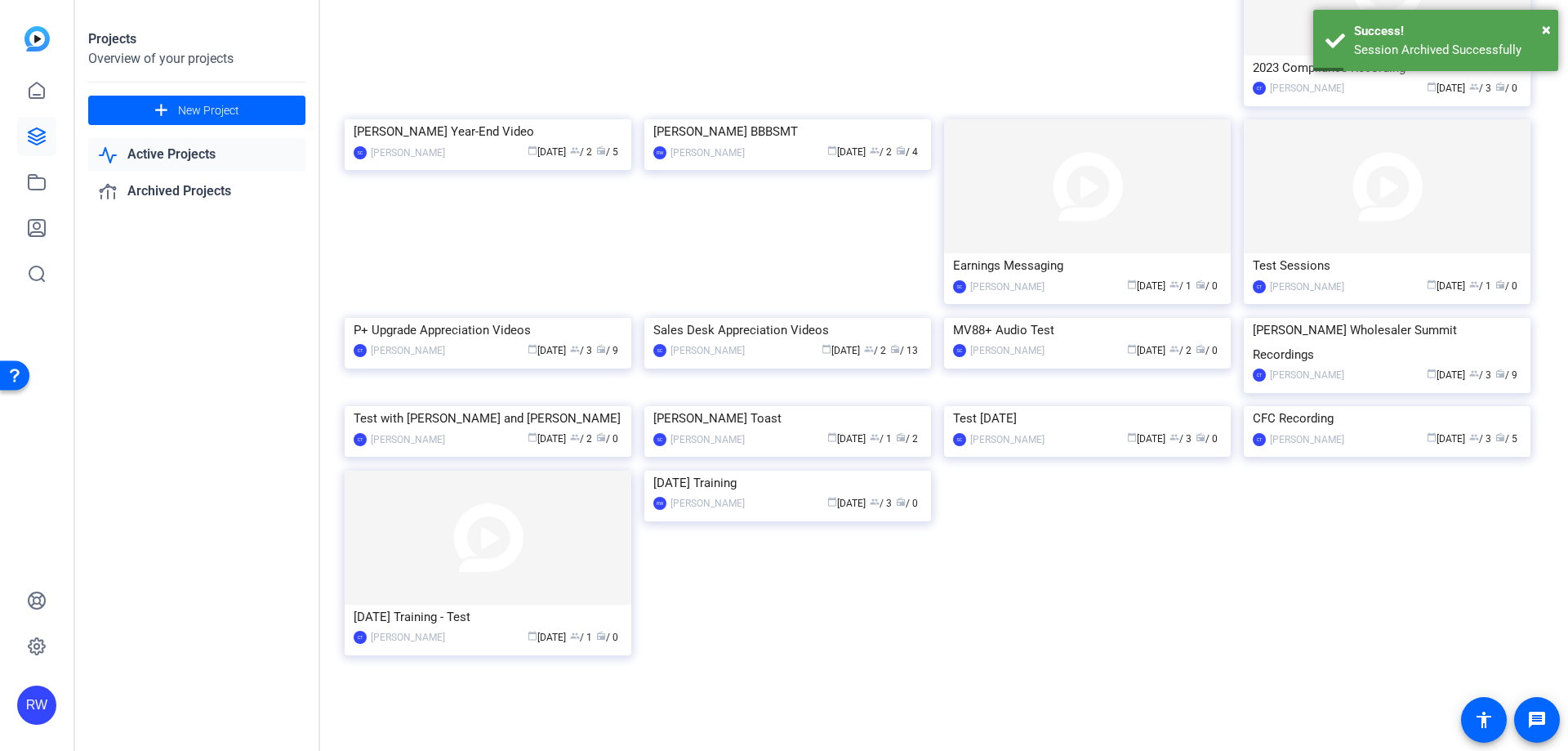
scroll to position [1433, 0]
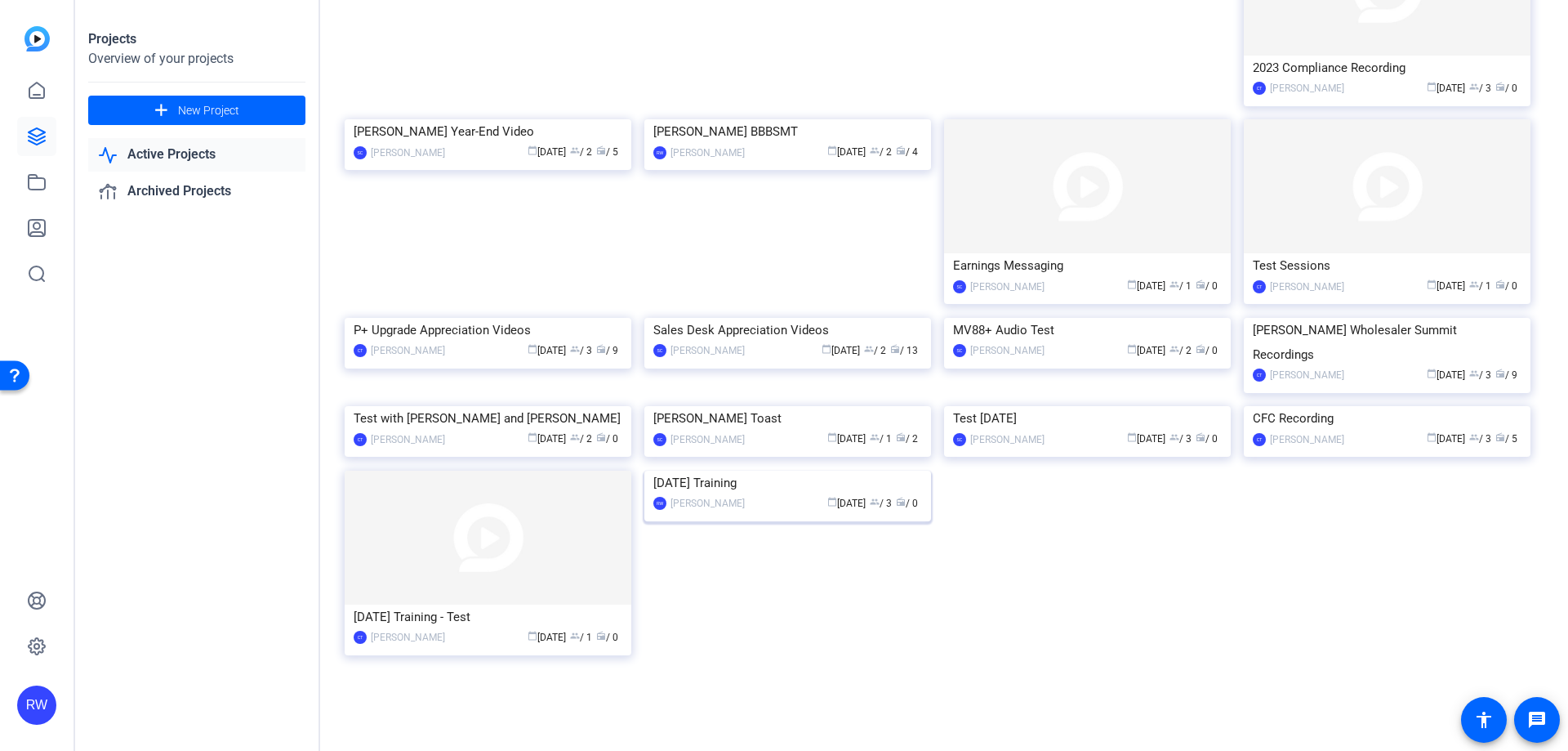
click at [820, 471] on img at bounding box center [788, 471] width 287 height 0
click at [1405, 318] on div "Jackson Wholesaler Summit Recordings" at bounding box center [1386, 342] width 268 height 49
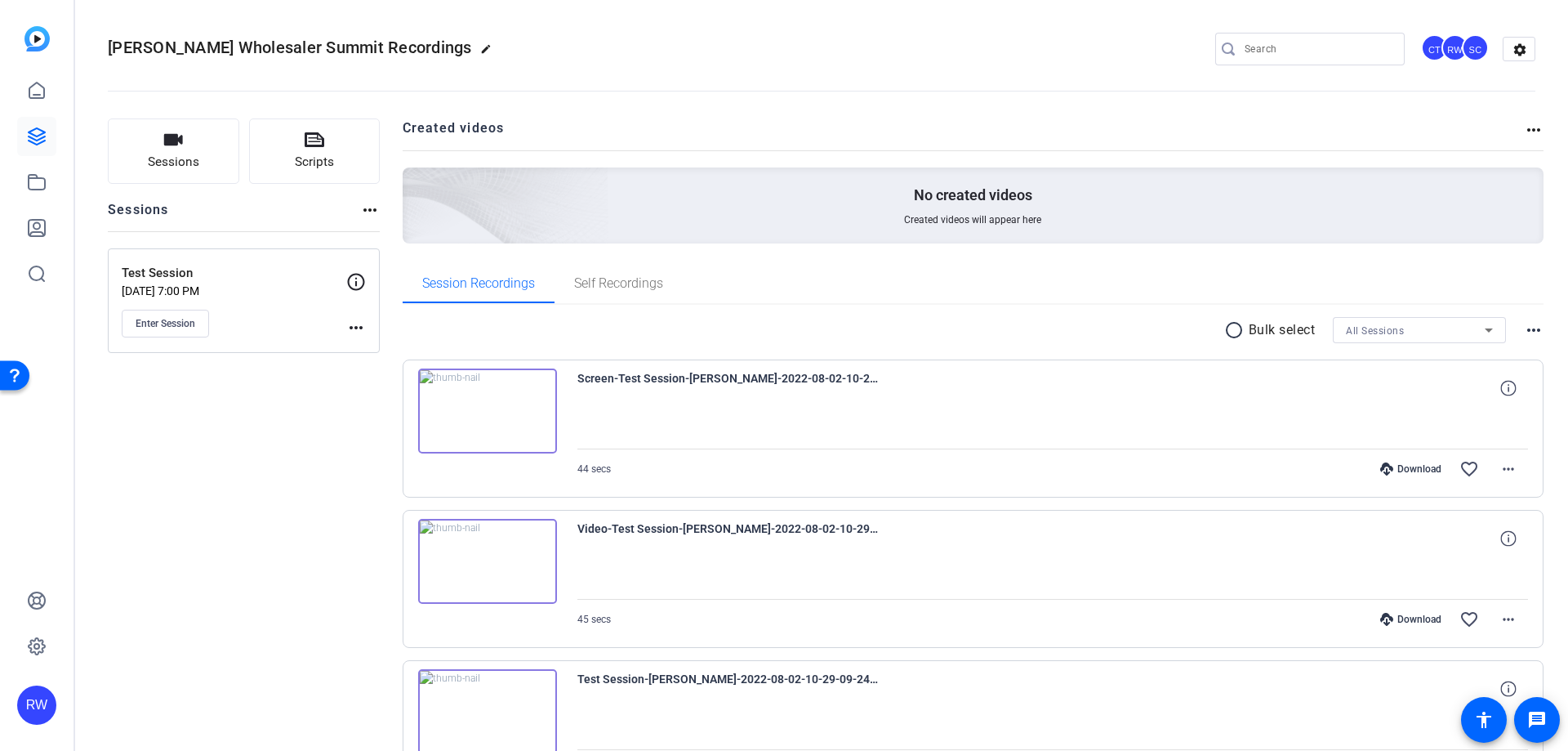
click at [358, 332] on mat-icon "more_horiz" at bounding box center [356, 327] width 20 height 20
click at [389, 373] on span "Archive Session" at bounding box center [397, 372] width 75 height 20
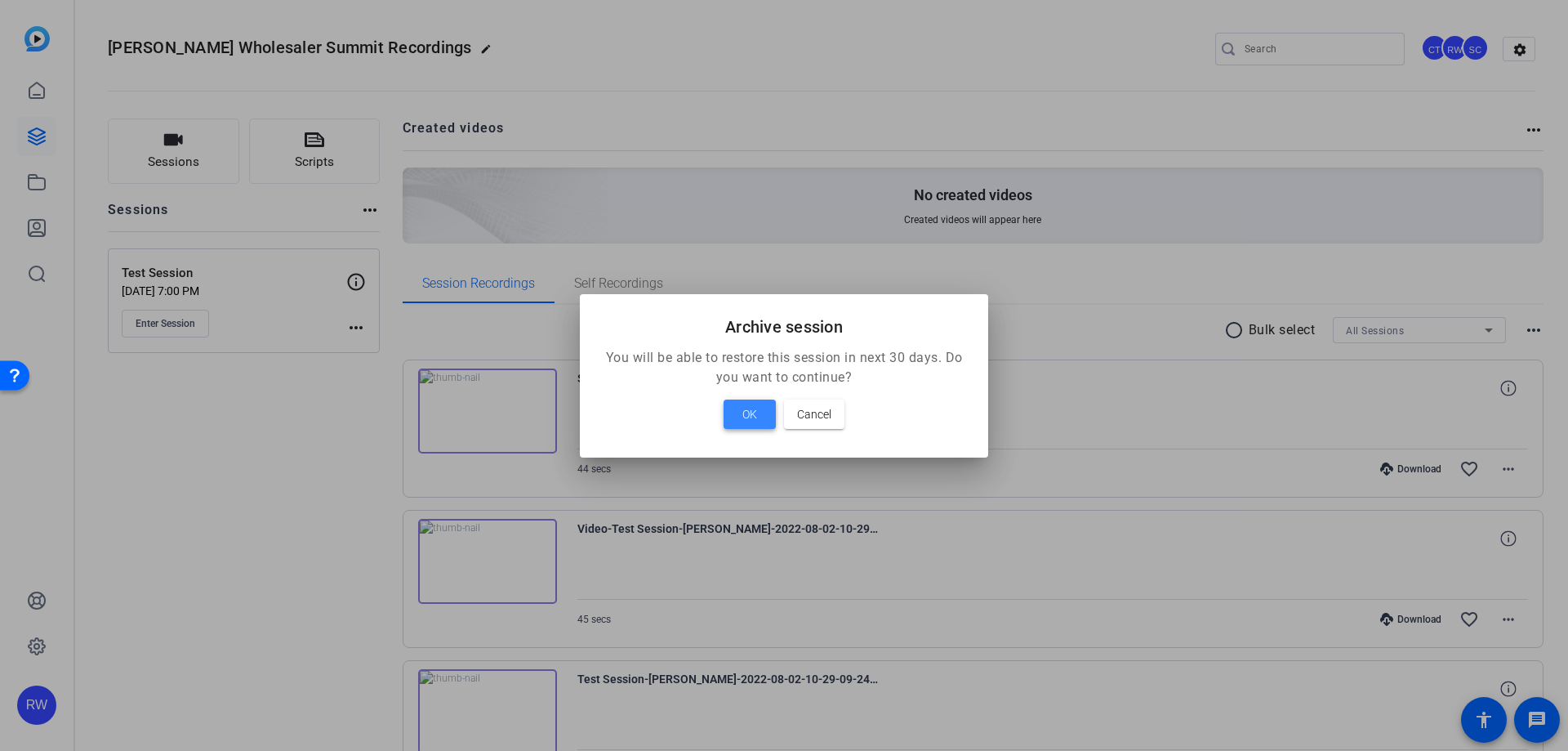
click at [753, 422] on span "OK" at bounding box center [750, 414] width 15 height 20
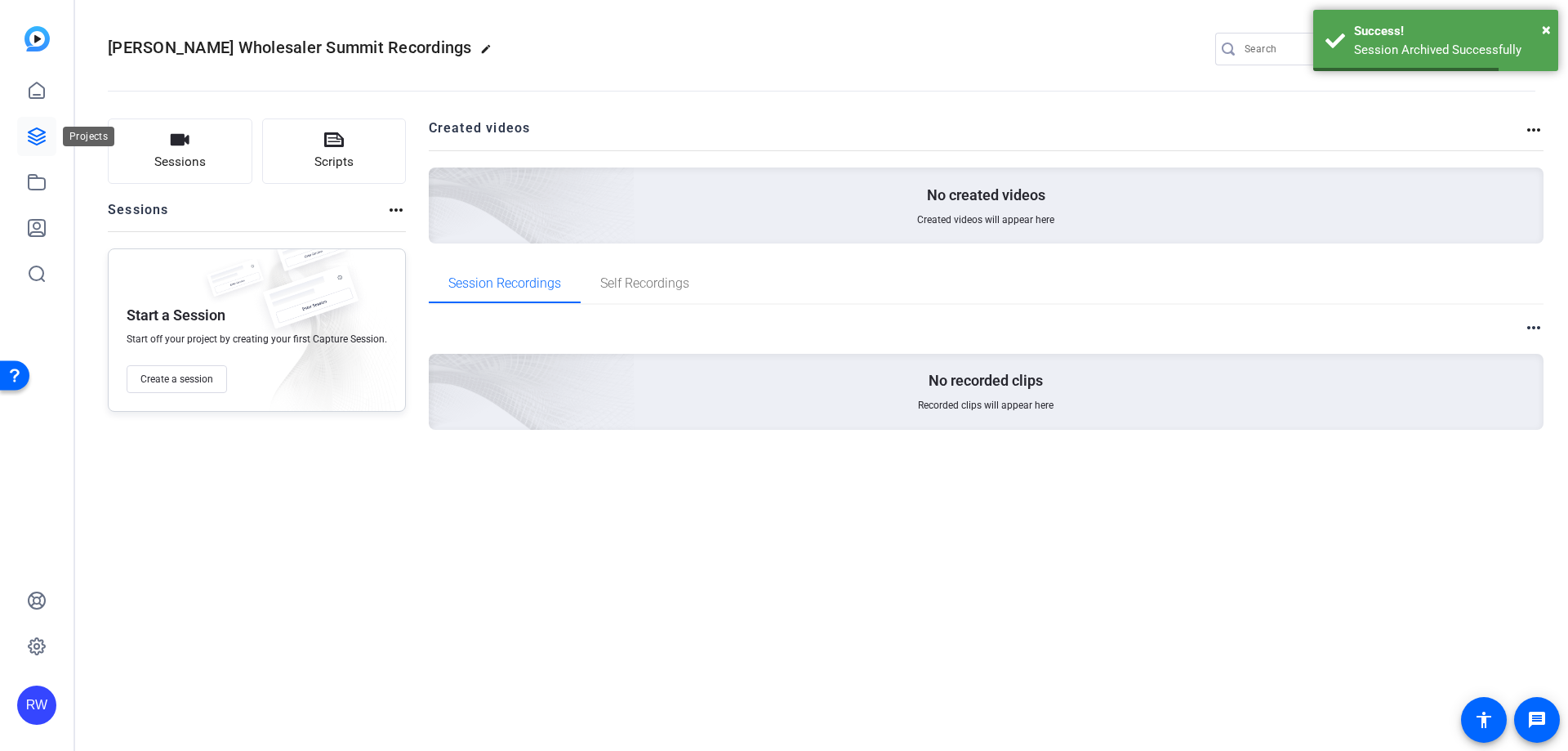
click at [46, 128] on icon at bounding box center [36, 137] width 20 height 20
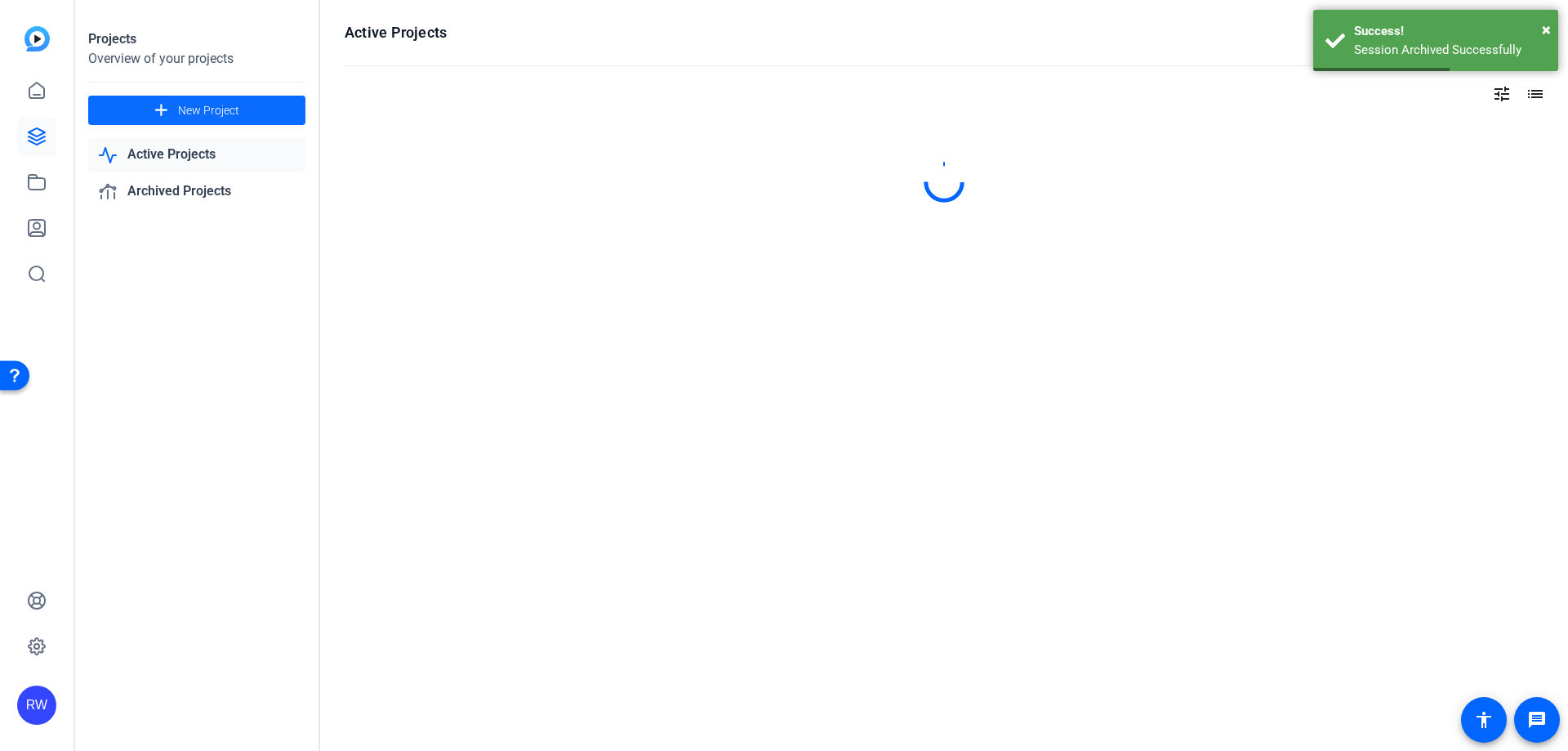
click at [179, 114] on span "New Project" at bounding box center [208, 110] width 61 height 17
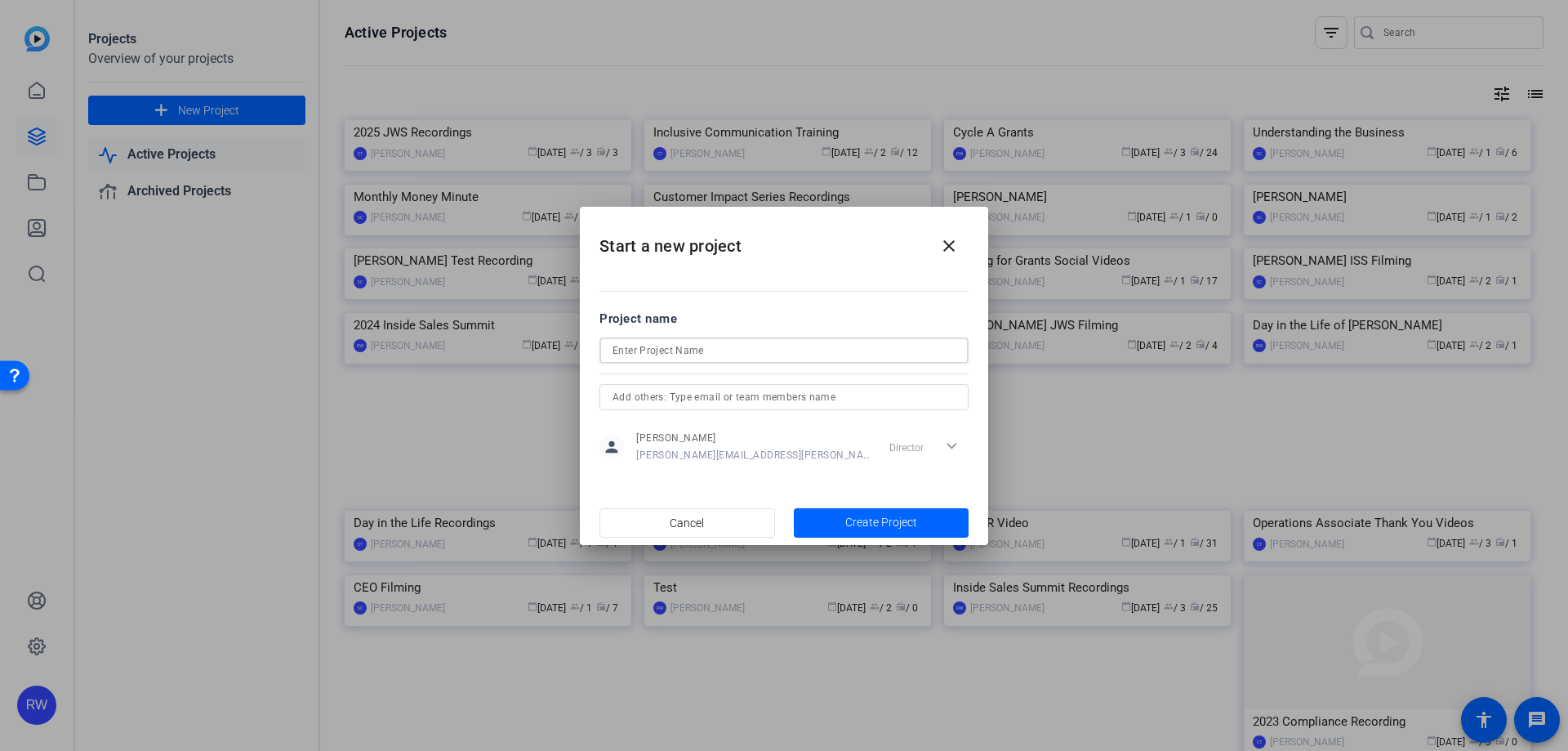
click at [710, 355] on input at bounding box center [783, 351] width 343 height 20
click at [946, 240] on mat-icon "close" at bounding box center [949, 246] width 20 height 20
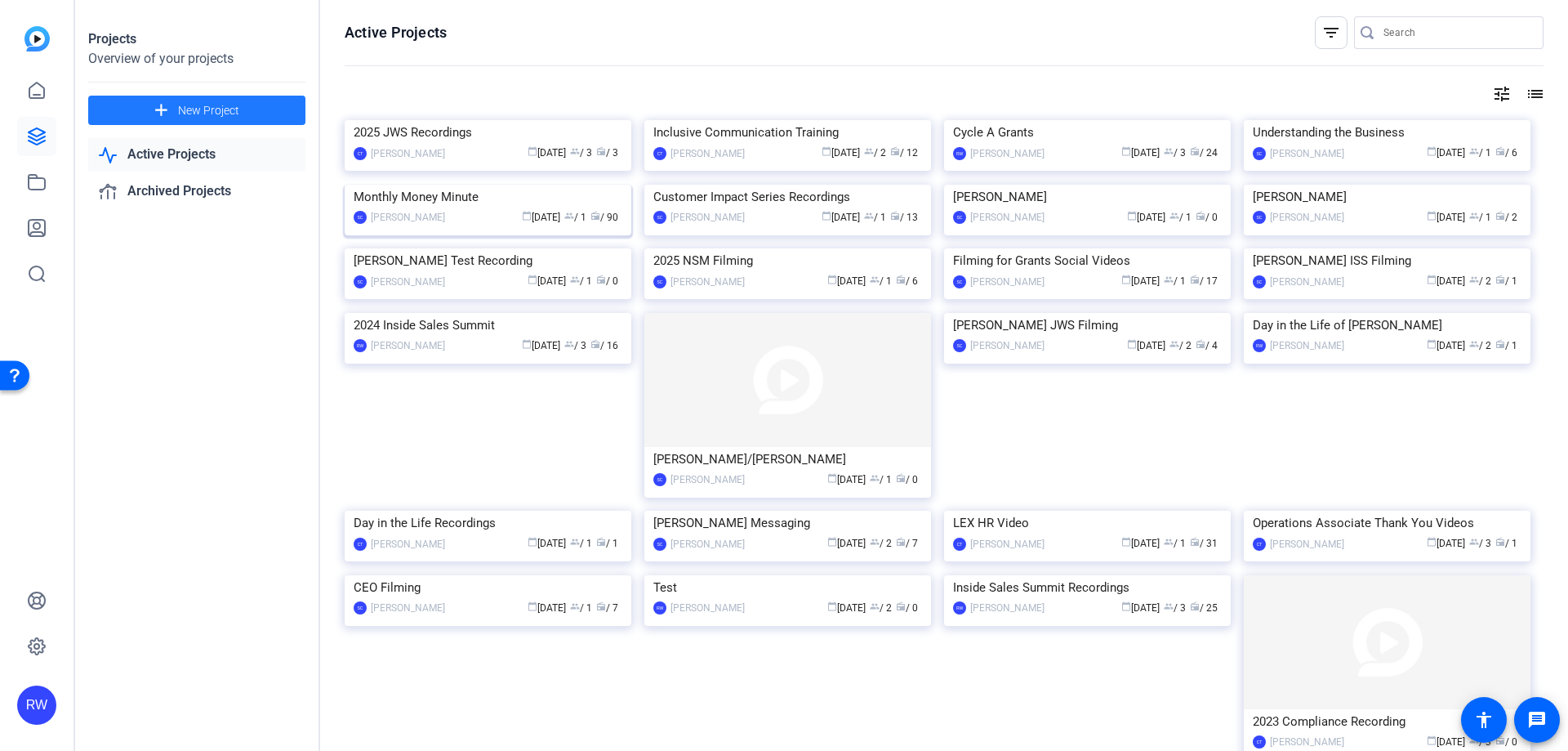
click at [553, 185] on img at bounding box center [488, 185] width 287 height 0
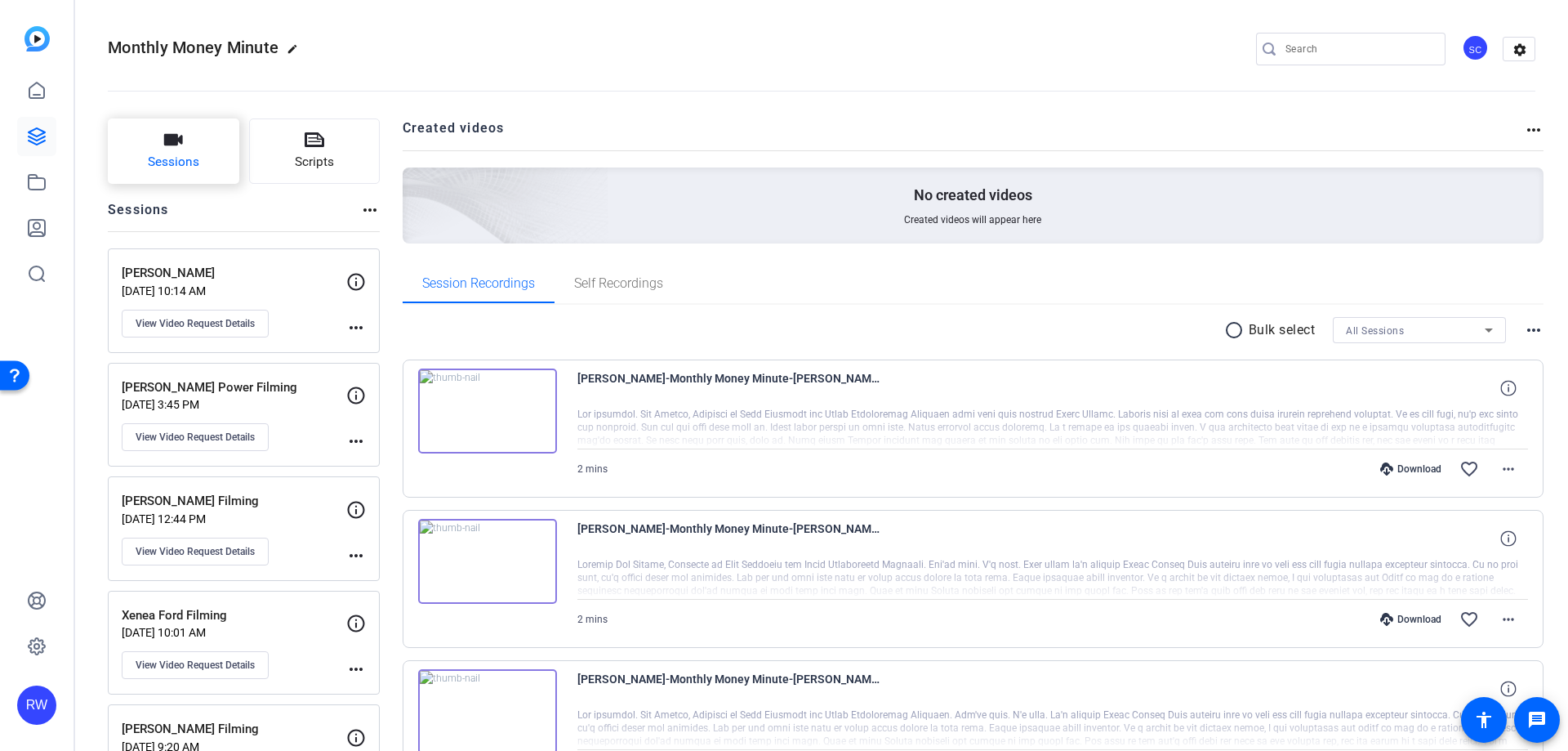
click at [163, 157] on span "Sessions" at bounding box center [173, 161] width 51 height 19
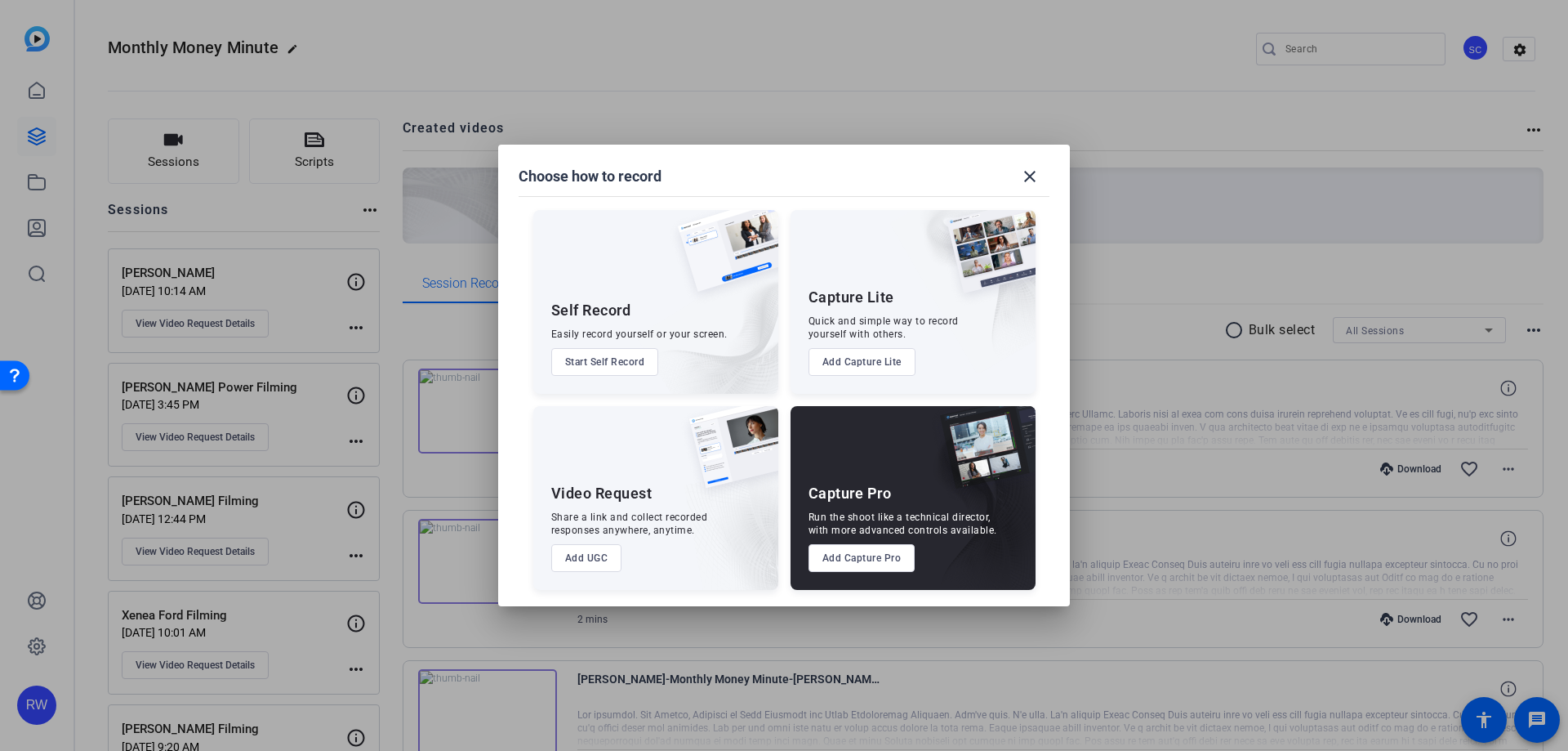
click at [592, 554] on button "Add UGC" at bounding box center [587, 558] width 71 height 28
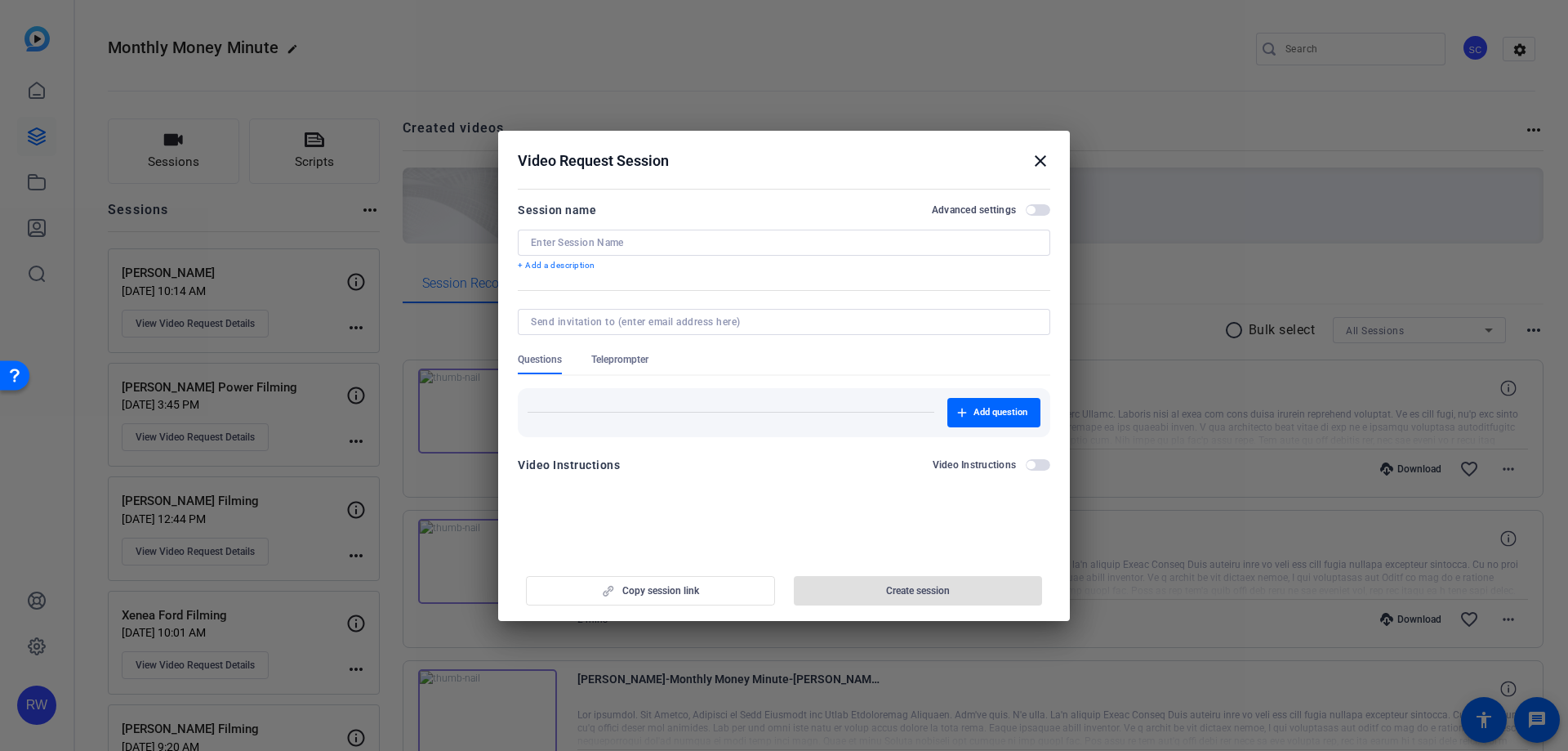
click at [635, 245] on input at bounding box center [783, 242] width 506 height 13
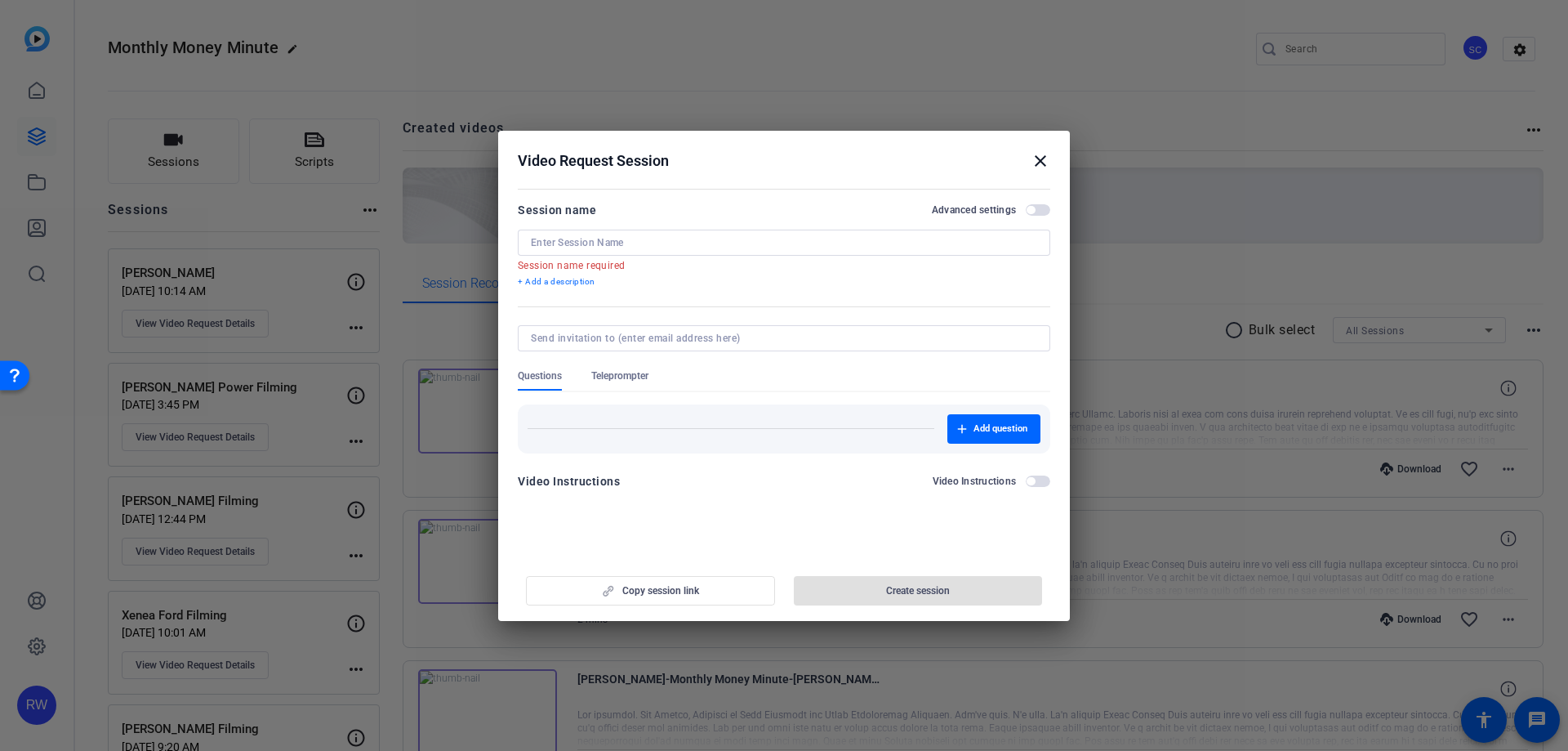
click at [1037, 160] on mat-icon "close" at bounding box center [1040, 161] width 20 height 20
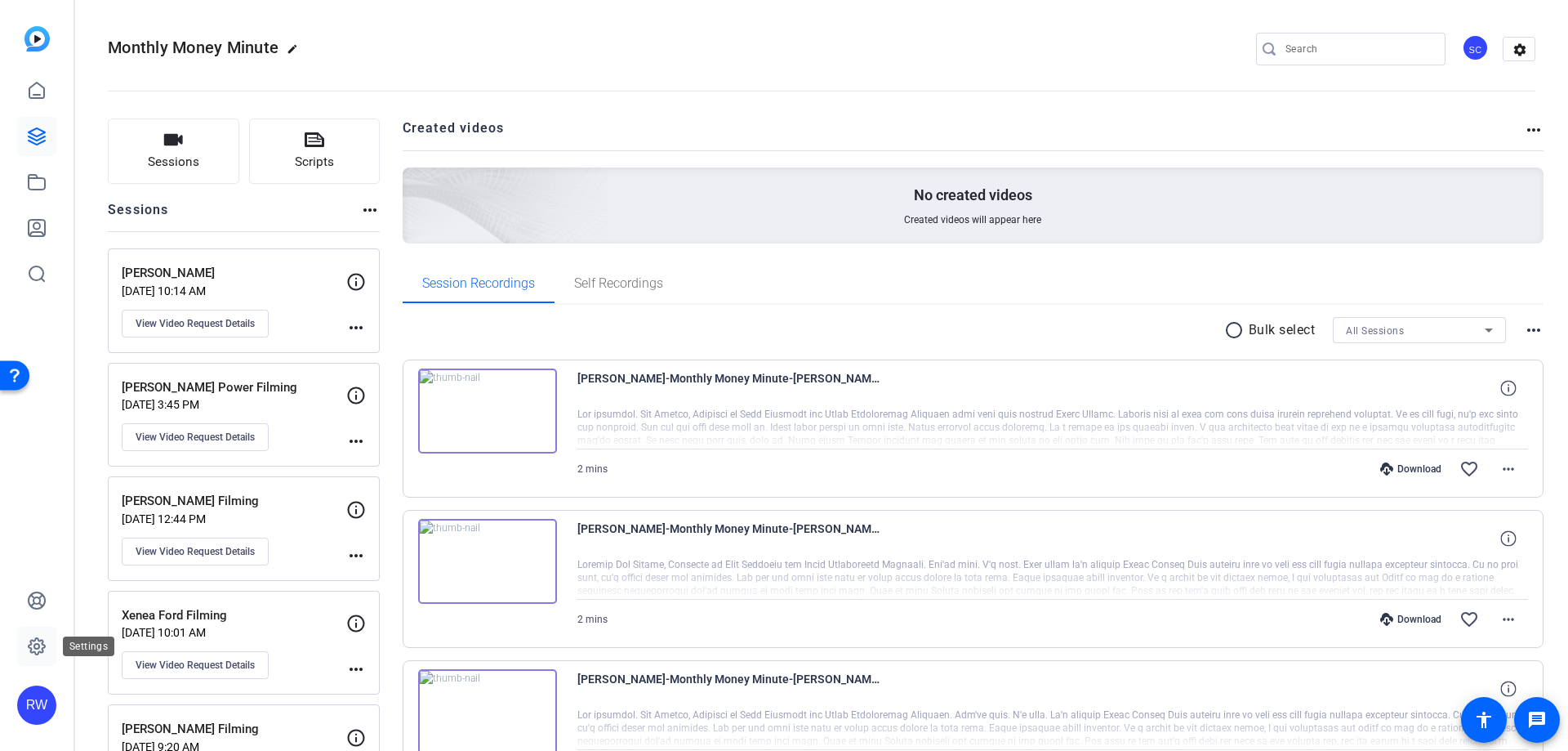
click at [37, 647] on icon at bounding box center [36, 647] width 20 height 20
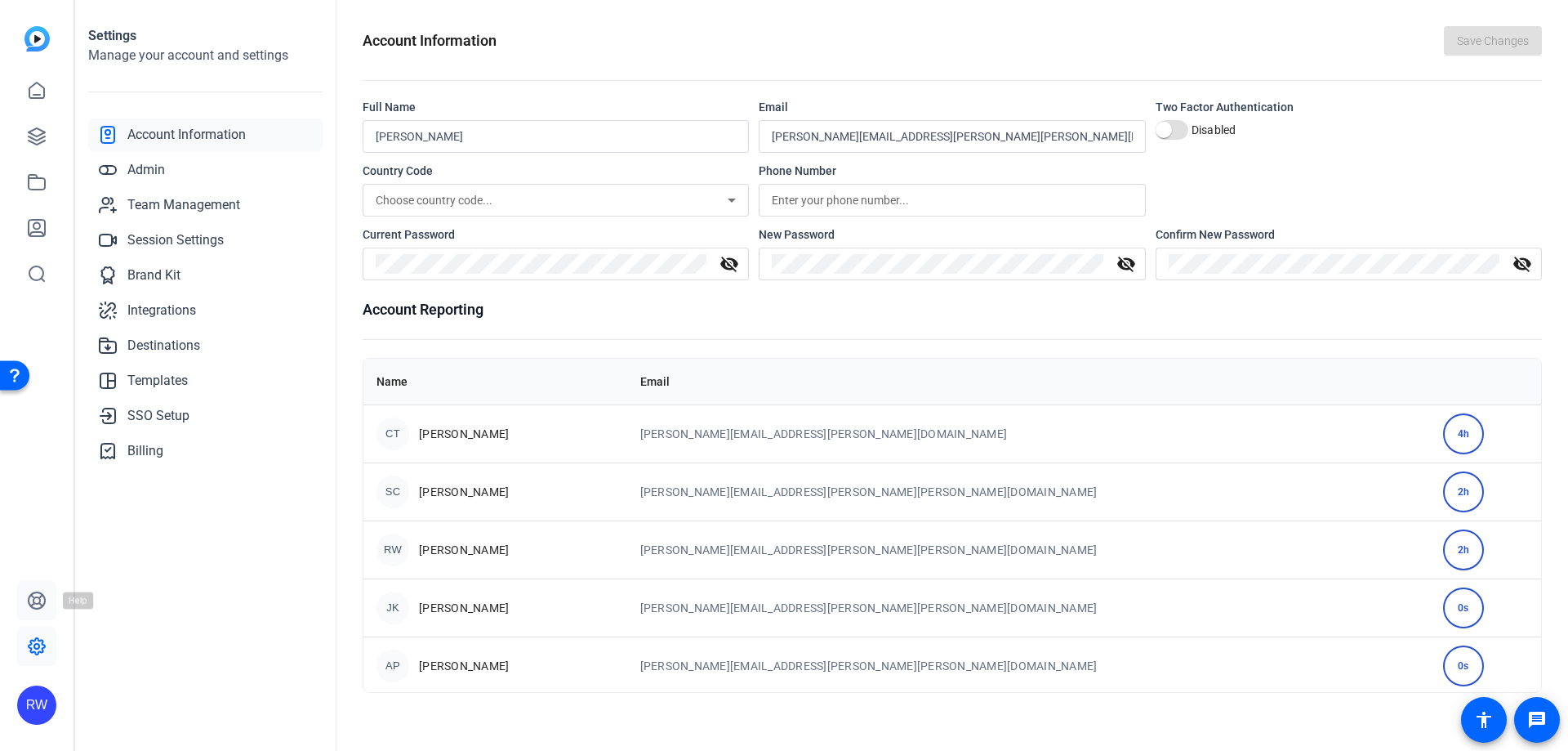
click at [24, 606] on link at bounding box center [36, 601] width 39 height 39
click at [152, 380] on span "Templates" at bounding box center [158, 380] width 61 height 20
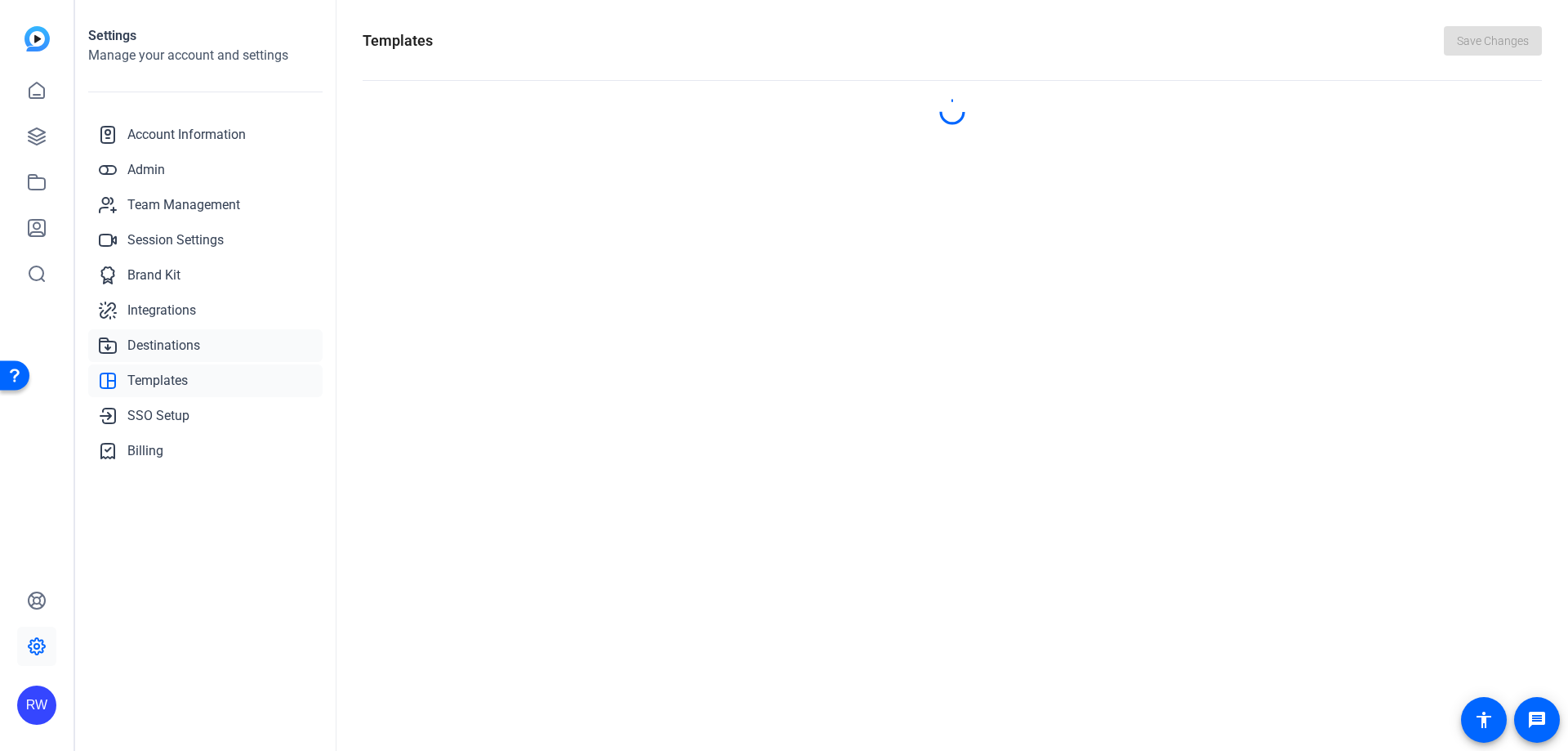
click at [175, 343] on span "Destinations" at bounding box center [164, 346] width 73 height 20
click at [173, 308] on span "Integrations" at bounding box center [162, 311] width 69 height 20
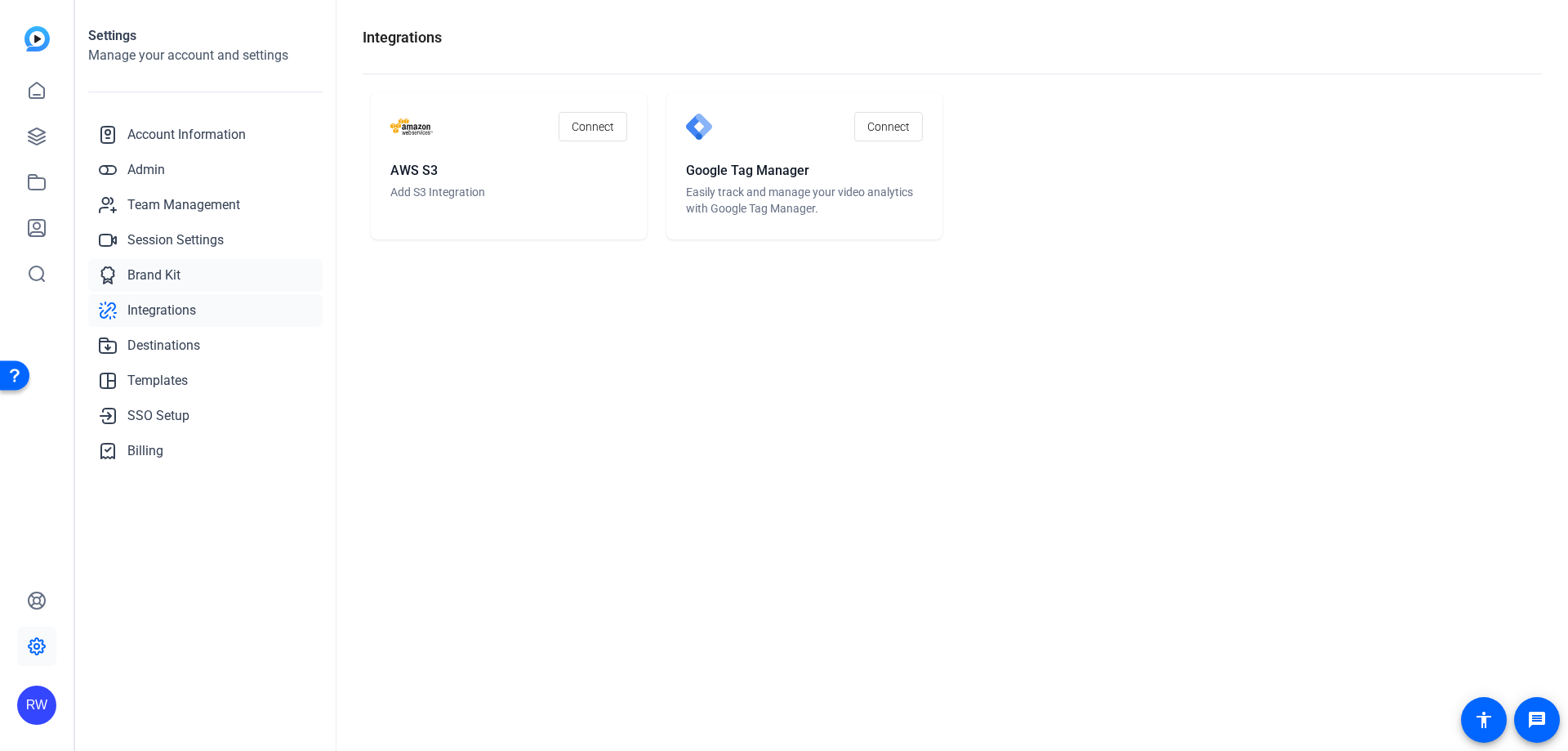
click at [170, 278] on span "Brand Kit" at bounding box center [154, 275] width 53 height 20
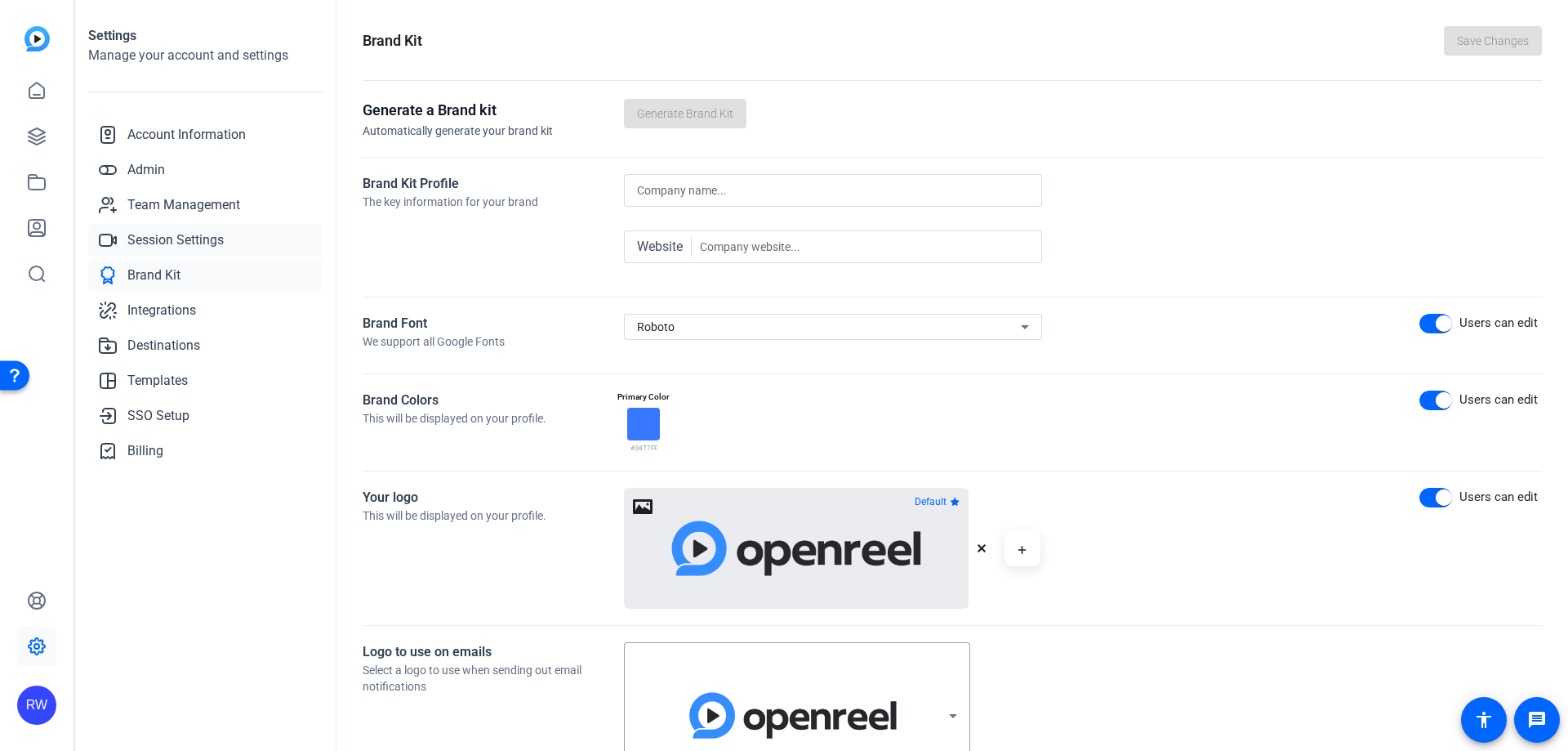
click at [203, 235] on span "Session Settings" at bounding box center [176, 240] width 96 height 20
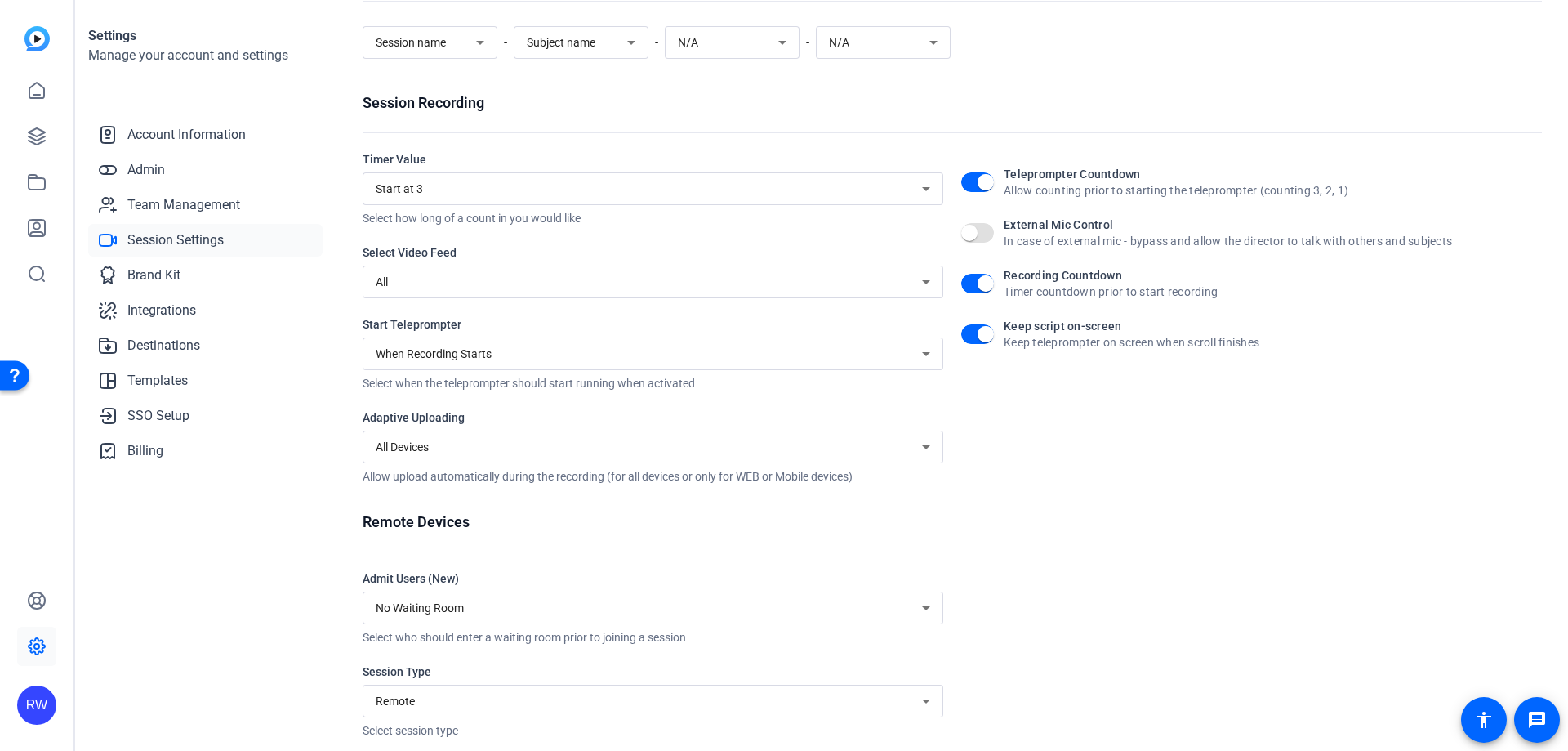
scroll to position [152, 0]
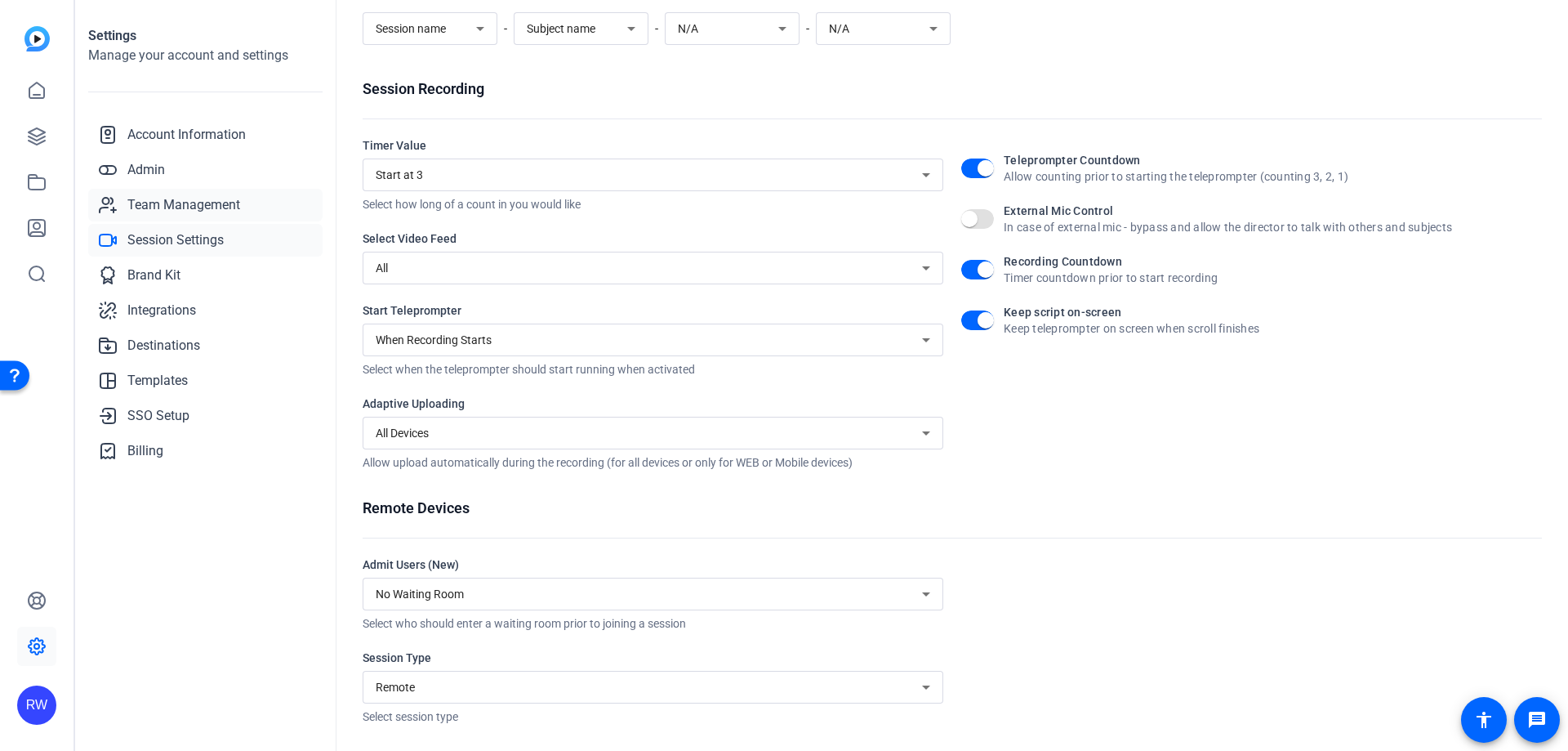
click at [172, 206] on span "Team Management" at bounding box center [184, 205] width 113 height 20
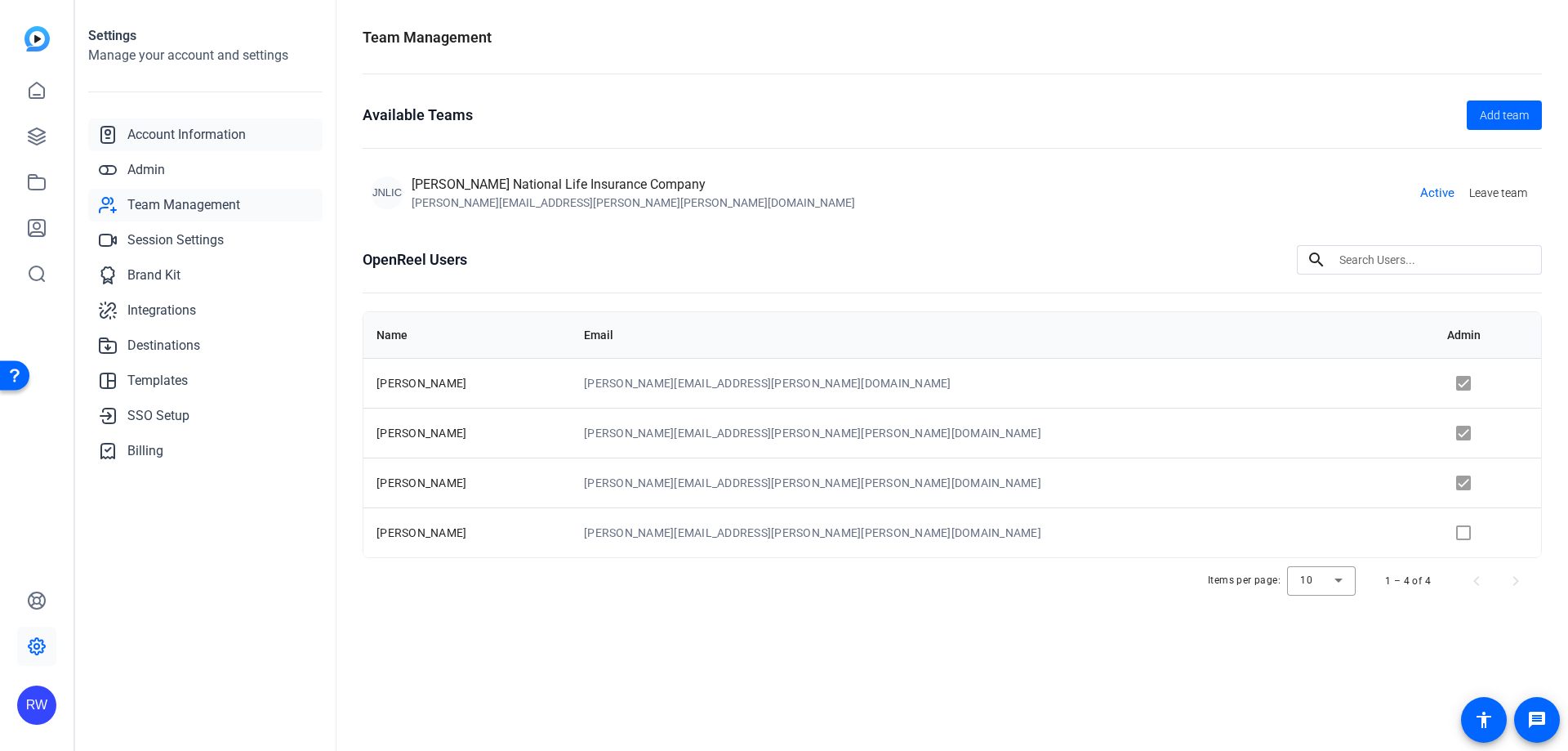
click at [205, 143] on span "Account Information" at bounding box center [187, 135] width 119 height 20
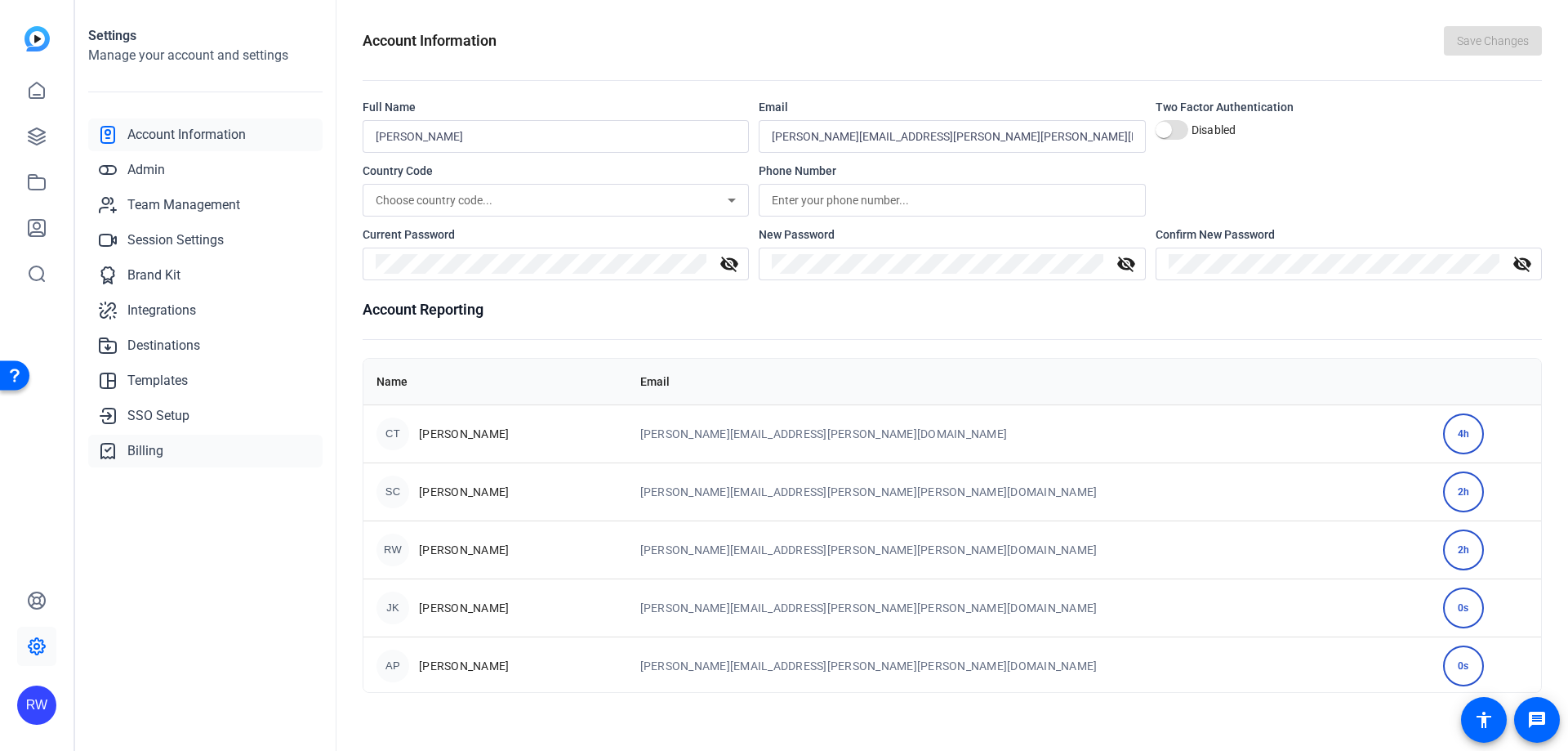
click at [177, 452] on link "Billing" at bounding box center [205, 450] width 235 height 32
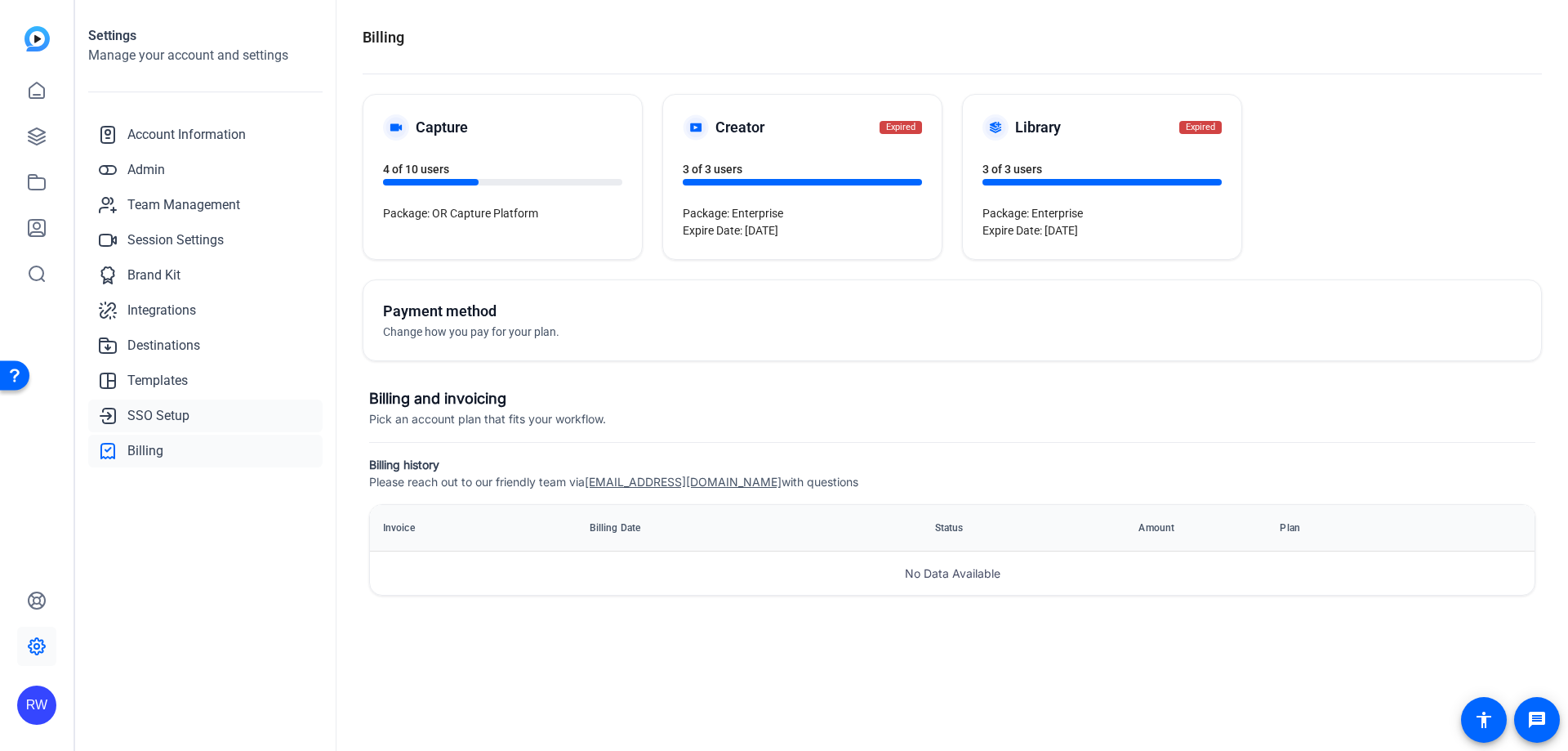
click at [179, 419] on span "SSO Setup" at bounding box center [158, 416] width 62 height 20
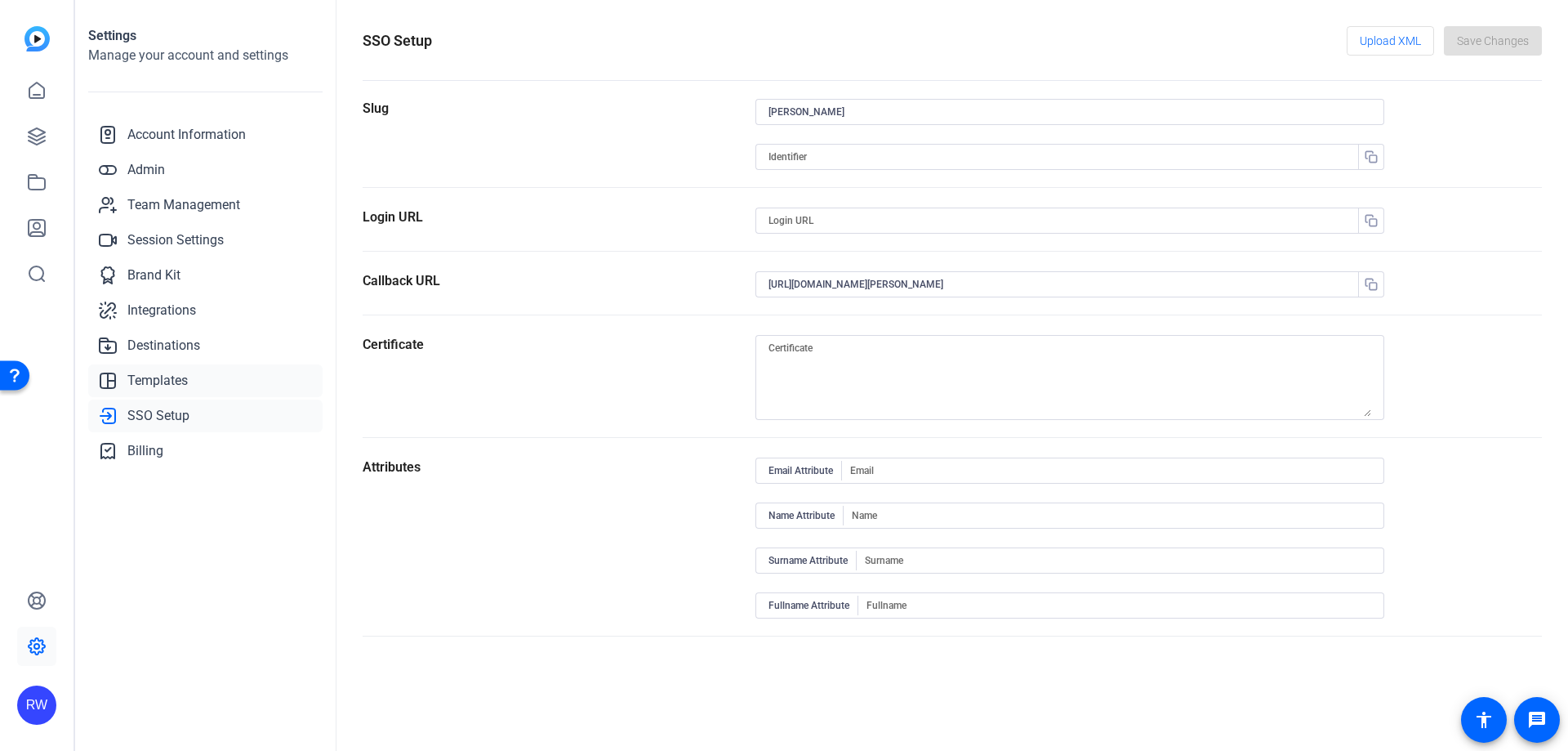
click at [190, 379] on link "Templates" at bounding box center [205, 380] width 235 height 32
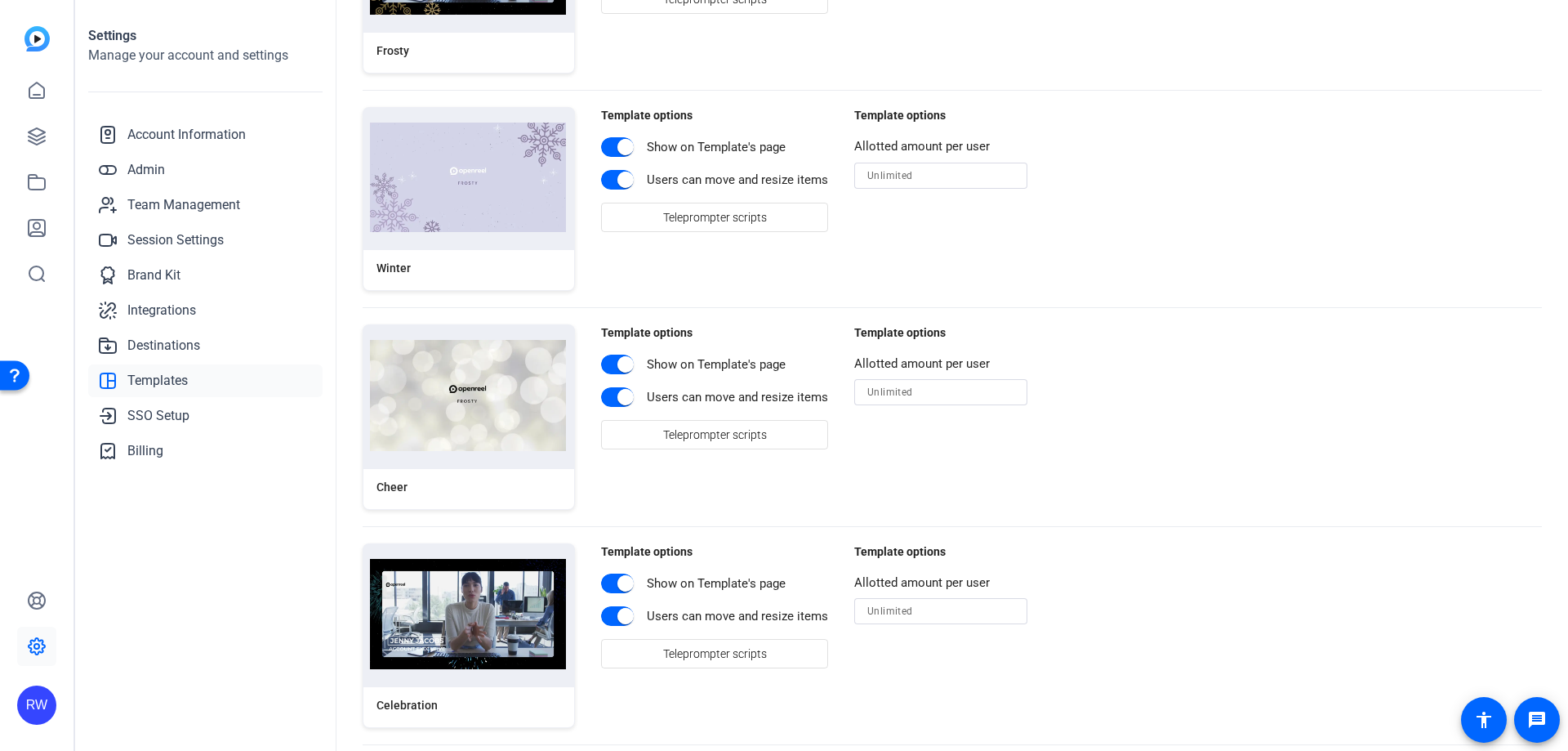
scroll to position [1307, 0]
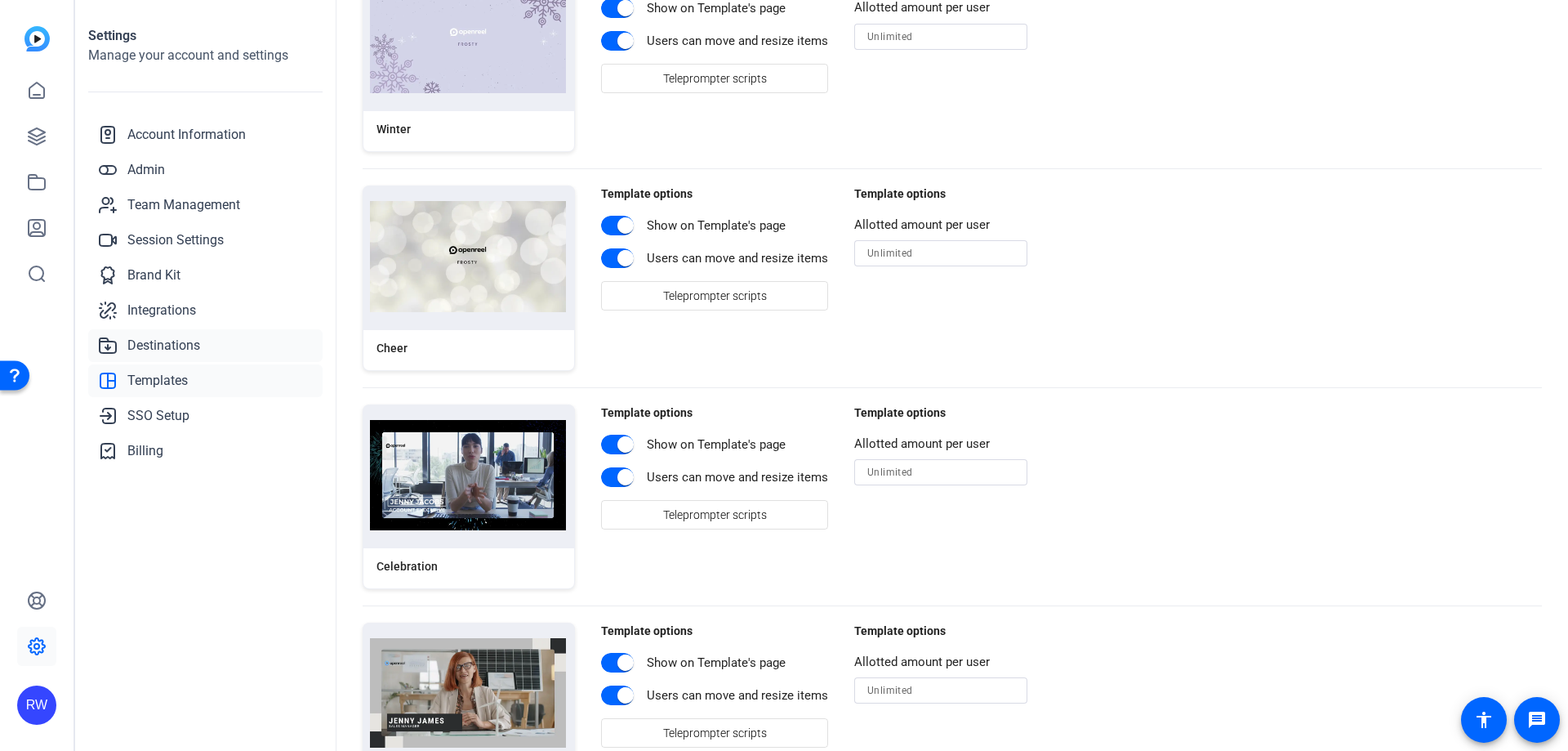
click at [174, 345] on span "Destinations" at bounding box center [164, 346] width 73 height 20
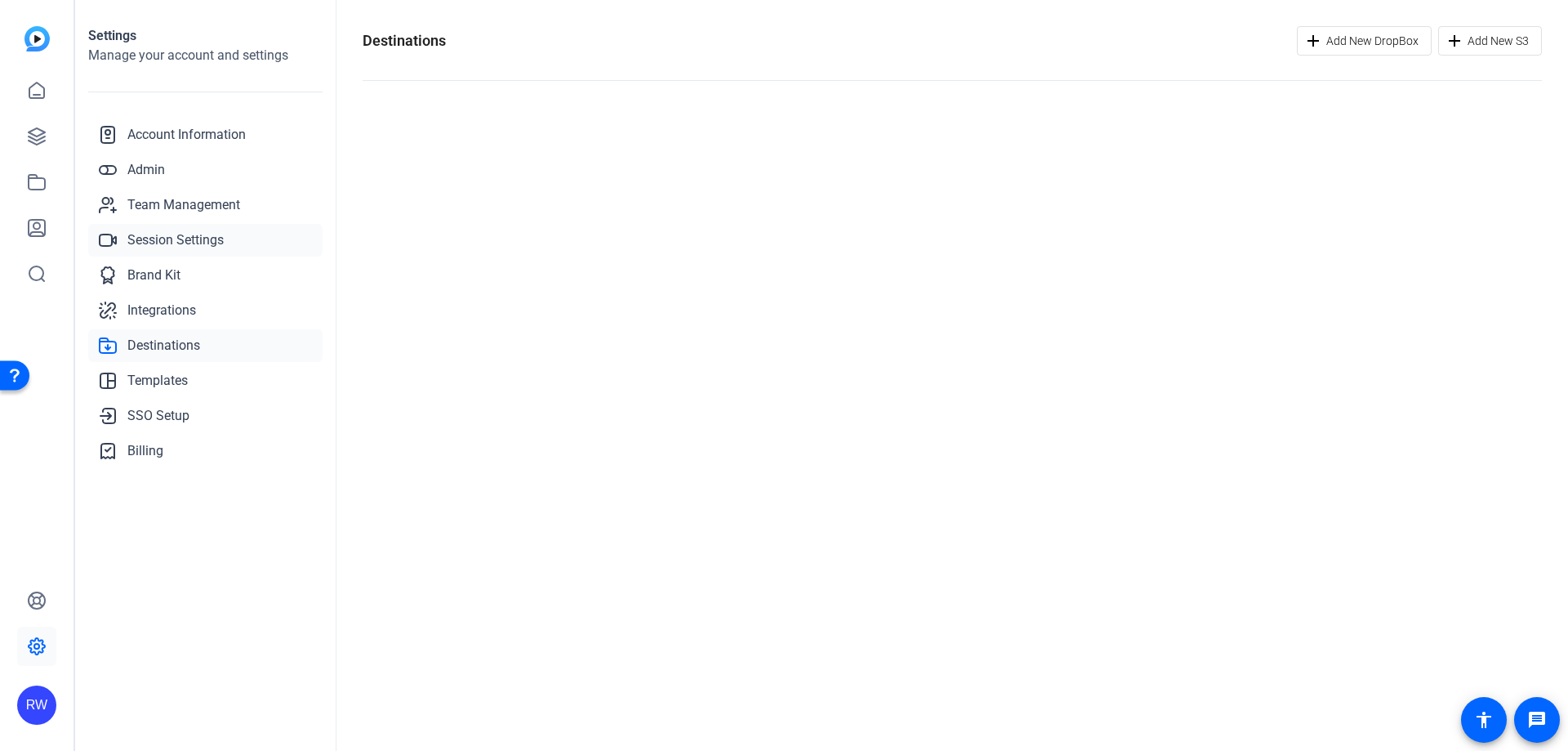
click at [182, 247] on span "Session Settings" at bounding box center [176, 240] width 96 height 20
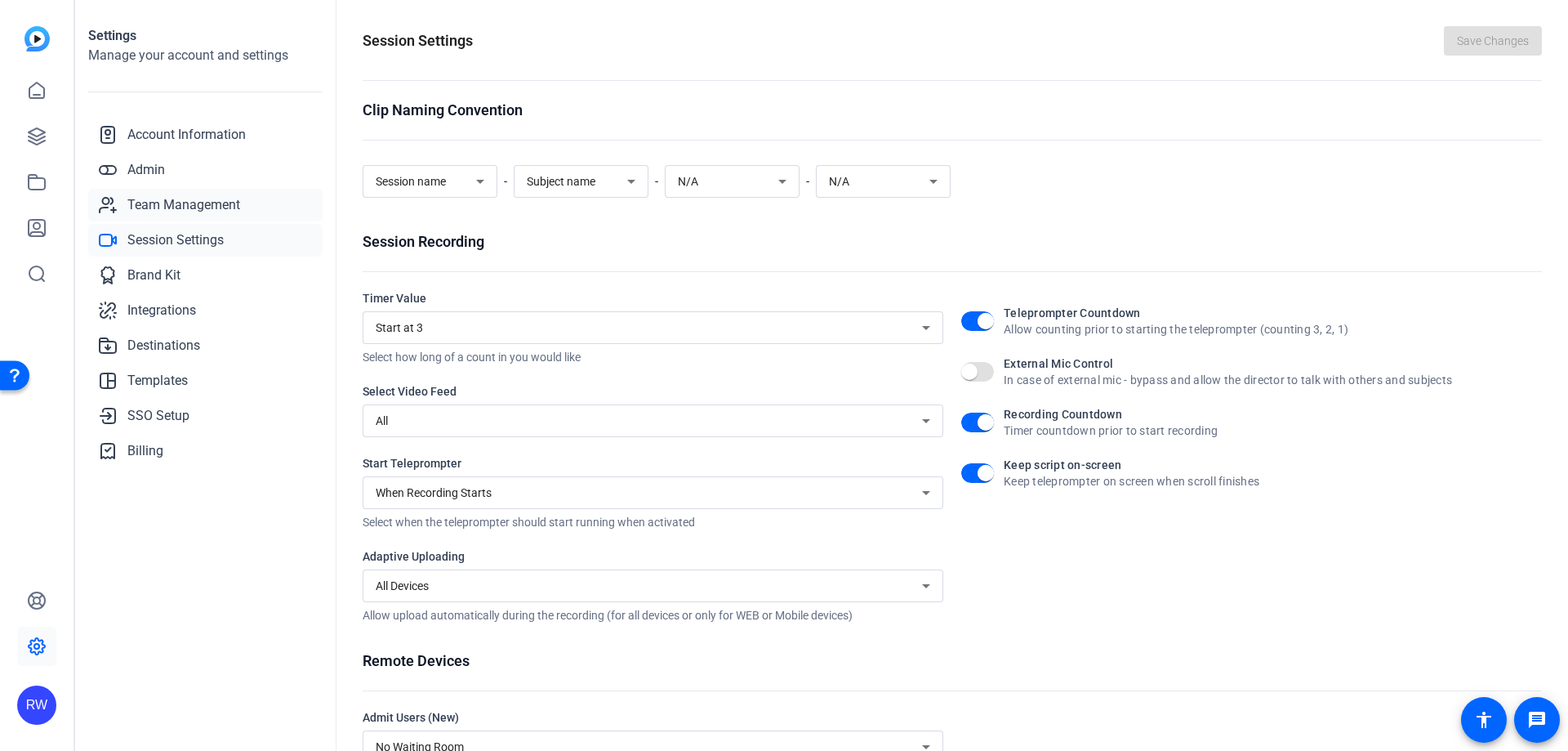
click at [154, 208] on span "Team Management" at bounding box center [184, 205] width 113 height 20
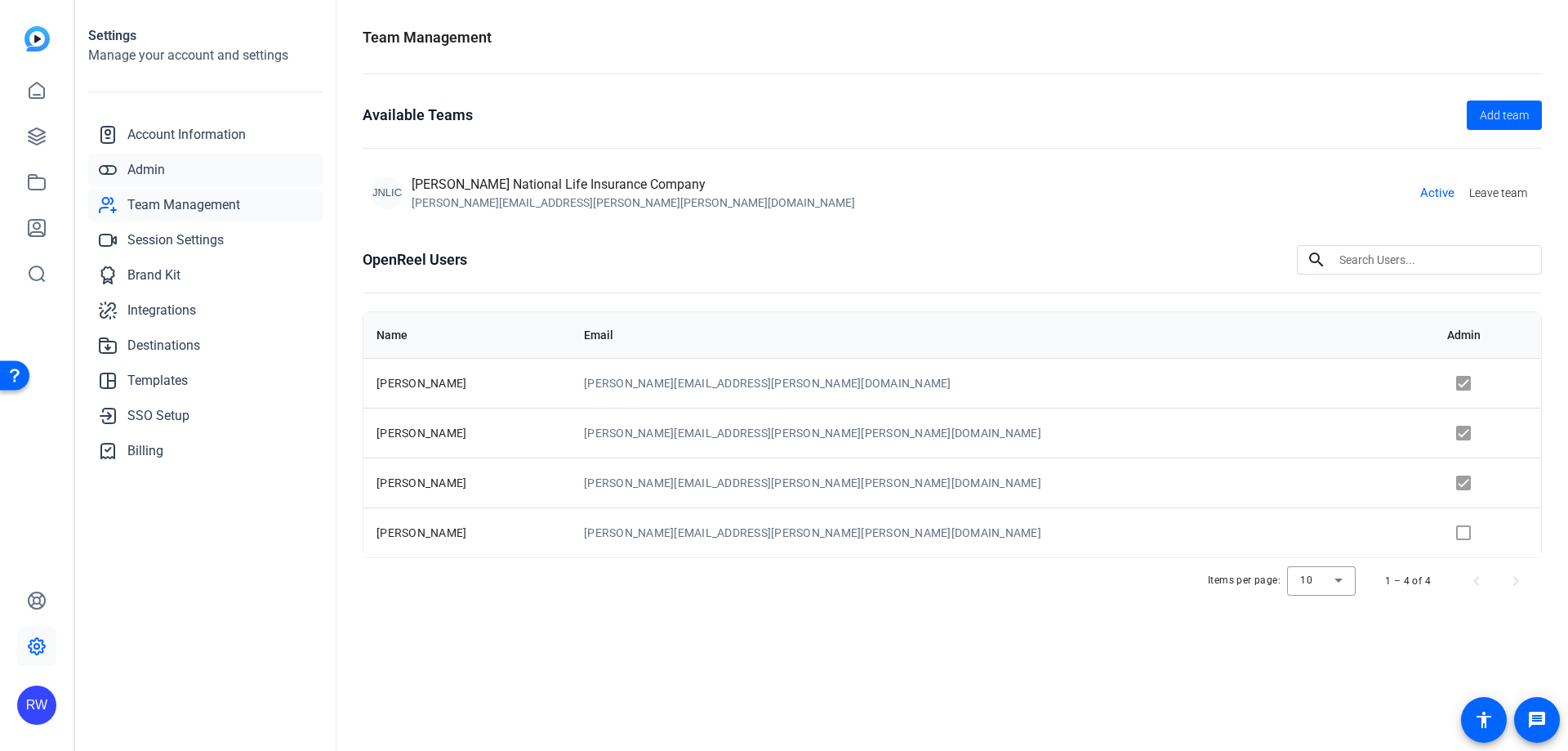
click at [131, 162] on span "Admin" at bounding box center [146, 170] width 37 height 20
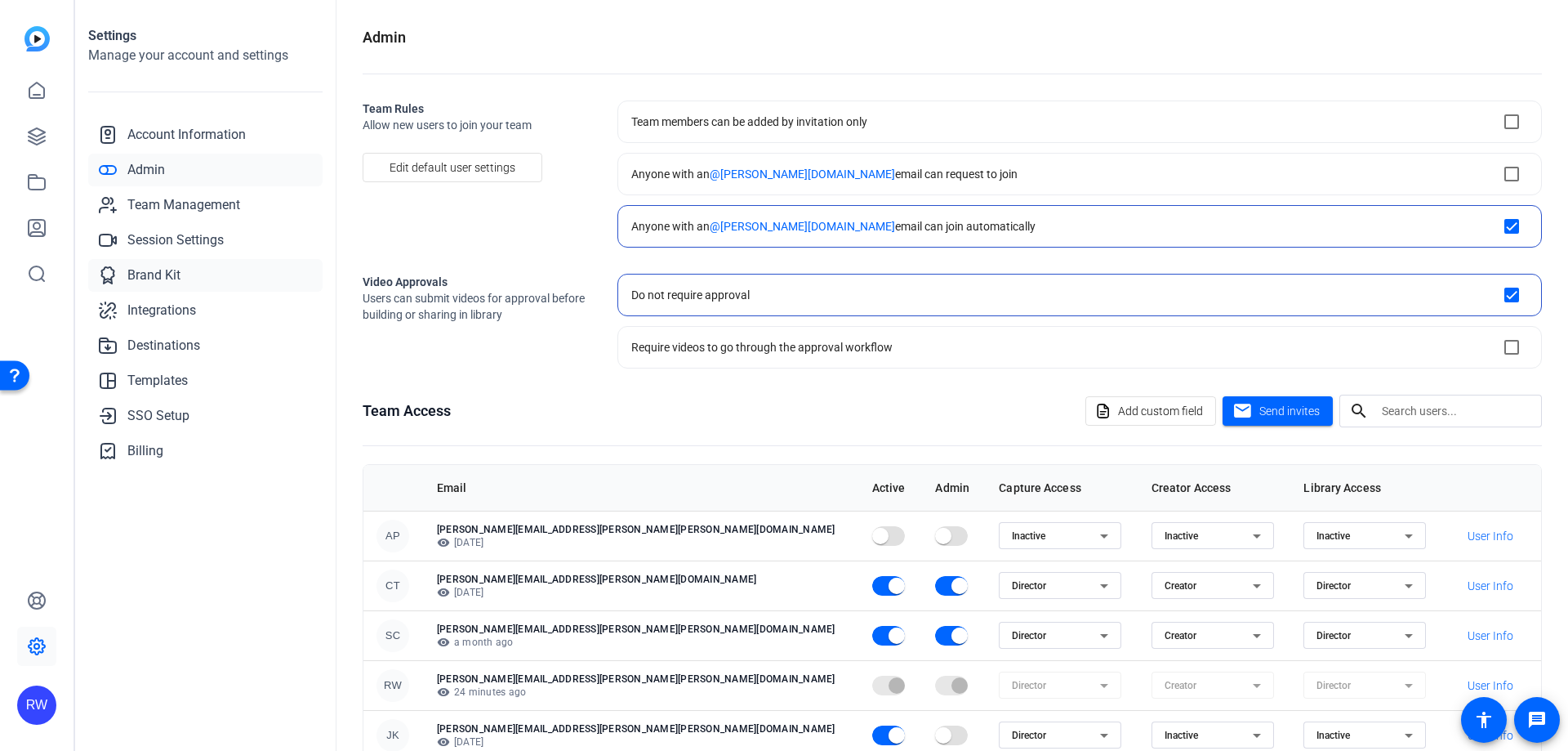
click at [180, 271] on span "Brand Kit" at bounding box center [154, 275] width 53 height 20
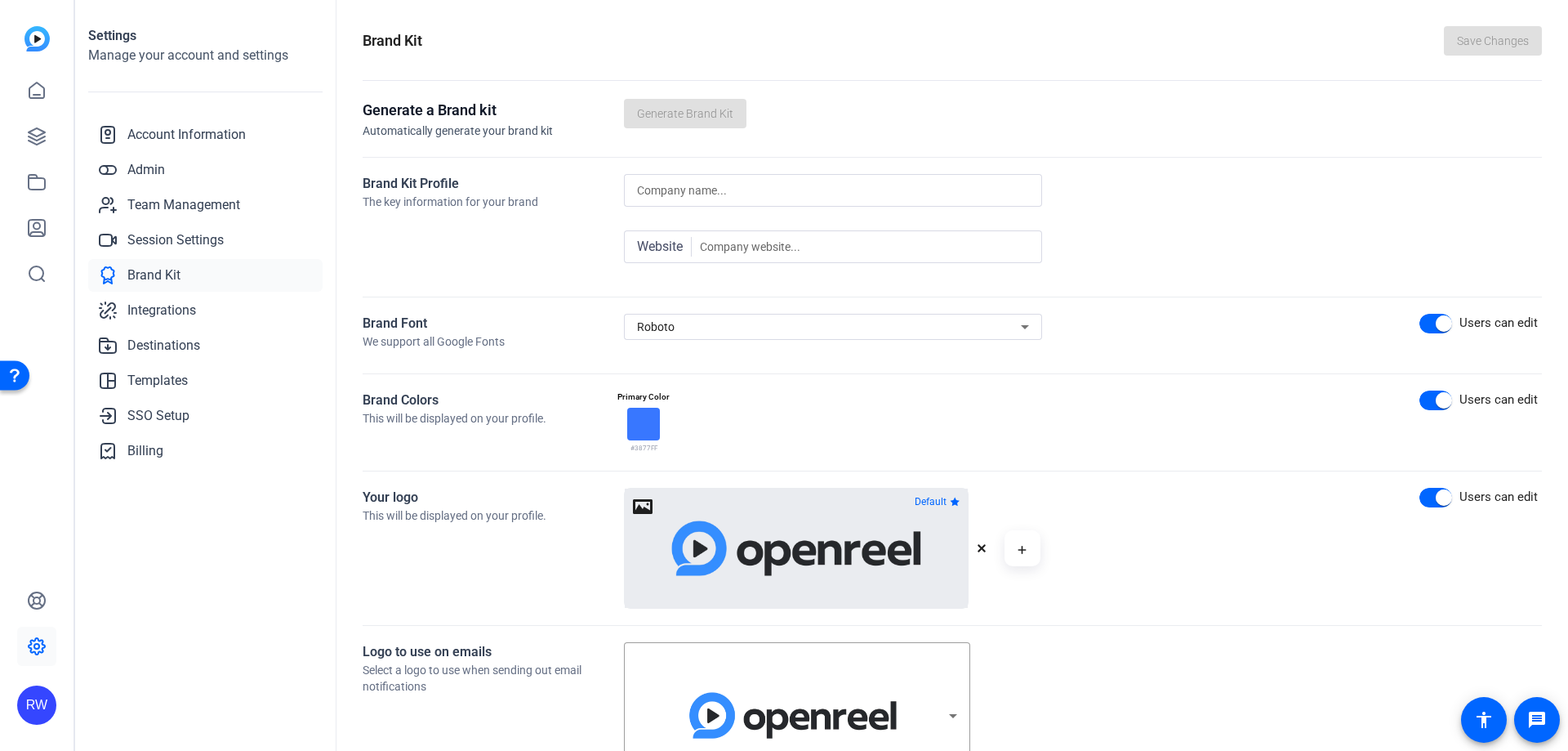
click at [984, 550] on icon "button" at bounding box center [981, 549] width 8 height 8
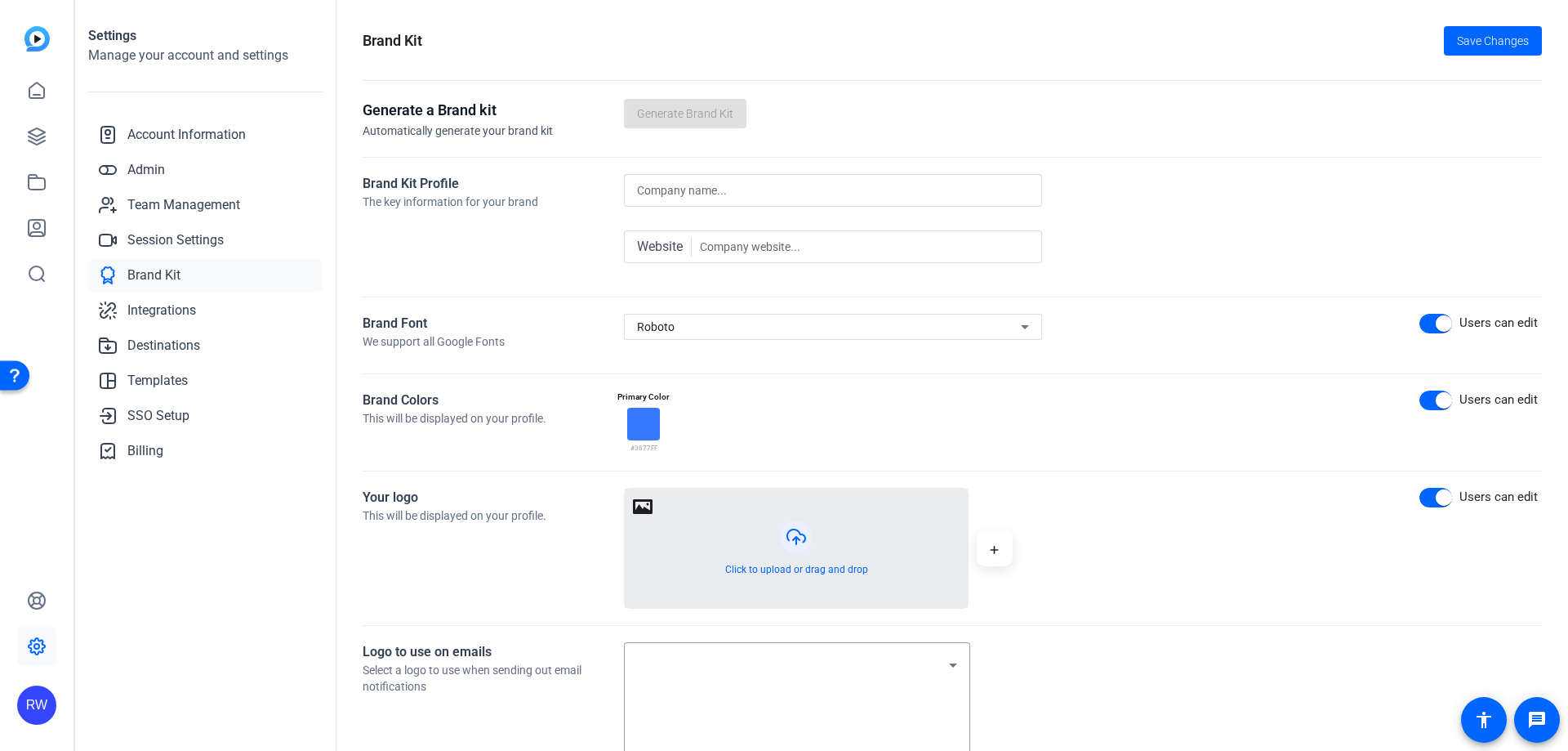
click at [811, 540] on button "button" at bounding box center [796, 548] width 343 height 119
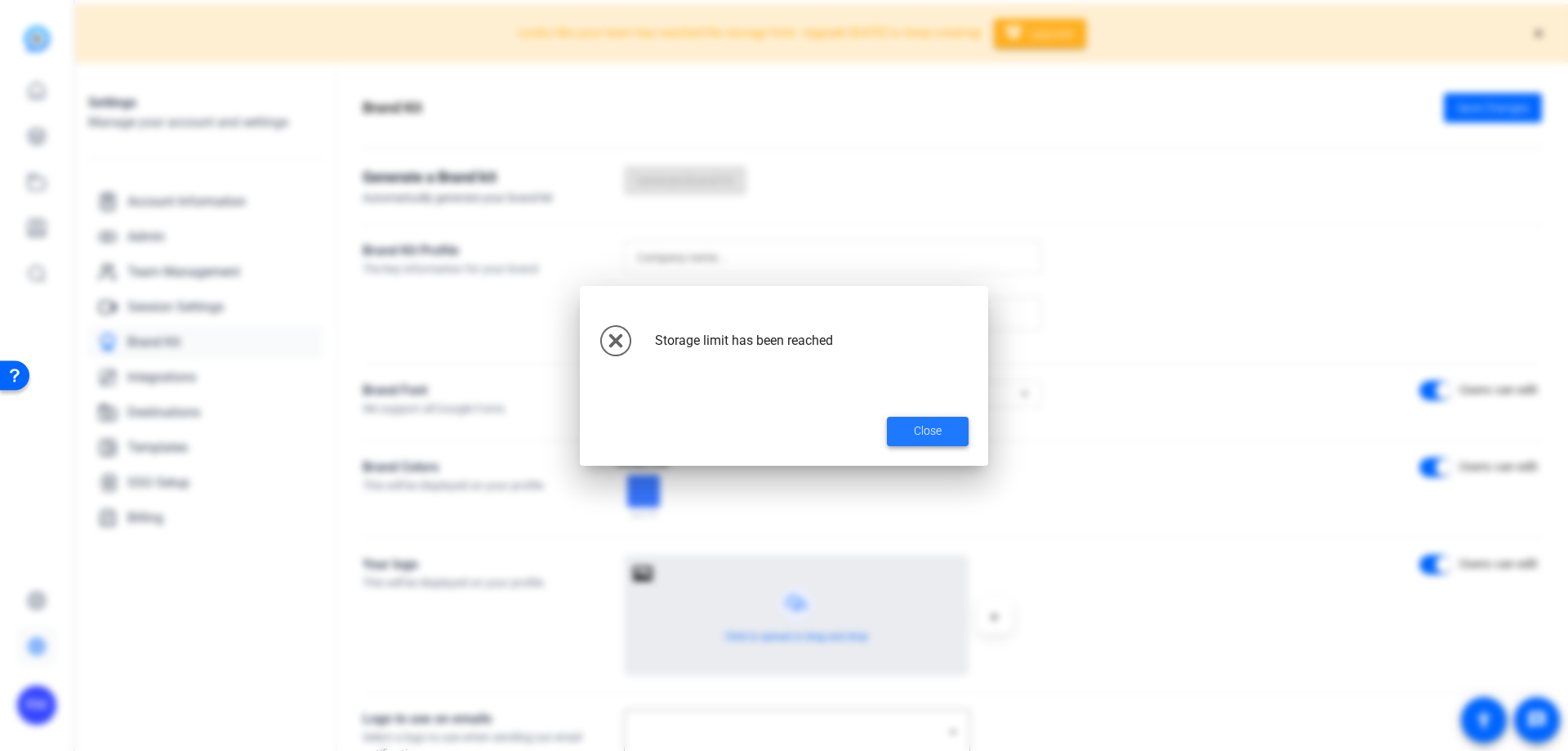
click at [926, 428] on span "Close" at bounding box center [927, 431] width 28 height 17
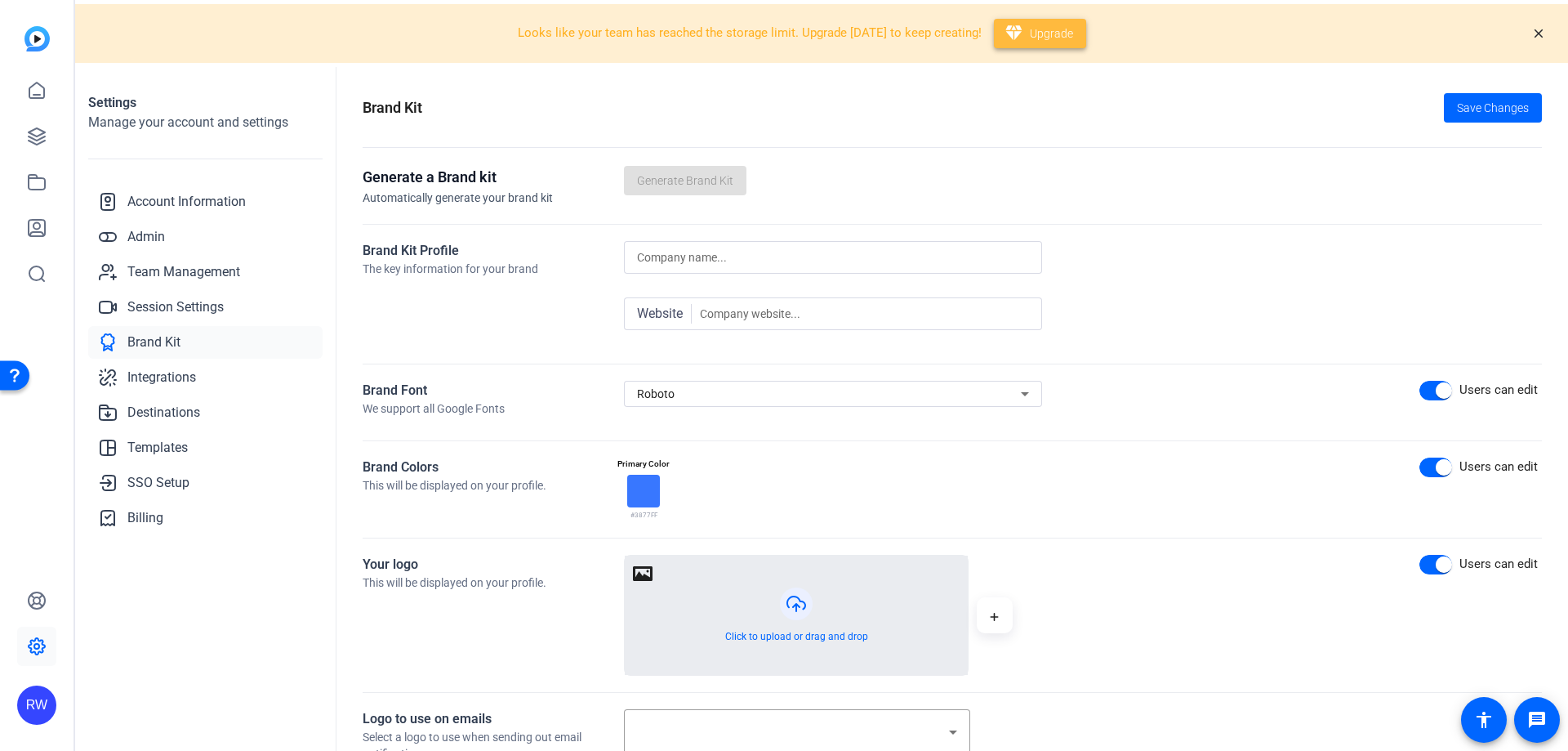
click at [1030, 34] on span "Upgrade" at bounding box center [1051, 33] width 43 height 17
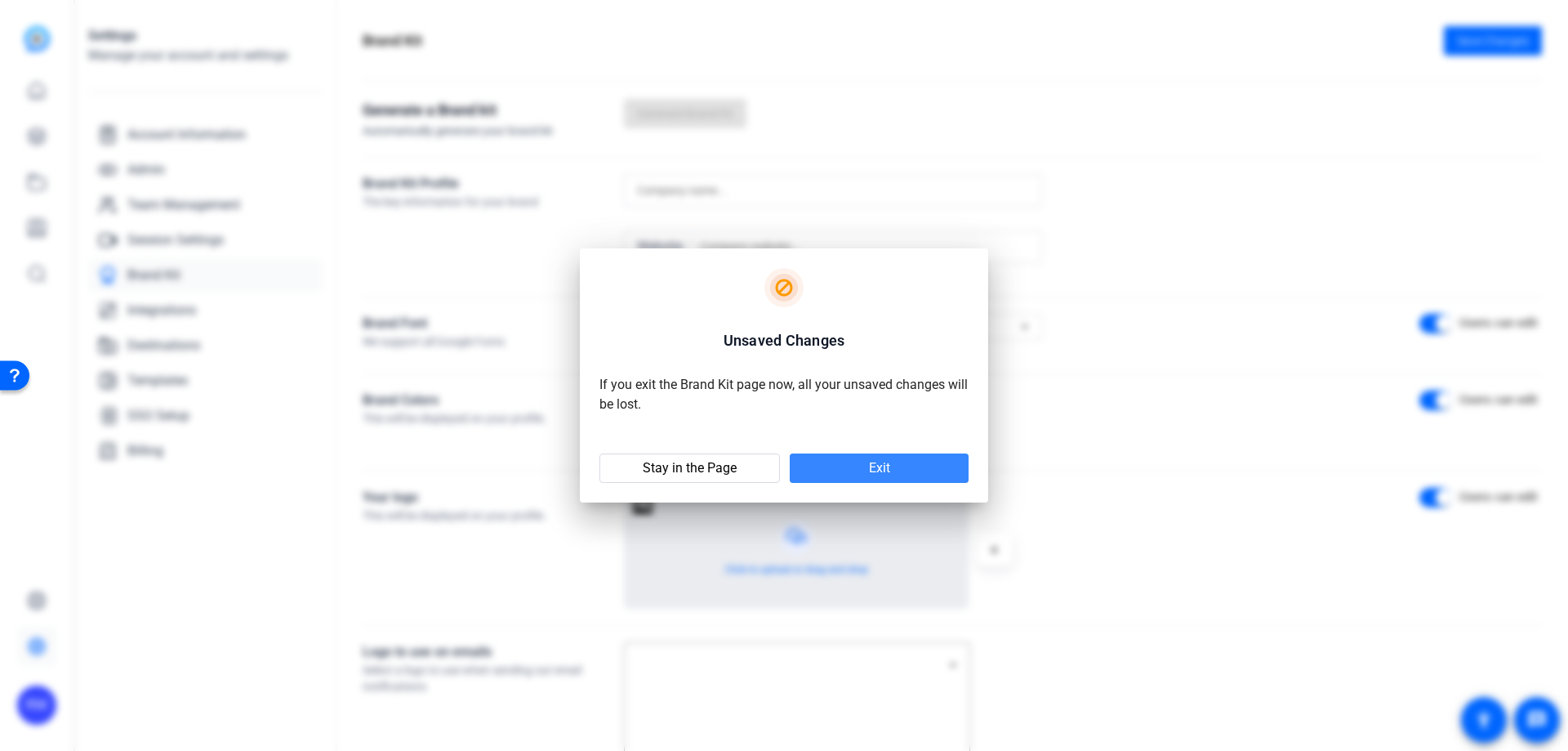
click at [851, 475] on span at bounding box center [879, 468] width 179 height 39
click at [875, 470] on span "Exit" at bounding box center [879, 468] width 22 height 17
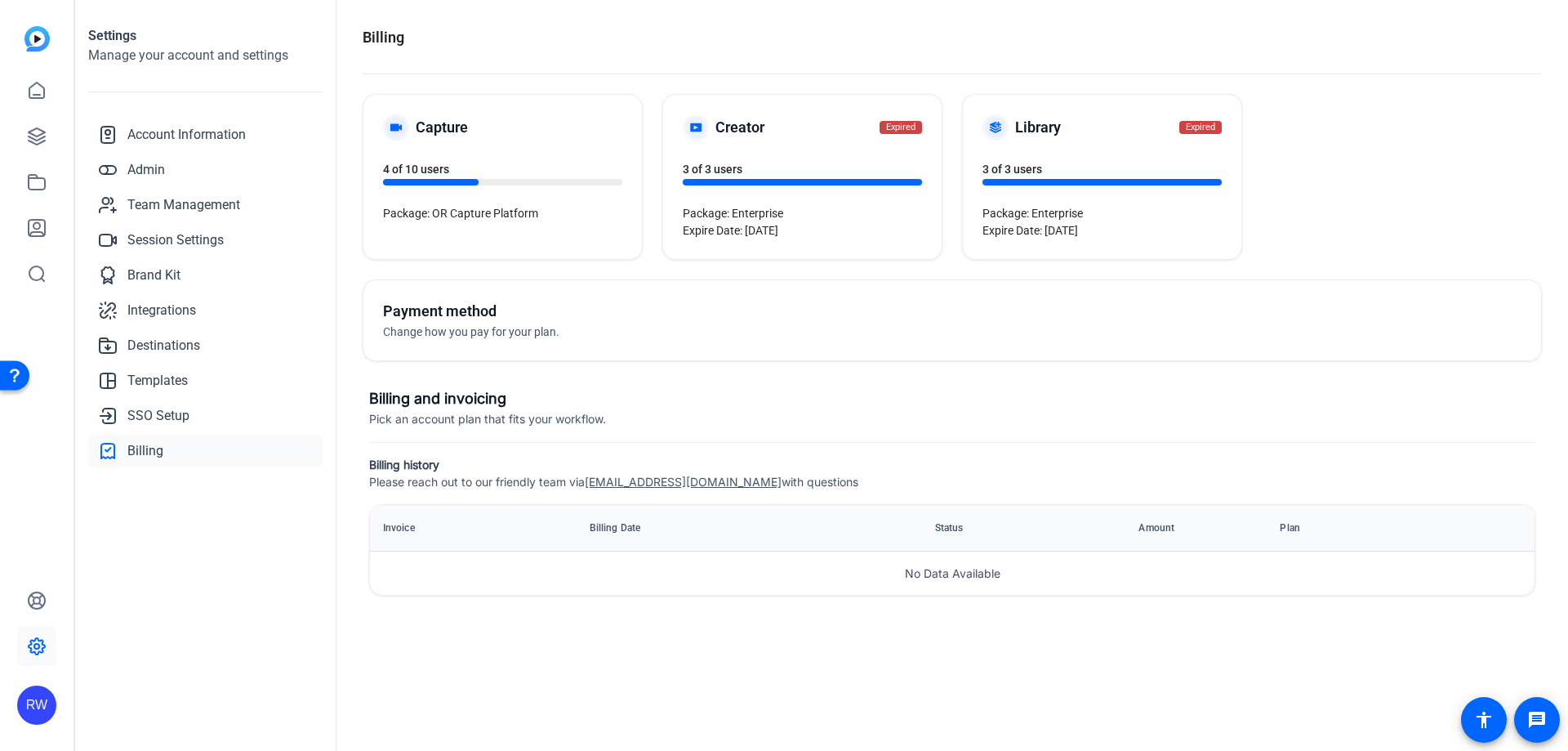
click at [523, 209] on span "Package: OR Capture Platform" at bounding box center [461, 212] width 155 height 13
click at [450, 186] on div "Capture 4 of 10 users Package: OR Capture Platform" at bounding box center [502, 176] width 278 height 164
click at [424, 177] on div "4 of 10 users" at bounding box center [503, 173] width 240 height 26
click at [434, 169] on span "4 of 10 users" at bounding box center [416, 168] width 66 height 13
click at [435, 168] on span "4 of 10 users" at bounding box center [416, 168] width 66 height 13
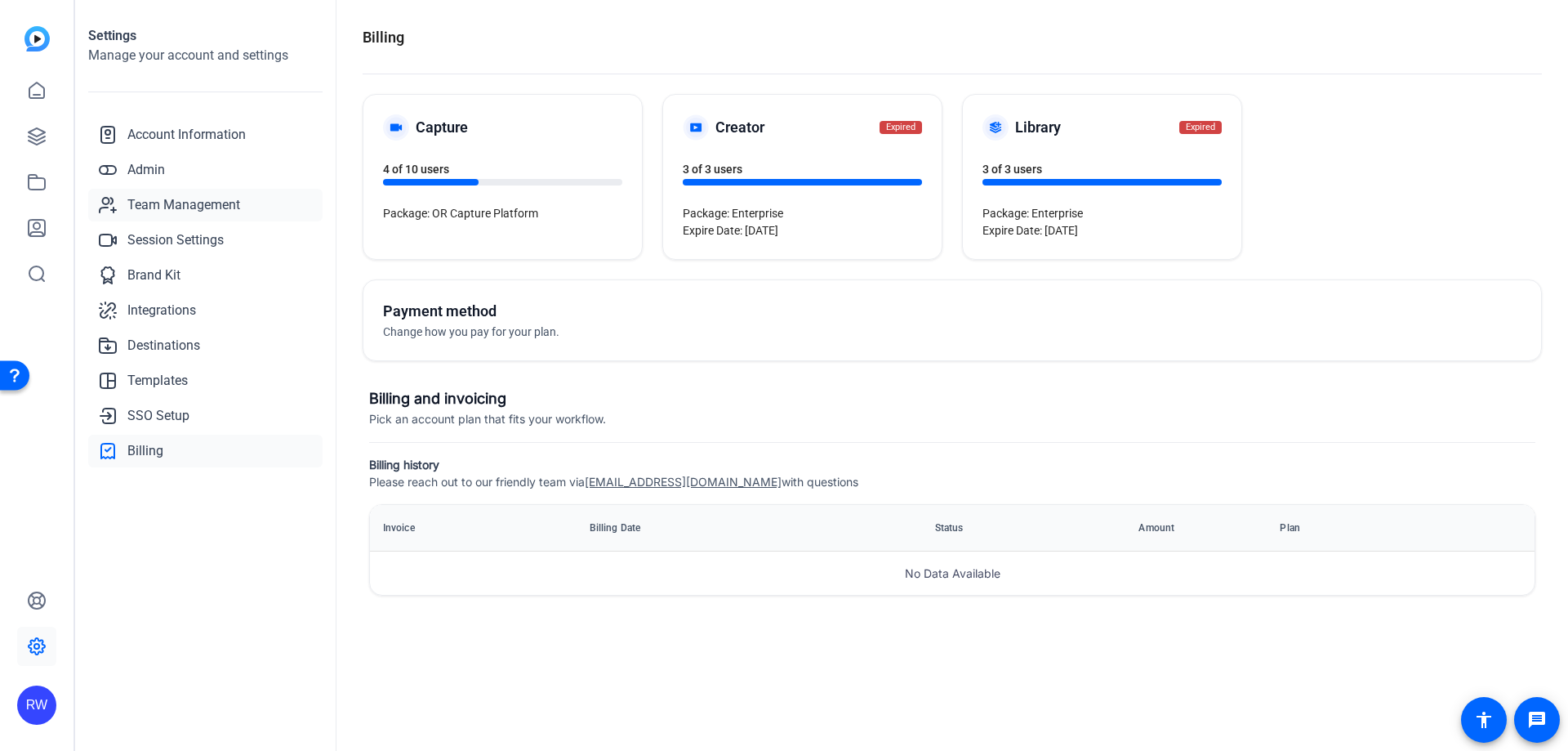
click at [171, 205] on span "Team Management" at bounding box center [184, 205] width 113 height 20
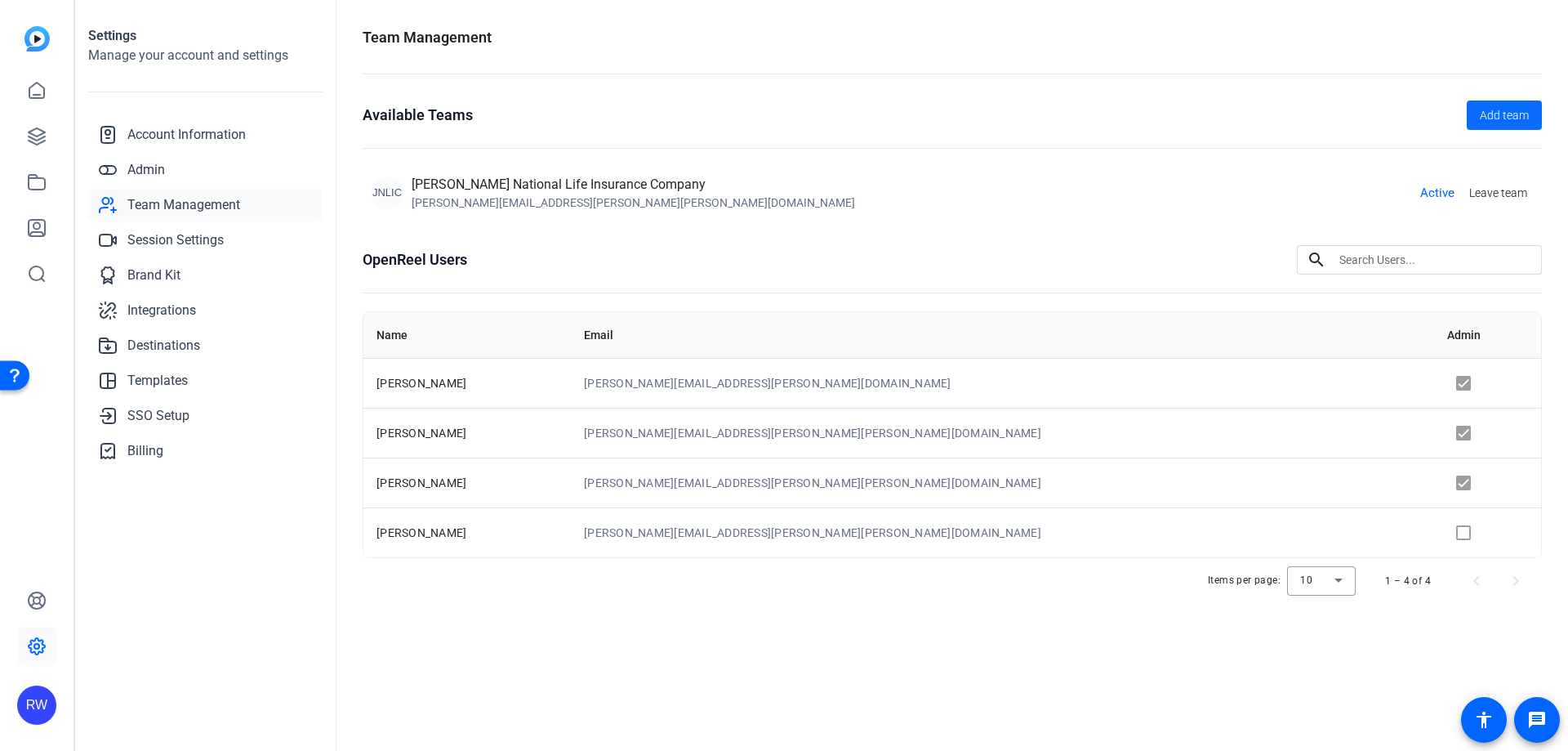
click at [1486, 119] on span "Add team" at bounding box center [1504, 115] width 49 height 17
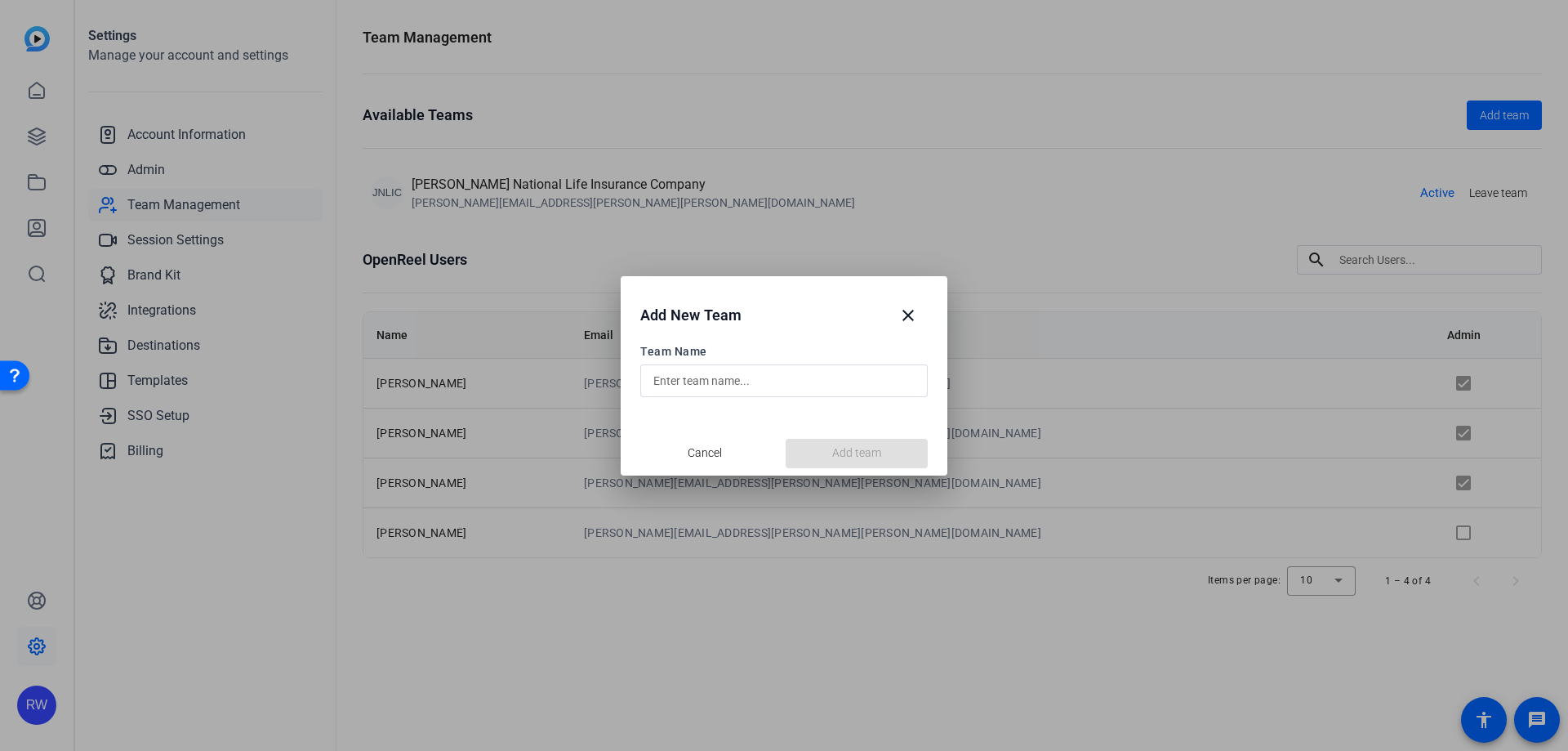
click at [765, 380] on input "text" at bounding box center [784, 380] width 261 height 20
drag, startPoint x: 903, startPoint y: 323, endPoint x: 873, endPoint y: 288, distance: 46.1
click at [903, 320] on mat-icon "close" at bounding box center [908, 316] width 20 height 20
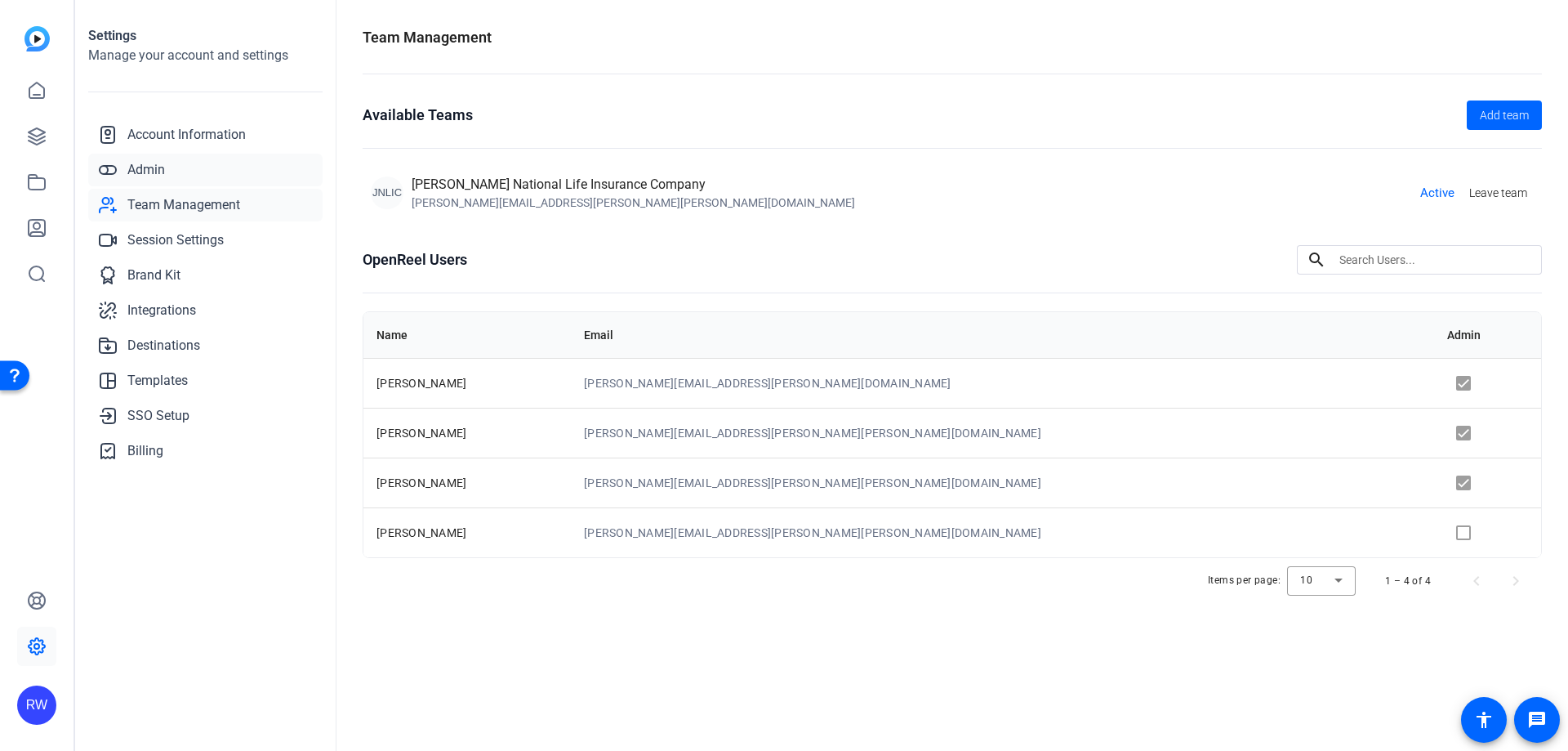
click at [160, 165] on span "Admin" at bounding box center [146, 170] width 37 height 20
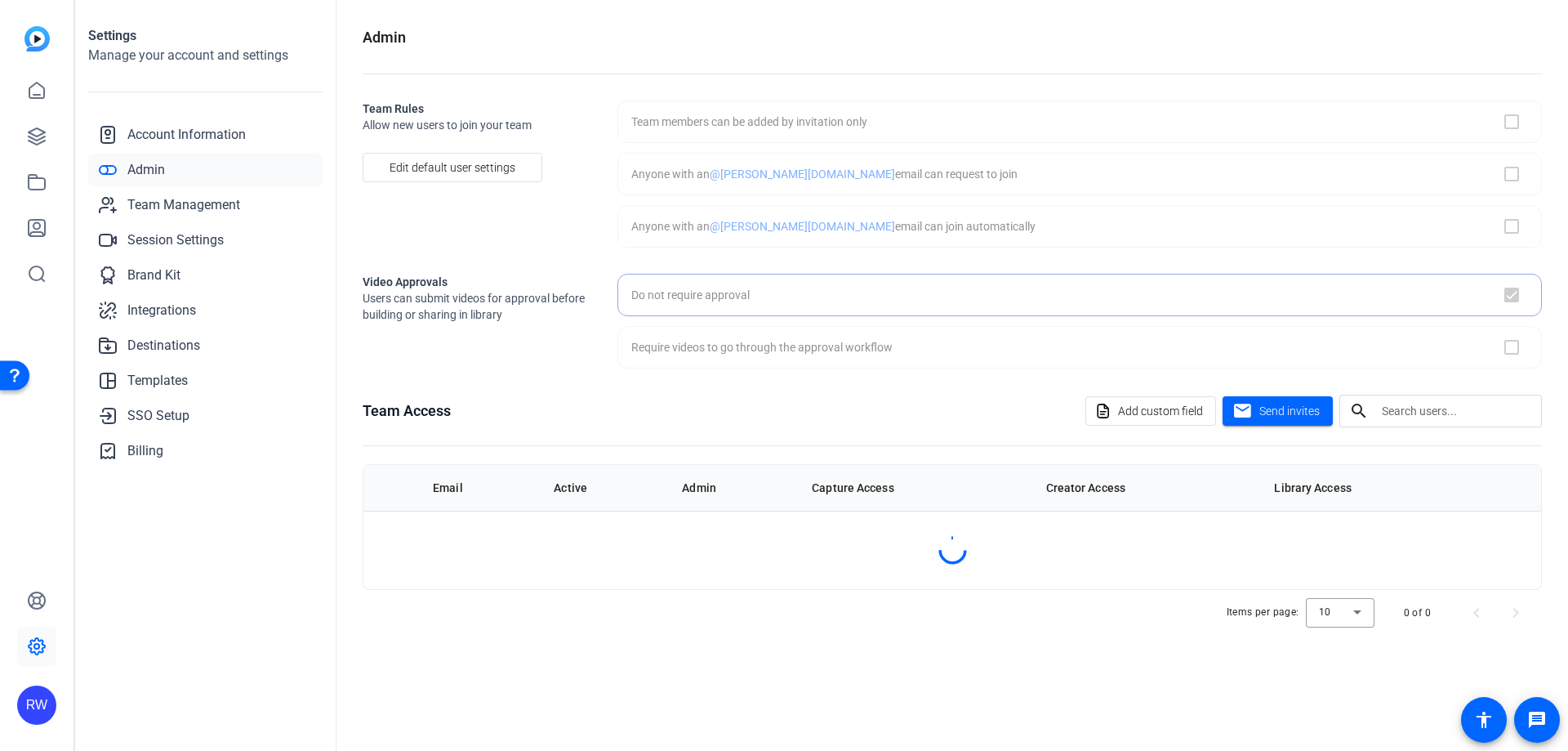
checkbox input "true"
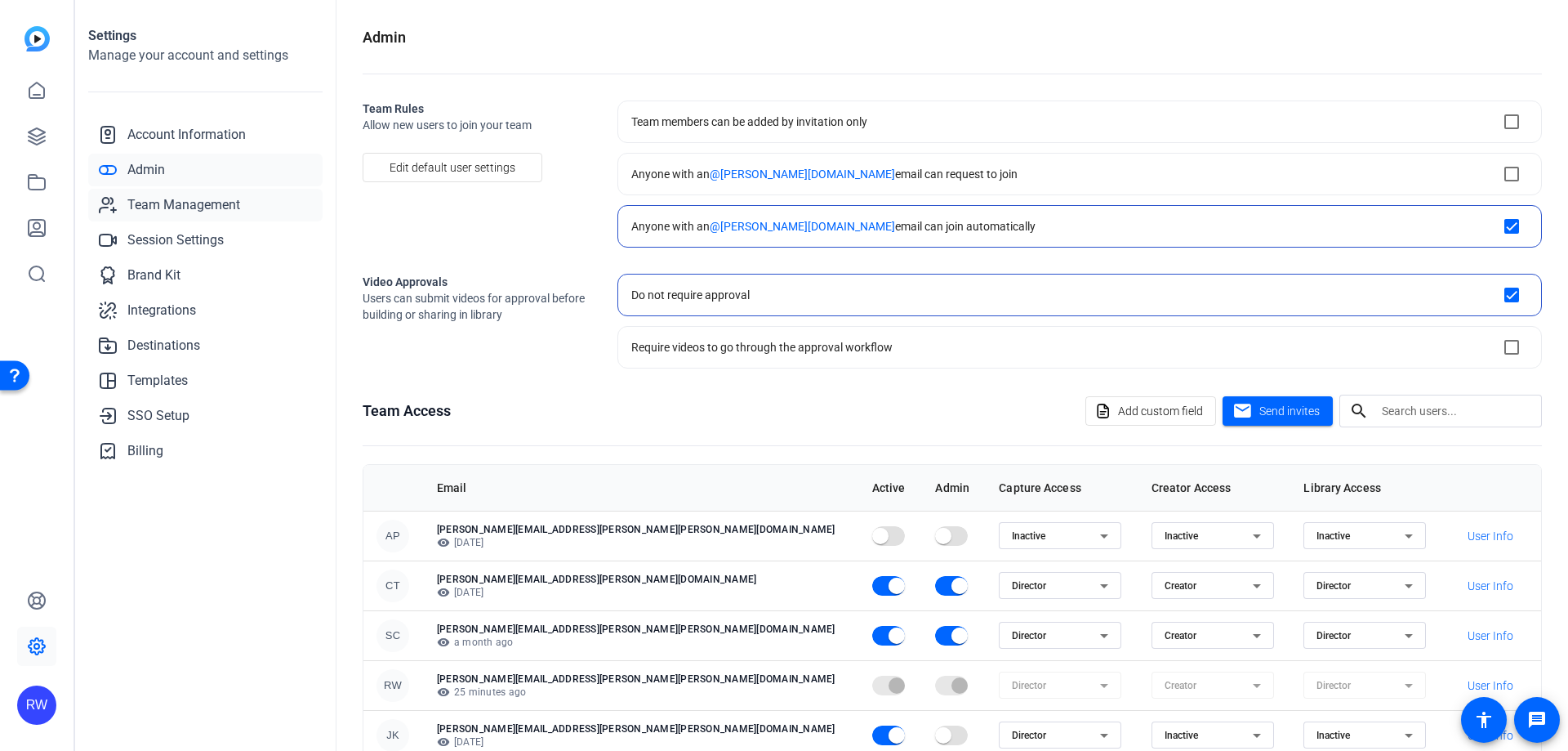
click at [204, 209] on span "Team Management" at bounding box center [184, 205] width 113 height 20
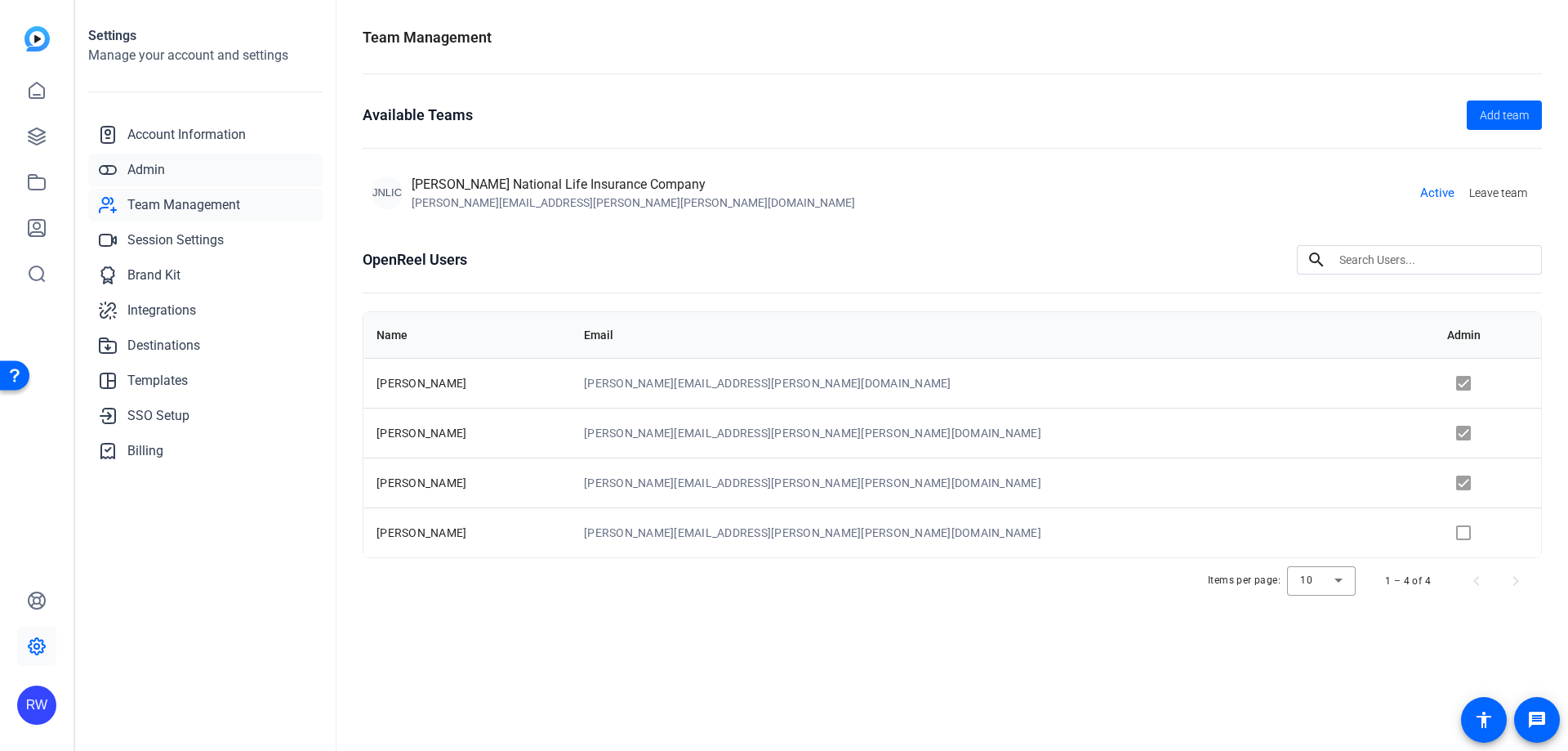
click at [159, 169] on span "Admin" at bounding box center [146, 170] width 37 height 20
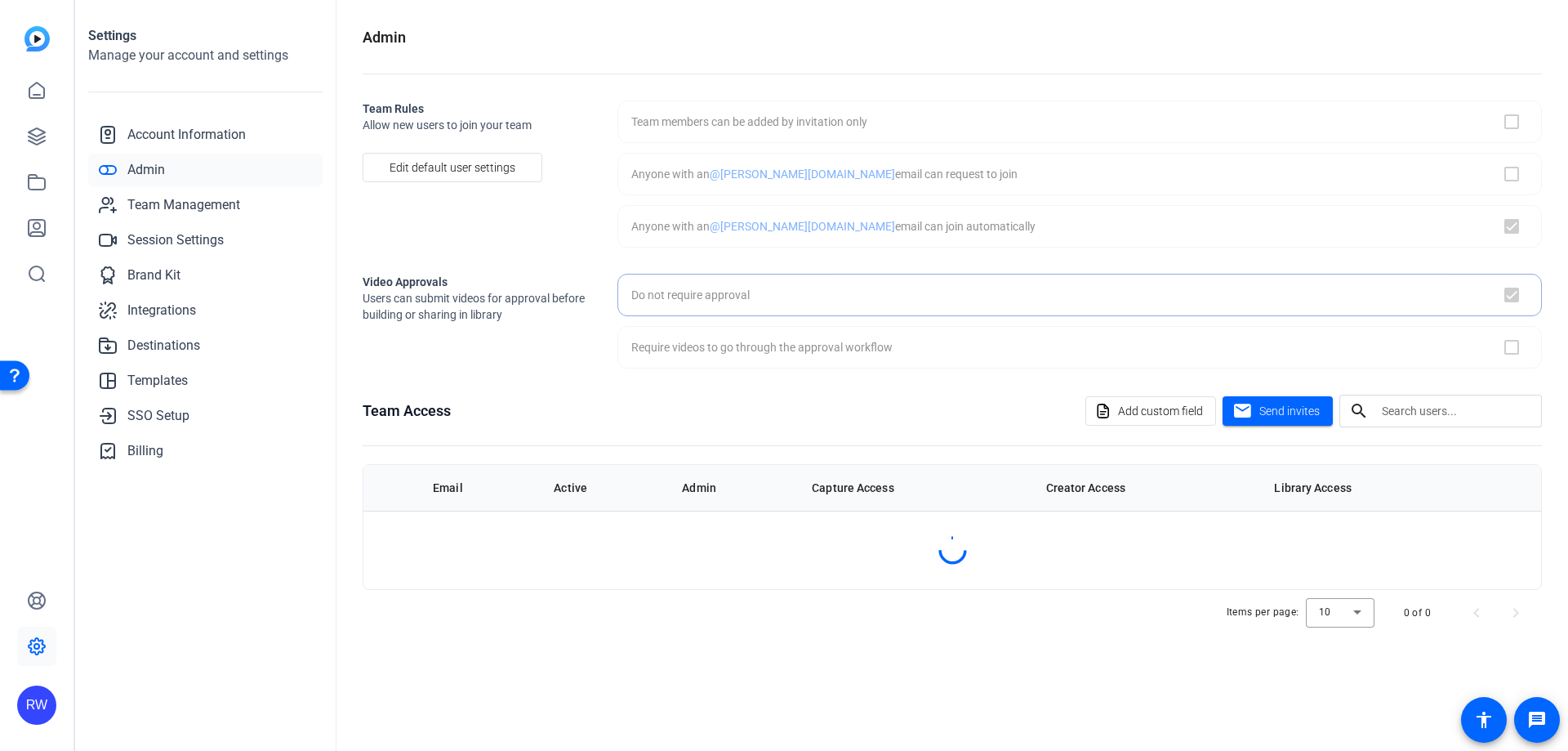
checkbox input "true"
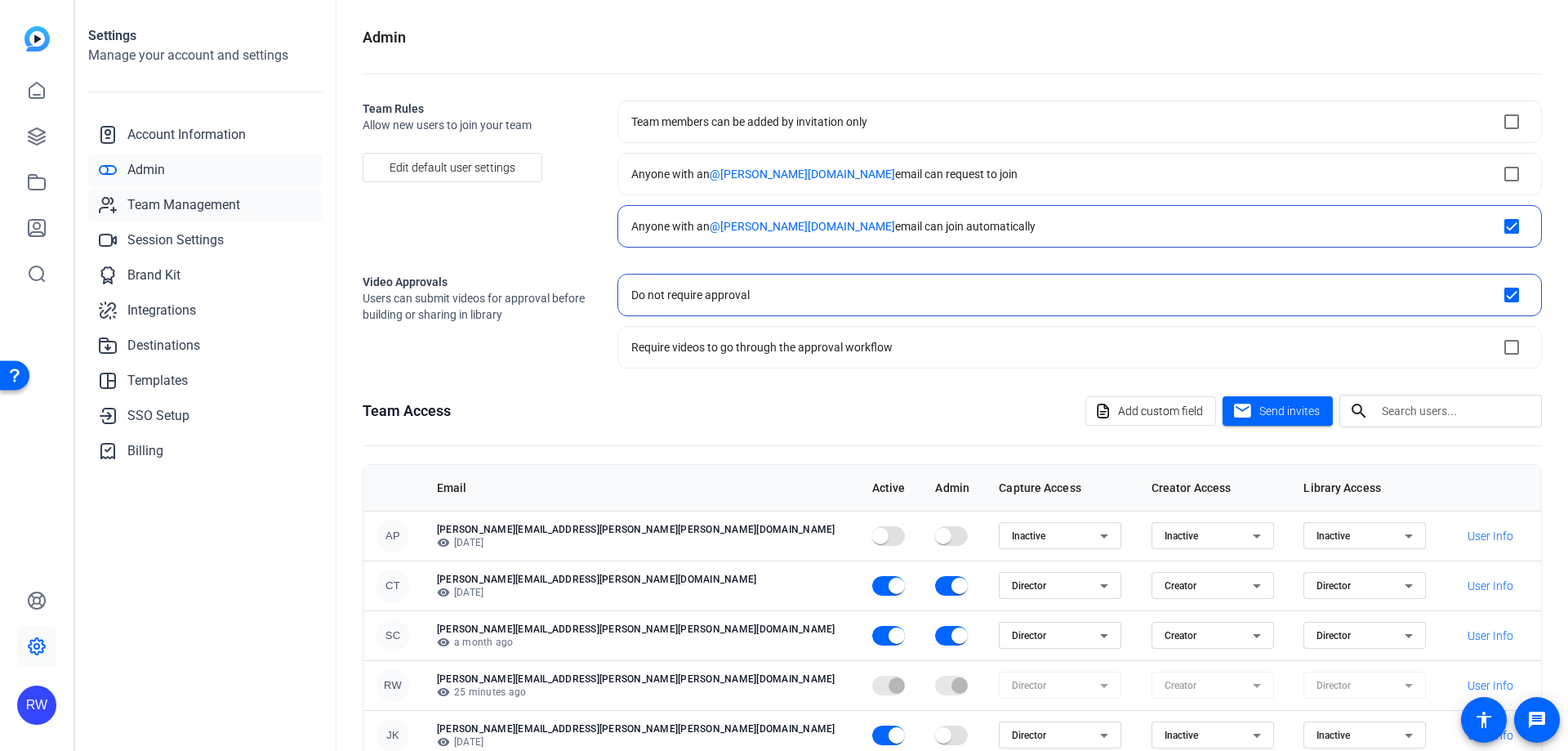
drag, startPoint x: 184, startPoint y: 202, endPoint x: 183, endPoint y: 194, distance: 8.1
click at [185, 201] on span "Team Management" at bounding box center [184, 205] width 113 height 20
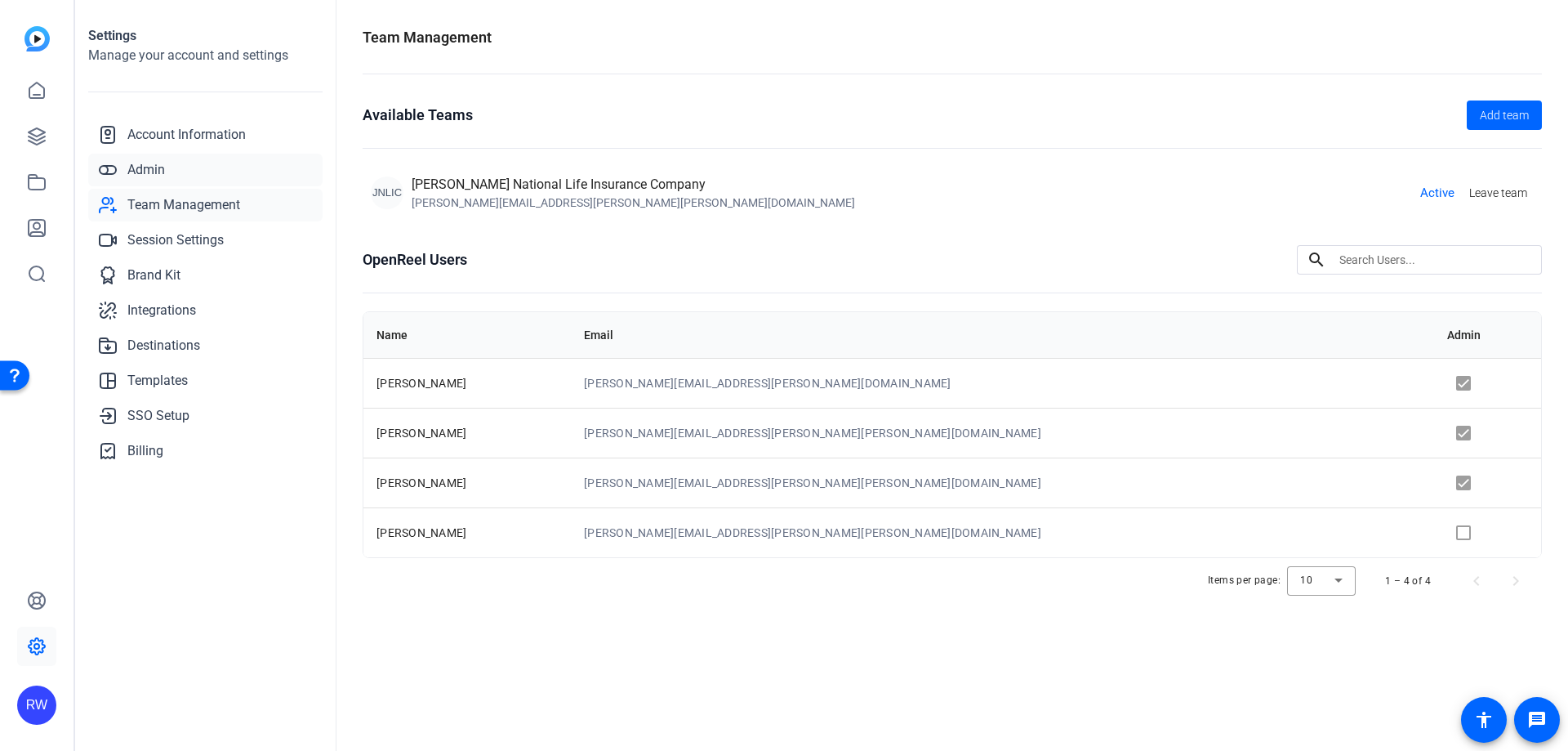
click at [162, 171] on span "Admin" at bounding box center [146, 170] width 37 height 20
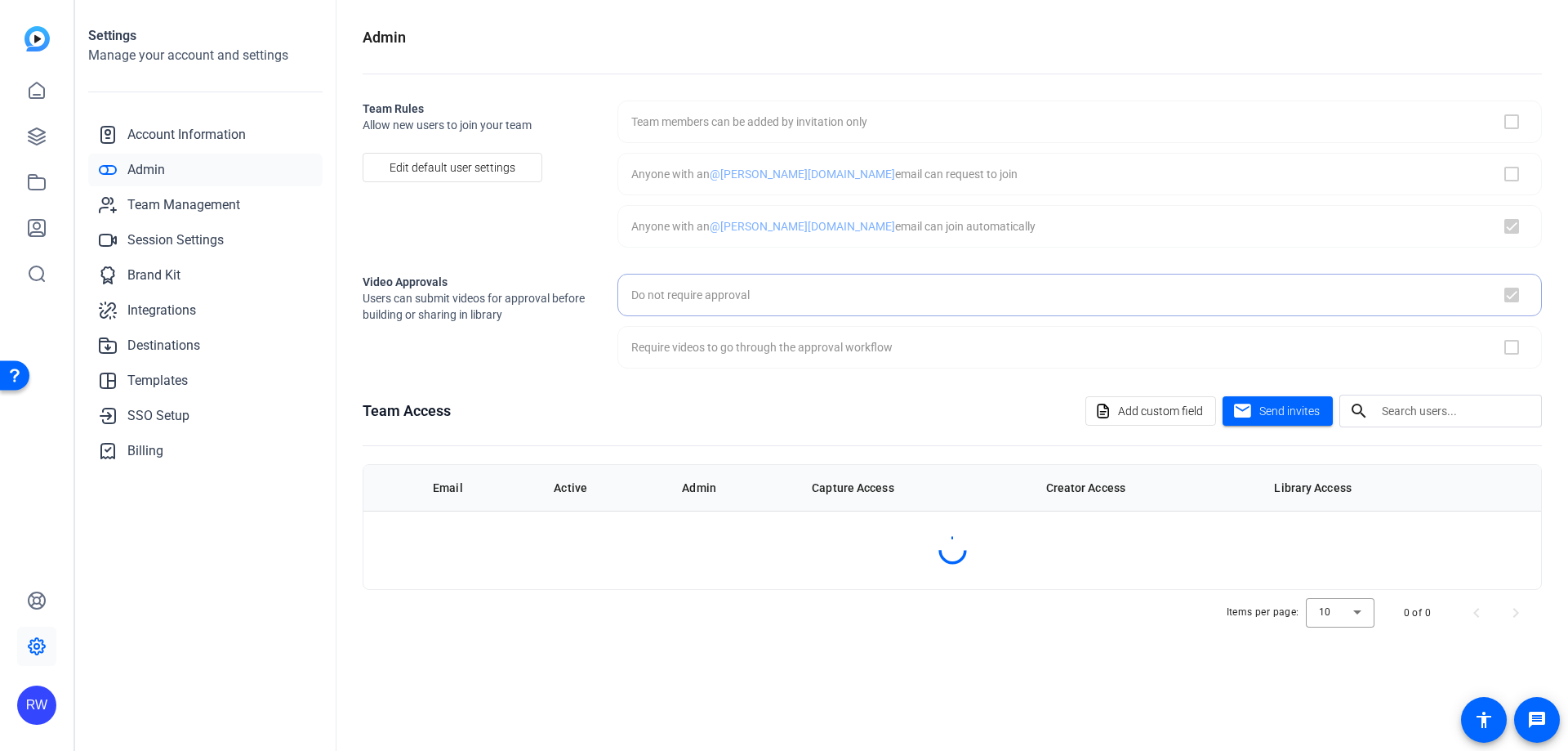
checkbox input "true"
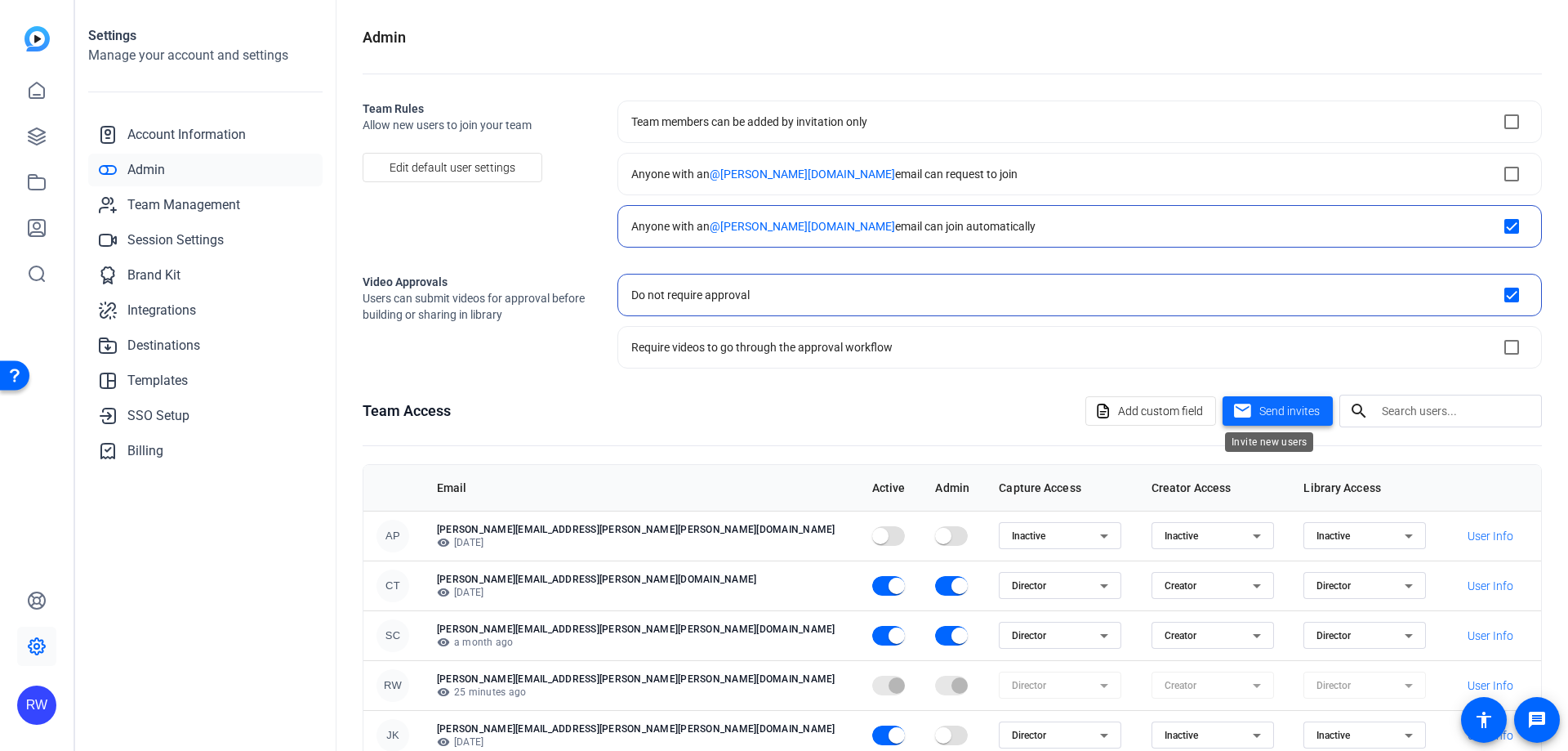
click at [1297, 414] on span "Send invites" at bounding box center [1290, 411] width 61 height 17
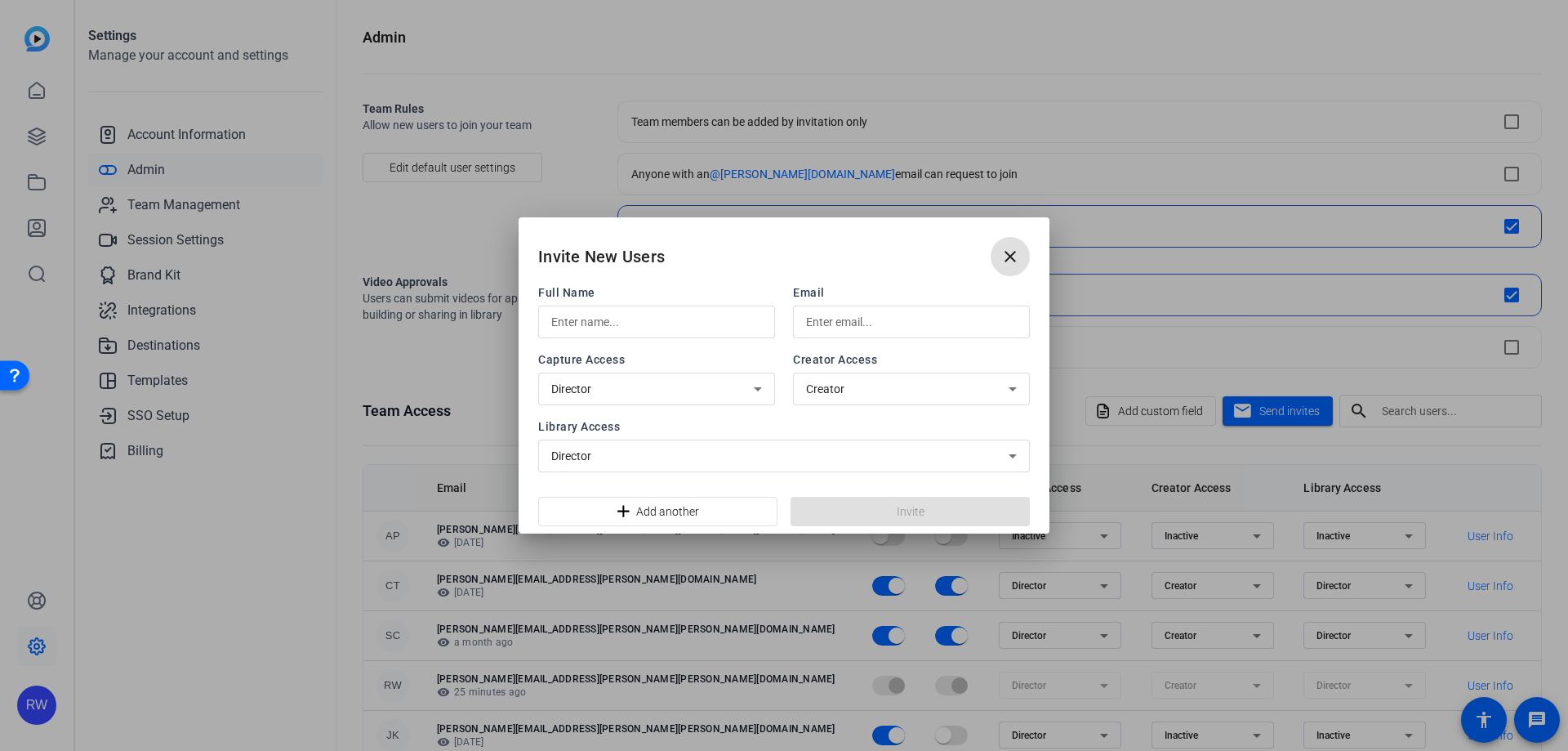
click at [755, 380] on icon at bounding box center [757, 389] width 20 height 20
drag, startPoint x: 845, startPoint y: 422, endPoint x: 856, endPoint y: 390, distance: 33.8
click at [846, 418] on div at bounding box center [784, 376] width 1568 height 751
click at [859, 385] on div "Creator" at bounding box center [907, 389] width 202 height 20
click at [753, 427] on div at bounding box center [784, 376] width 1568 height 751
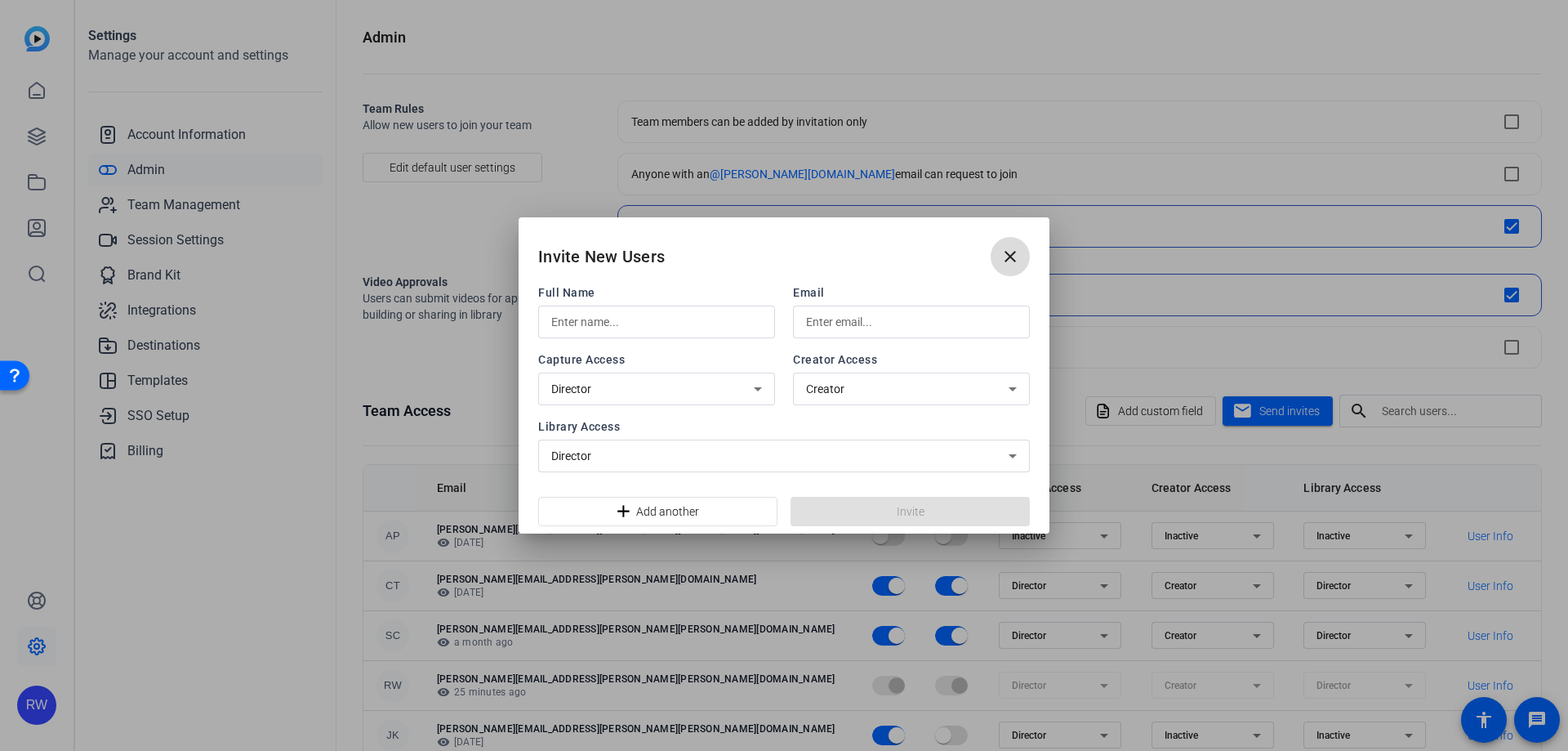
click at [1008, 263] on mat-icon "close" at bounding box center [1010, 257] width 20 height 20
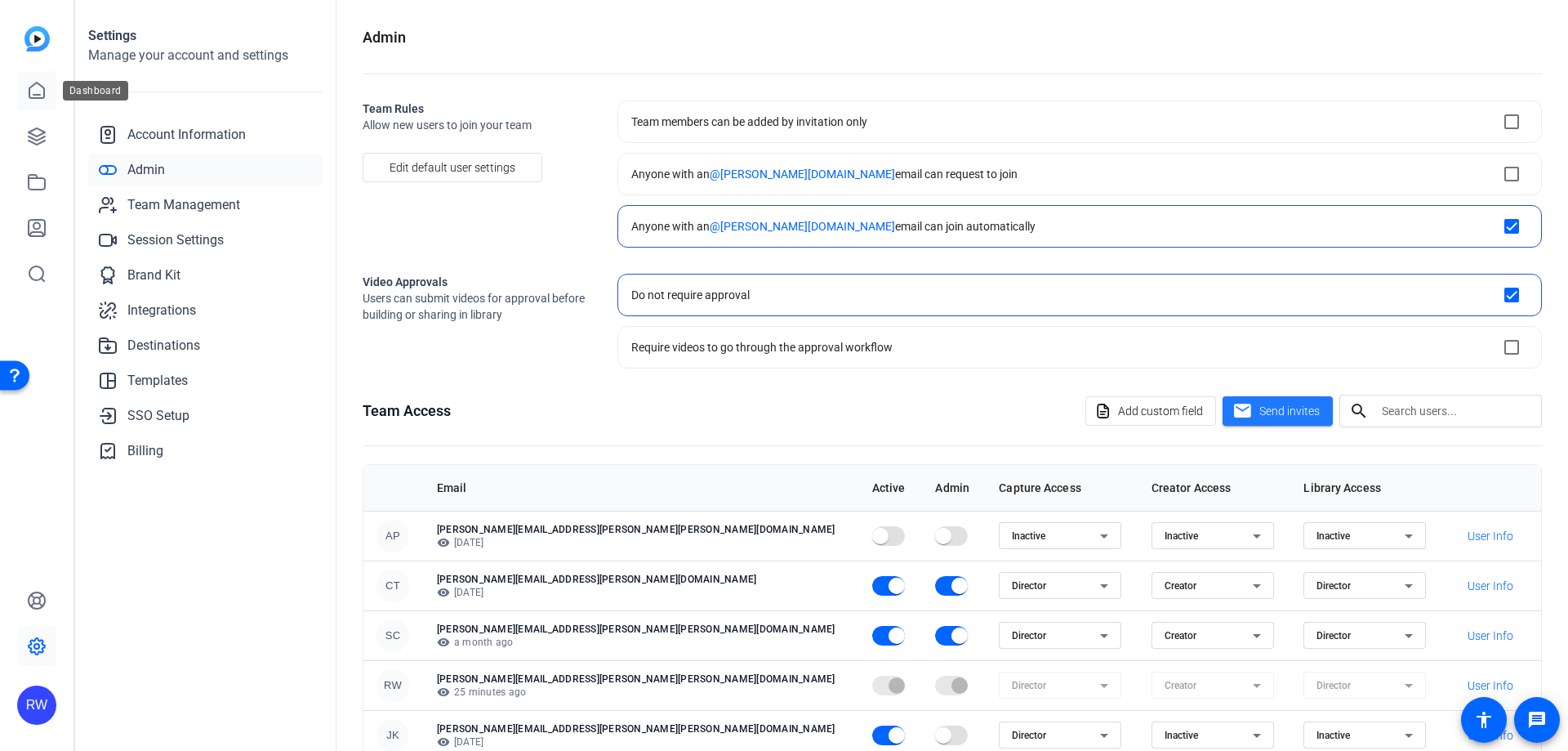
click at [46, 99] on link at bounding box center [36, 90] width 39 height 39
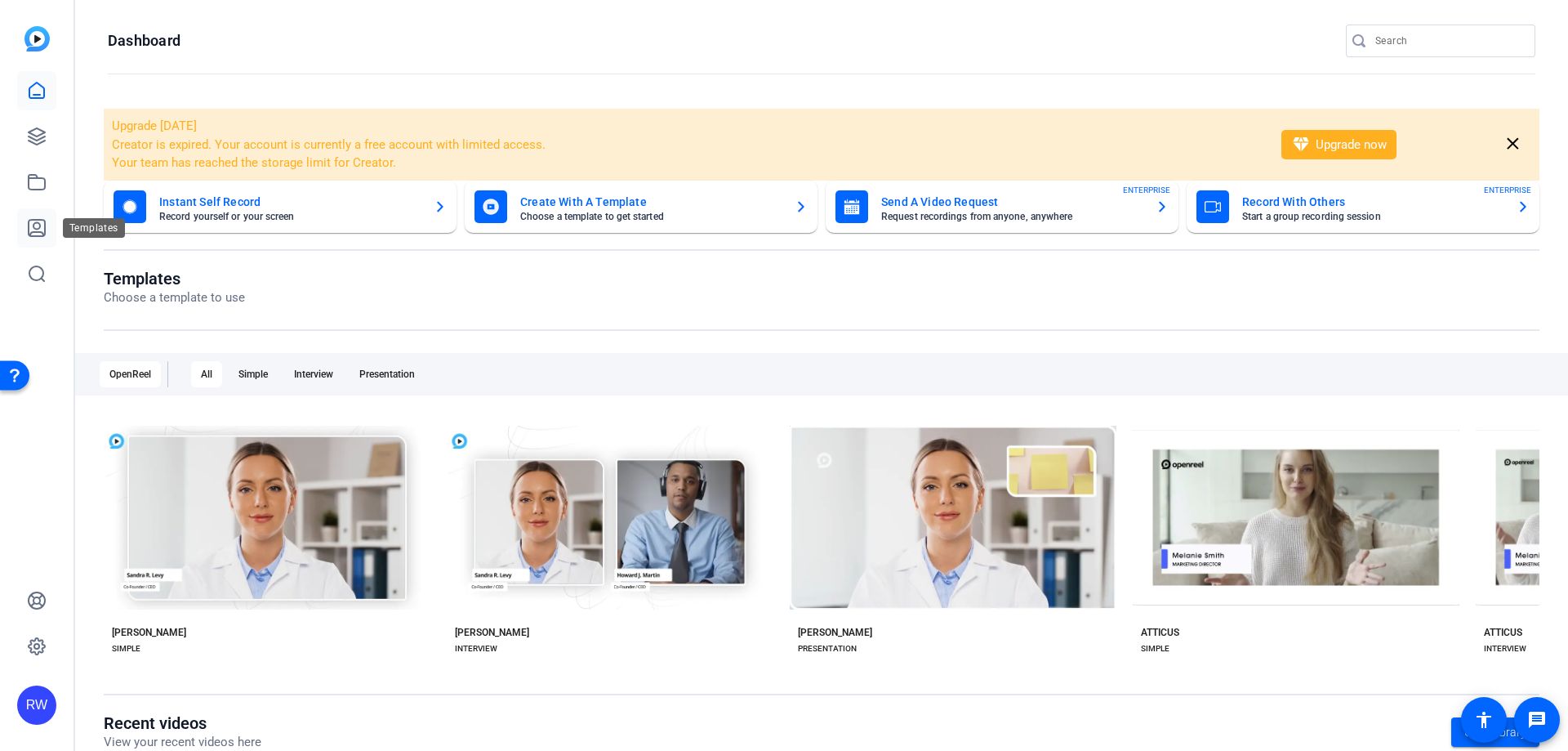
click at [42, 219] on icon at bounding box center [36, 228] width 20 height 20
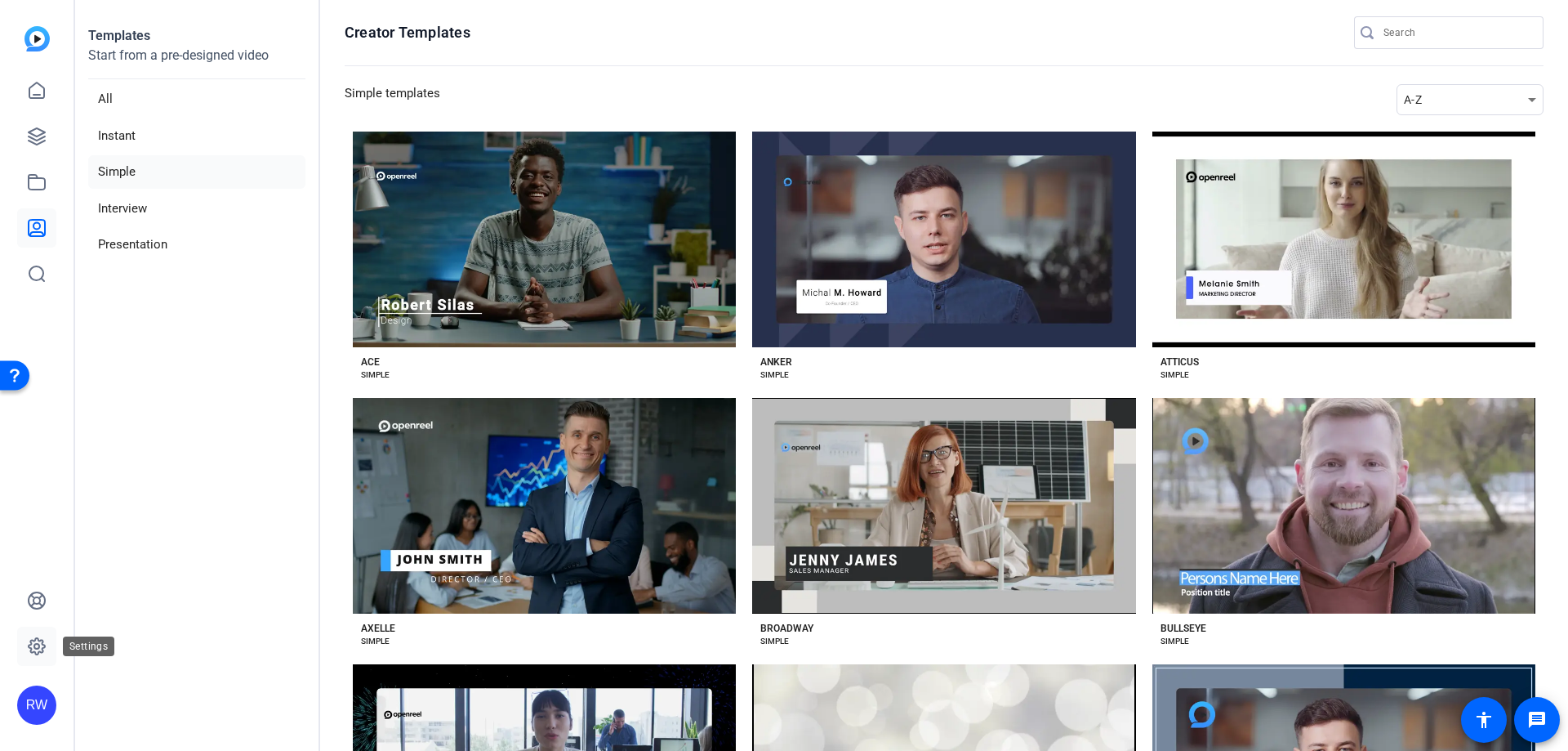
click at [46, 644] on icon at bounding box center [36, 647] width 20 height 20
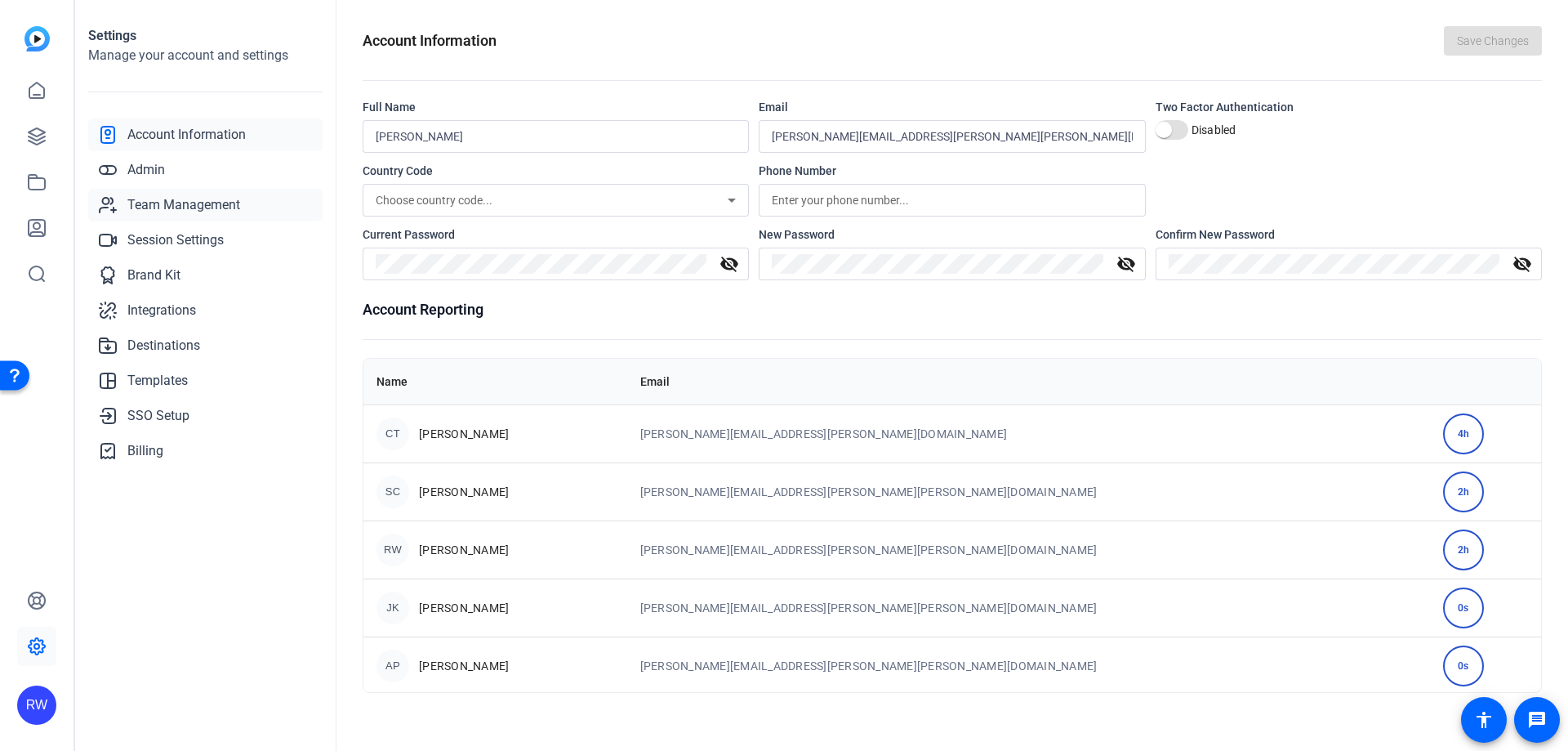
click at [219, 198] on span "Team Management" at bounding box center [184, 205] width 113 height 20
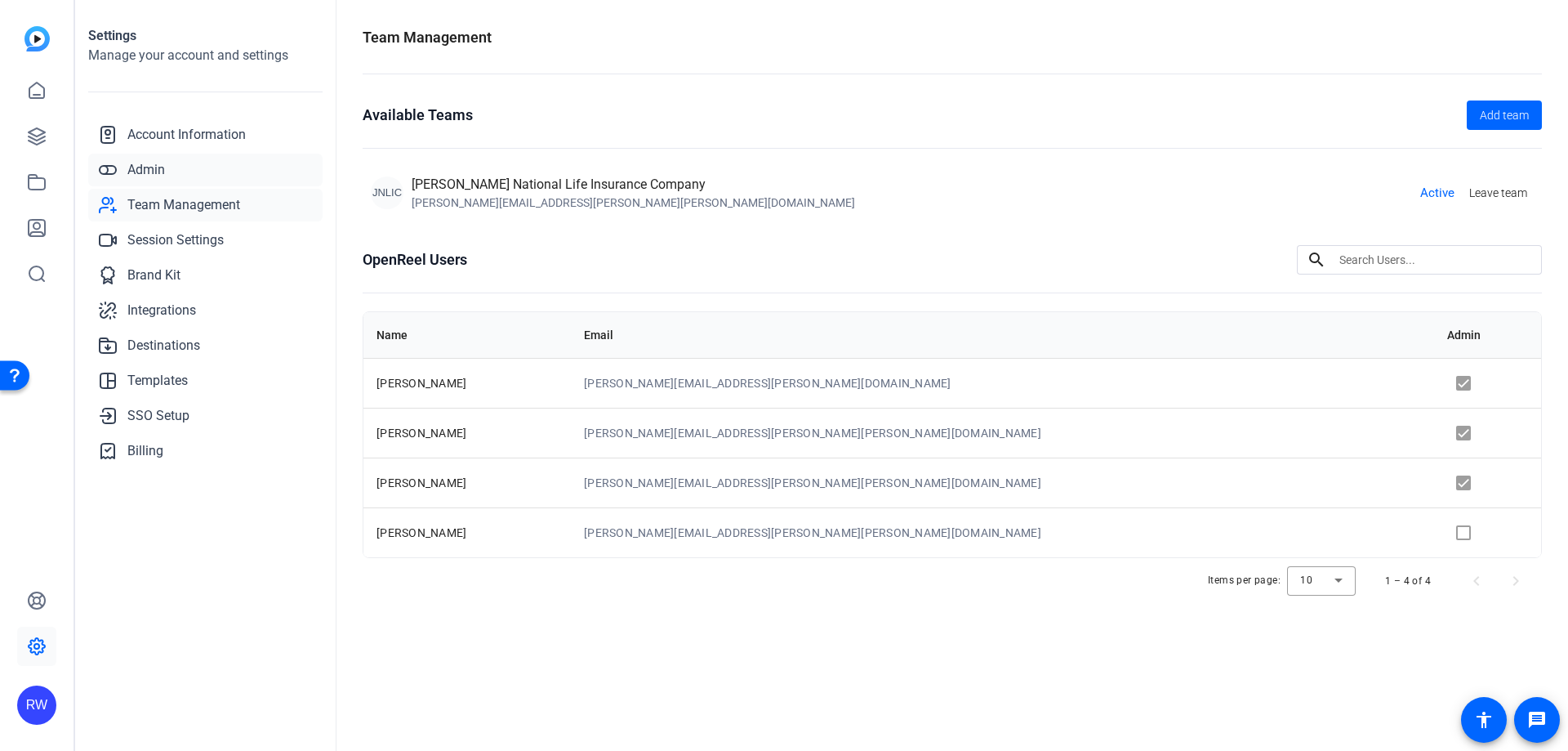
click at [187, 174] on link "Admin" at bounding box center [205, 169] width 235 height 32
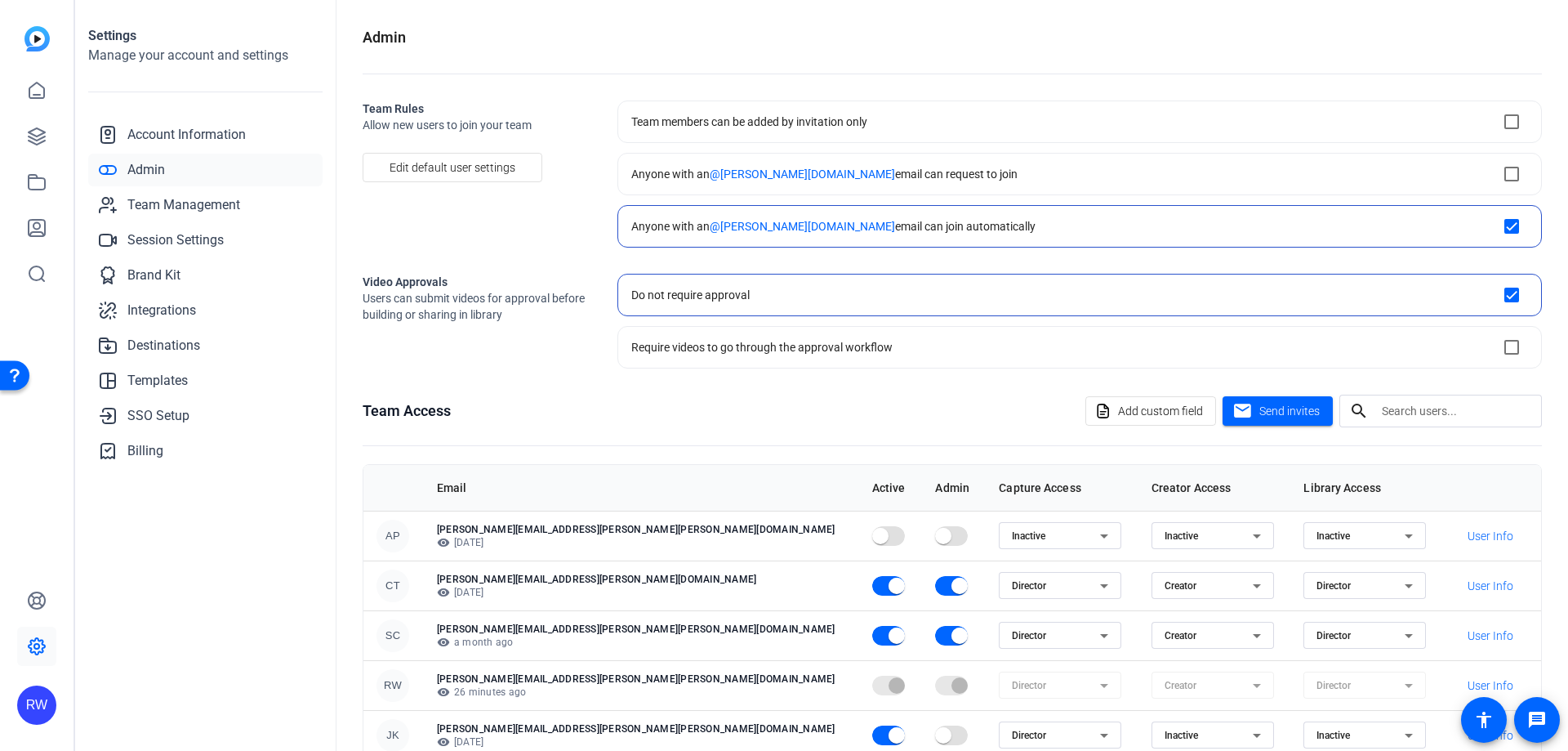
click at [158, 157] on link "Admin" at bounding box center [205, 169] width 235 height 32
click at [187, 129] on span "Account Information" at bounding box center [187, 135] width 119 height 20
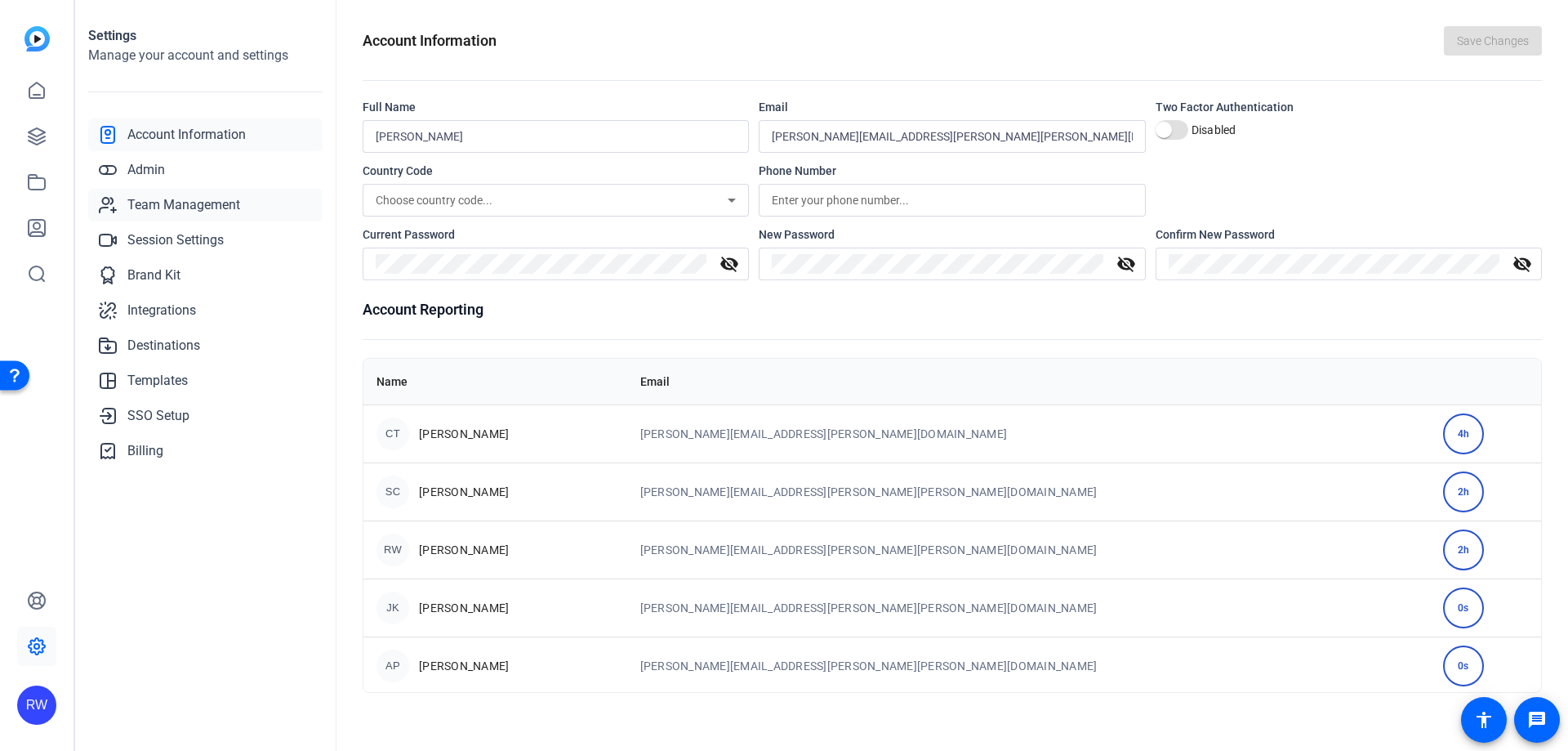
click at [205, 209] on span "Team Management" at bounding box center [184, 205] width 113 height 20
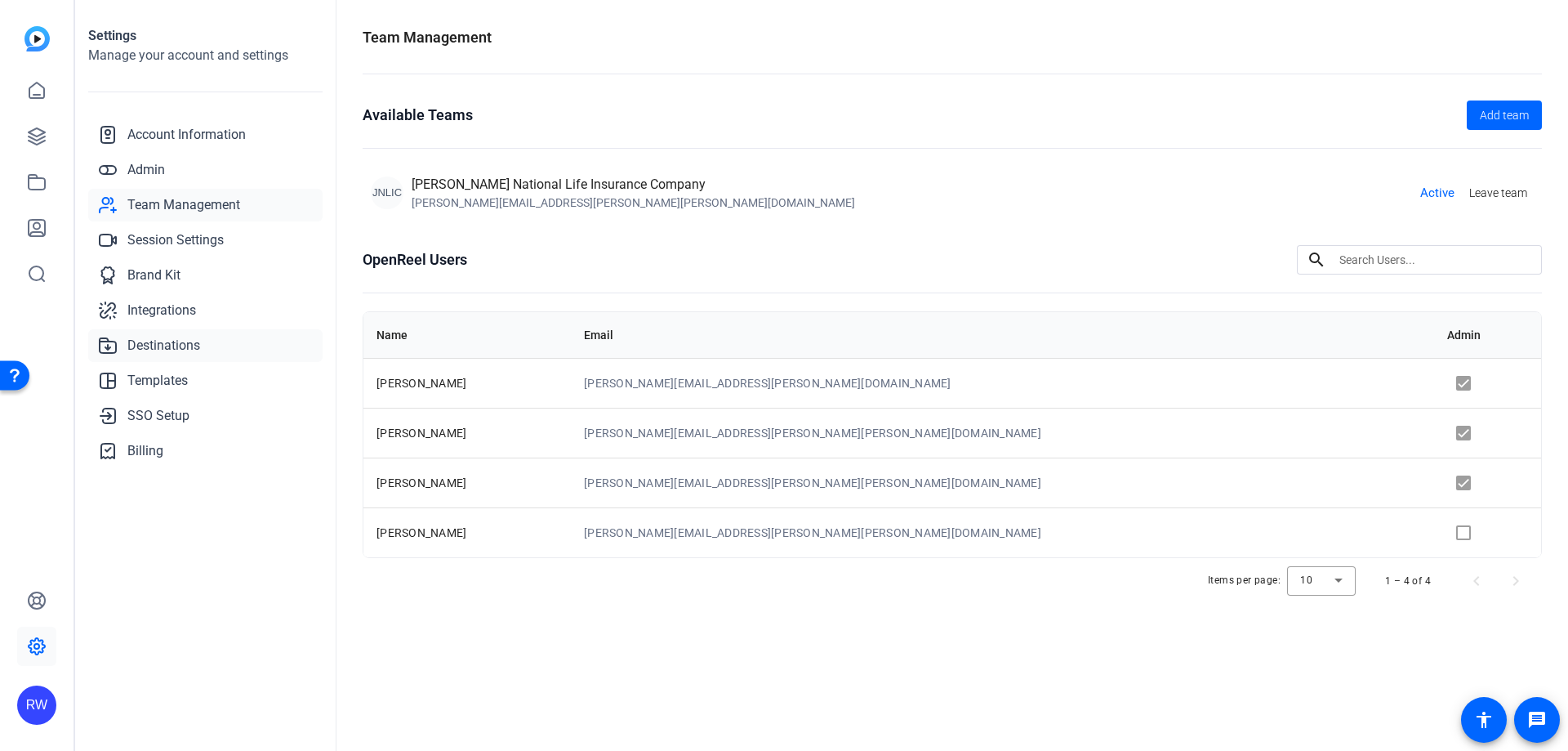
click at [175, 345] on span "Destinations" at bounding box center [164, 346] width 73 height 20
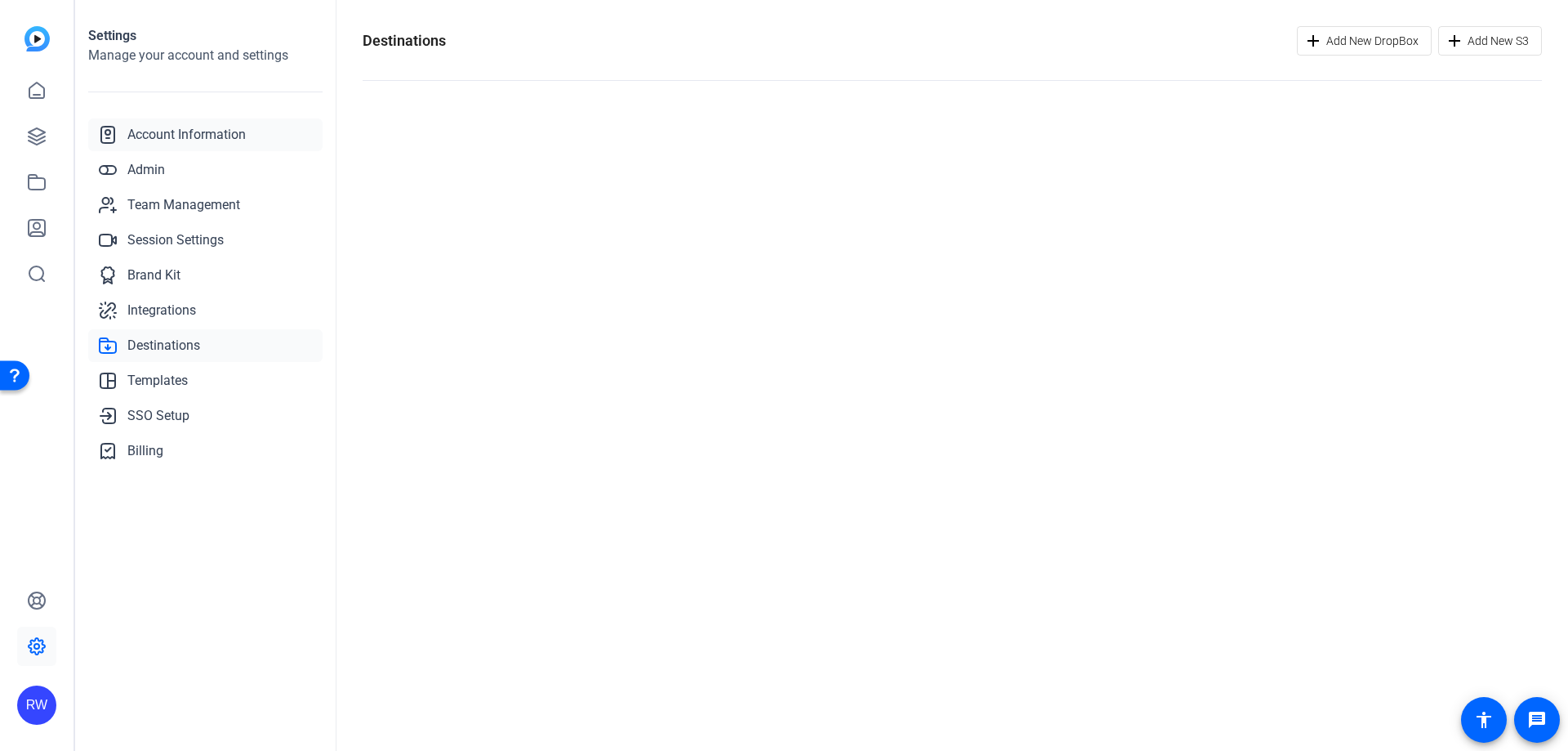
click at [145, 141] on span "Account Information" at bounding box center [187, 135] width 119 height 20
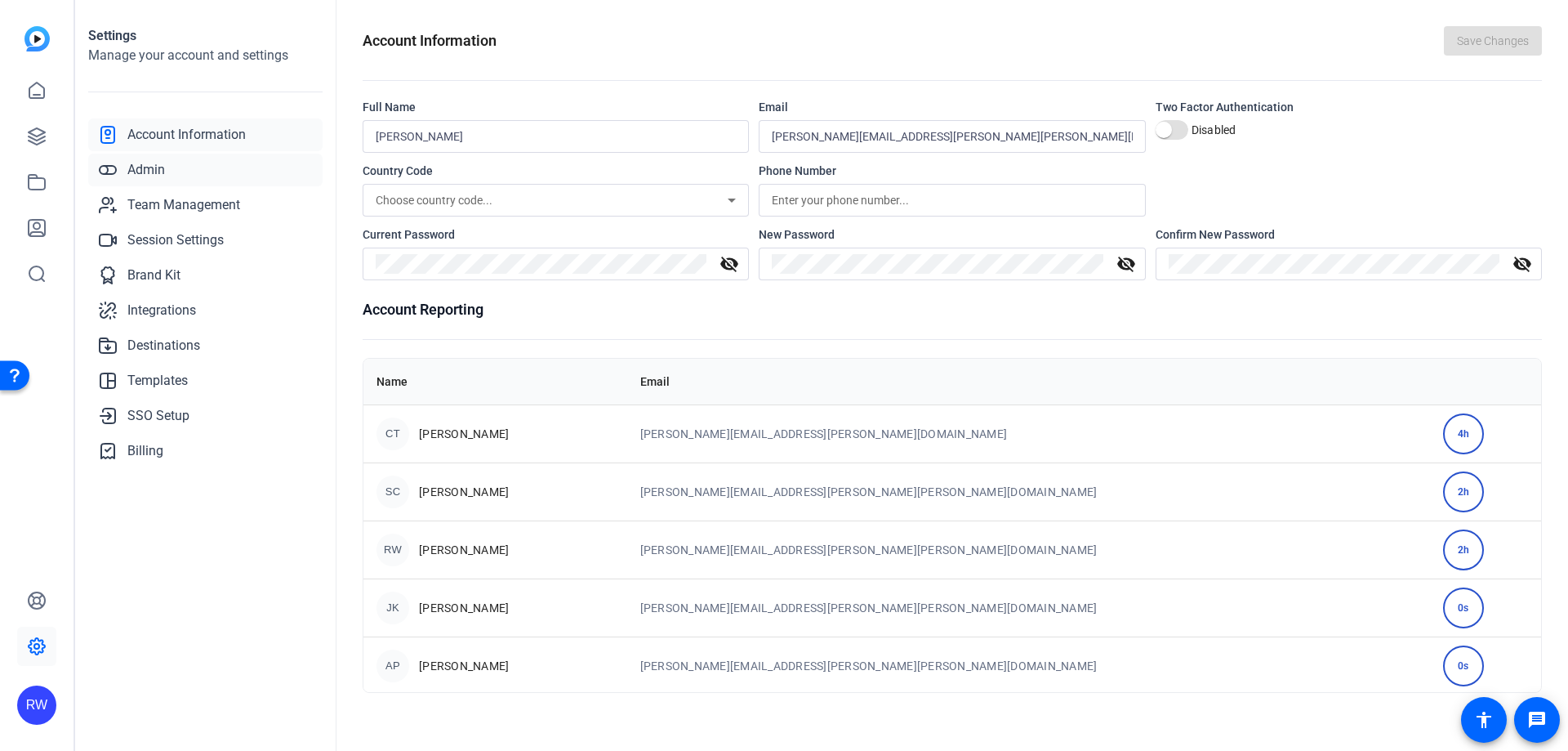
click at [167, 175] on link "Admin" at bounding box center [205, 169] width 235 height 32
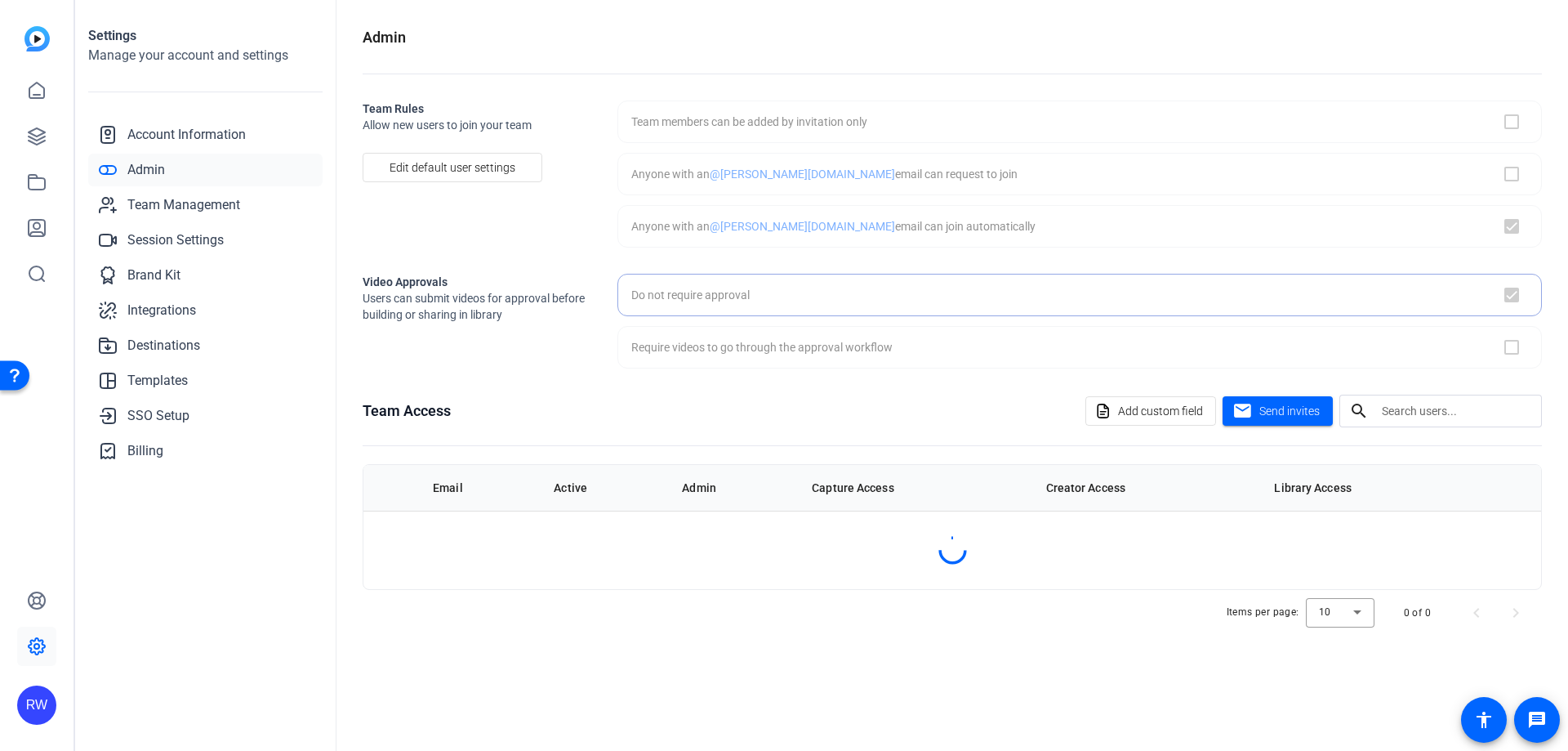
checkbox input "true"
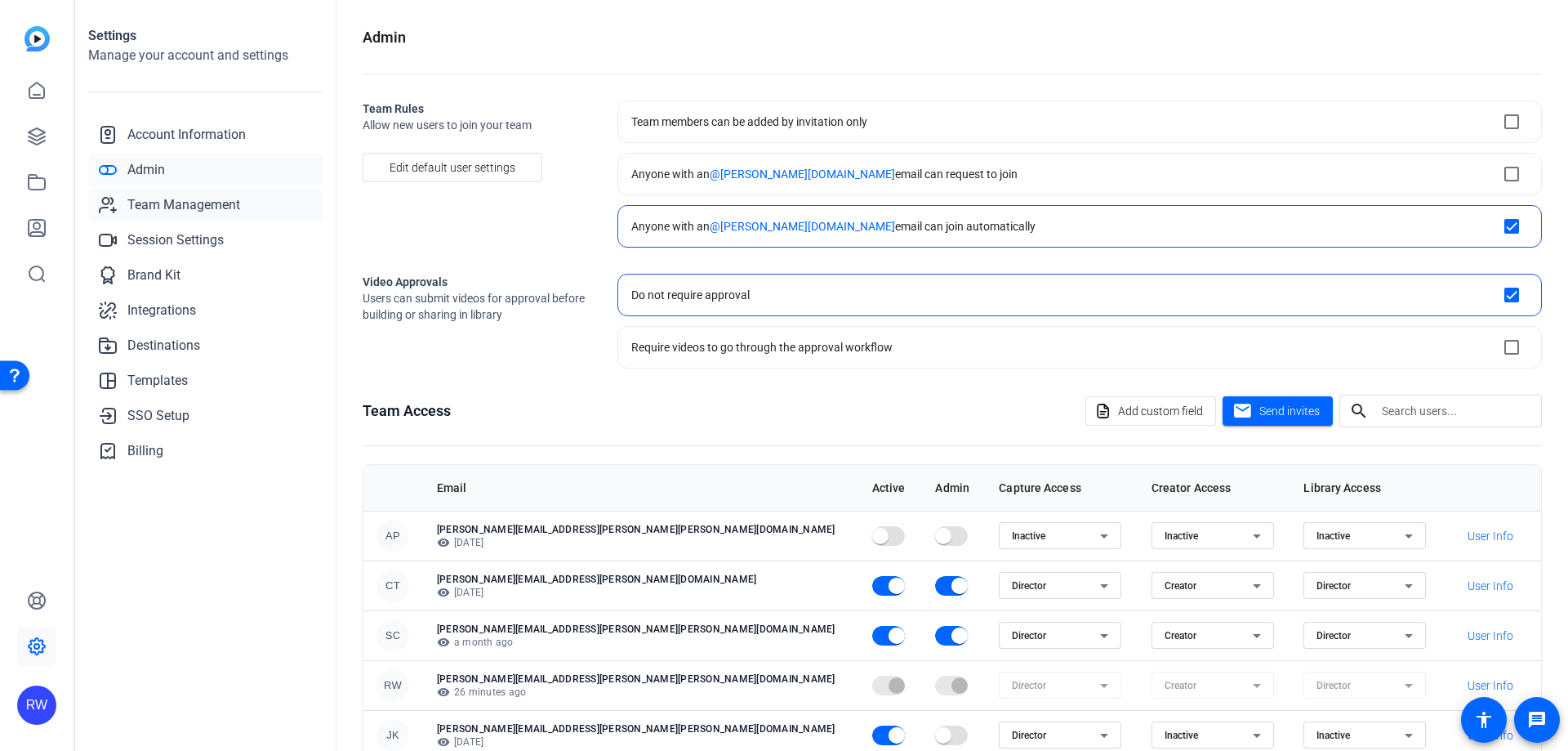
click at [191, 205] on span "Team Management" at bounding box center [184, 205] width 113 height 20
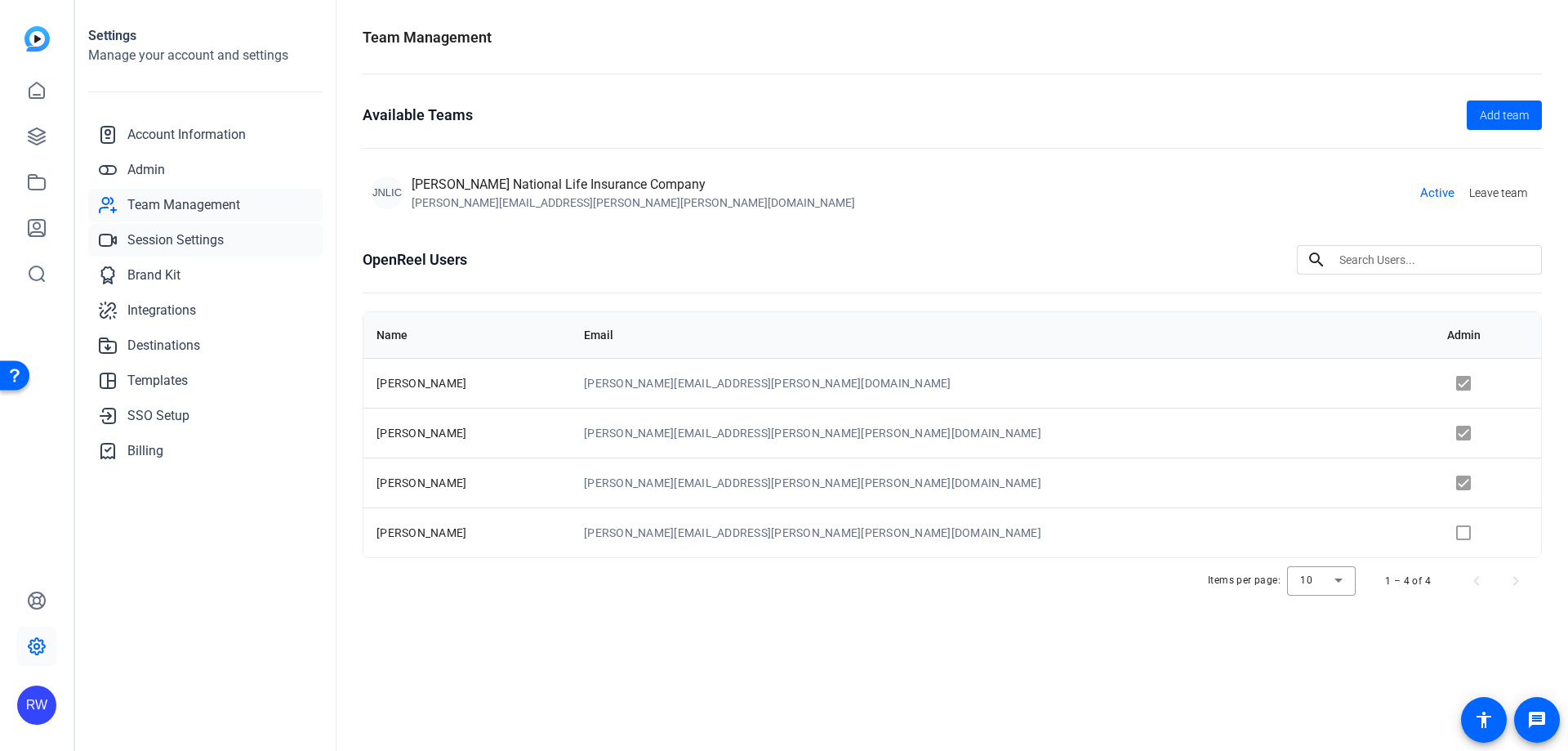
click at [200, 235] on span "Session Settings" at bounding box center [176, 240] width 96 height 20
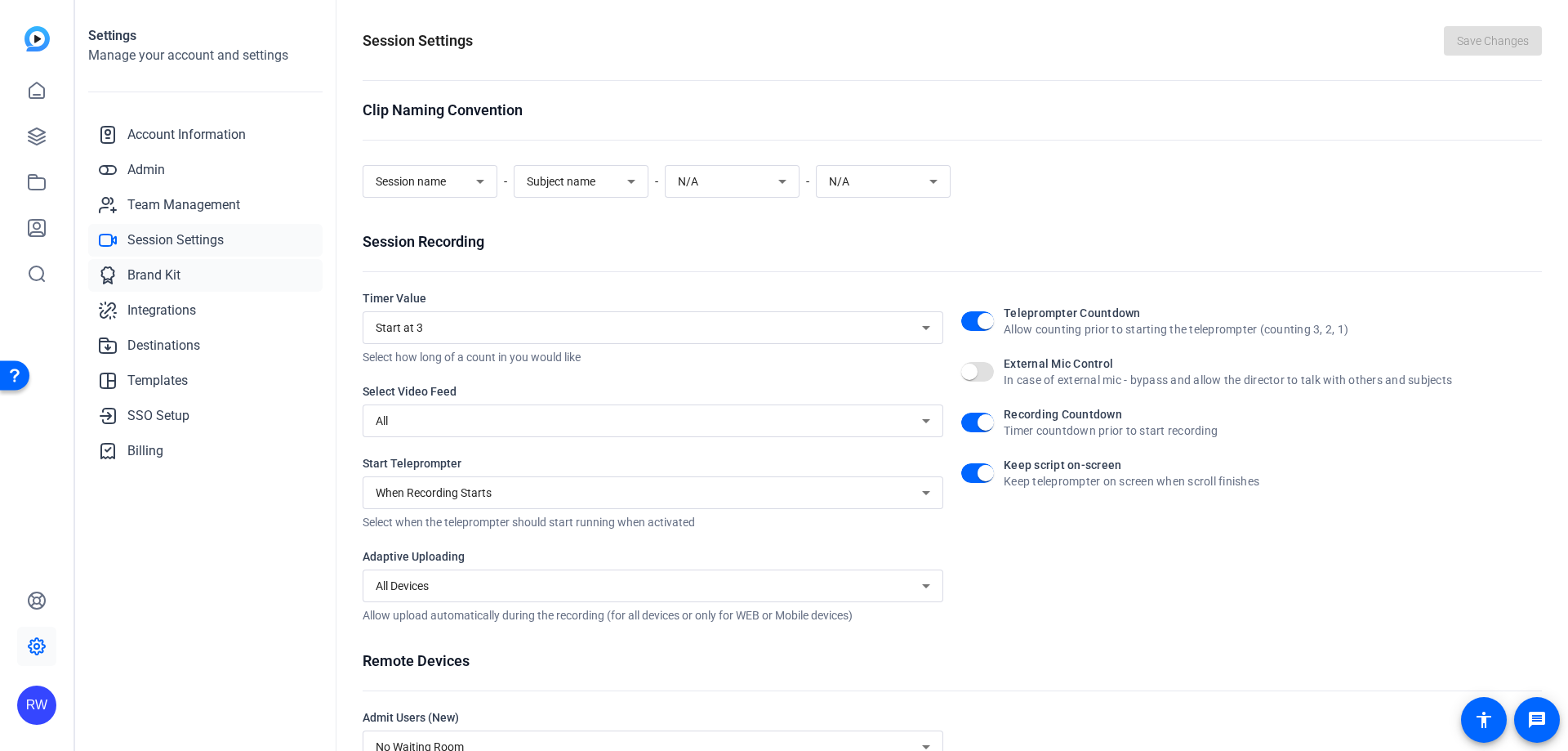
click at [192, 270] on link "Brand Kit" at bounding box center [205, 275] width 235 height 32
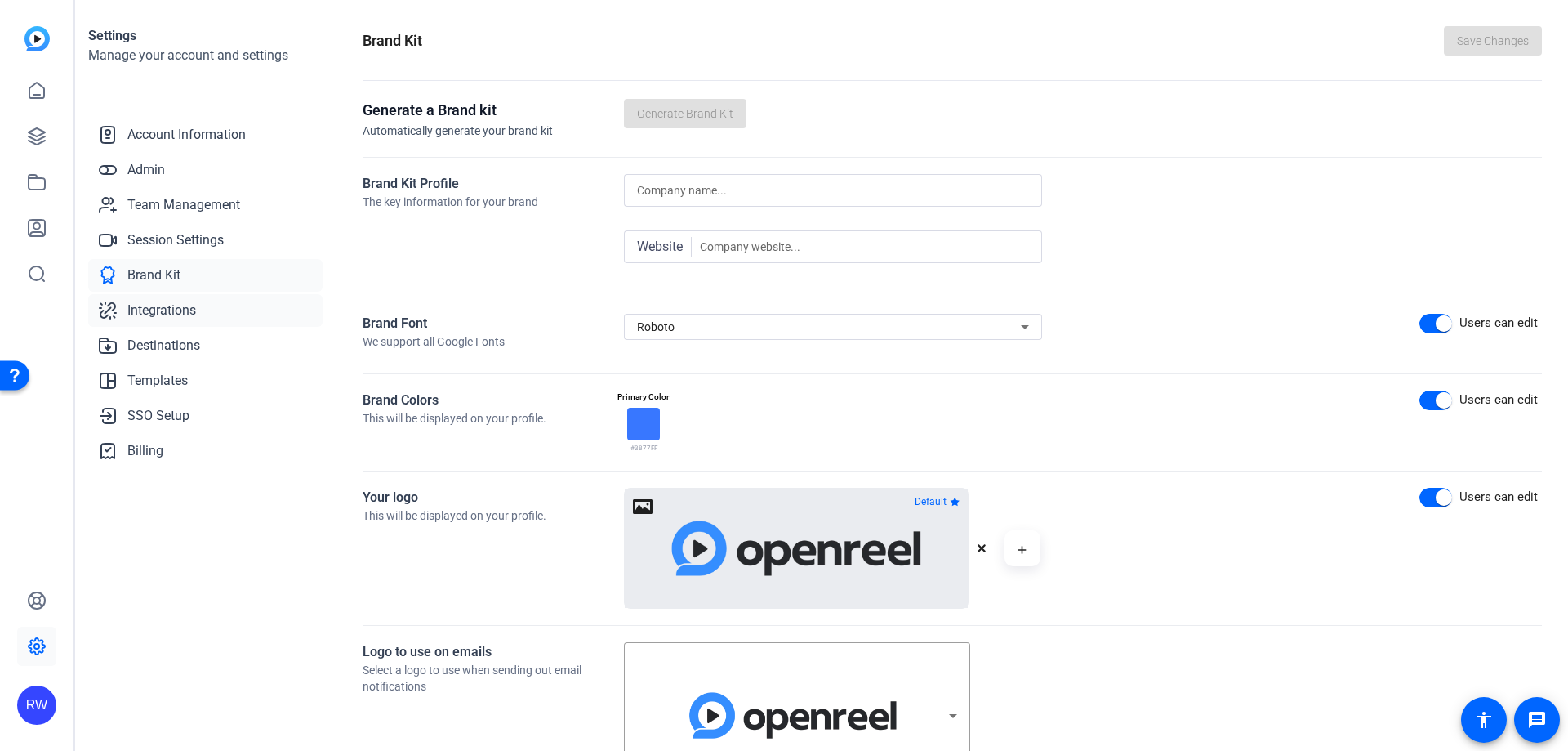
click at [182, 318] on span "Integrations" at bounding box center [162, 311] width 69 height 20
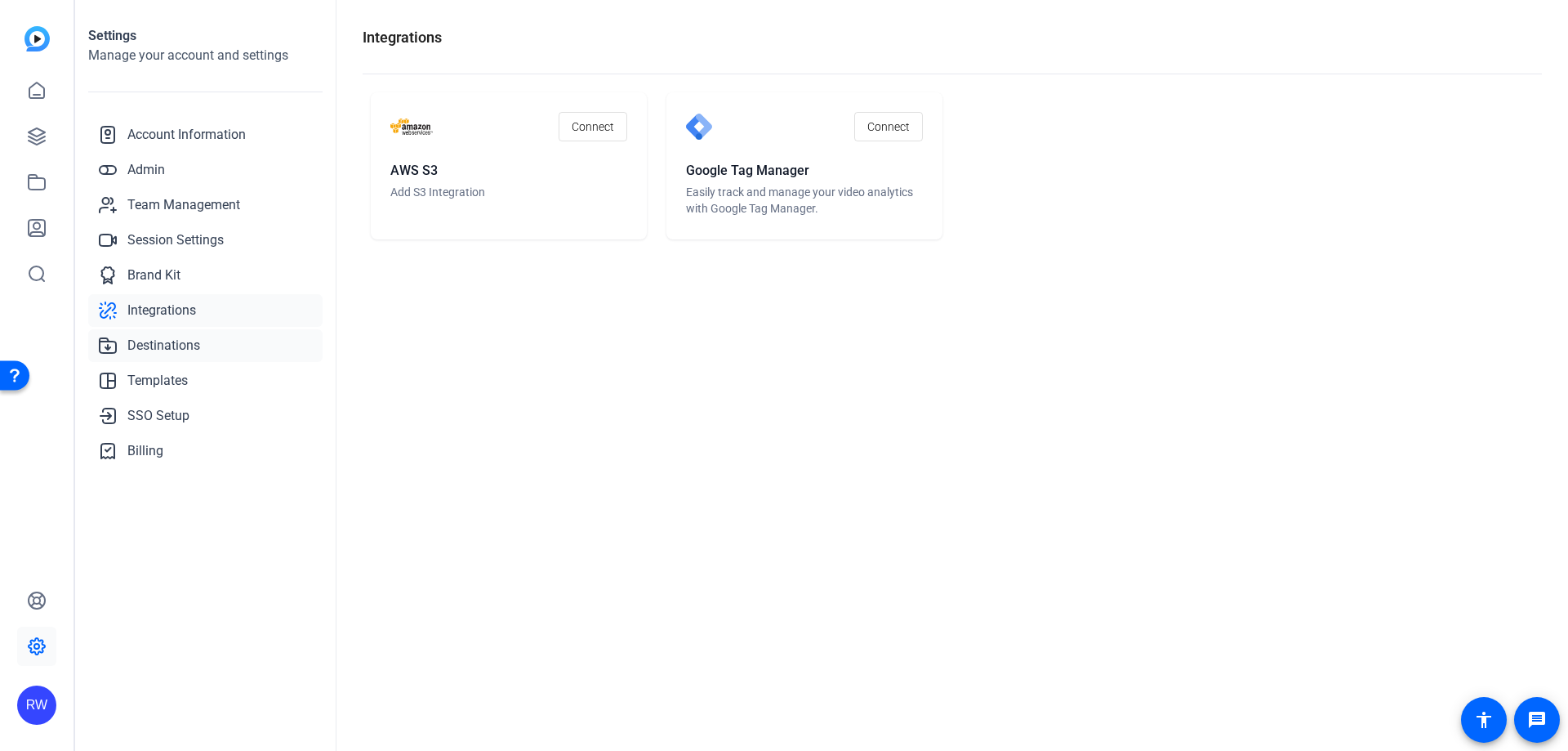
click at [200, 343] on span "Destinations" at bounding box center [164, 346] width 73 height 20
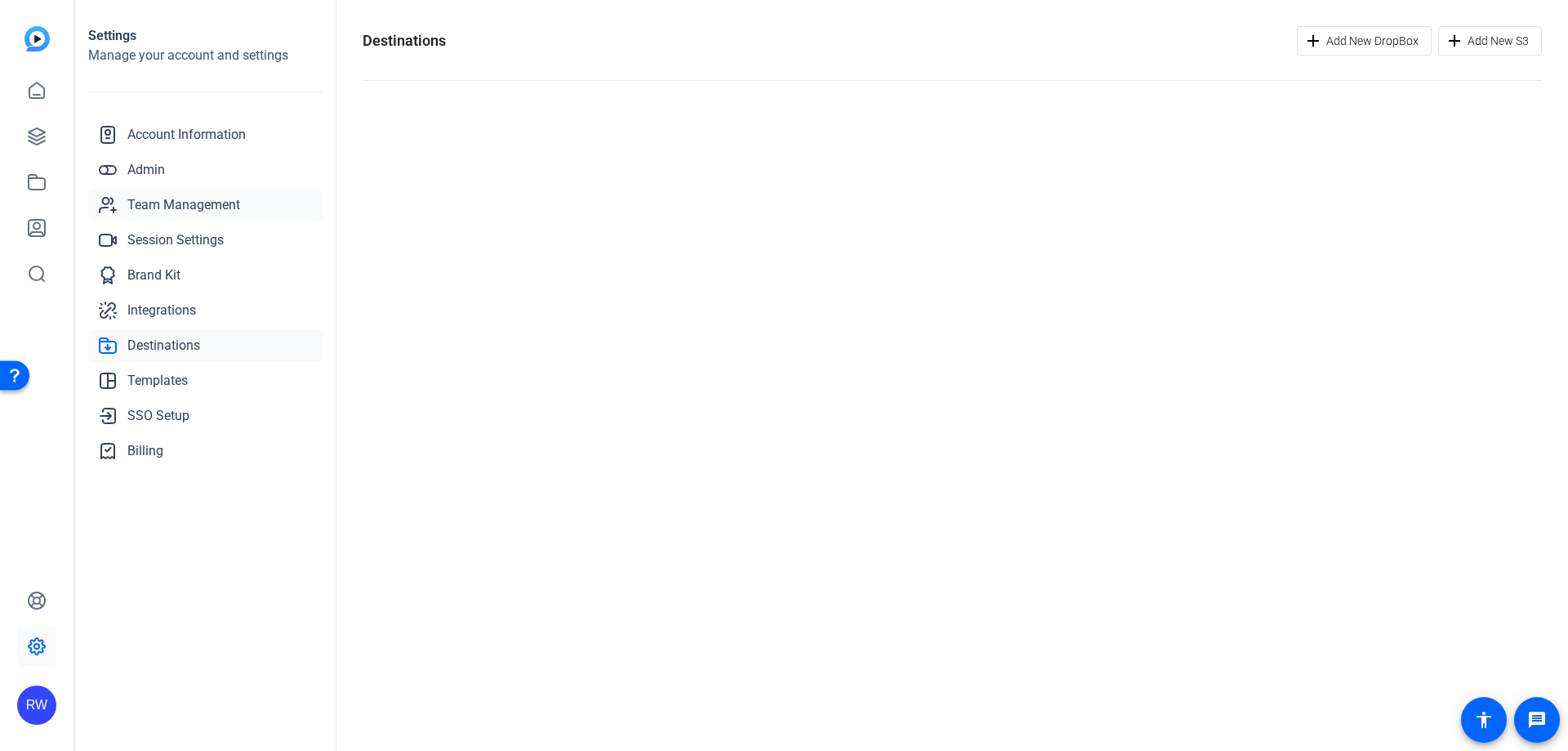
click at [174, 215] on link "Team Management" at bounding box center [205, 204] width 235 height 32
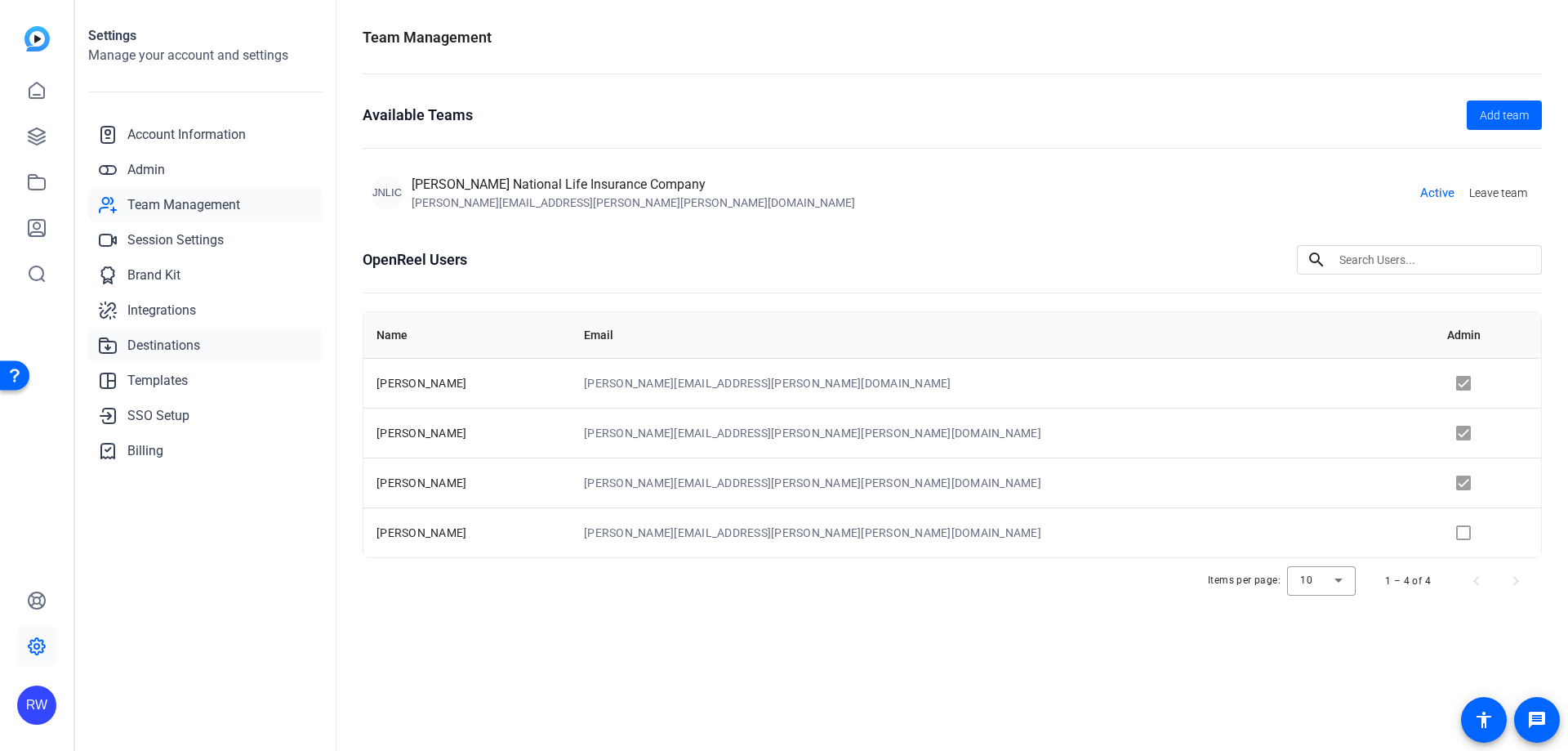
click at [183, 339] on span "Destinations" at bounding box center [164, 346] width 73 height 20
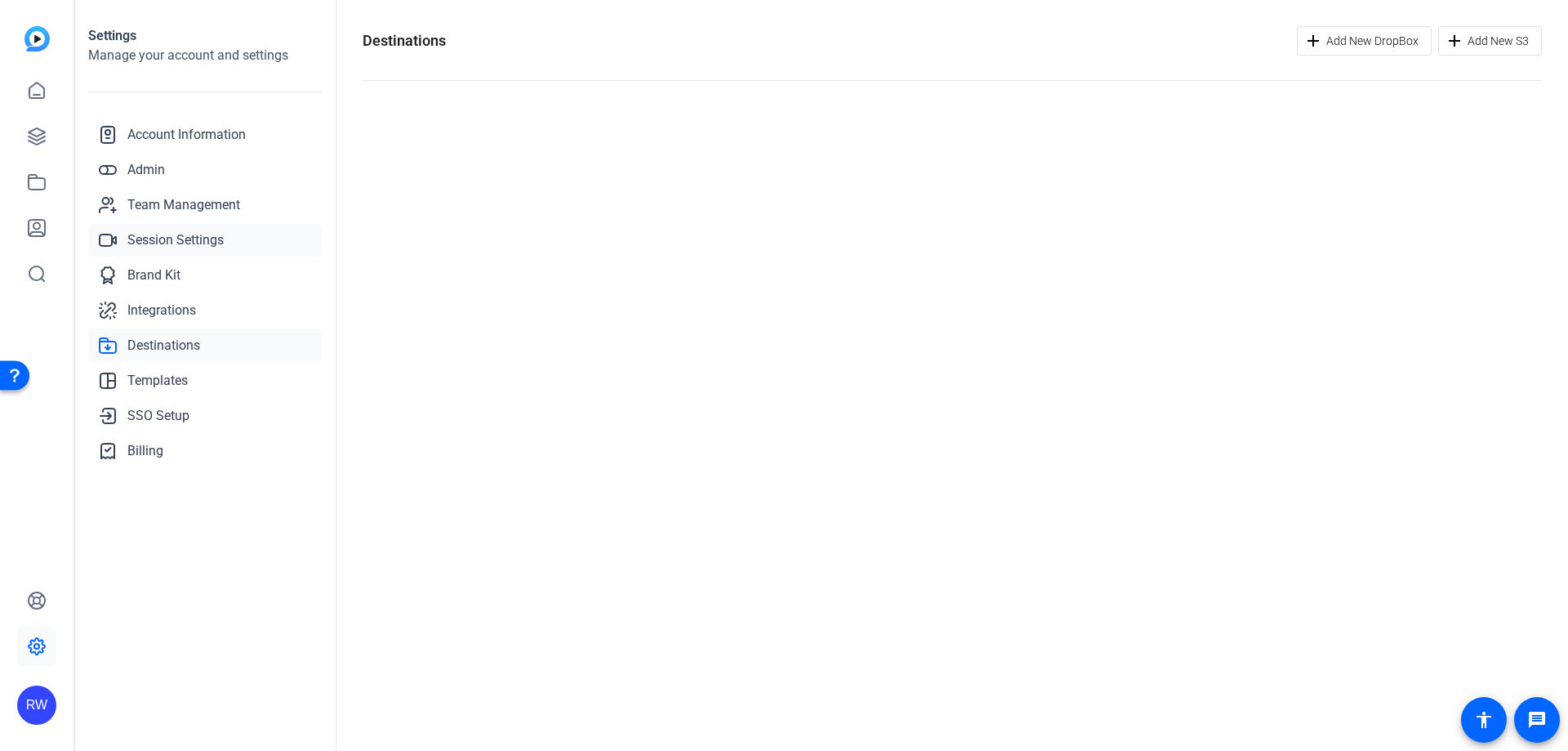
click at [167, 234] on span "Session Settings" at bounding box center [176, 240] width 96 height 20
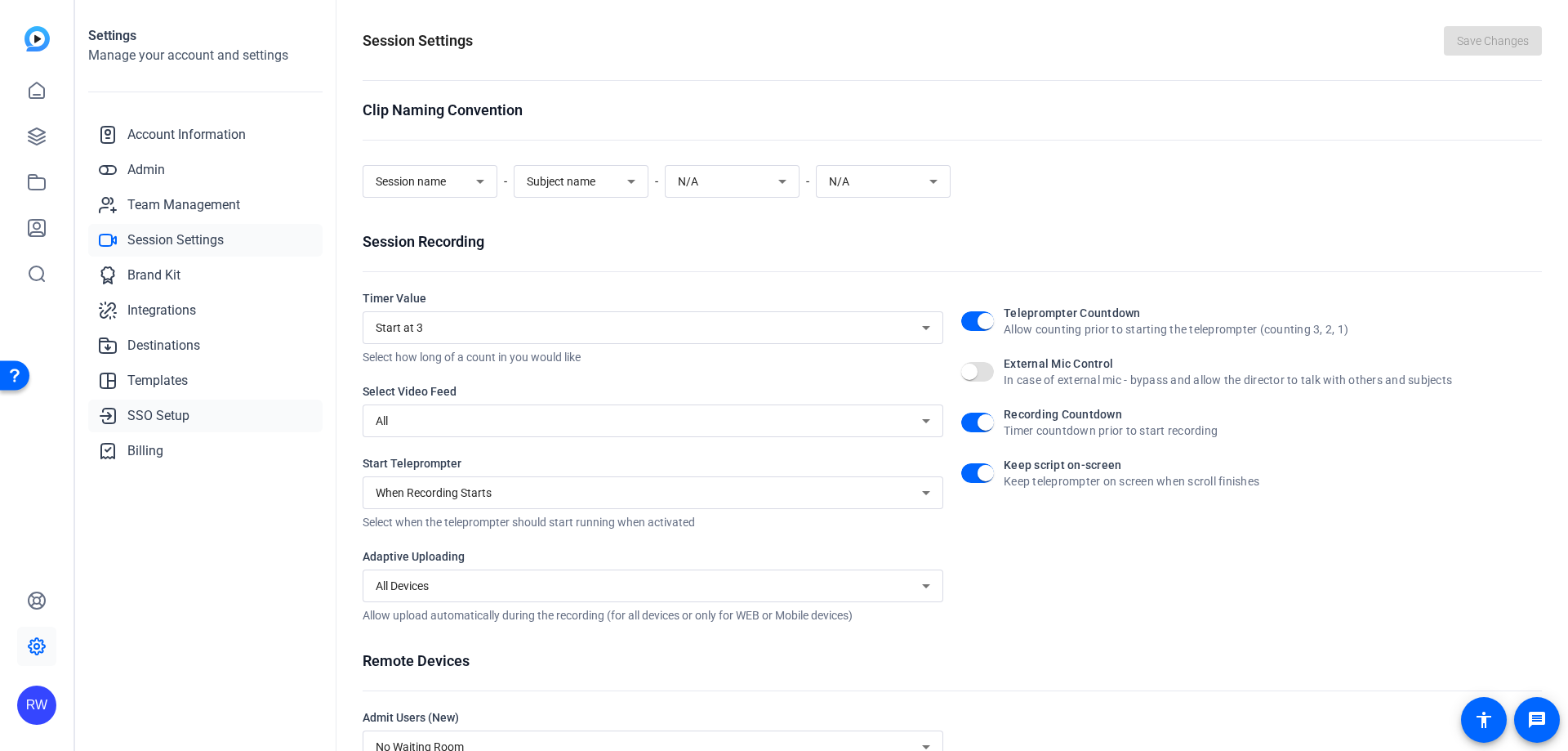
click at [157, 418] on span "SSO Setup" at bounding box center [158, 416] width 62 height 20
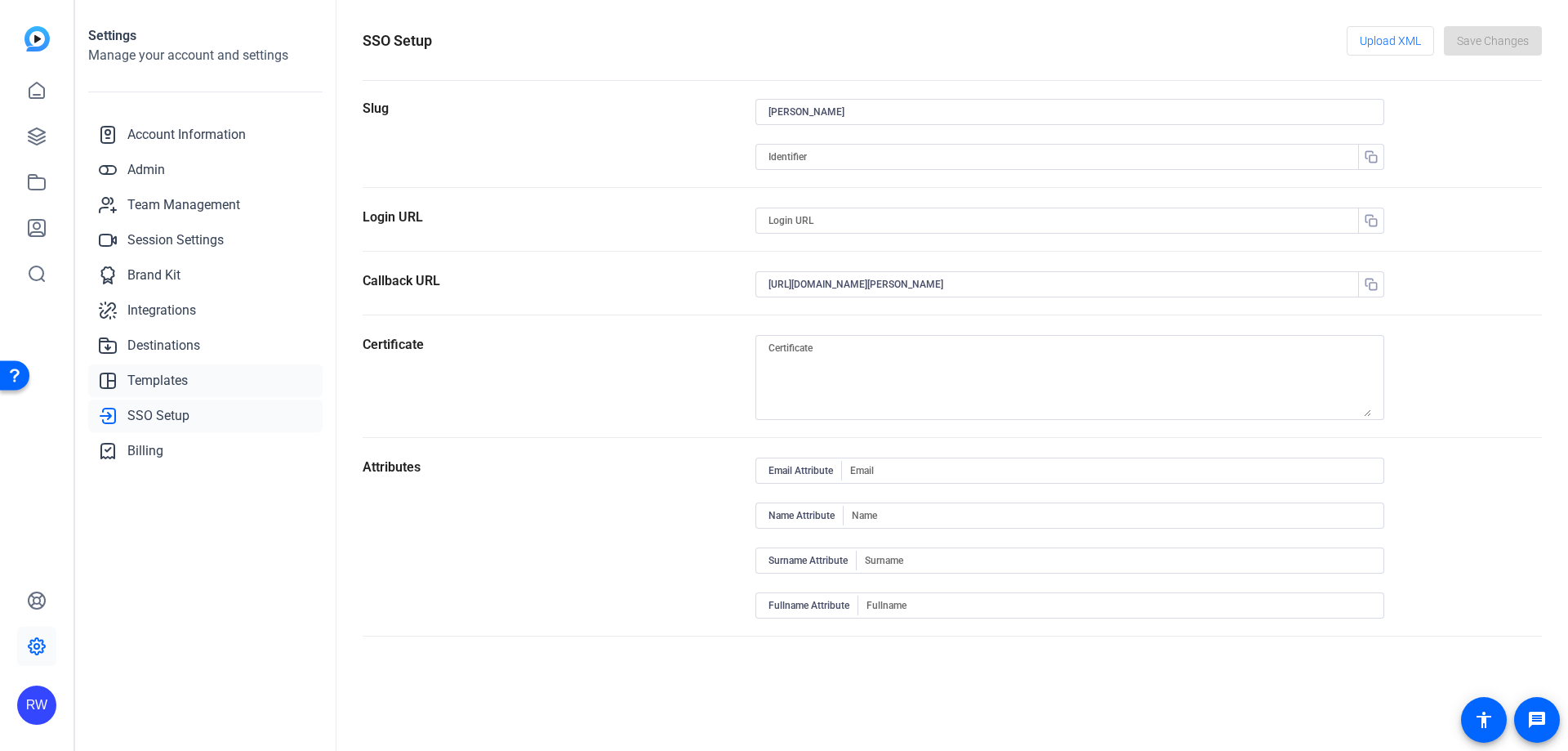
click at [162, 386] on span "Templates" at bounding box center [158, 380] width 61 height 20
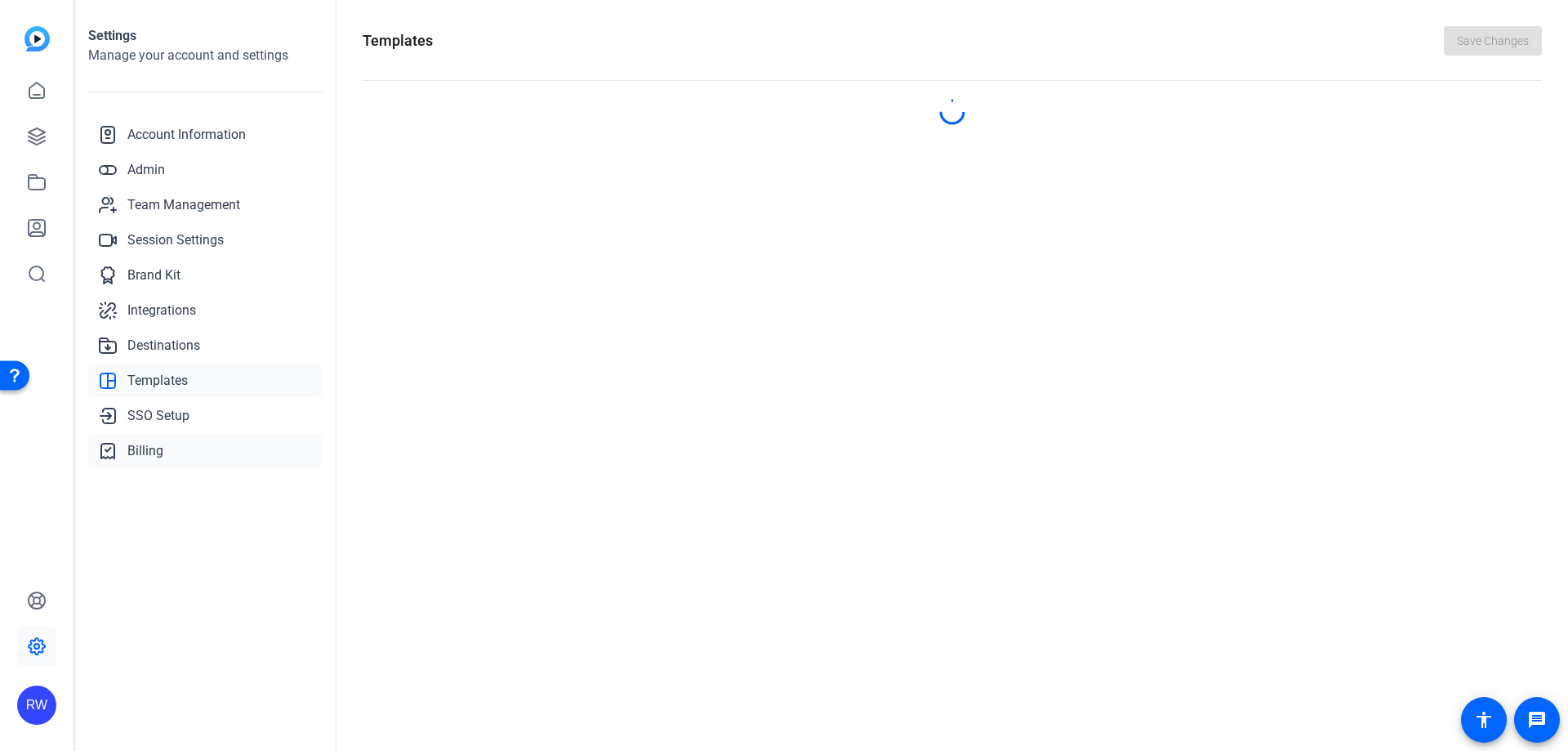
click at [150, 452] on span "Billing" at bounding box center [145, 451] width 36 height 20
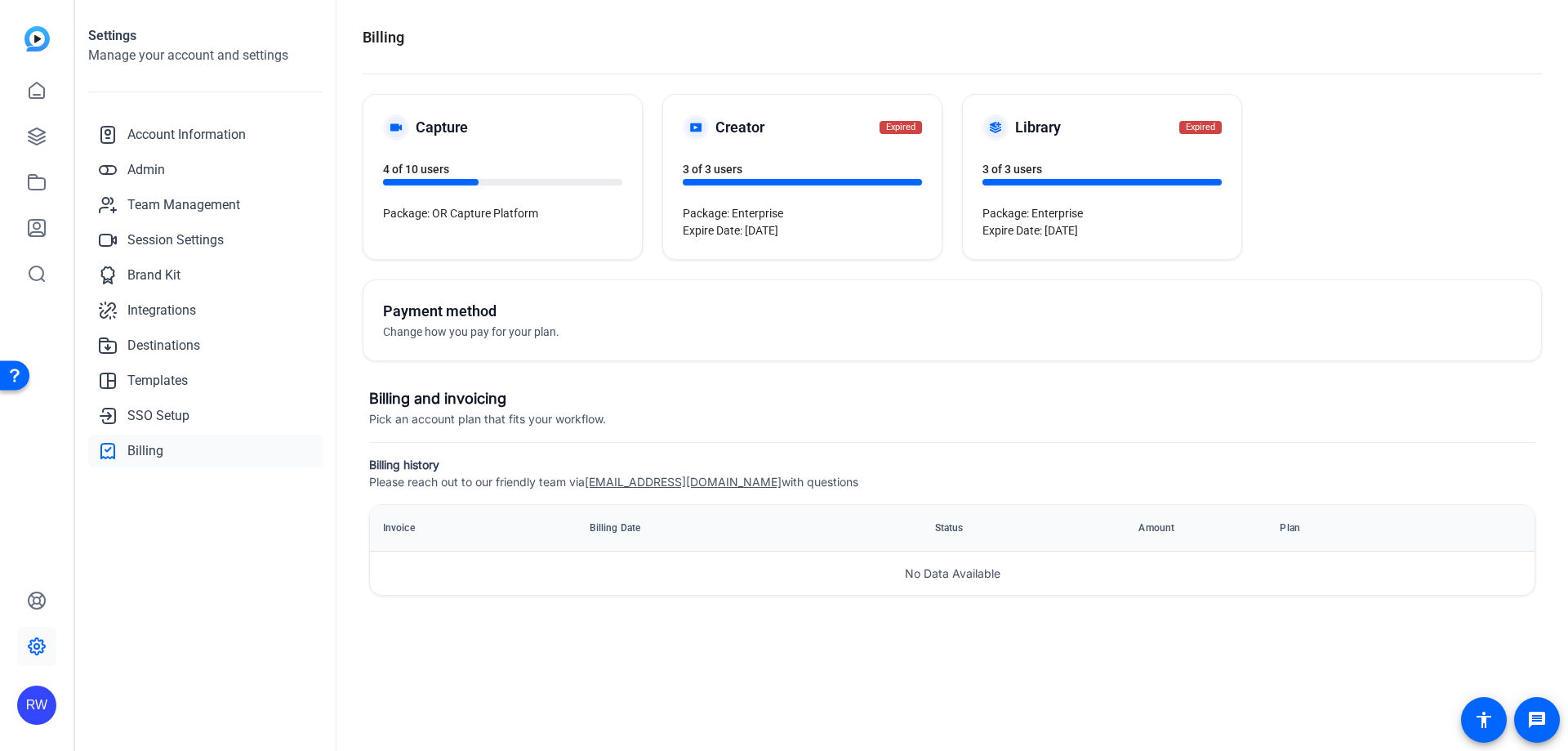
click at [817, 182] on div at bounding box center [803, 182] width 240 height 7
click at [755, 129] on h5 "Creator" at bounding box center [740, 127] width 49 height 23
click at [770, 185] on div at bounding box center [803, 182] width 240 height 7
click at [41, 87] on icon at bounding box center [36, 90] width 20 height 20
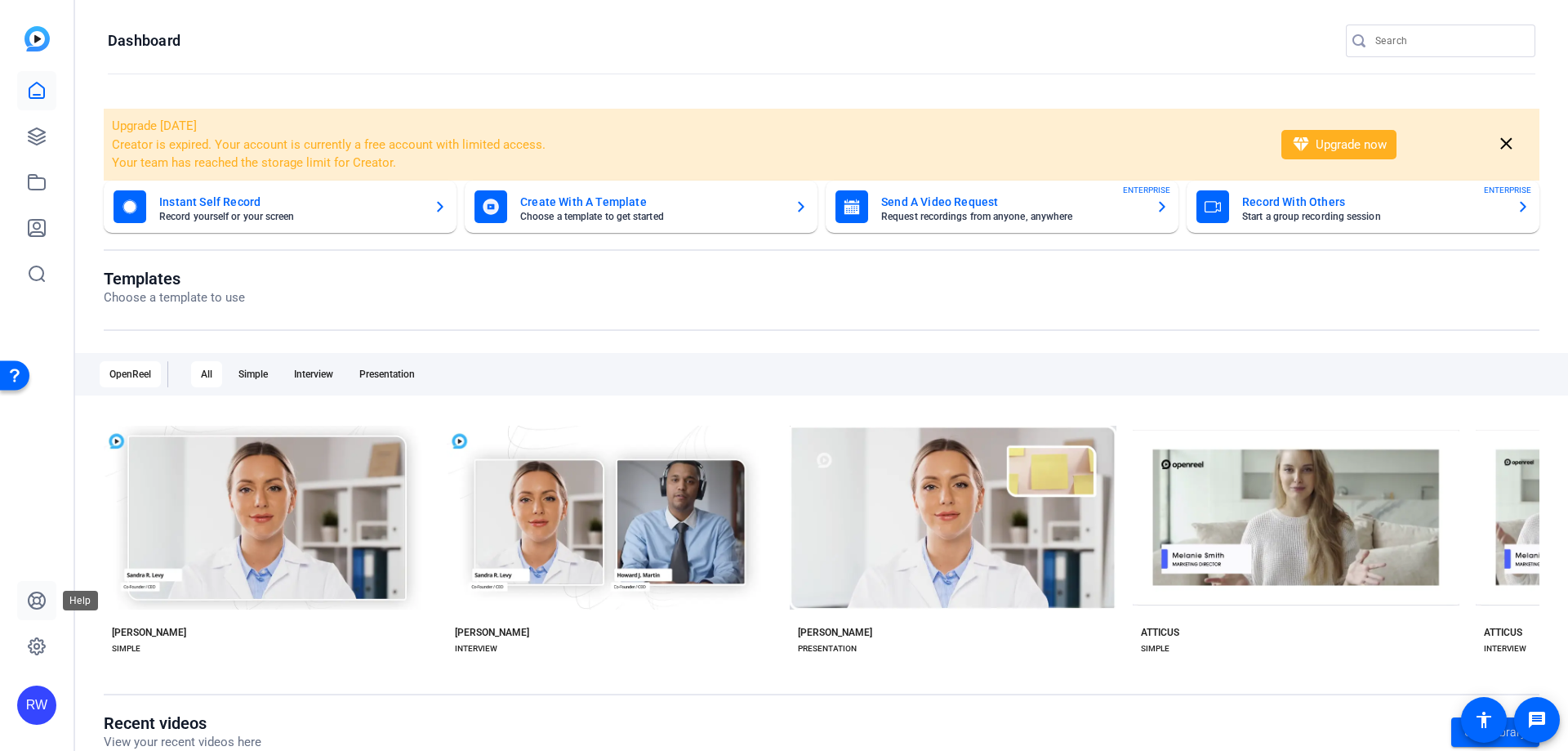
click at [33, 603] on icon at bounding box center [36, 601] width 17 height 17
click at [27, 124] on link at bounding box center [36, 137] width 39 height 39
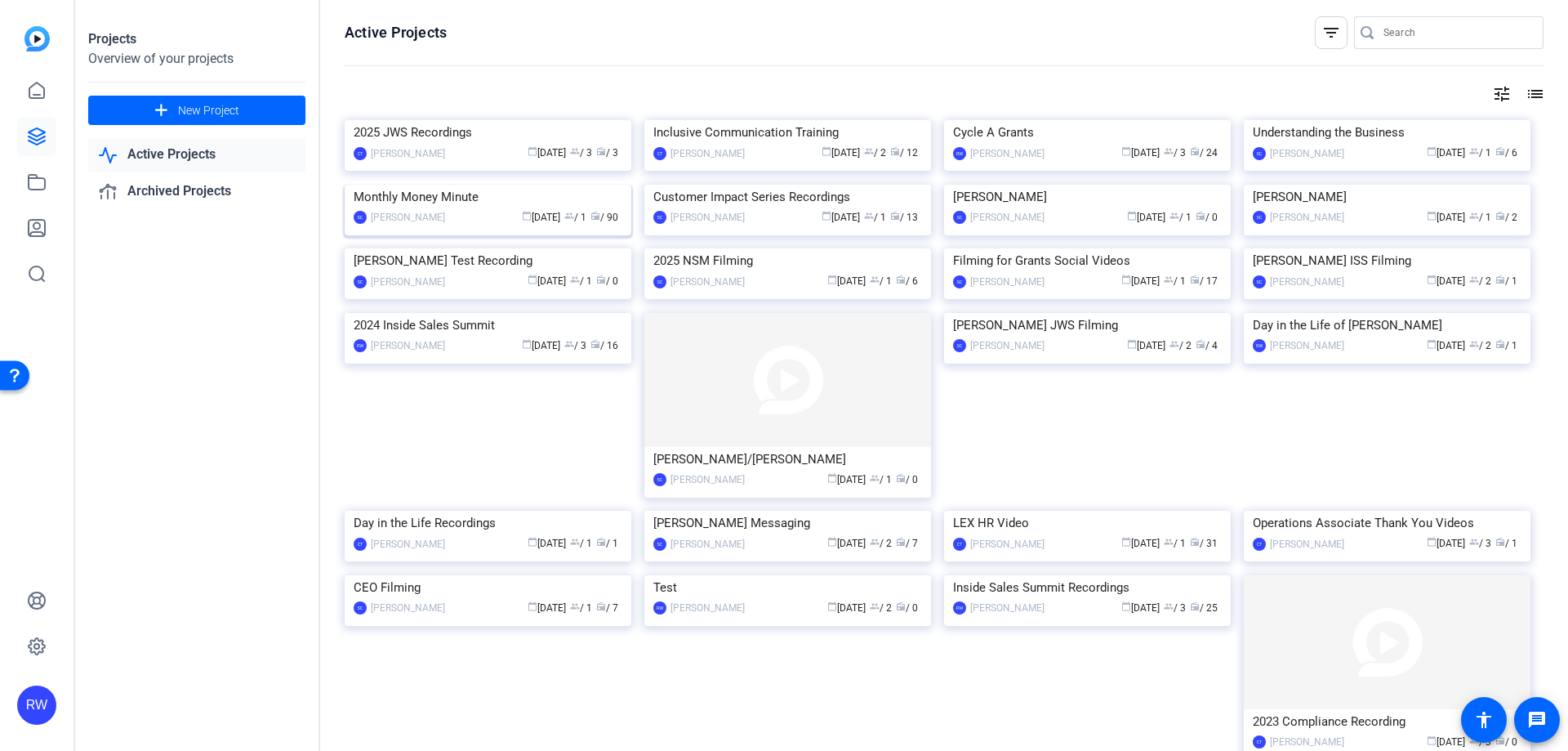
click at [454, 209] on div "Monthly Money Minute" at bounding box center [487, 197] width 268 height 25
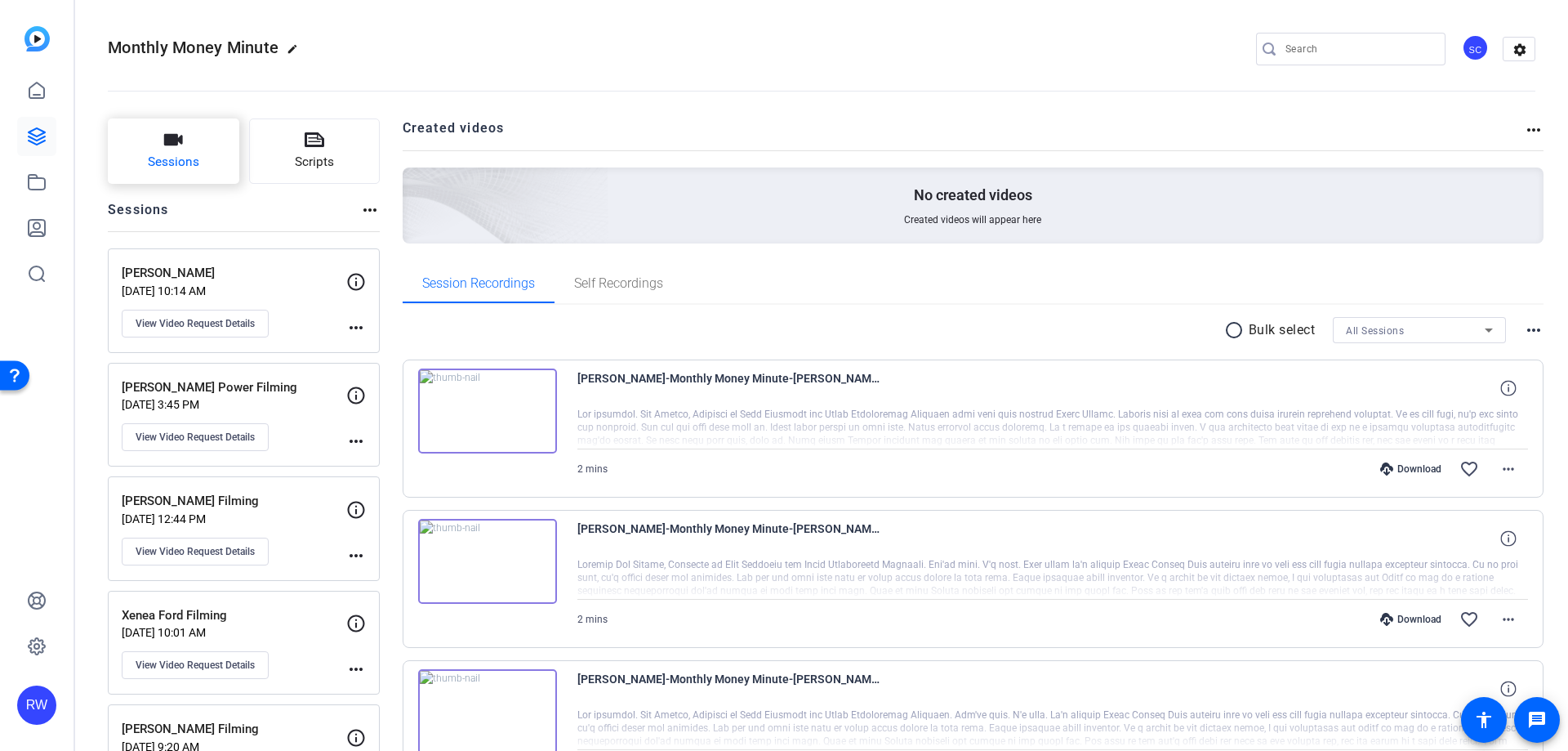
click at [191, 164] on span "Sessions" at bounding box center [173, 161] width 51 height 19
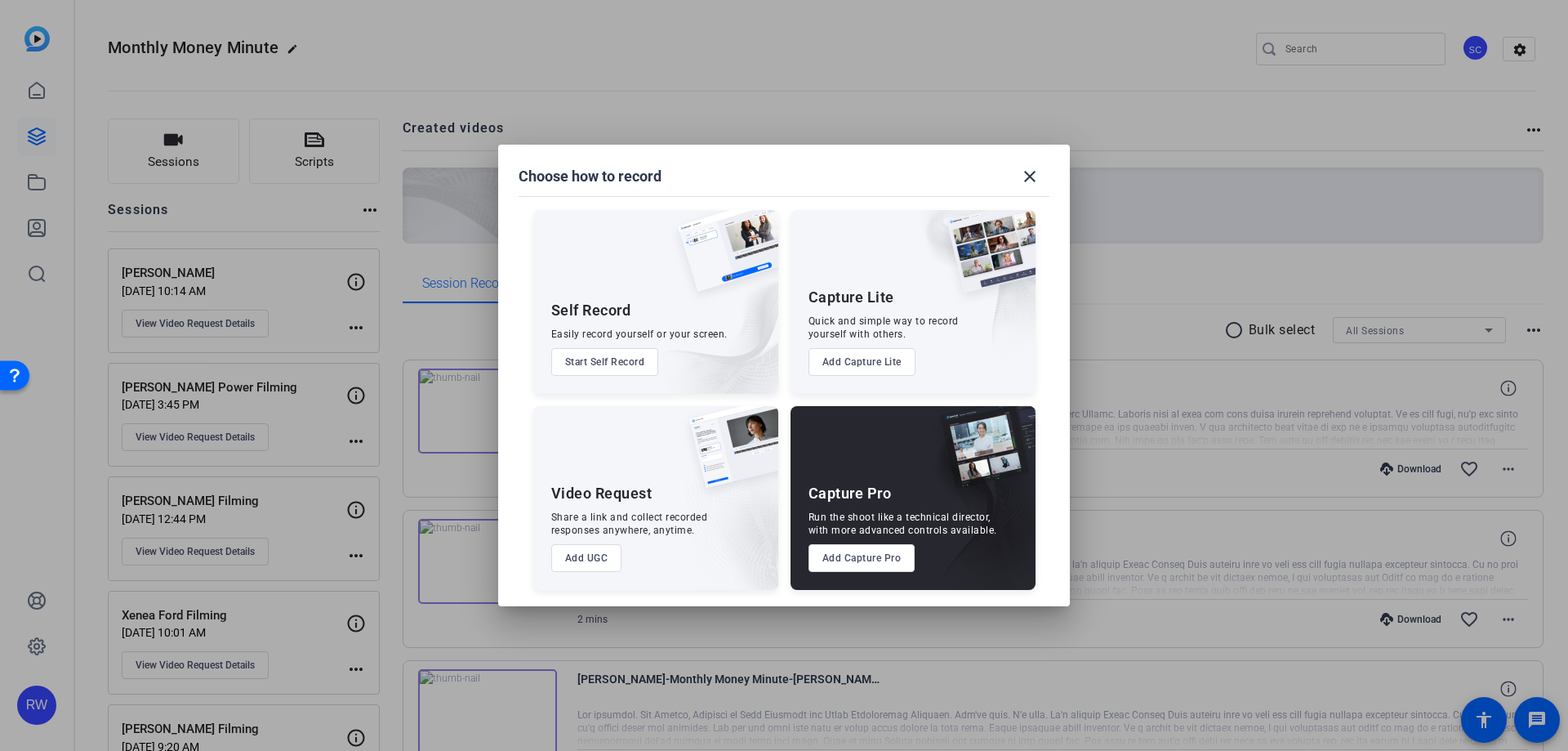
click at [593, 553] on button "Add UGC" at bounding box center [587, 558] width 71 height 28
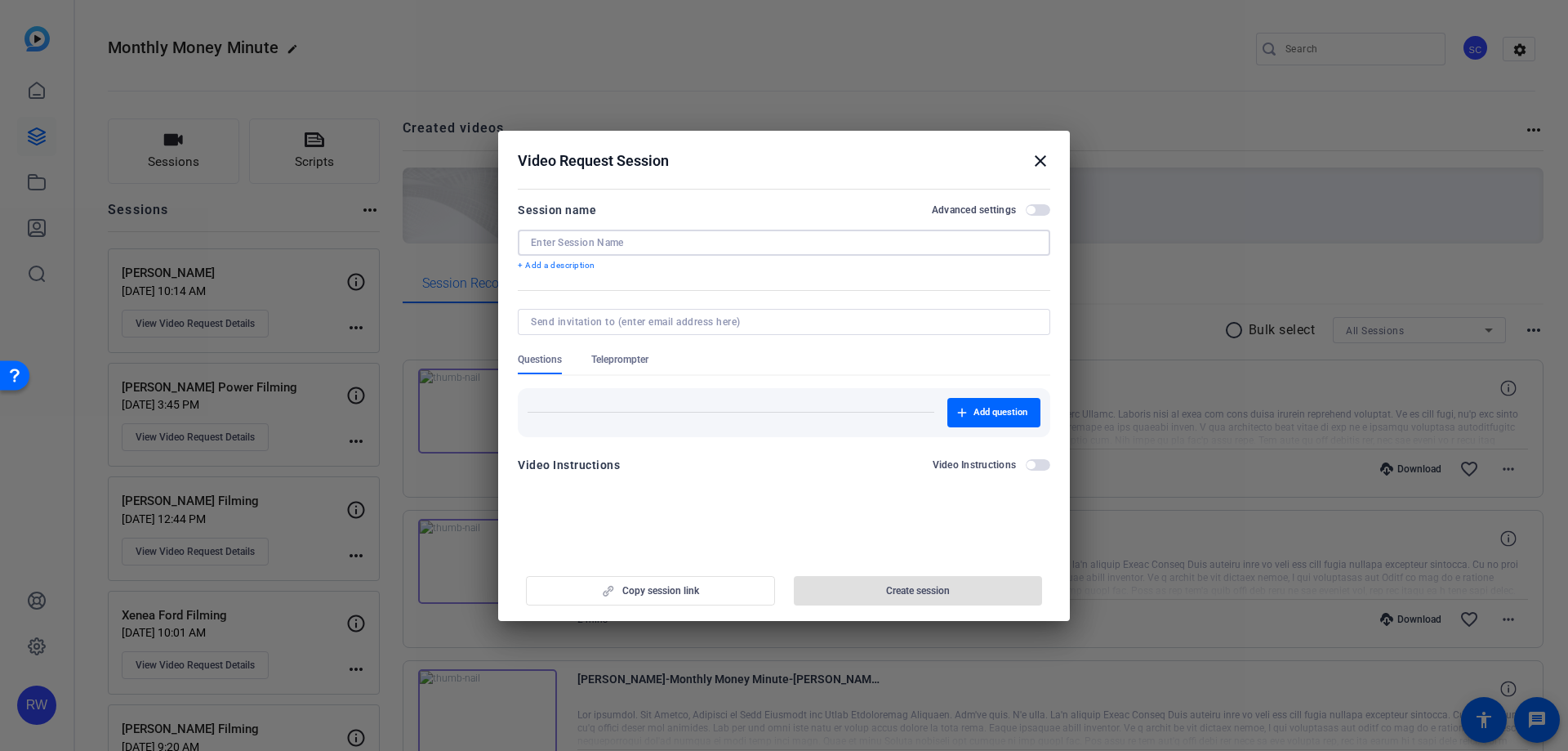
click at [607, 245] on input at bounding box center [783, 242] width 506 height 13
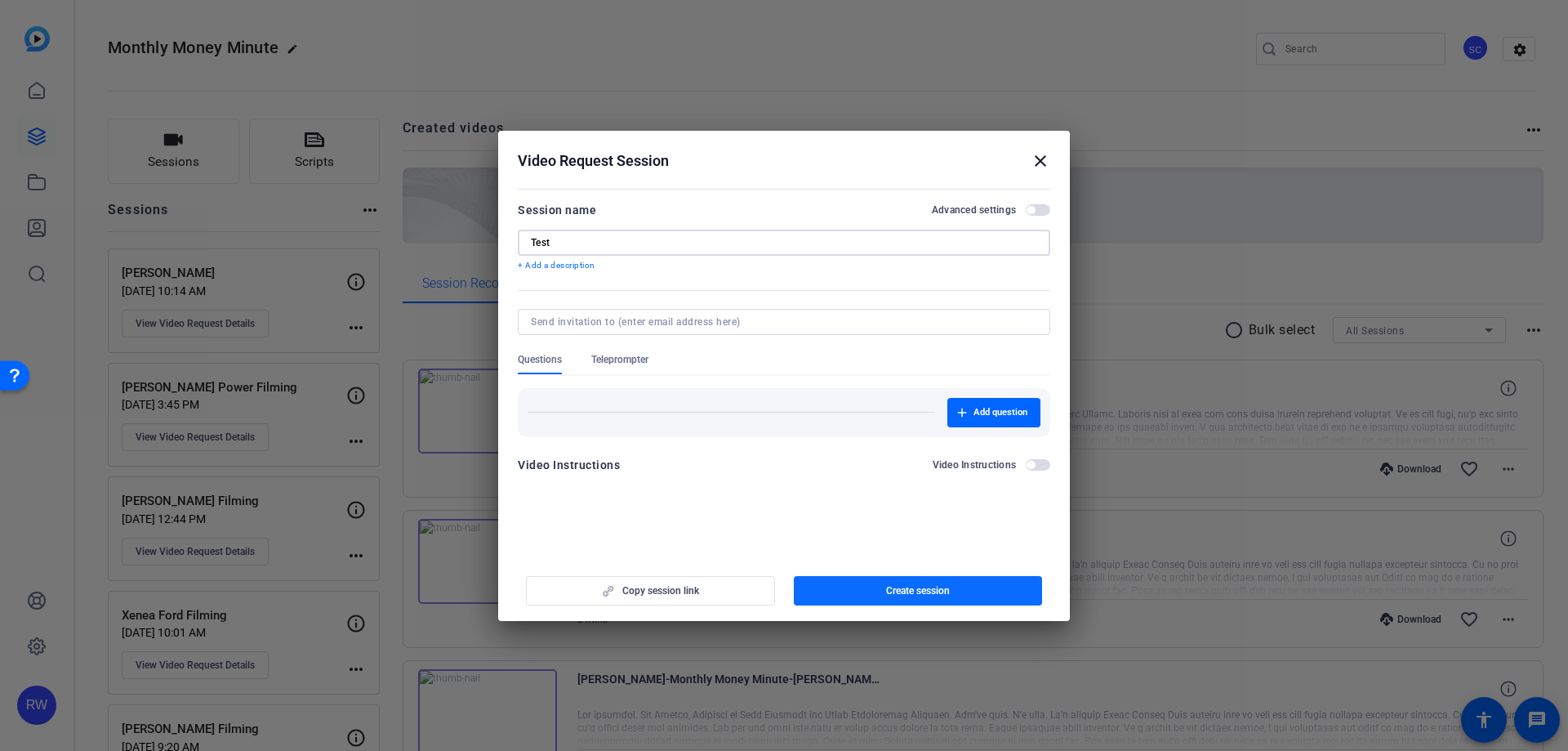
type input "Test"
click at [906, 585] on span "Create session" at bounding box center [918, 590] width 64 height 13
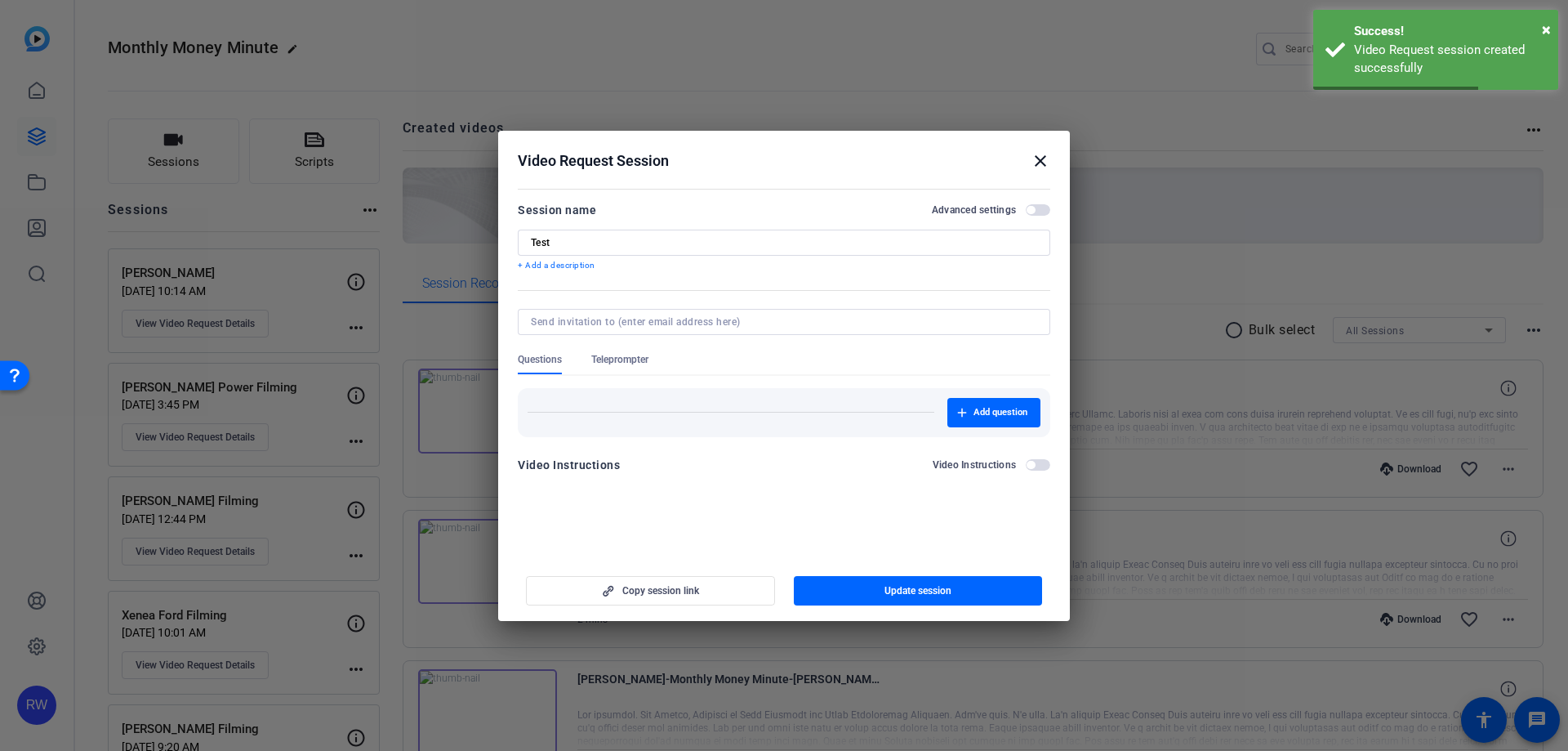
click at [1043, 162] on mat-icon "close" at bounding box center [1040, 161] width 20 height 20
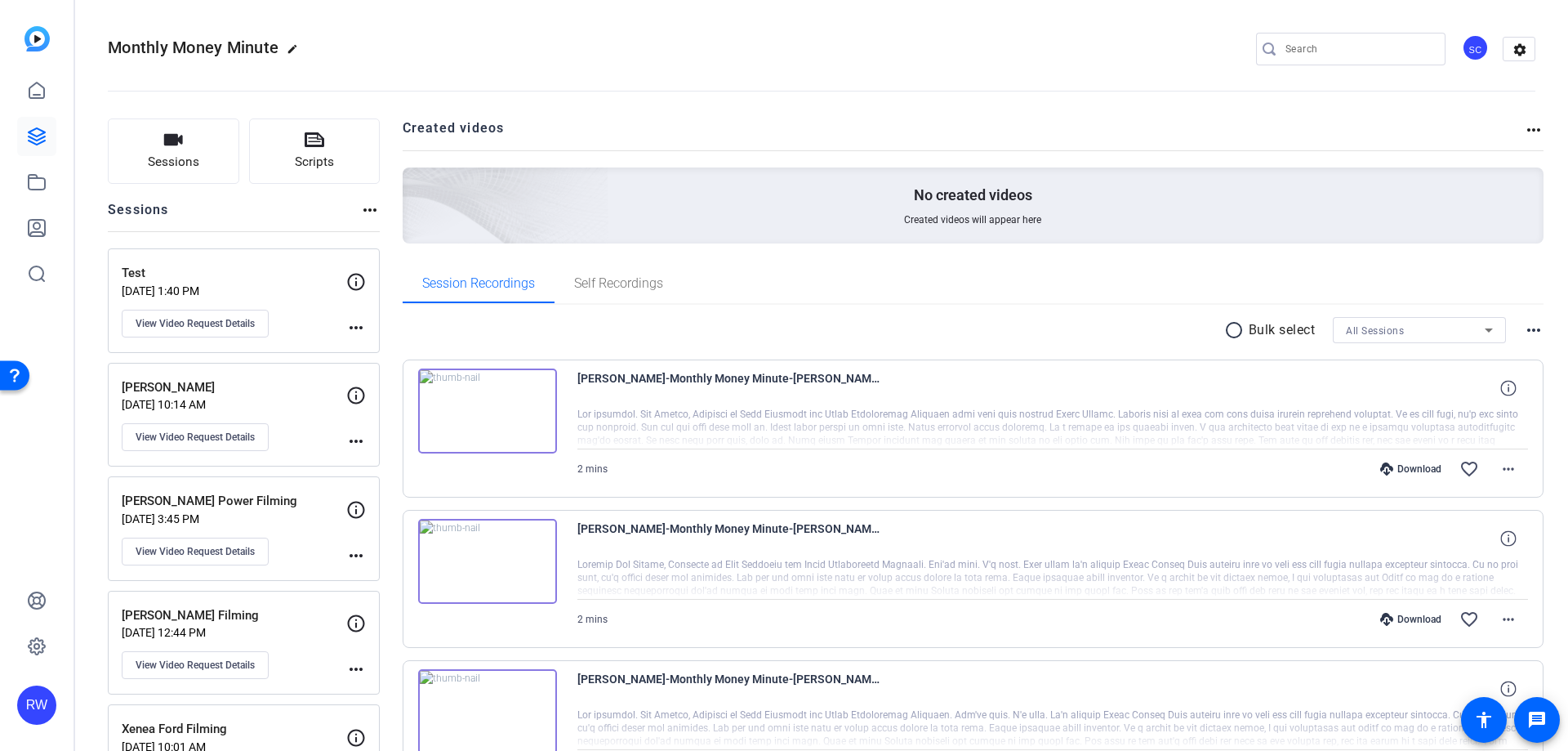
click at [356, 327] on mat-icon "more_horiz" at bounding box center [356, 327] width 20 height 20
drag, startPoint x: 298, startPoint y: 293, endPoint x: 196, endPoint y: 302, distance: 102.4
click at [296, 293] on div at bounding box center [784, 376] width 1568 height 751
click at [225, 329] on span "View Video Request Details" at bounding box center [195, 323] width 119 height 13
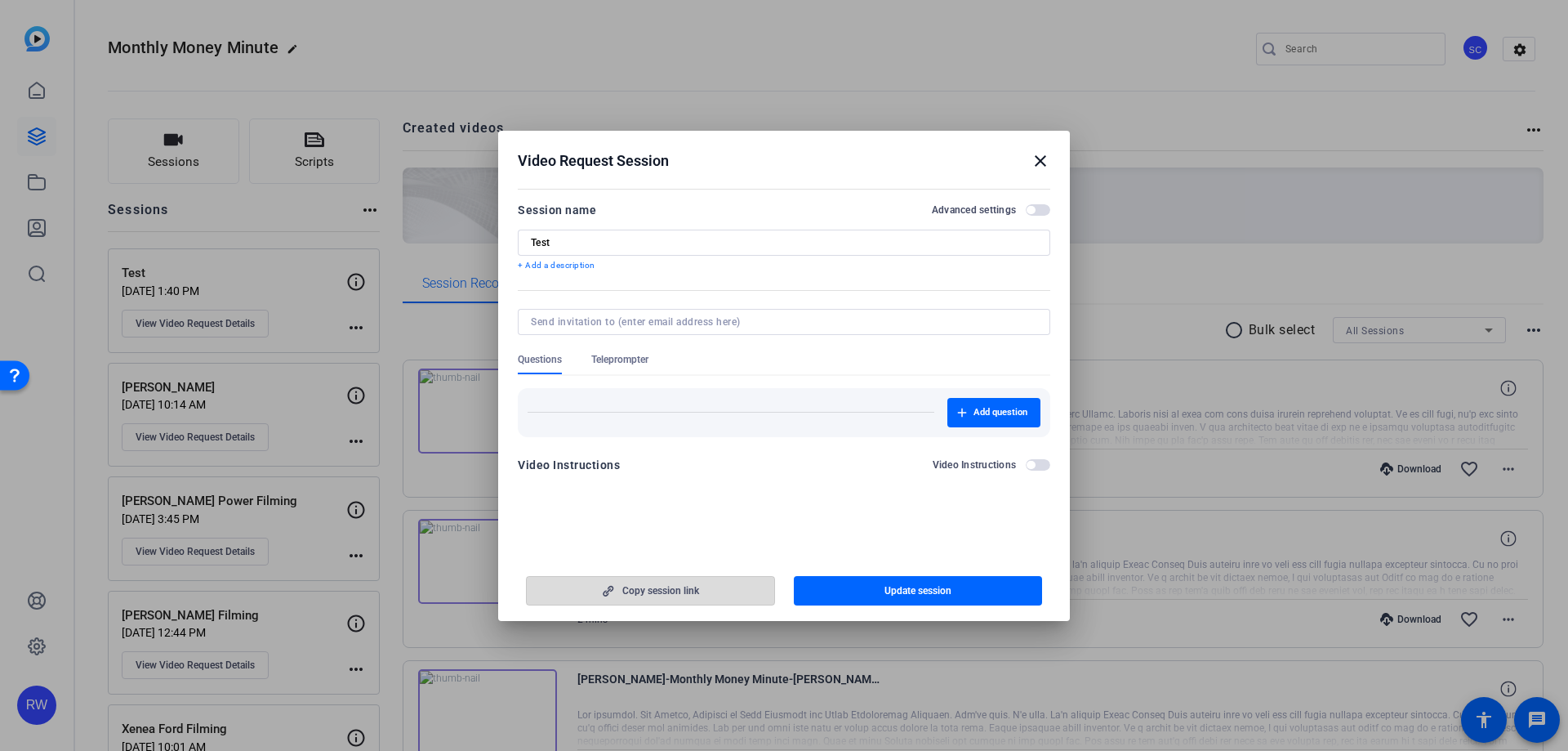
click at [690, 600] on span "button" at bounding box center [650, 591] width 248 height 39
click at [1043, 162] on mat-icon "close" at bounding box center [1040, 161] width 20 height 20
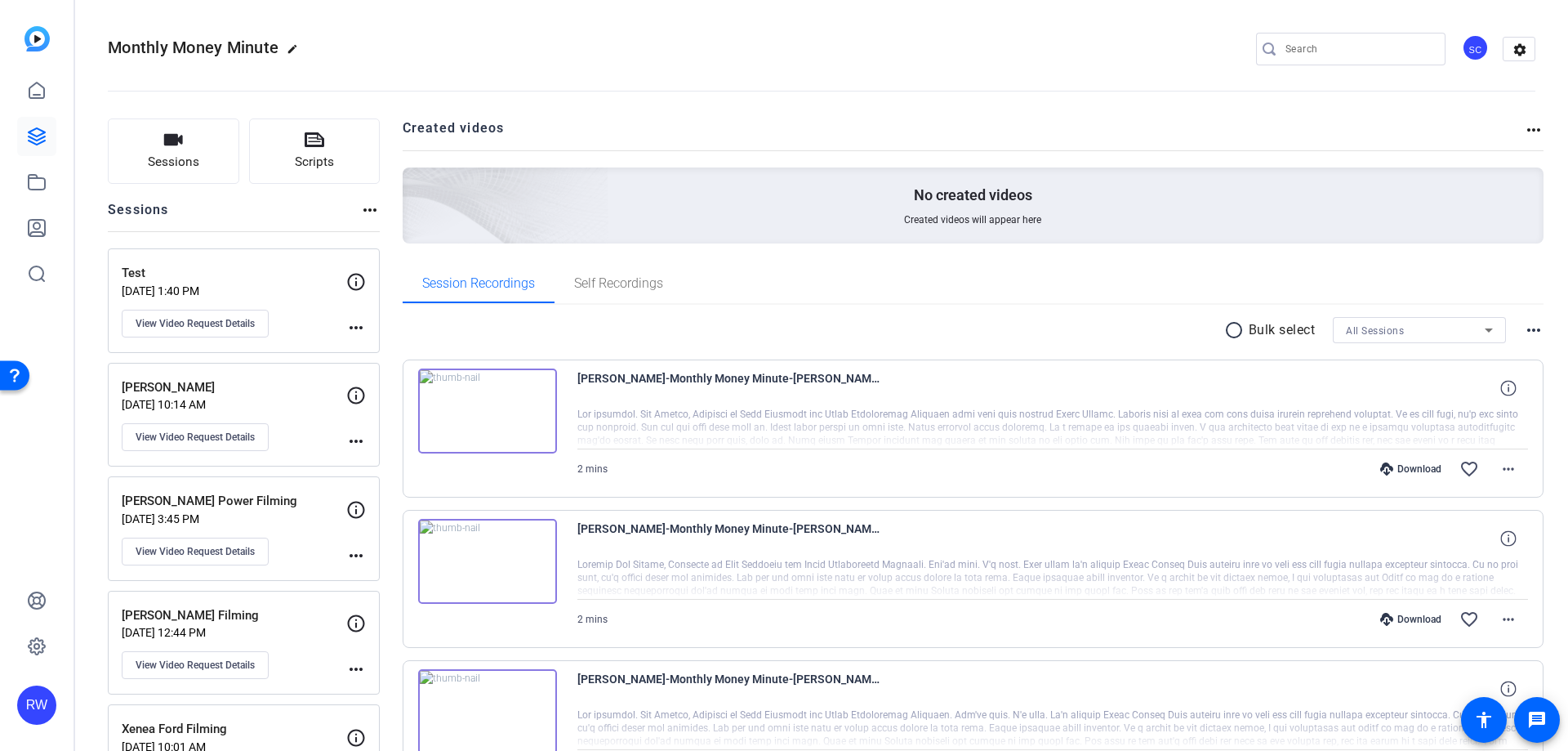
click at [271, 276] on p "Test" at bounding box center [234, 272] width 225 height 19
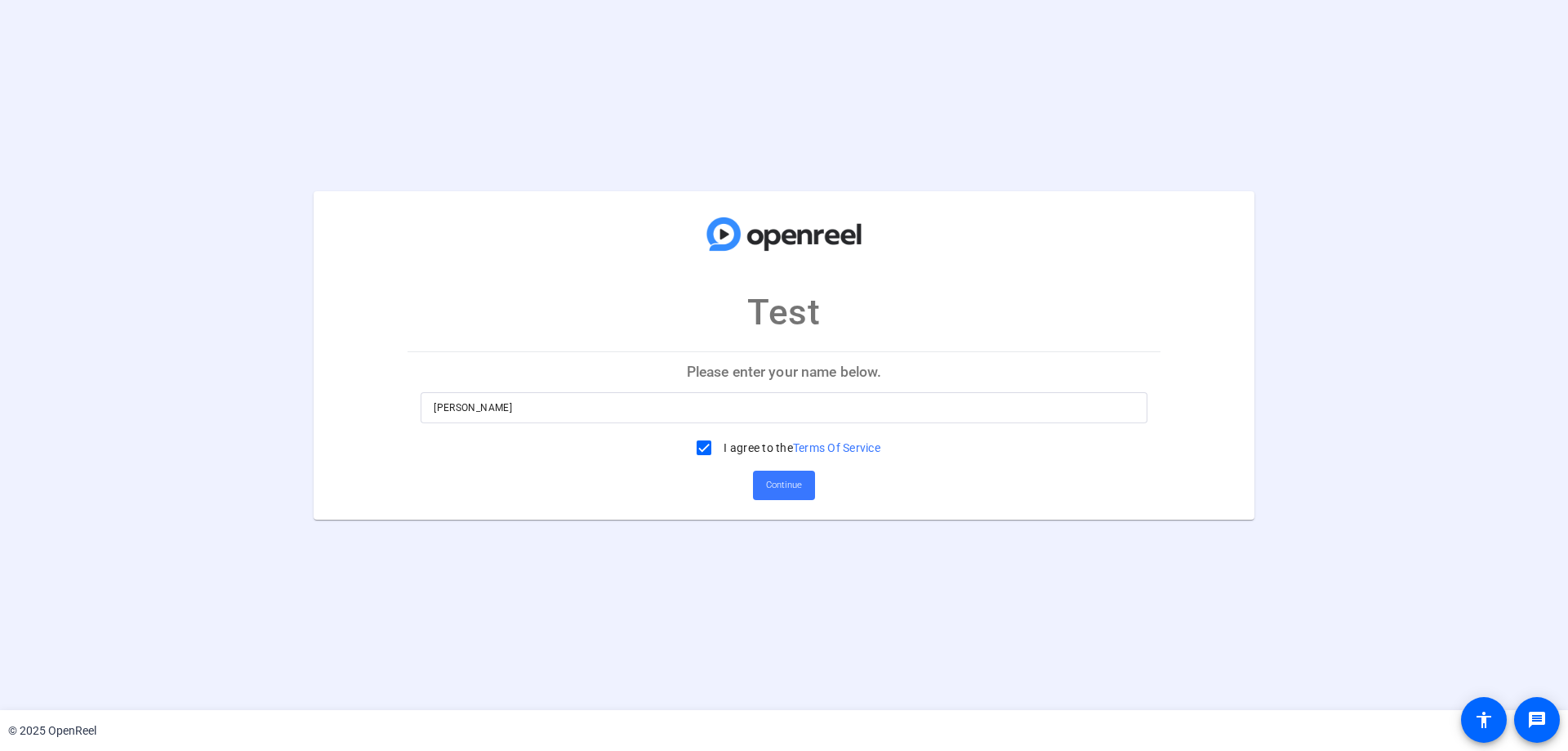
click at [791, 416] on input "[PERSON_NAME]" at bounding box center [783, 408] width 700 height 20
click at [781, 490] on span "Continue" at bounding box center [784, 485] width 36 height 25
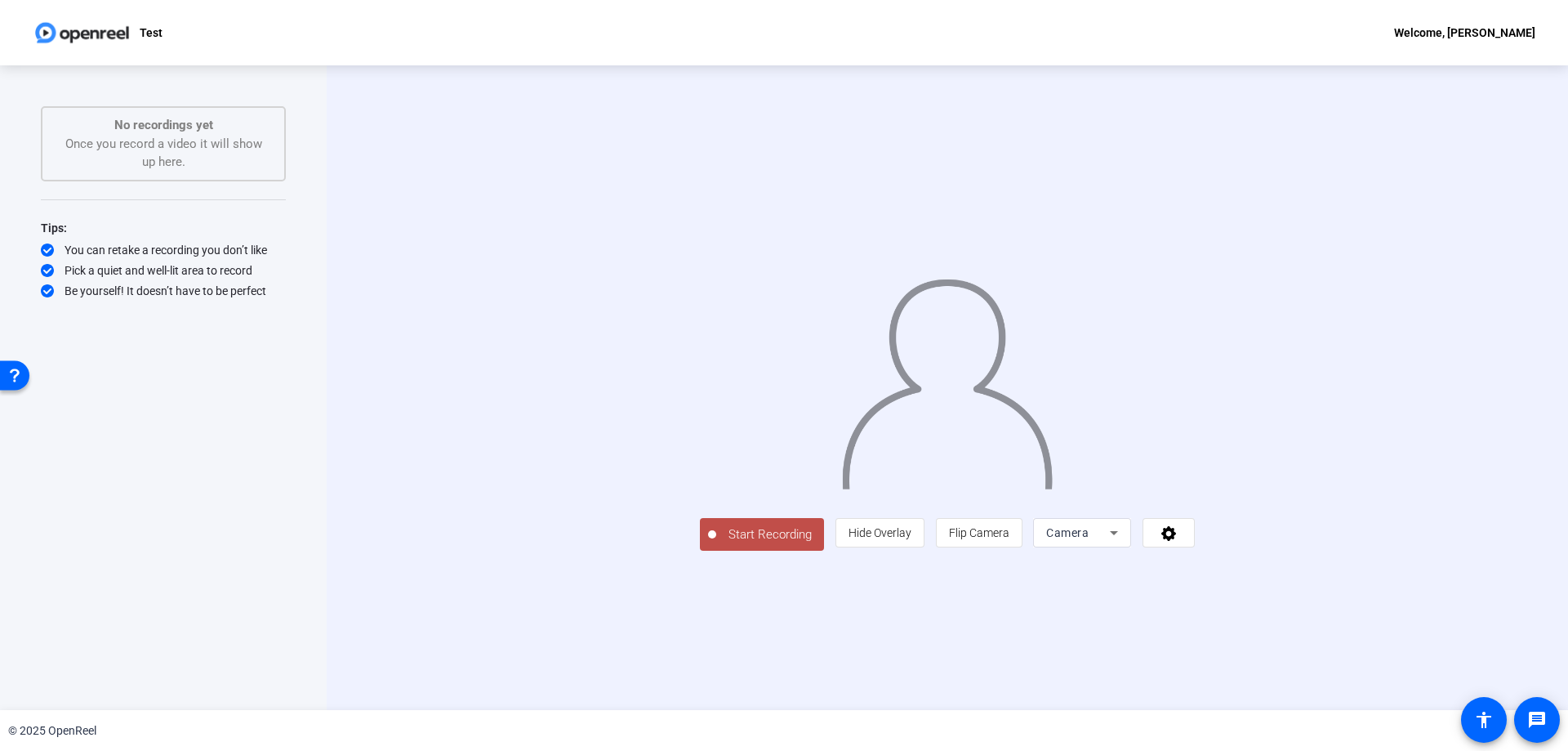
click at [716, 545] on span "Start Recording" at bounding box center [770, 535] width 108 height 19
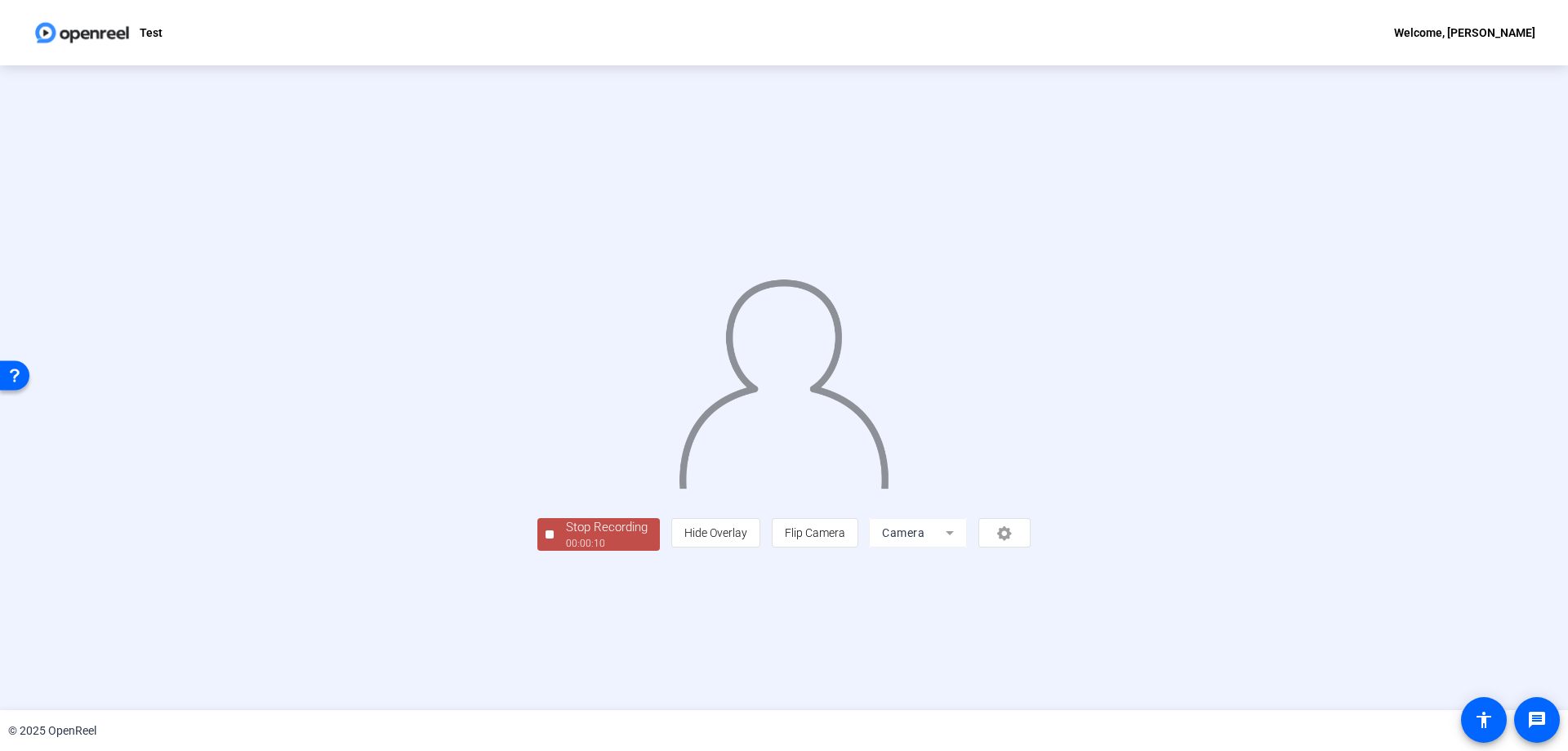
click at [566, 537] on div "Stop Recording" at bounding box center [606, 527] width 82 height 19
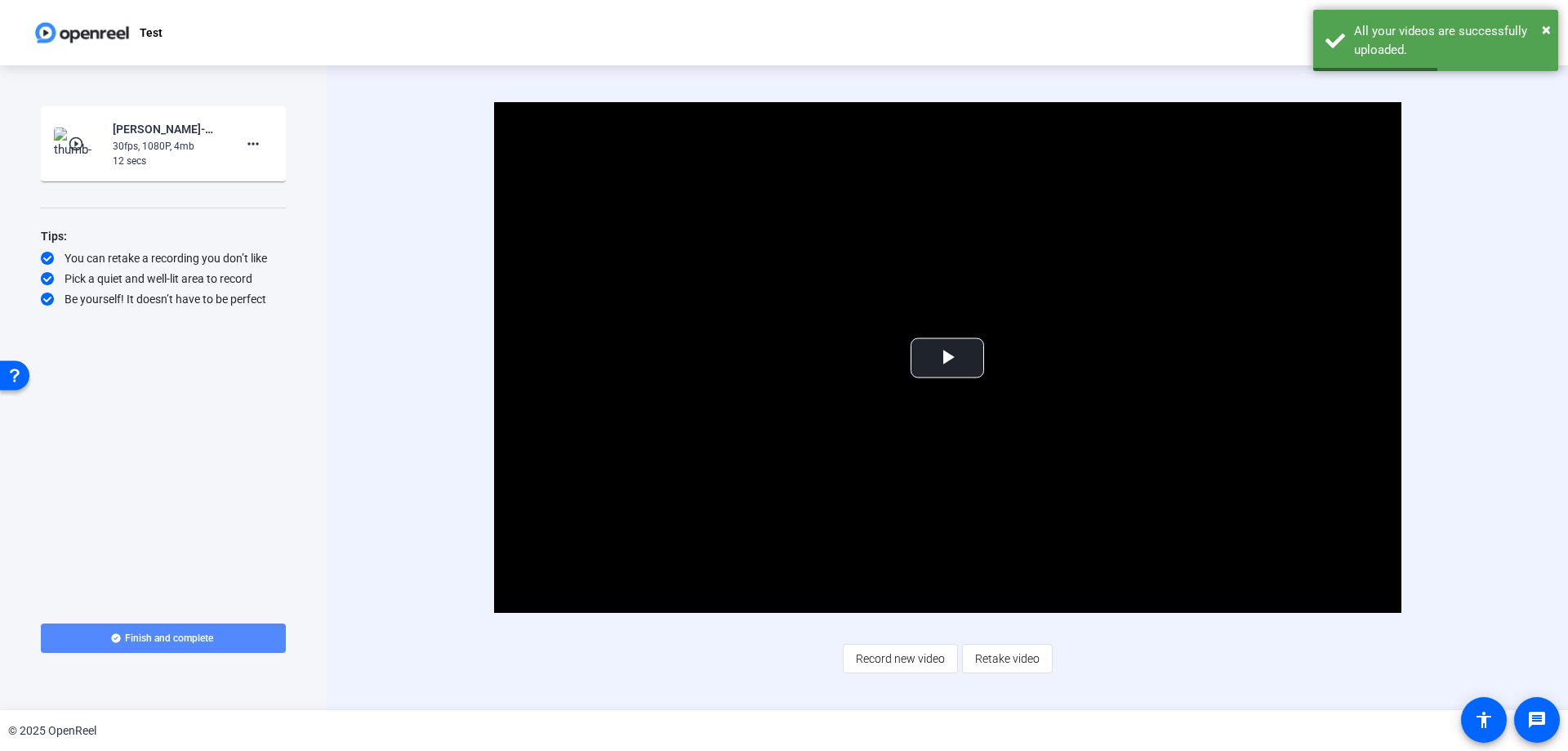
click at [243, 636] on span at bounding box center [163, 638] width 245 height 39
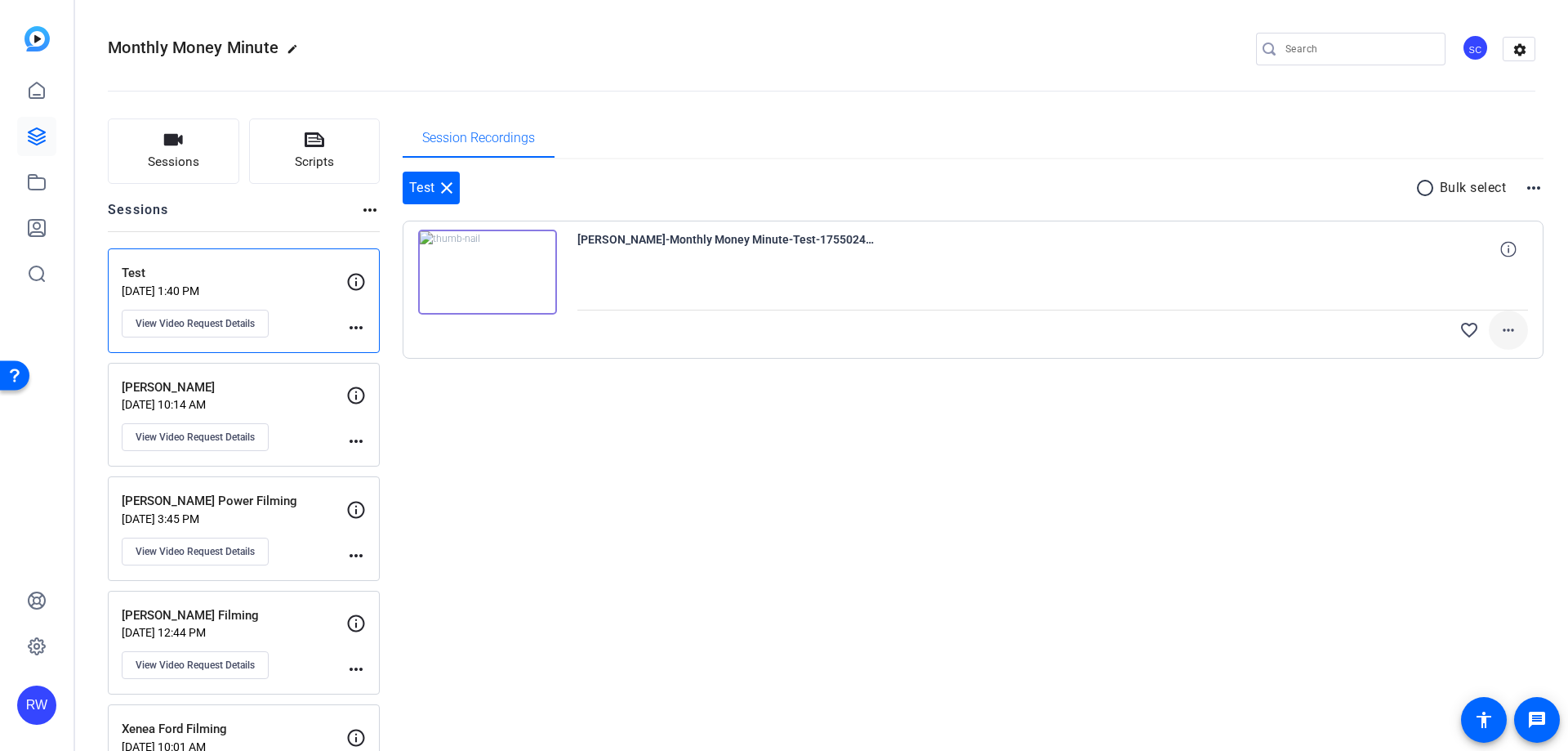
click at [1498, 331] on mat-icon "more_horiz" at bounding box center [1508, 330] width 20 height 20
click at [1436, 462] on span "Delete clip" at bounding box center [1448, 467] width 115 height 20
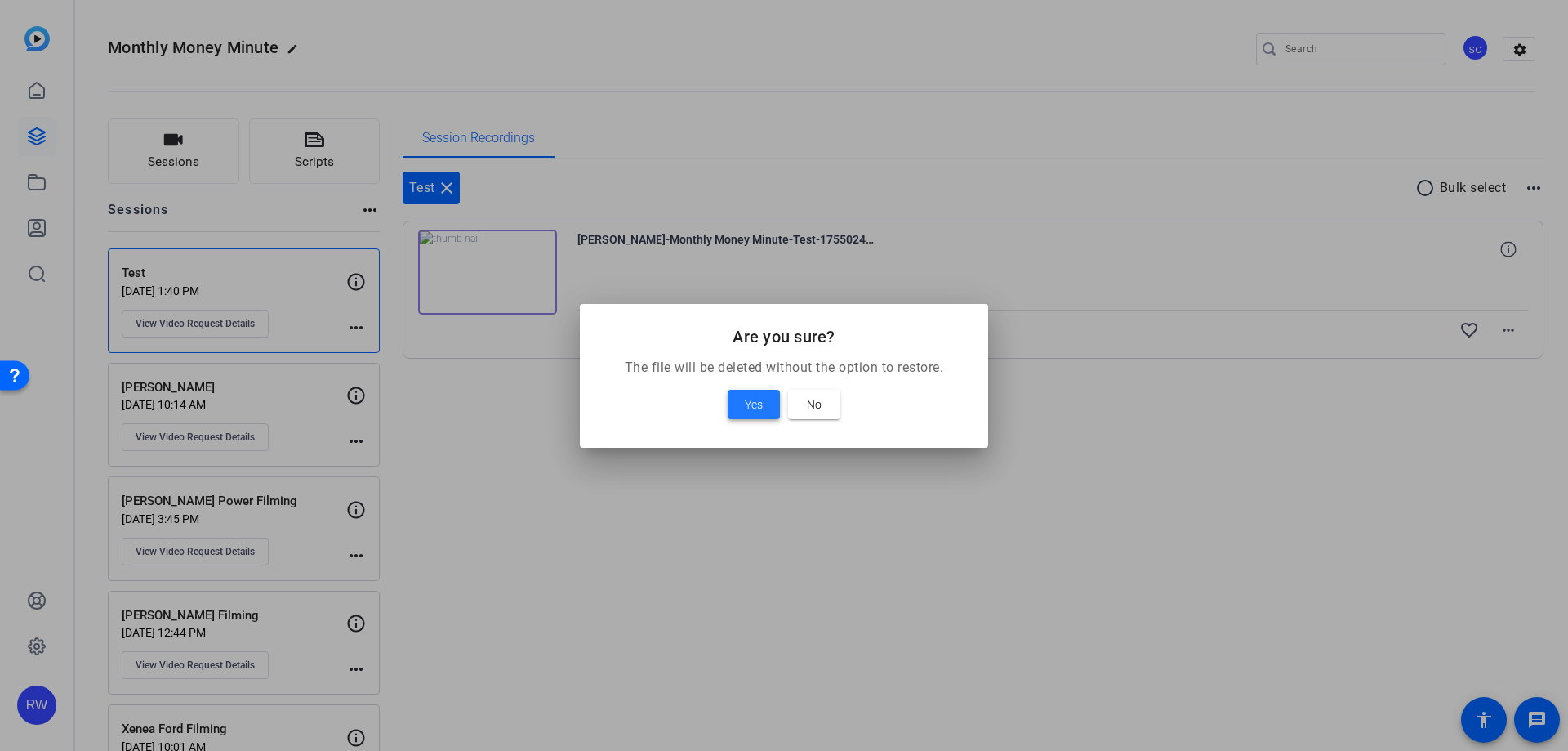
click at [758, 407] on span "Yes" at bounding box center [754, 404] width 18 height 20
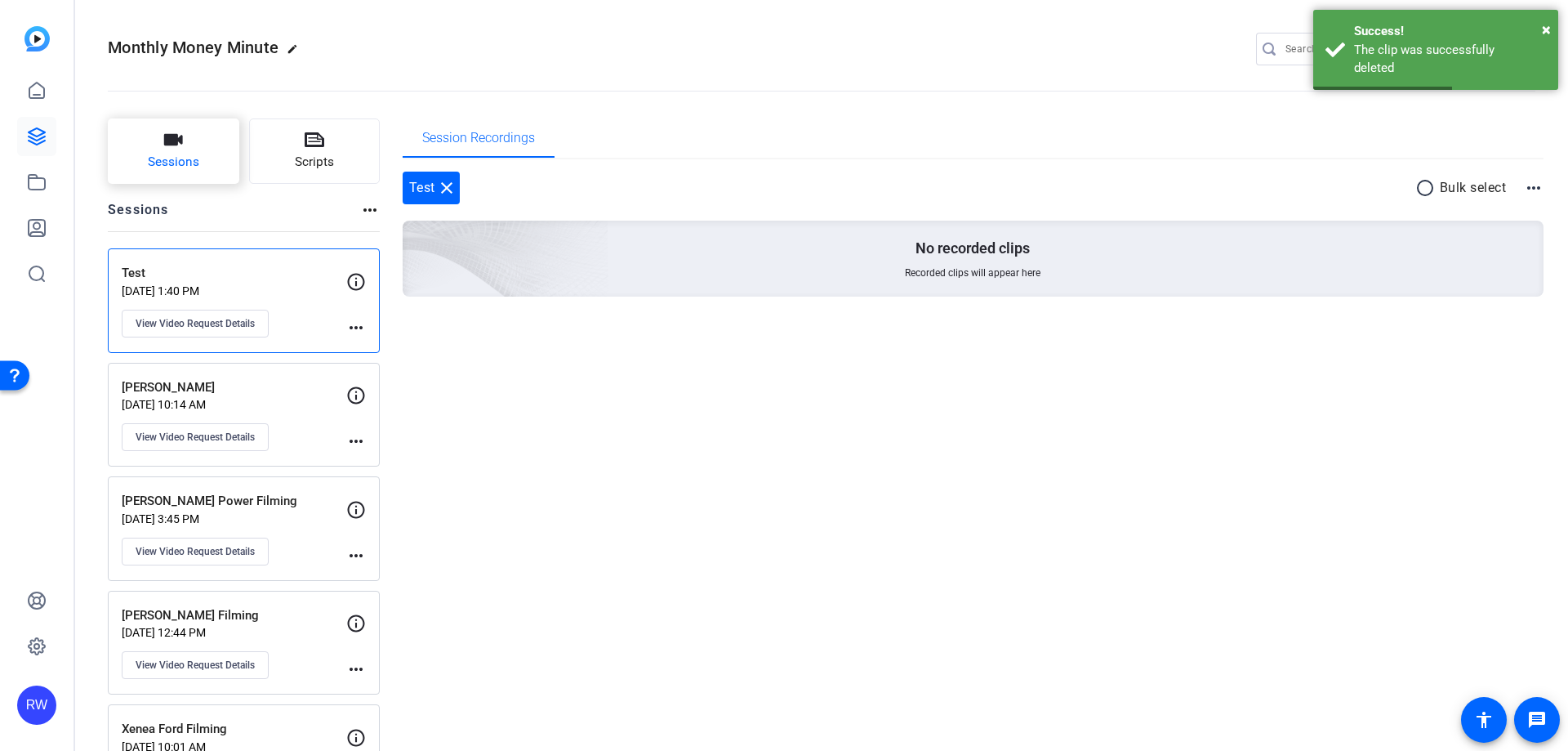
click at [184, 162] on span "Sessions" at bounding box center [173, 161] width 51 height 19
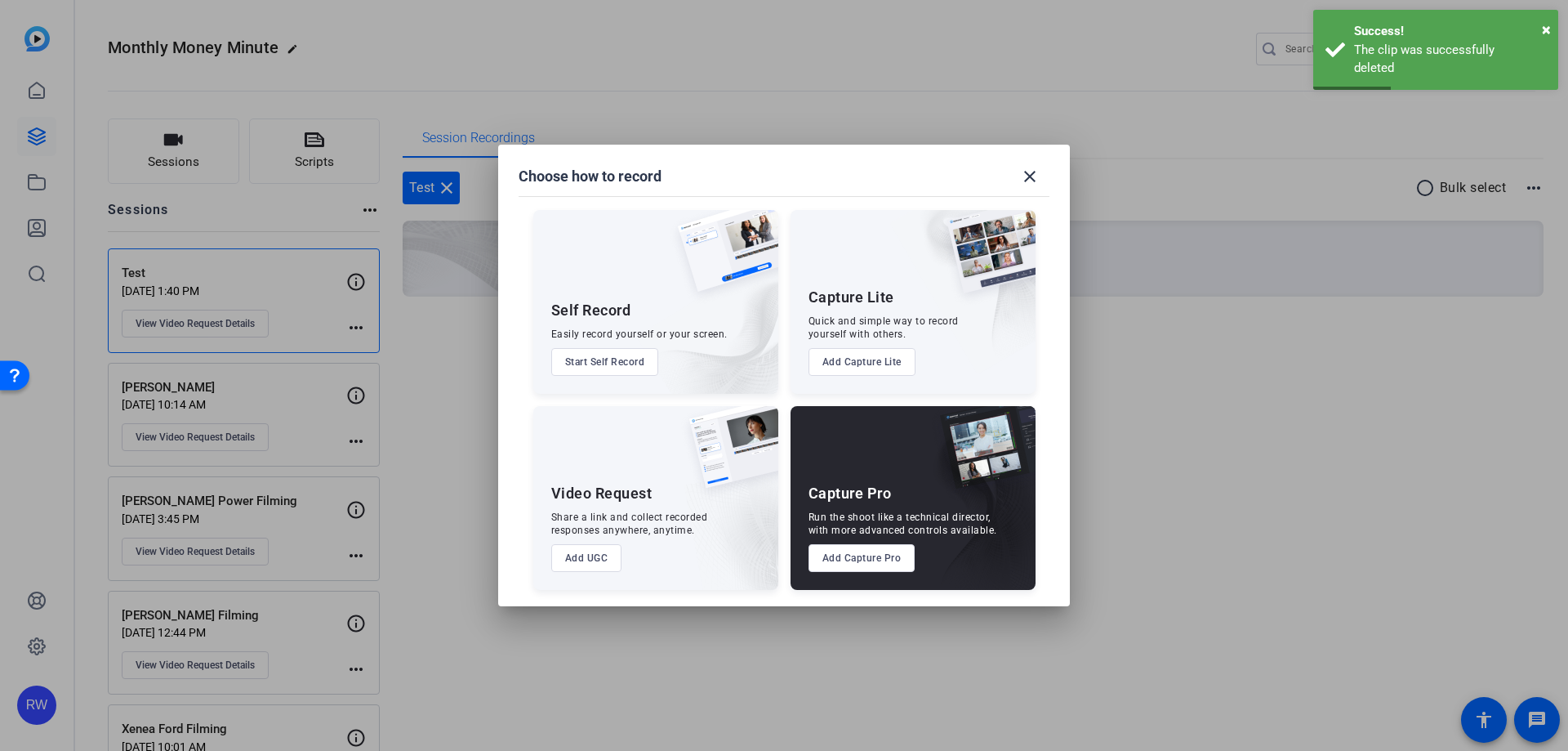
click at [1024, 184] on mat-icon "close" at bounding box center [1030, 177] width 20 height 20
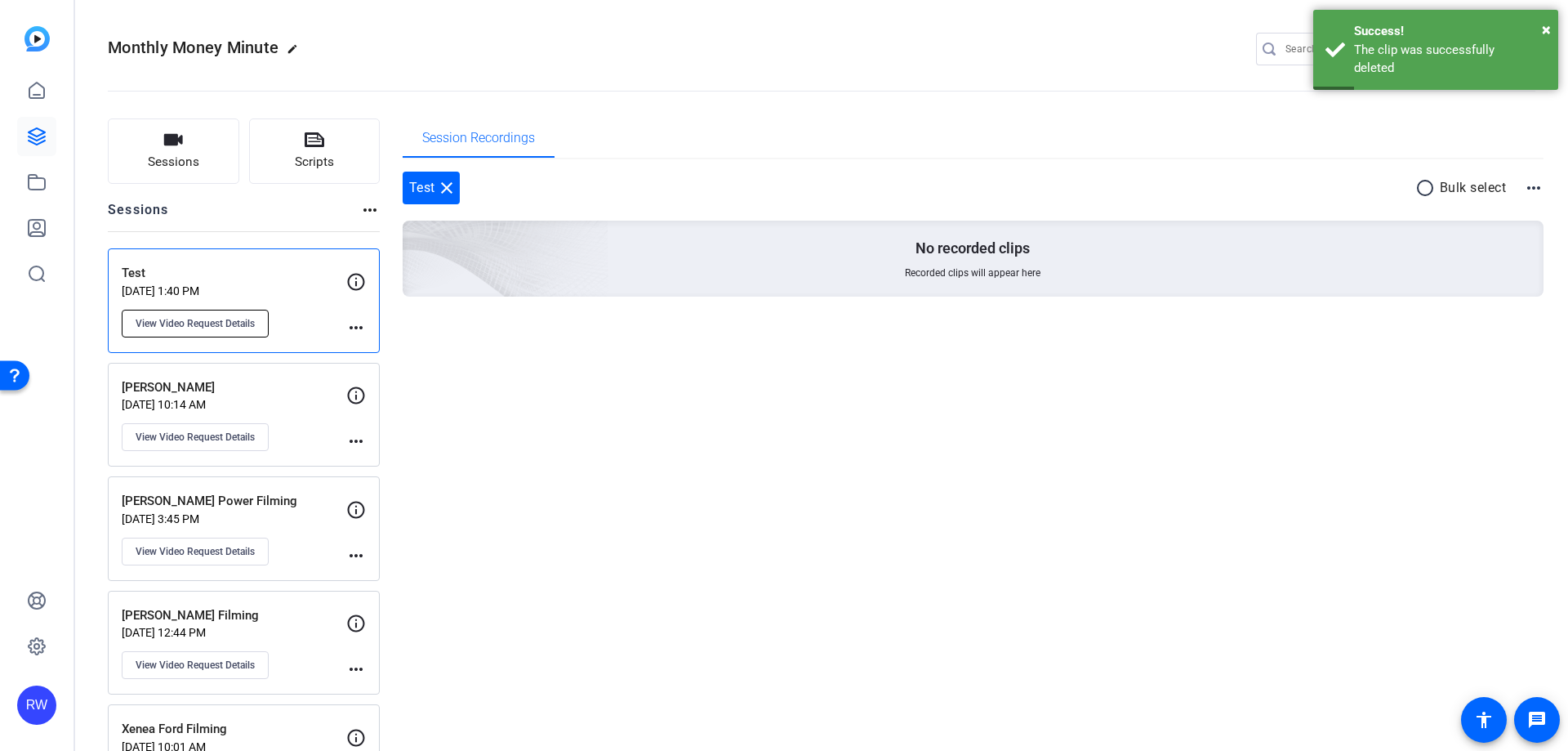
click at [230, 322] on span "View Video Request Details" at bounding box center [195, 323] width 119 height 13
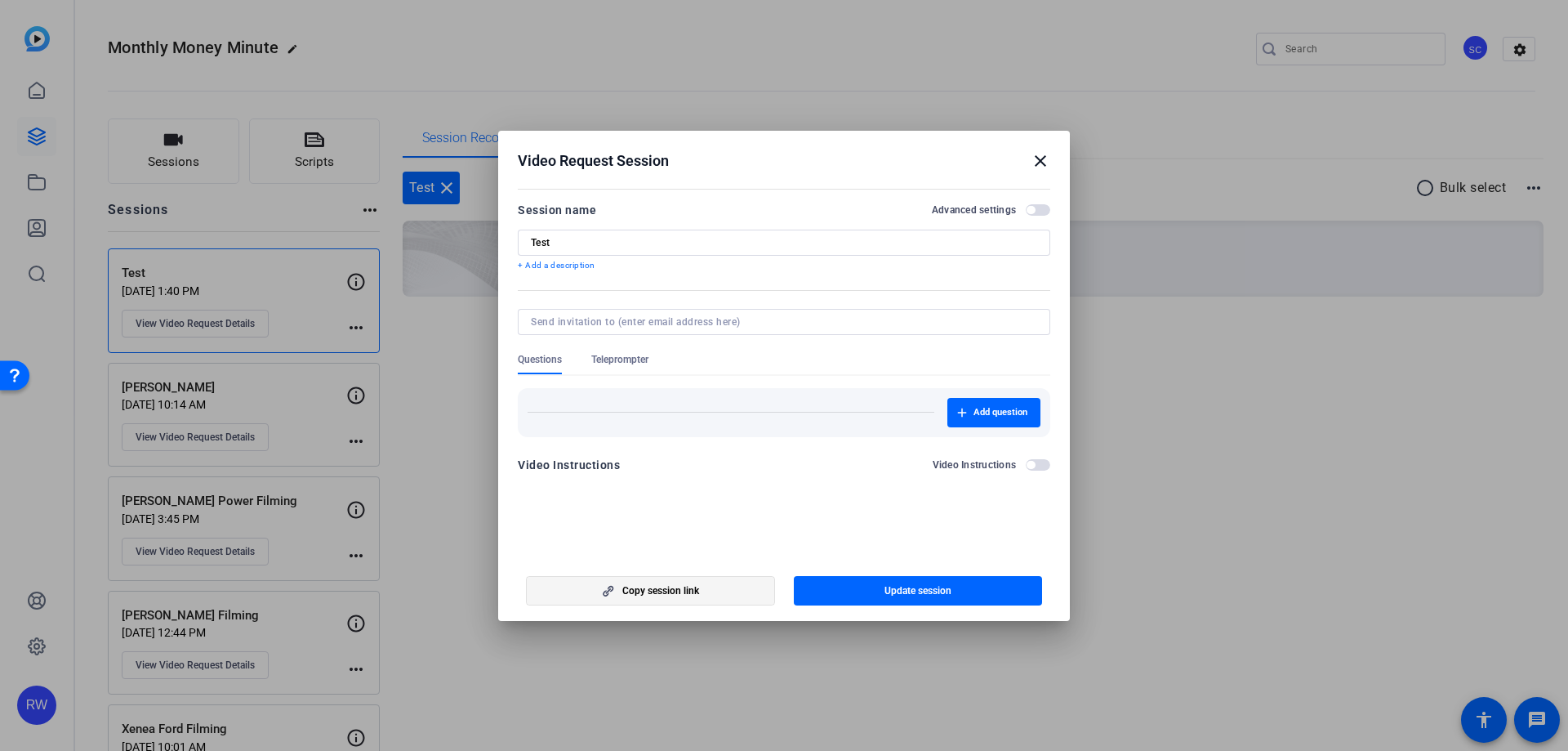
click at [671, 589] on span "Copy session link" at bounding box center [660, 590] width 77 height 13
click at [1036, 167] on mat-icon "close" at bounding box center [1040, 161] width 20 height 20
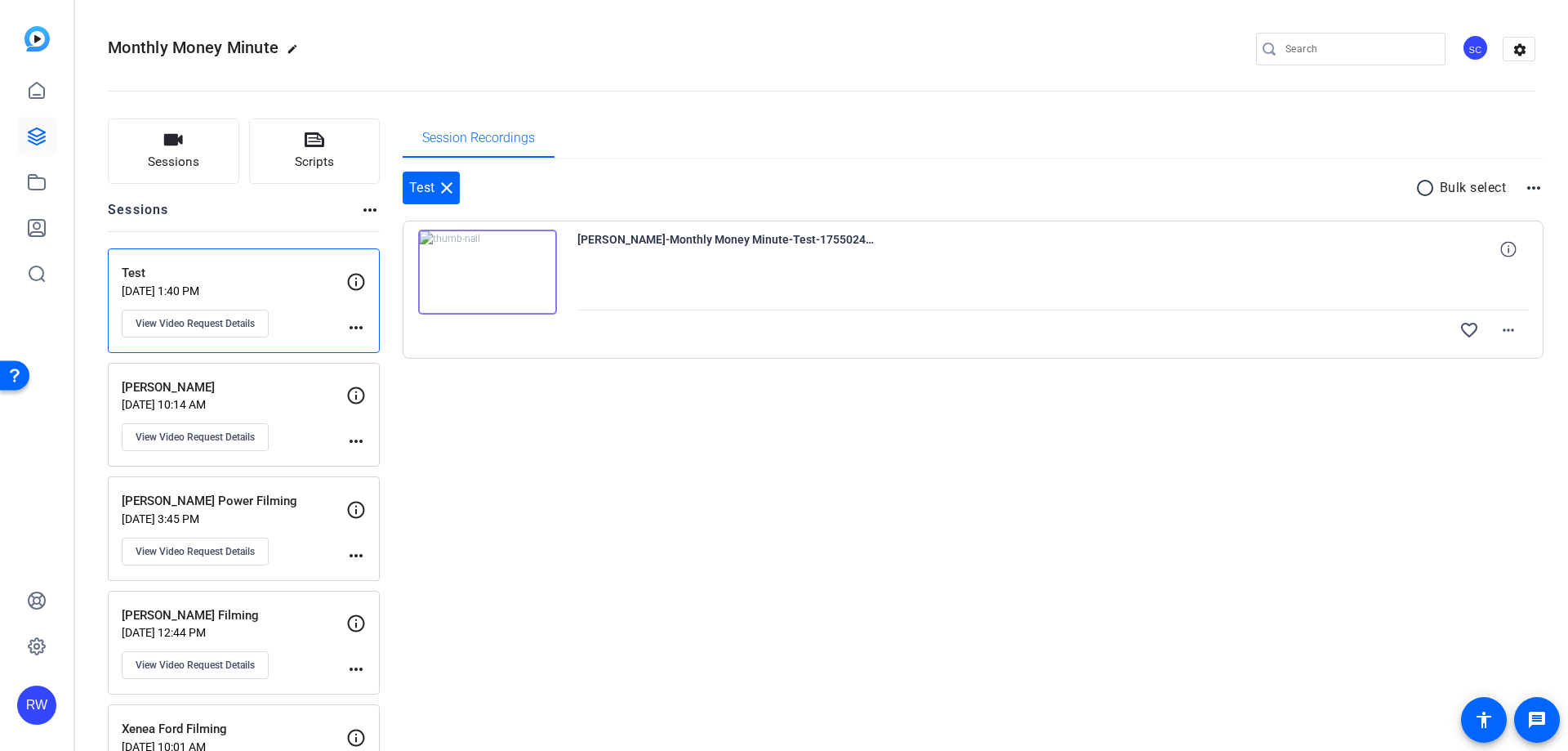
click at [1244, 615] on div "Session Recordings Test close radio_button_unchecked Bulk select more_horiz [PE…" at bounding box center [974, 521] width 1142 height 804
click at [1498, 322] on mat-icon "more_horiz" at bounding box center [1508, 330] width 20 height 20
click at [1415, 468] on span "Delete clip" at bounding box center [1448, 467] width 115 height 20
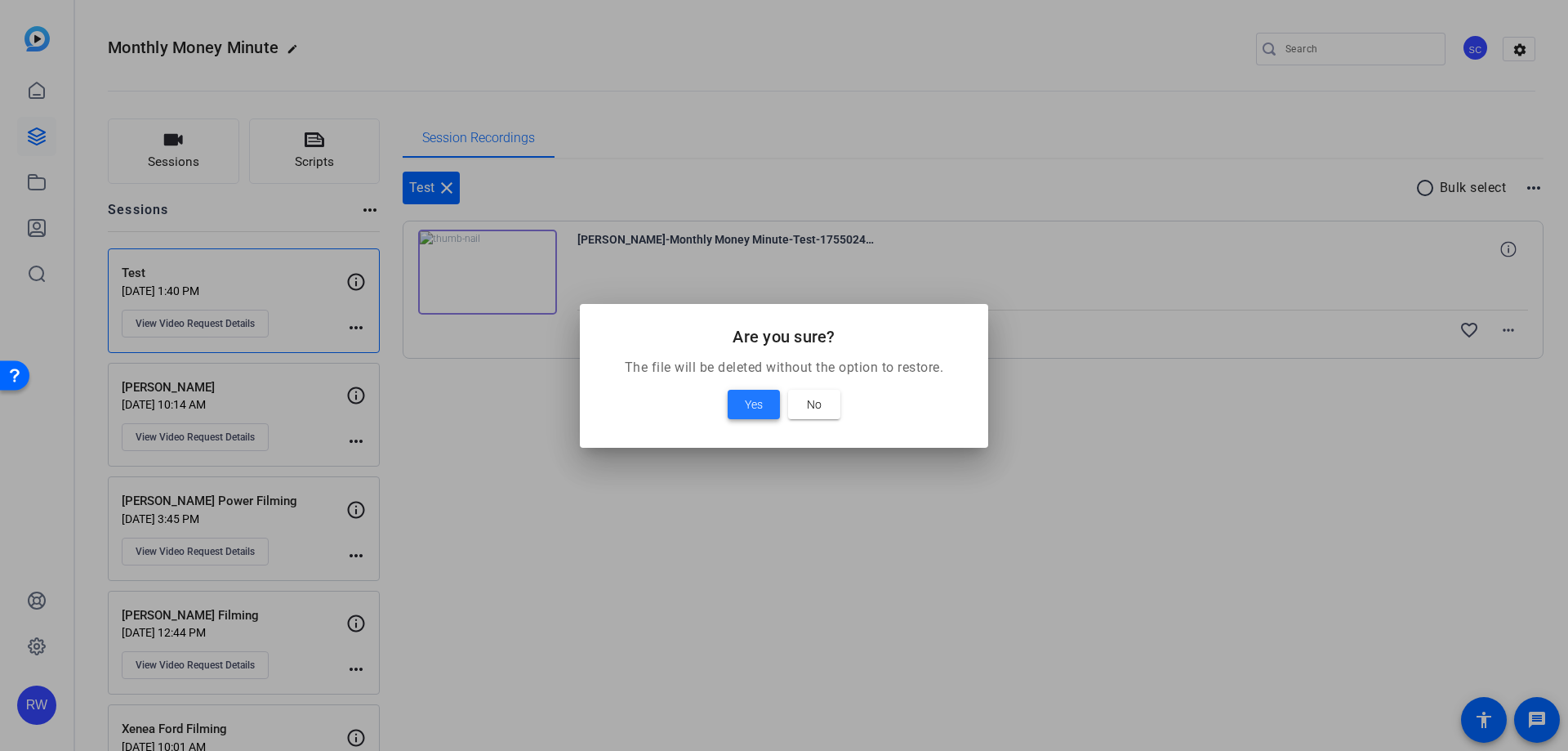
click at [745, 402] on span "Yes" at bounding box center [754, 404] width 18 height 20
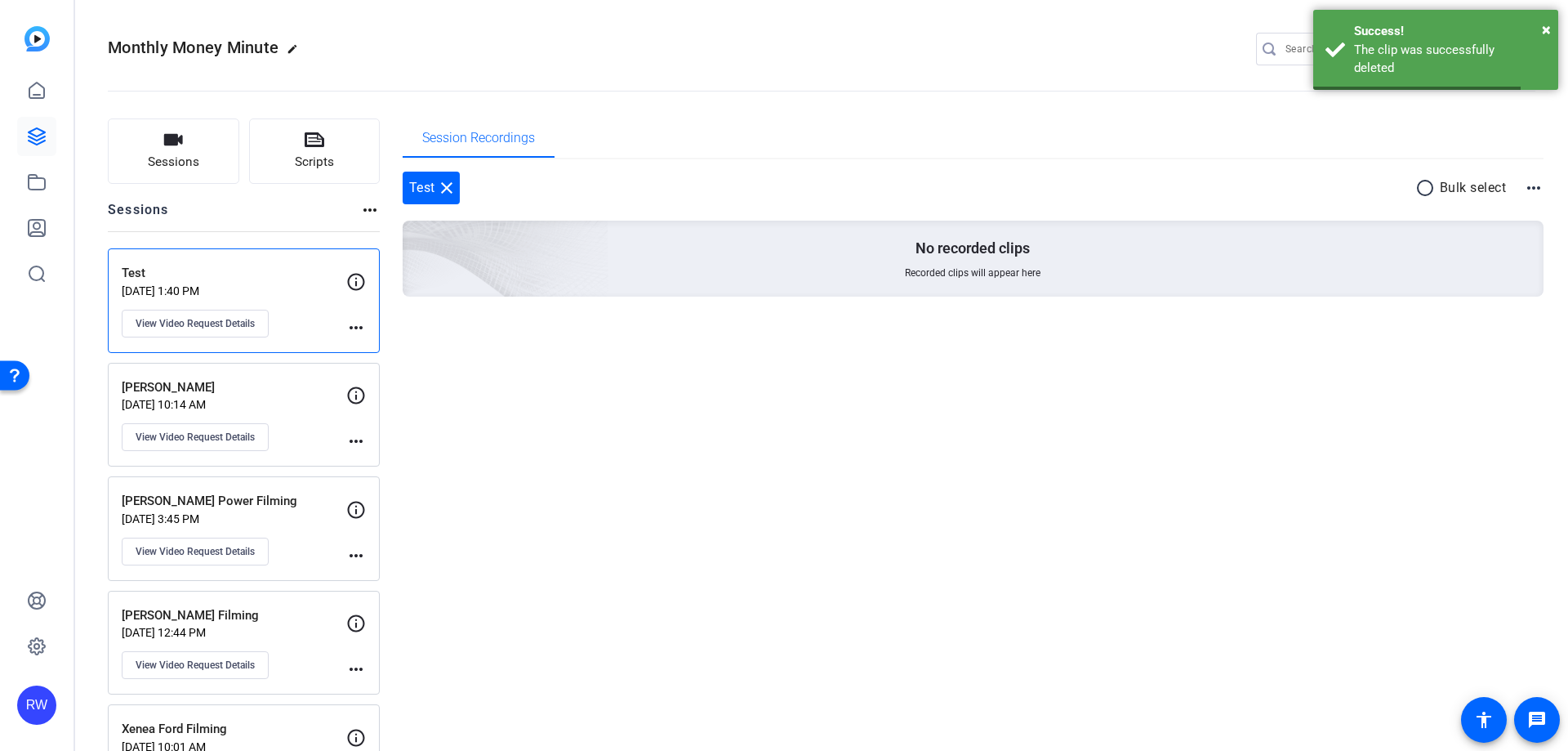
click at [354, 323] on mat-icon "more_horiz" at bounding box center [356, 327] width 20 height 20
click at [394, 346] on span "Archive Session" at bounding box center [397, 351] width 75 height 20
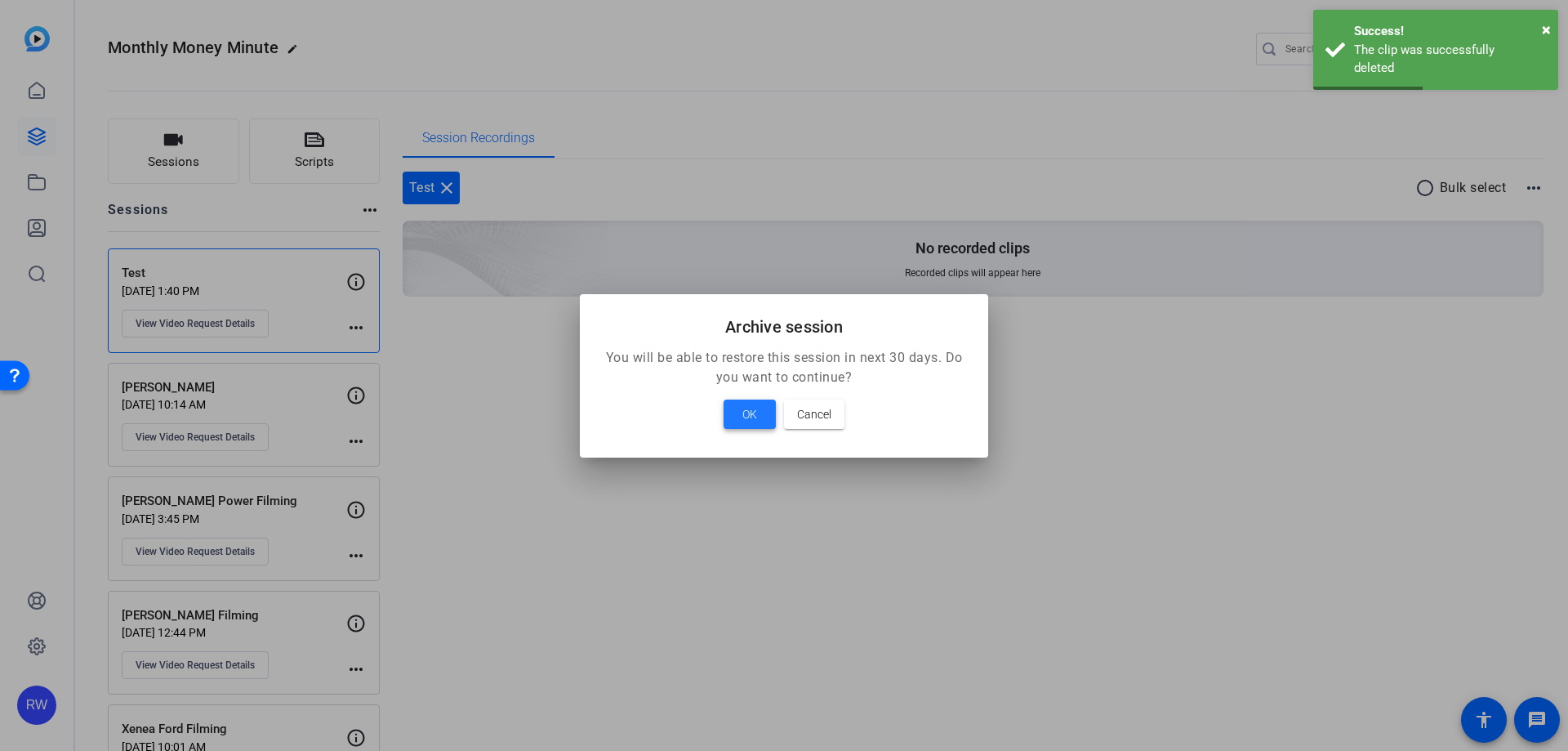
click at [750, 409] on span "OK" at bounding box center [750, 414] width 15 height 20
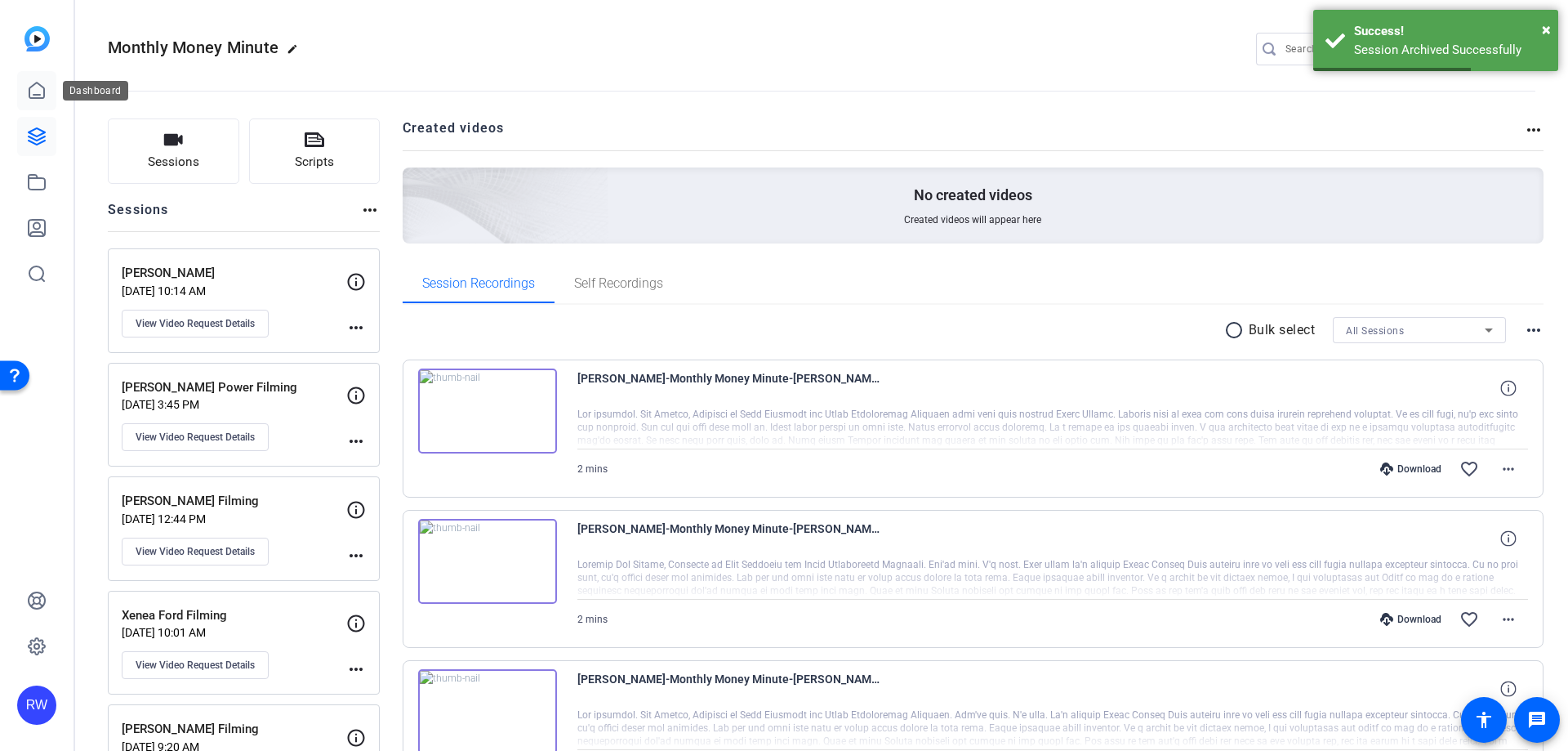
click at [27, 90] on link at bounding box center [36, 90] width 39 height 39
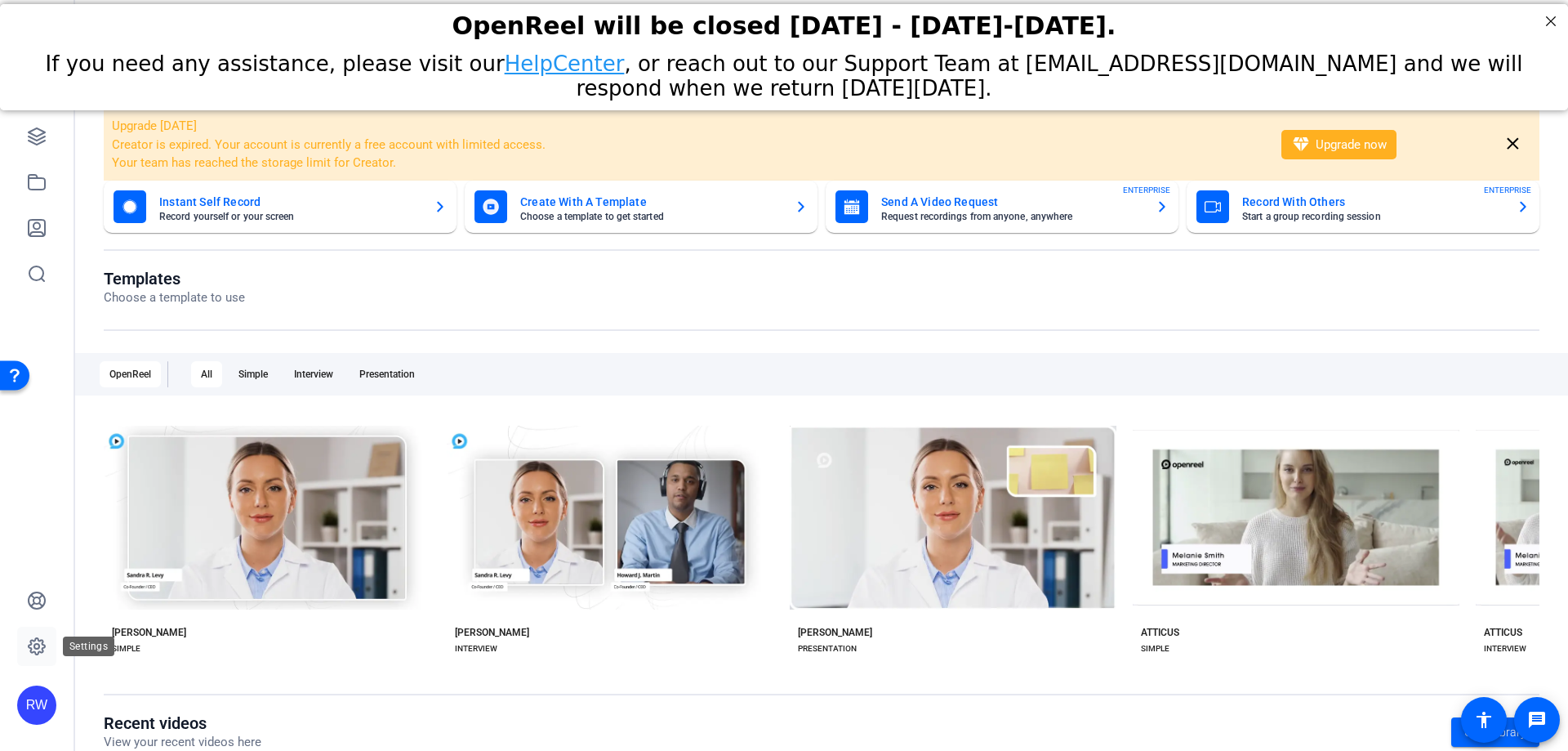
click at [26, 644] on link at bounding box center [36, 647] width 39 height 39
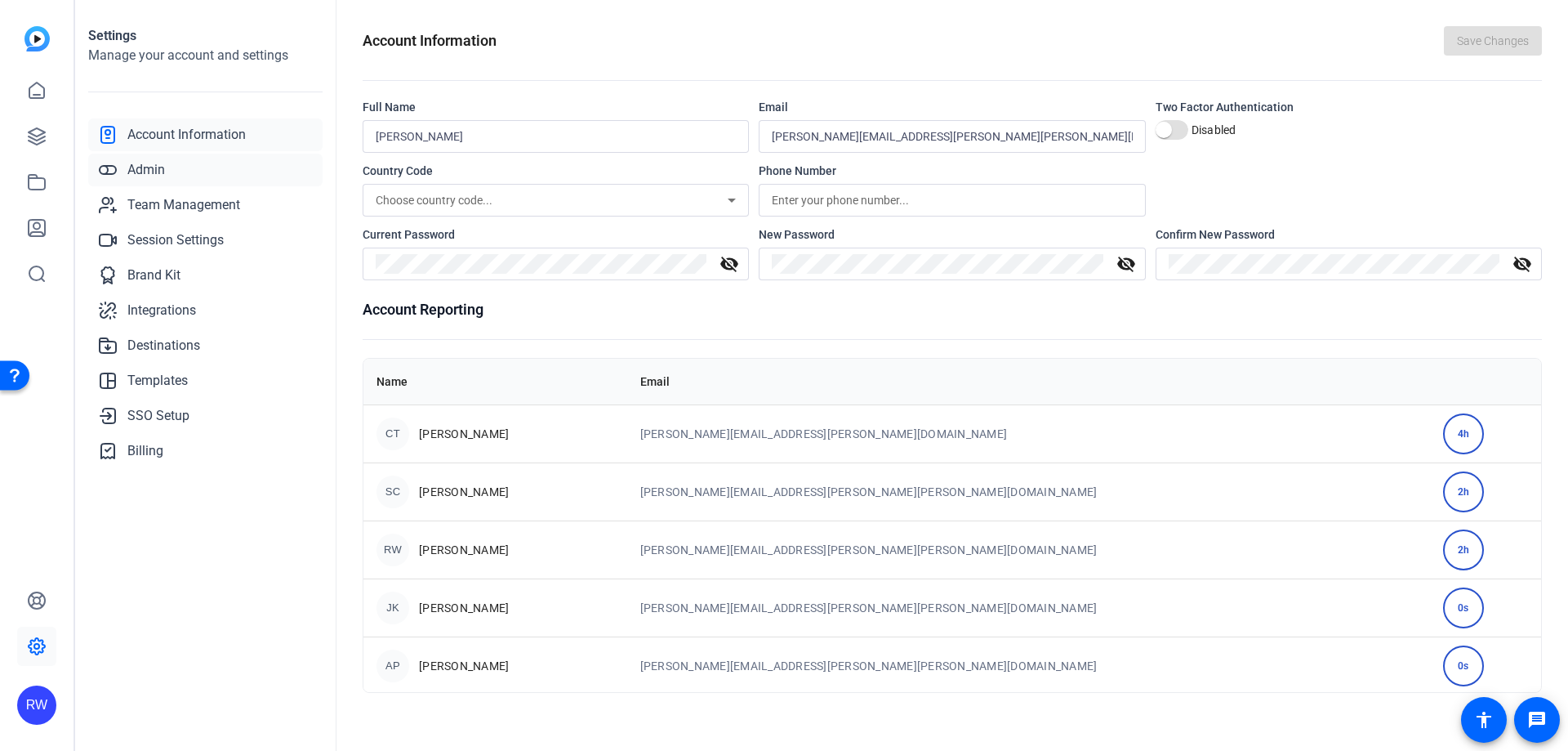
click at [193, 172] on link "Admin" at bounding box center [205, 169] width 235 height 32
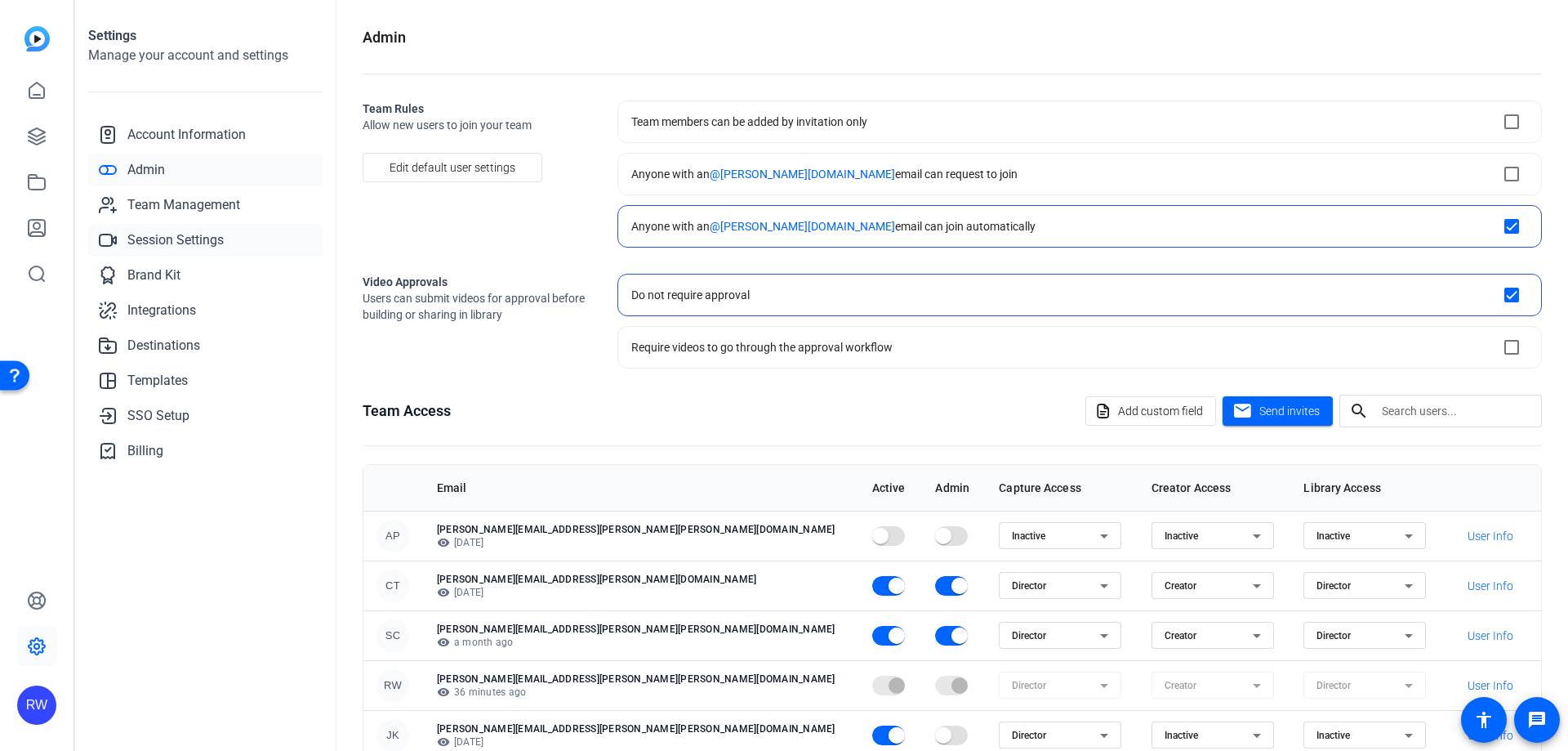
click at [195, 244] on span "Session Settings" at bounding box center [176, 240] width 96 height 20
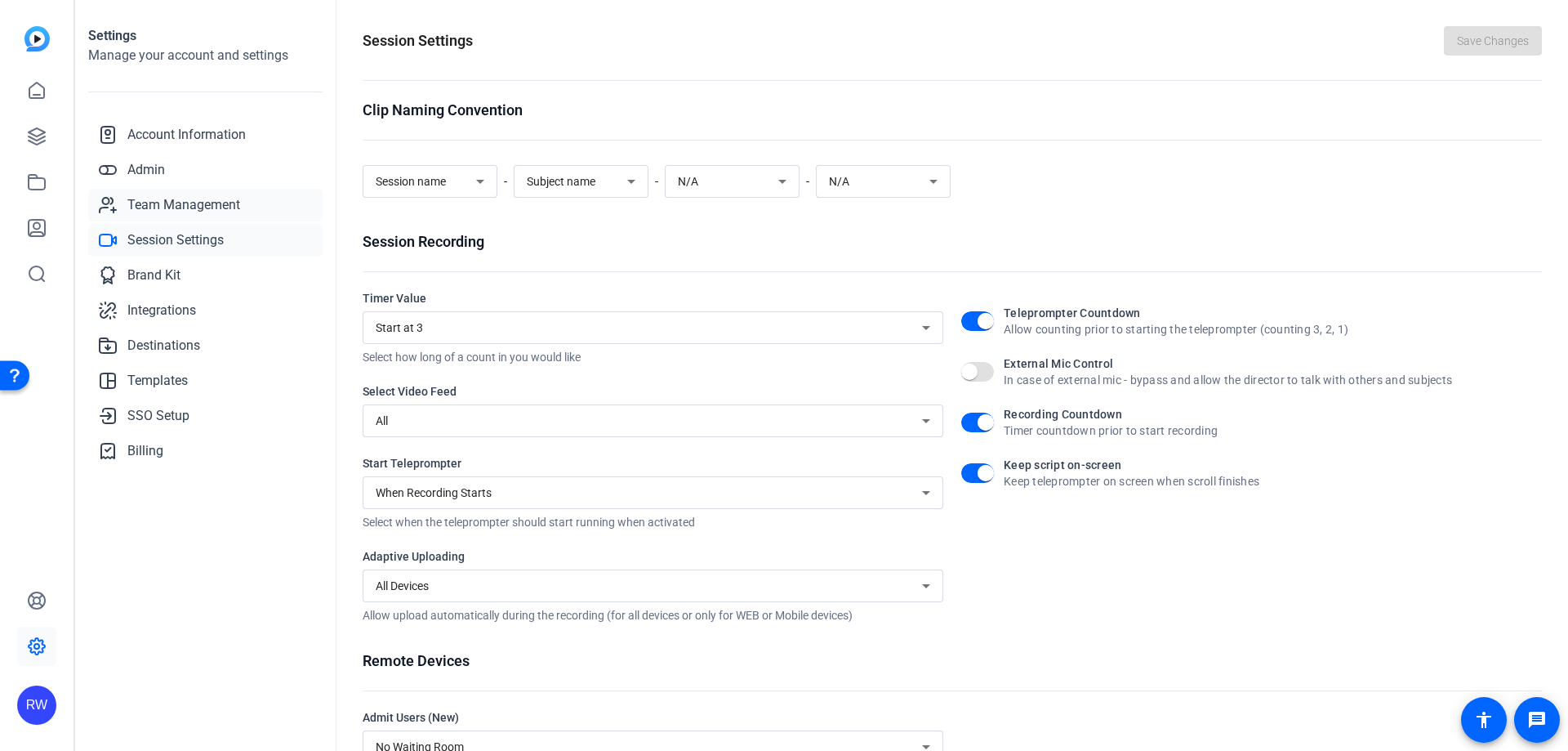
click at [176, 201] on span "Team Management" at bounding box center [184, 205] width 113 height 20
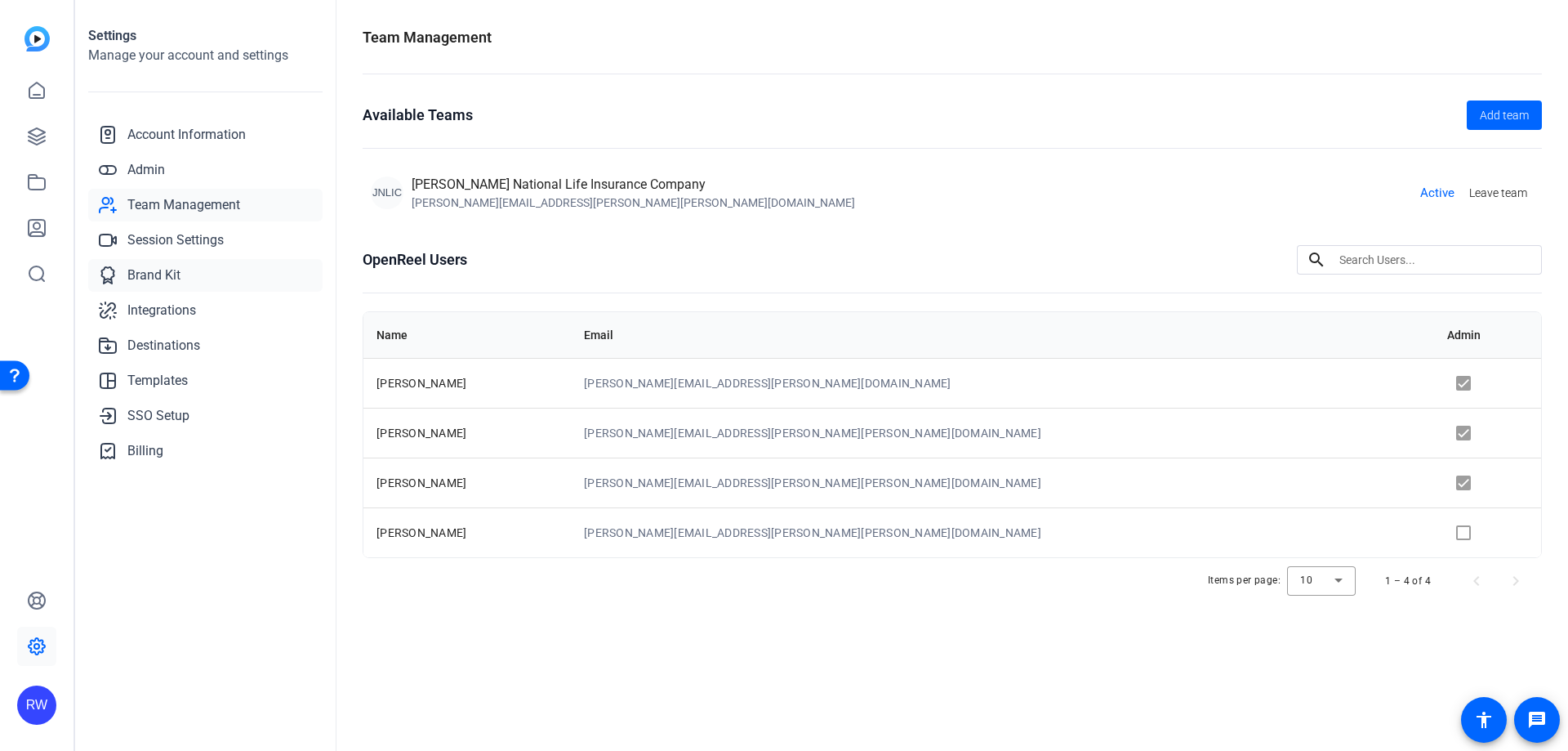
click at [186, 268] on link "Brand Kit" at bounding box center [205, 275] width 235 height 32
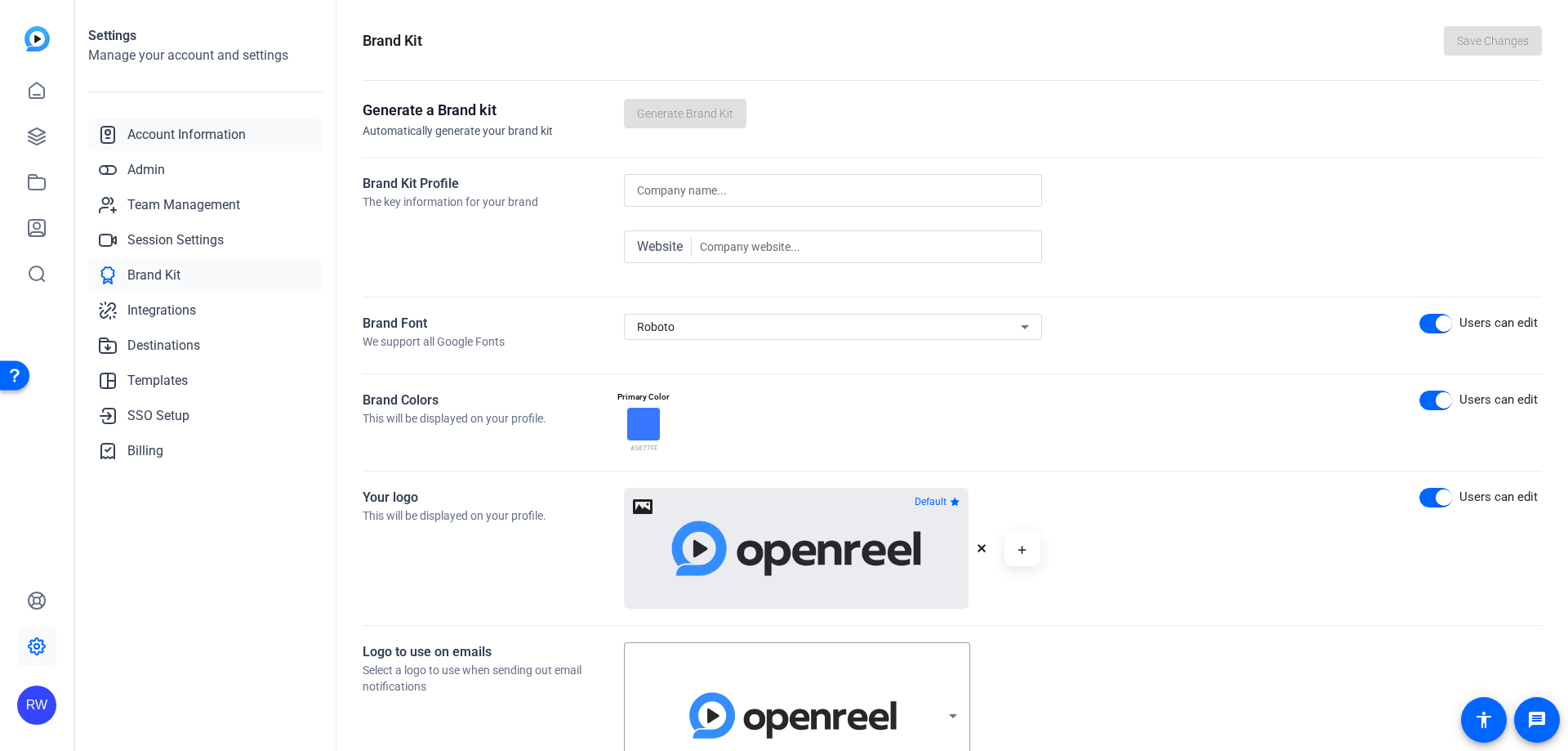
click at [215, 133] on span "Account Information" at bounding box center [187, 135] width 119 height 20
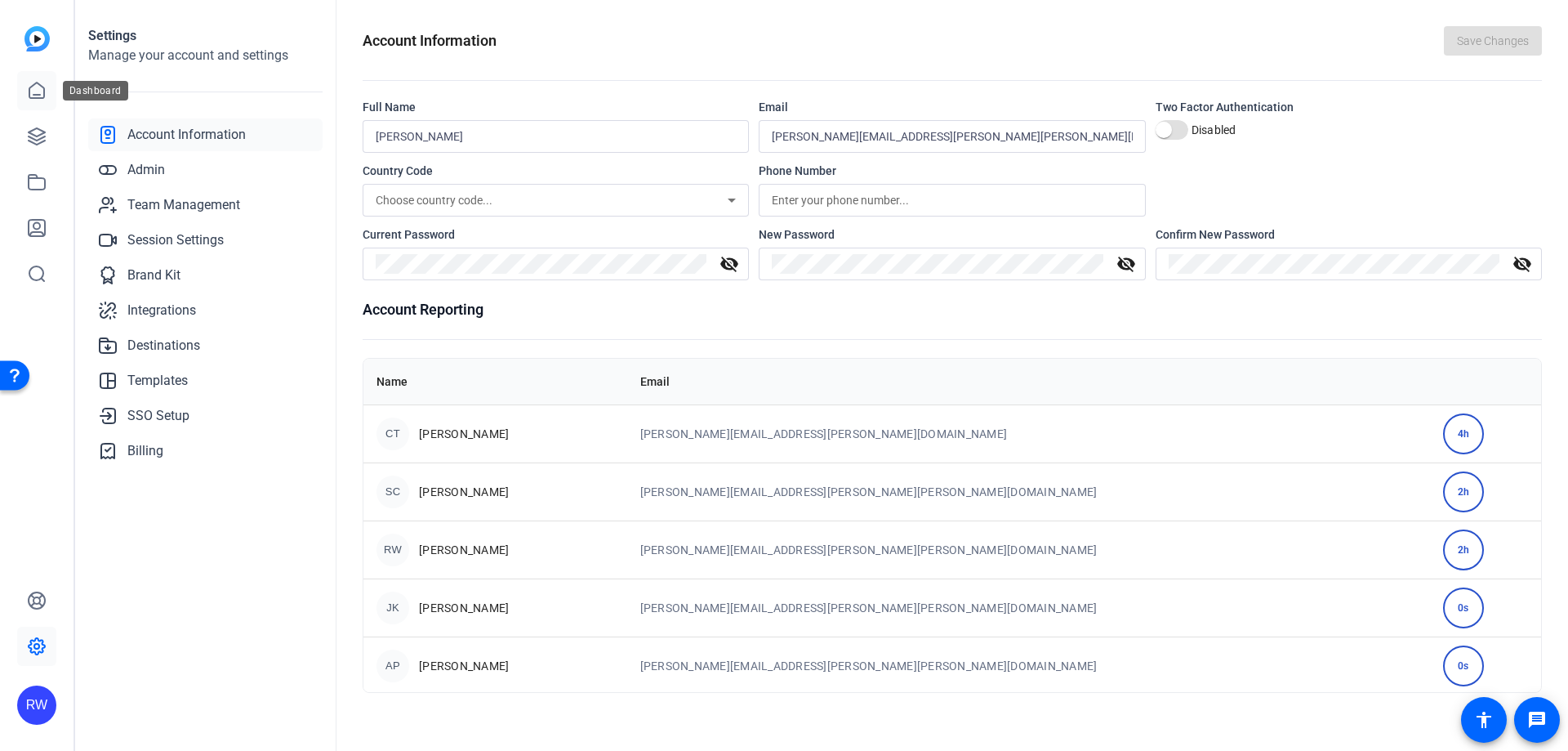
click at [34, 79] on link at bounding box center [36, 90] width 39 height 39
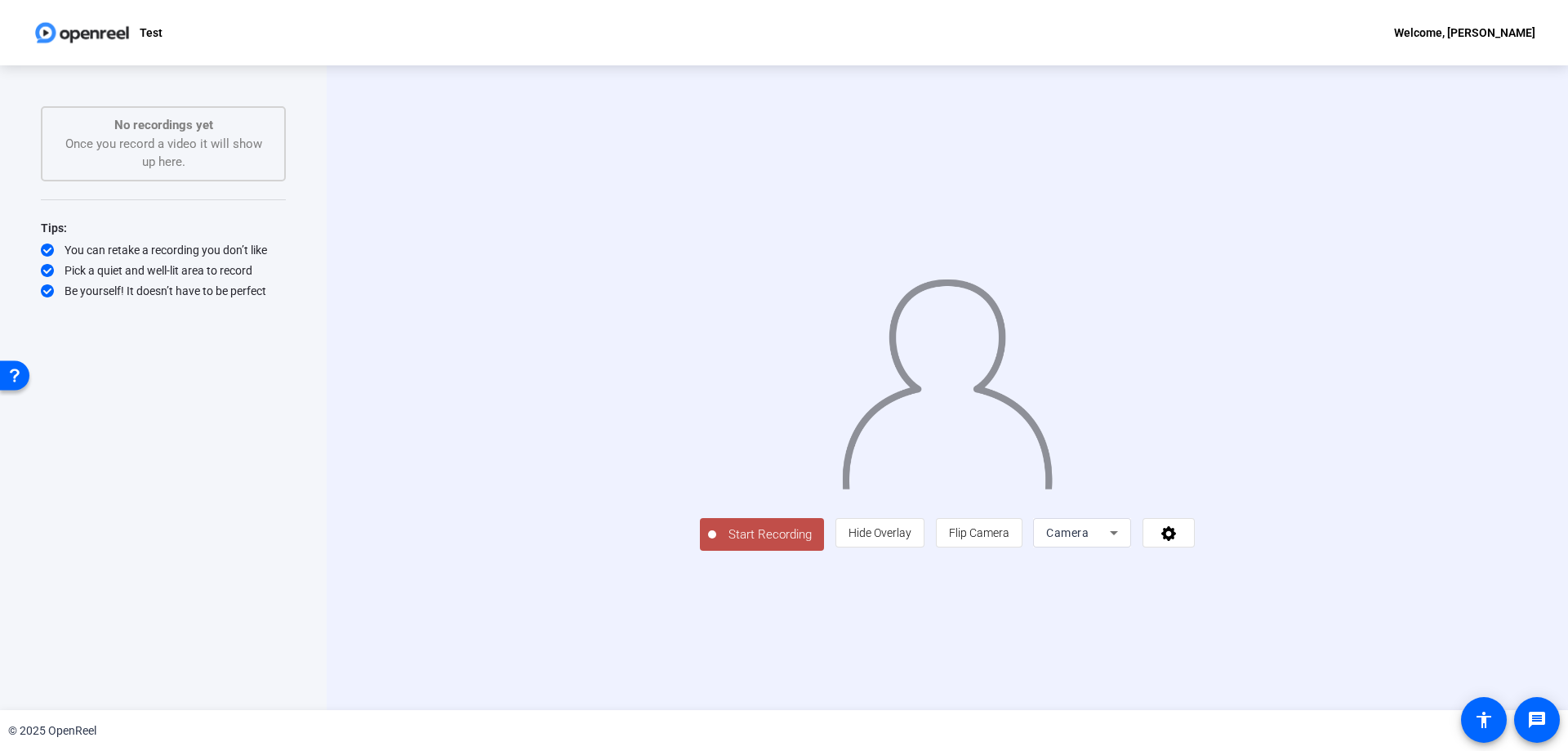
click at [716, 545] on span "Start Recording" at bounding box center [770, 535] width 108 height 19
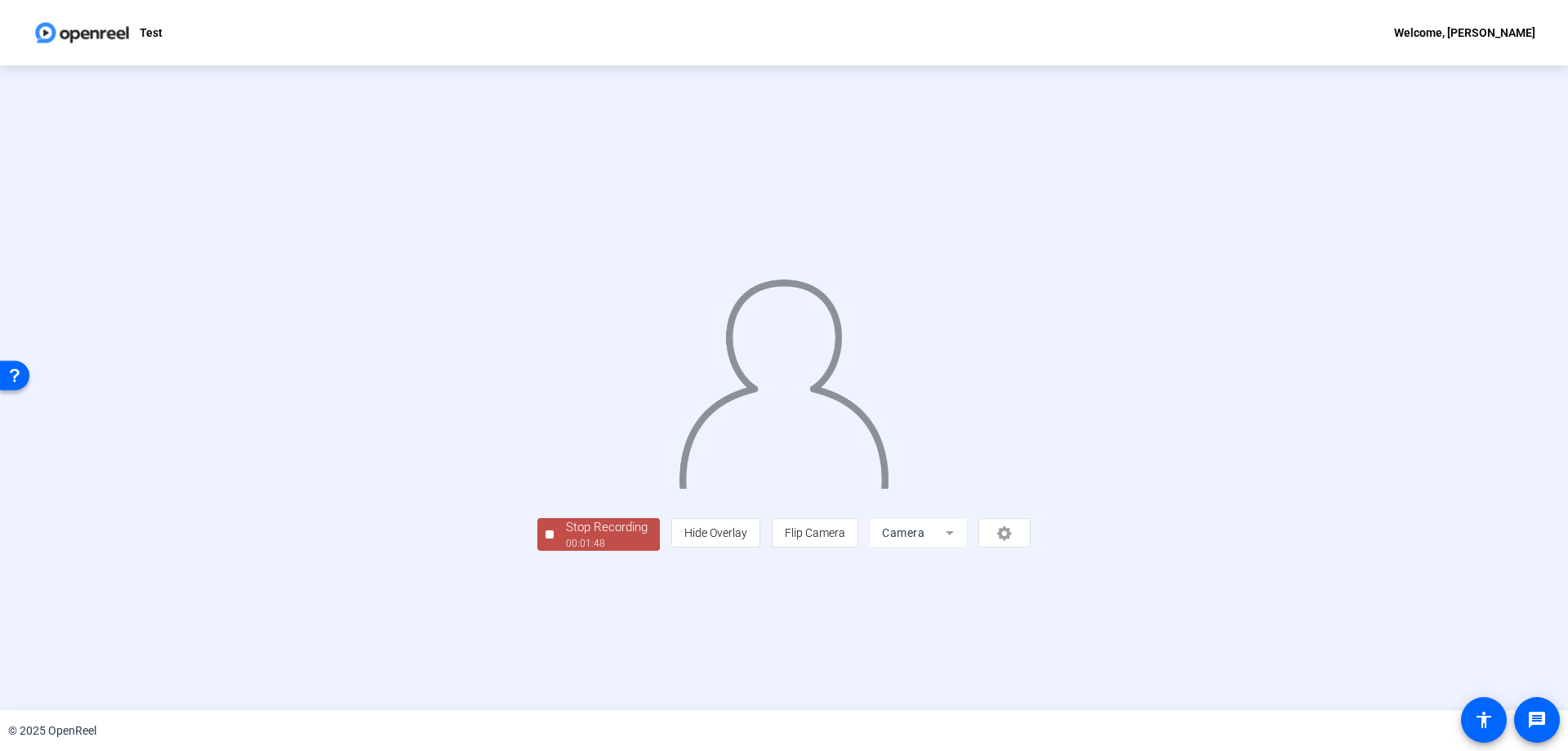
click at [537, 551] on button "Stop Recording 00:01:48" at bounding box center [598, 535] width 123 height 33
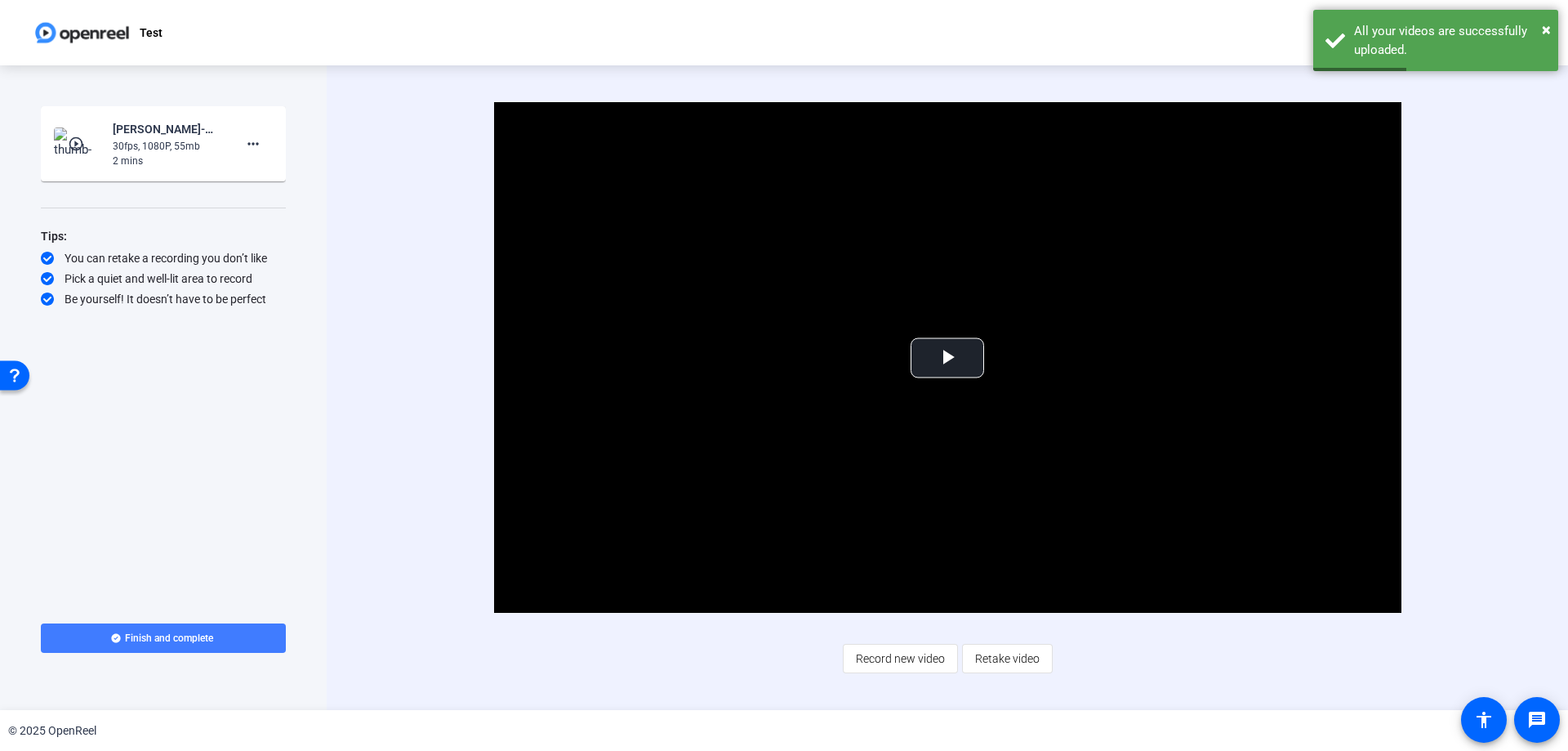
click at [206, 635] on span "Finish and complete" at bounding box center [169, 638] width 88 height 13
